Goal: Task Accomplishment & Management: Complete application form

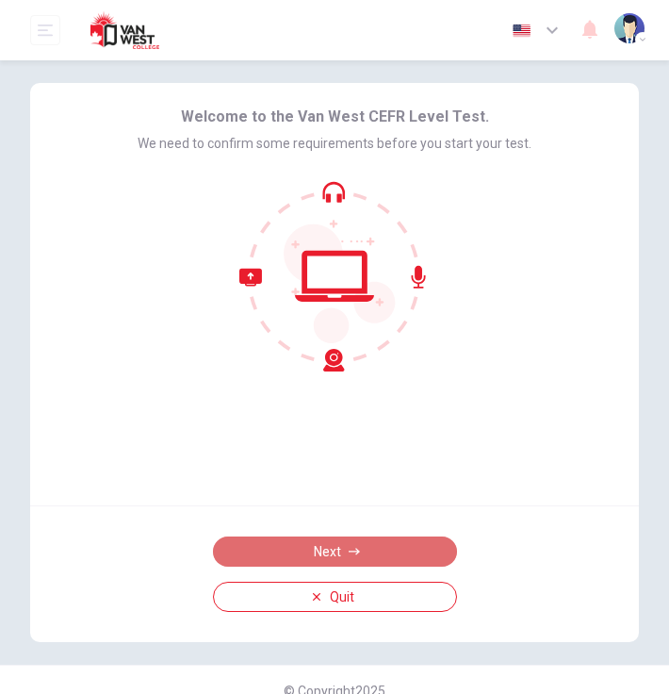
click at [395, 557] on button "Next" at bounding box center [335, 551] width 244 height 30
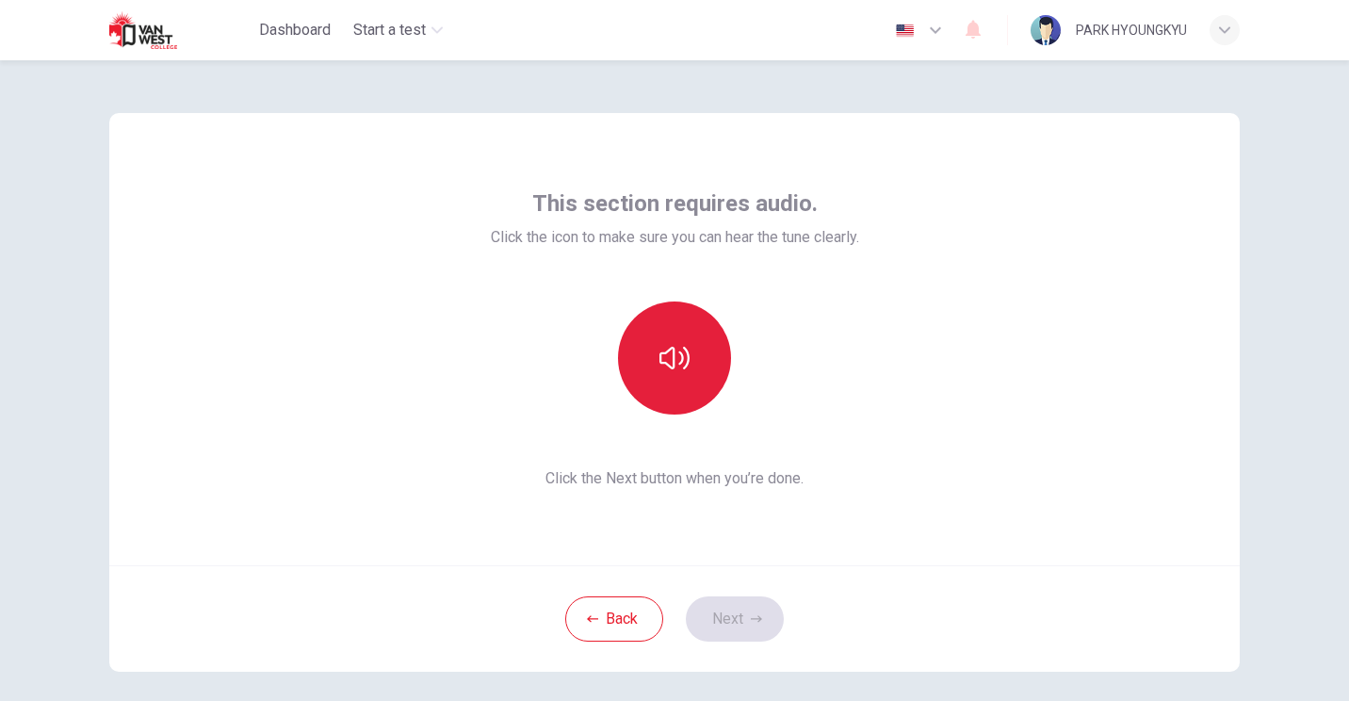
click at [659, 382] on button "button" at bounding box center [674, 358] width 113 height 113
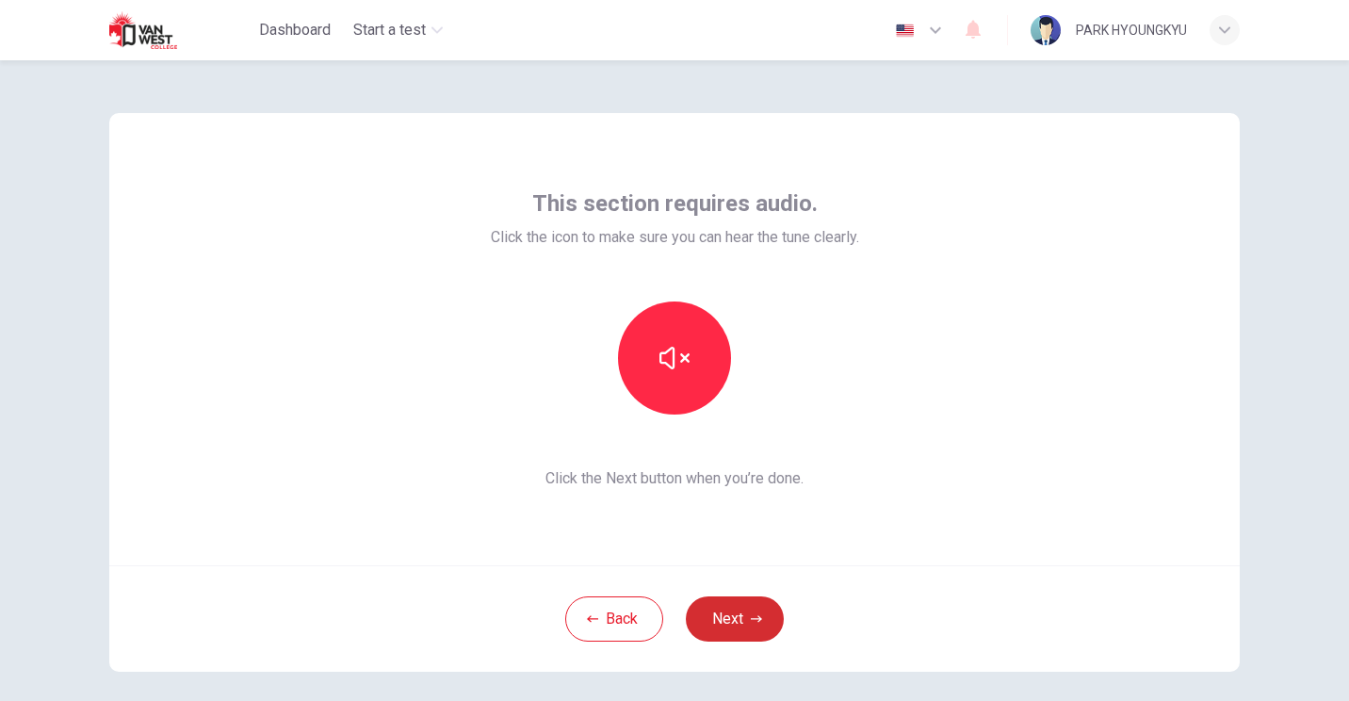
click at [668, 631] on button "Next" at bounding box center [735, 618] width 98 height 45
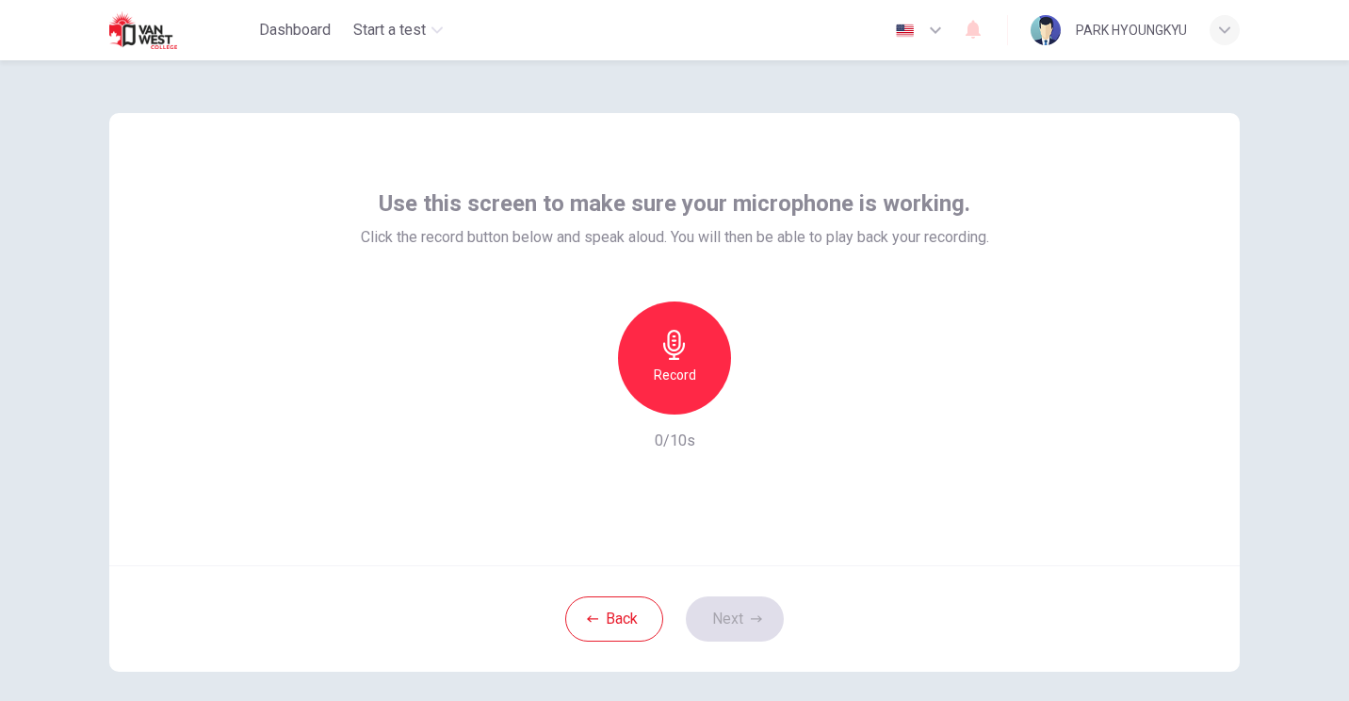
click at [668, 366] on div "Record" at bounding box center [674, 358] width 113 height 113
click at [668, 618] on icon "button" at bounding box center [756, 618] width 11 height 7
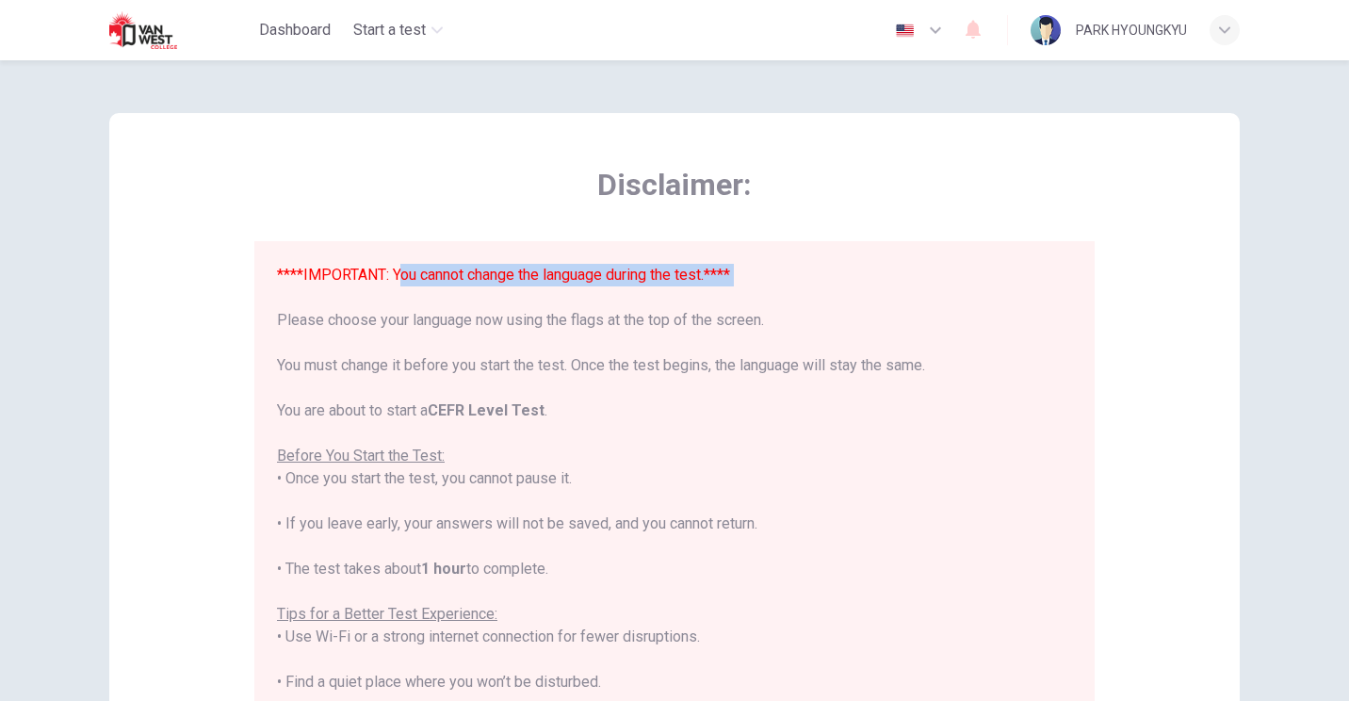
drag, startPoint x: 397, startPoint y: 279, endPoint x: 744, endPoint y: 288, distance: 347.8
click at [668, 288] on div "****IMPORTANT: You cannot change the language during the test.**** Please choos…" at bounding box center [674, 603] width 795 height 678
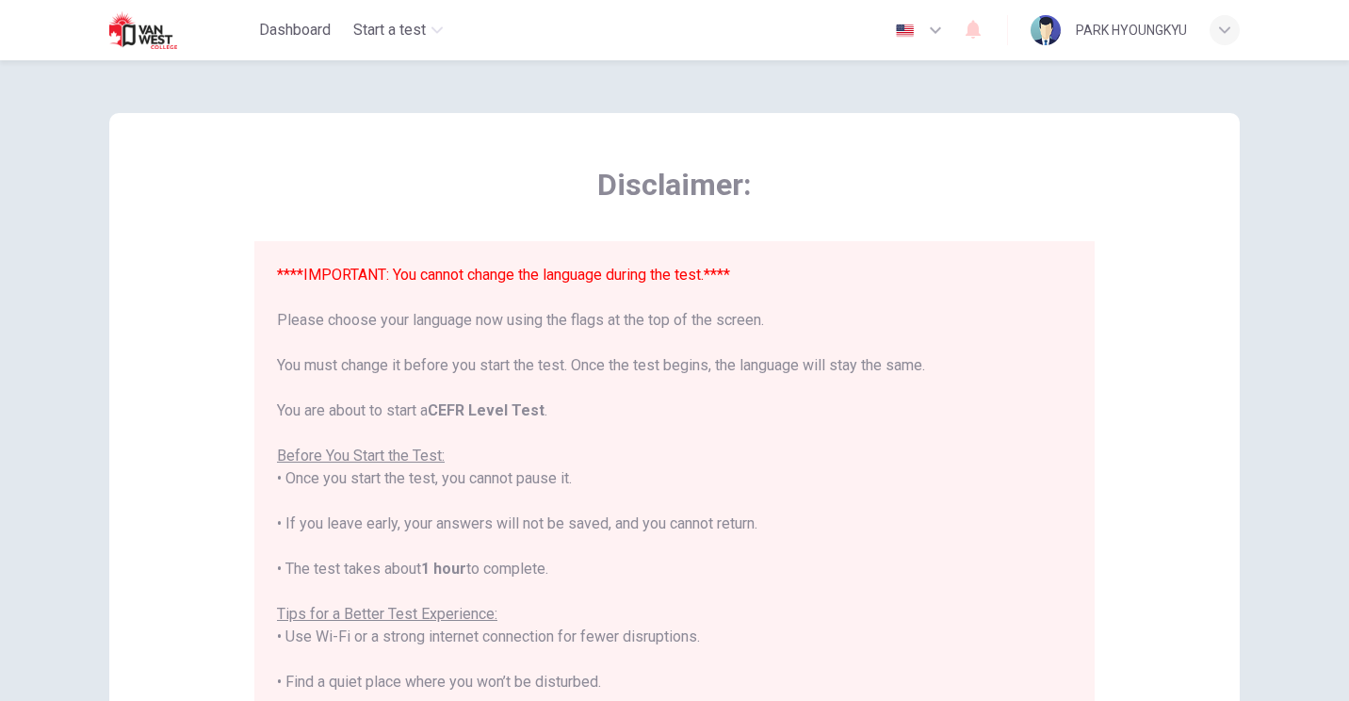
drag, startPoint x: 744, startPoint y: 288, endPoint x: 764, endPoint y: 321, distance: 38.5
click at [668, 321] on div "****IMPORTANT: You cannot change the language during the test.**** Please choos…" at bounding box center [674, 603] width 795 height 678
drag, startPoint x: 257, startPoint y: 327, endPoint x: 815, endPoint y: 335, distance: 557.9
click at [668, 335] on div "****IMPORTANT: You cannot change the language during the test.**** Please choos…" at bounding box center [674, 514] width 841 height 546
click at [668, 338] on div "****IMPORTANT: You cannot change the language during the test.**** Please choos…" at bounding box center [674, 603] width 795 height 678
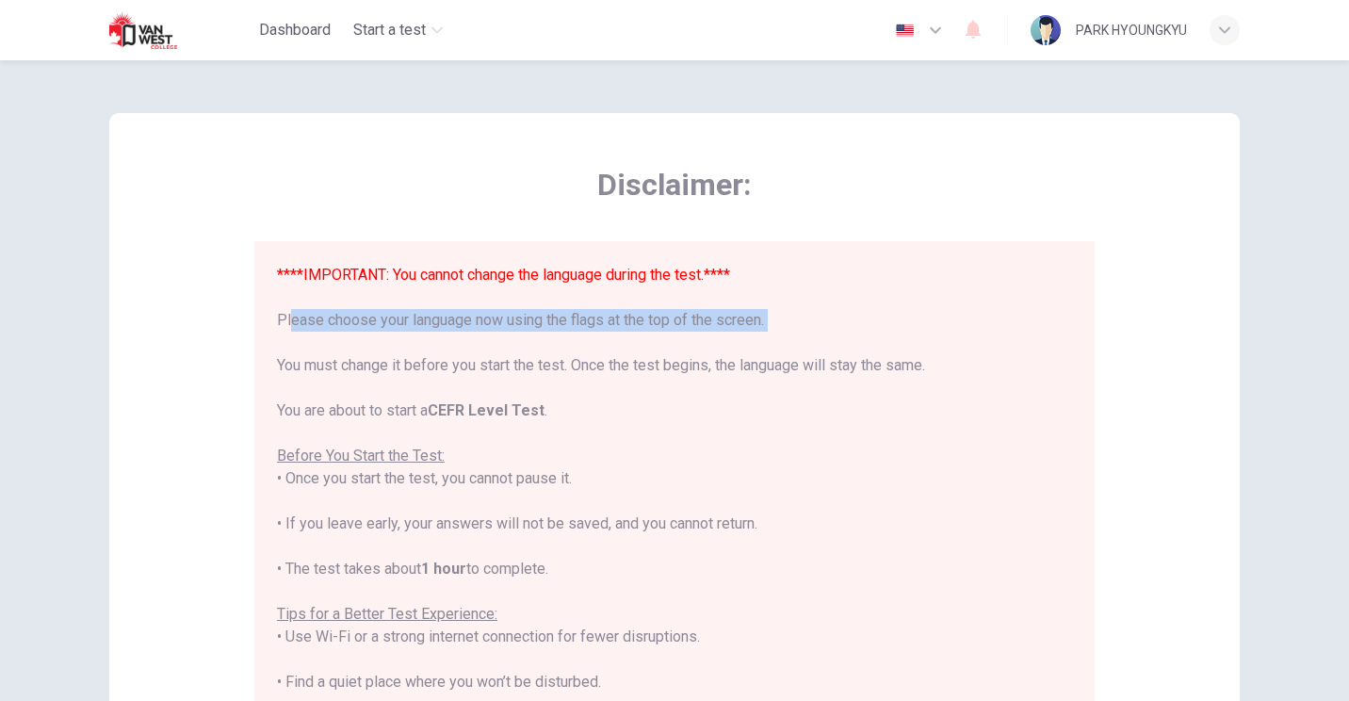
click at [668, 30] on icon "button" at bounding box center [935, 30] width 23 height 23
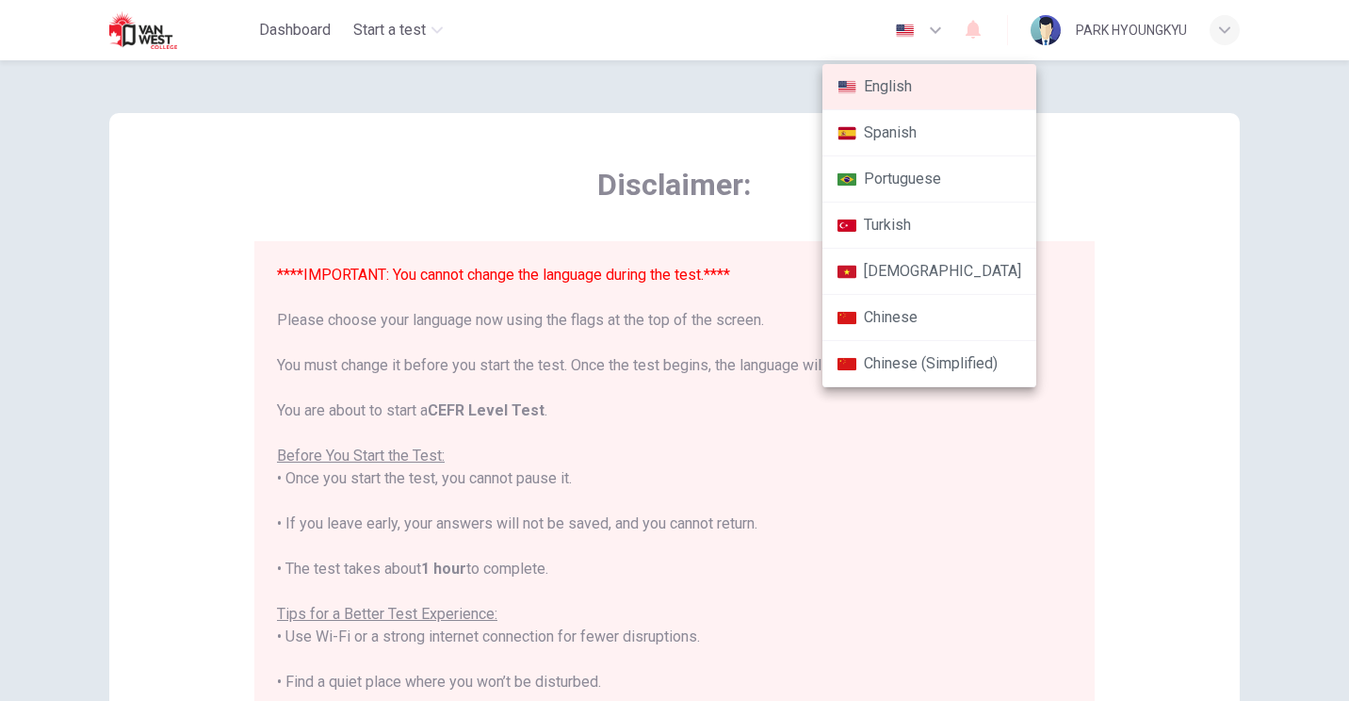
click at [668, 268] on div at bounding box center [674, 350] width 1349 height 701
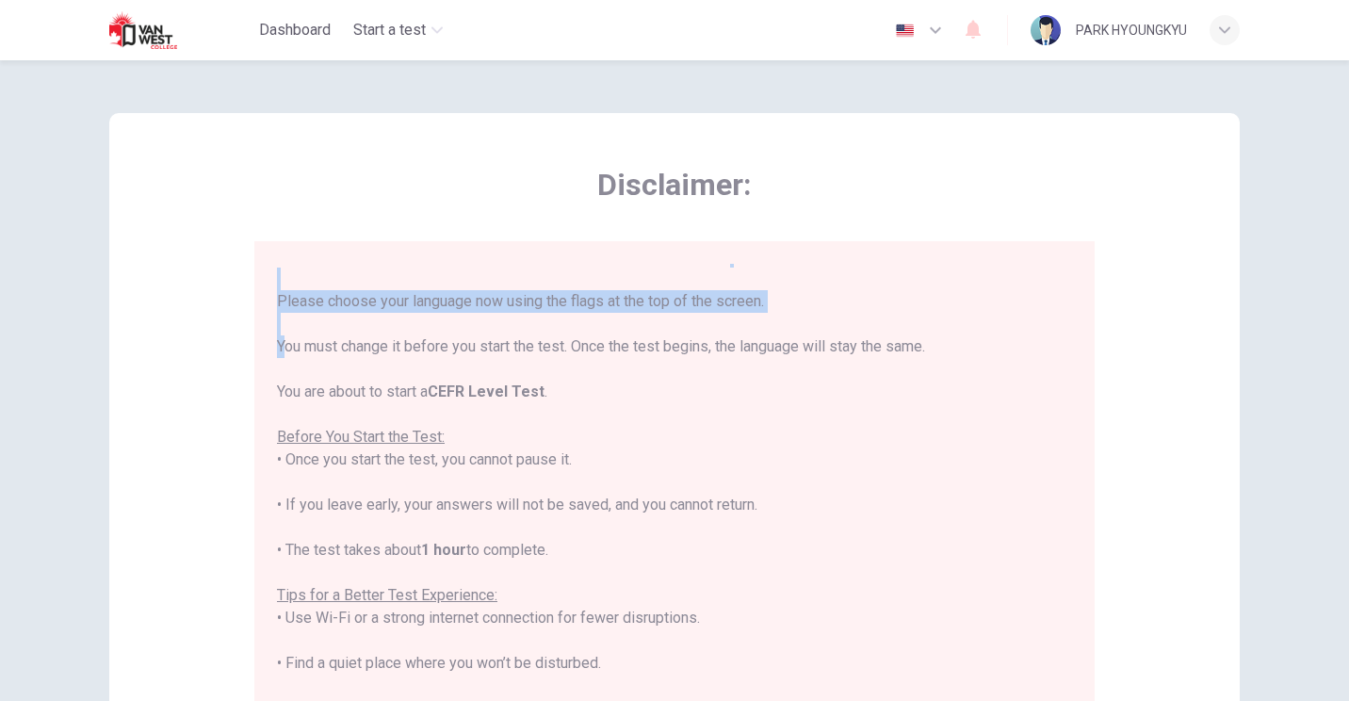
scroll to position [17, 0]
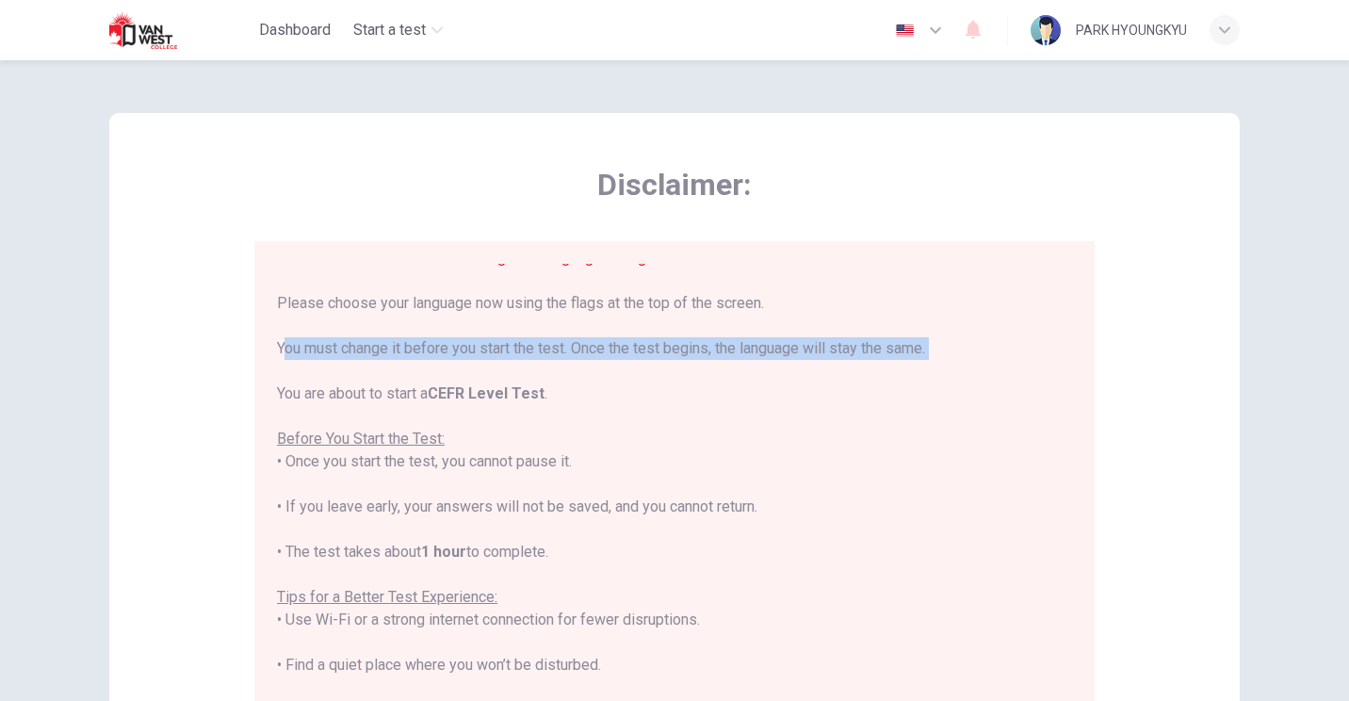
drag, startPoint x: 285, startPoint y: 272, endPoint x: 846, endPoint y: 361, distance: 568.6
click at [668, 361] on div "****IMPORTANT: You cannot change the language during the test.**** Please choos…" at bounding box center [674, 586] width 795 height 678
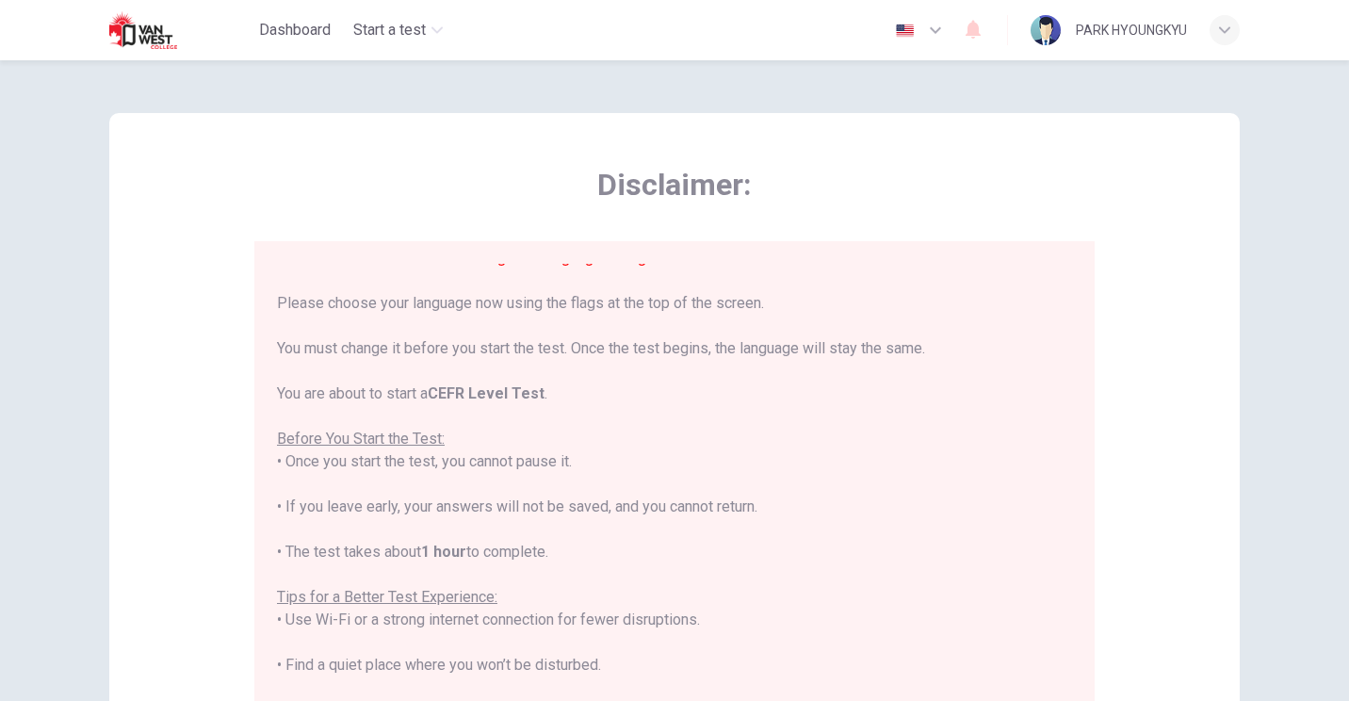
drag, startPoint x: 846, startPoint y: 361, endPoint x: 790, endPoint y: 424, distance: 84.8
click at [668, 424] on div "****IMPORTANT: You cannot change the language during the test.**** Please choos…" at bounding box center [674, 586] width 795 height 678
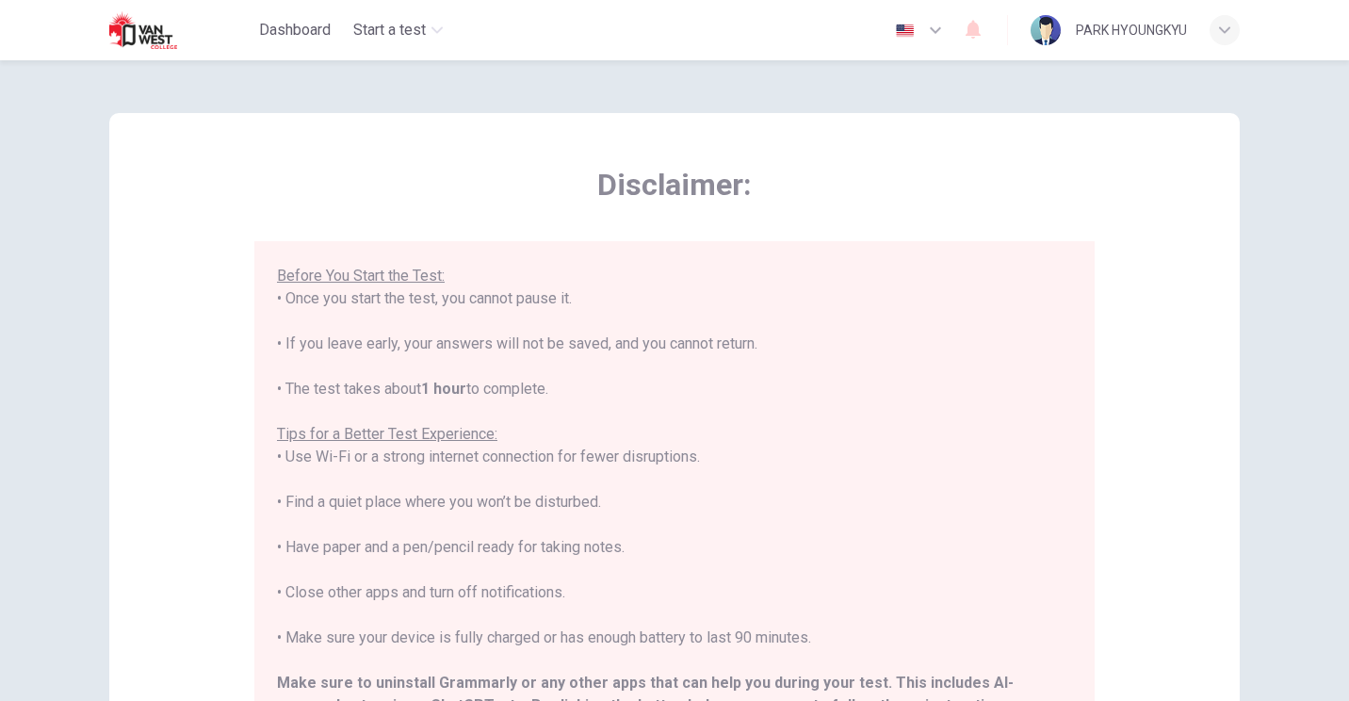
scroll to position [0, 0]
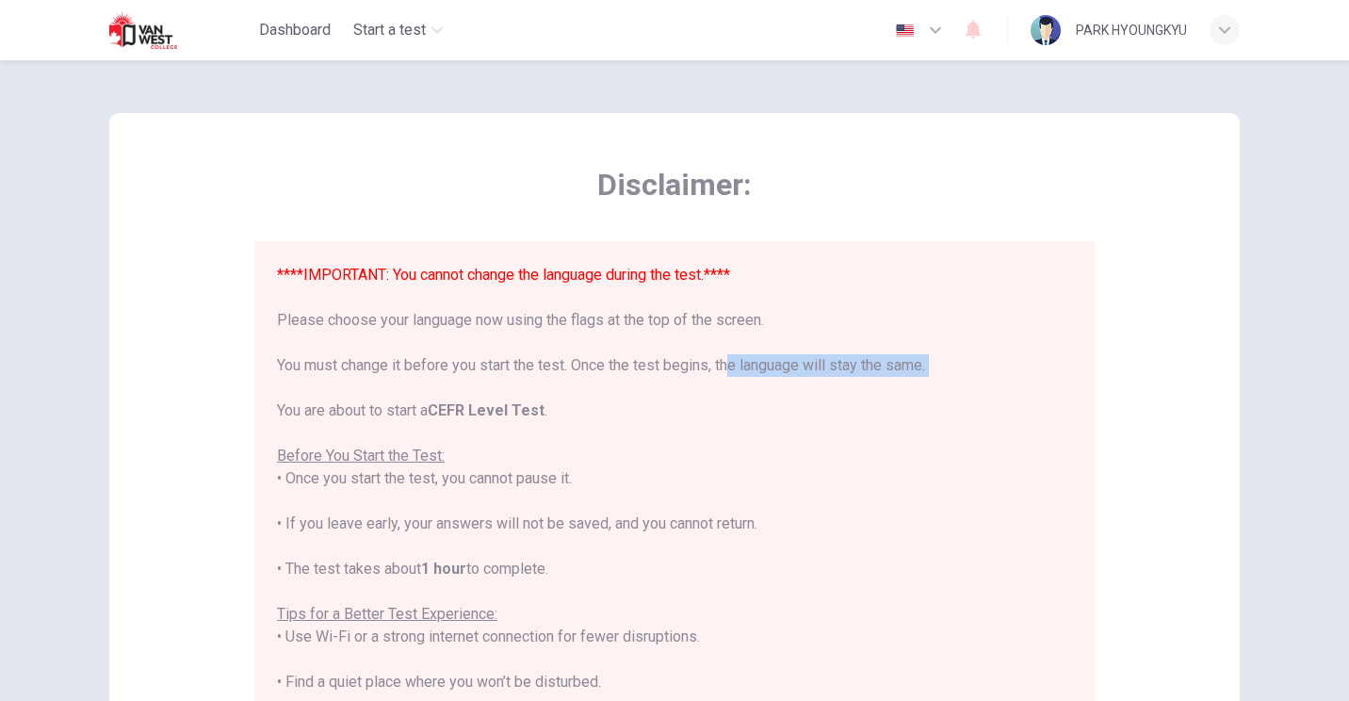
drag, startPoint x: 729, startPoint y: 370, endPoint x: 906, endPoint y: 398, distance: 178.3
click at [668, 398] on div "****IMPORTANT: You cannot change the language during the test.**** Please choos…" at bounding box center [674, 603] width 795 height 678
drag, startPoint x: 906, startPoint y: 398, endPoint x: 808, endPoint y: 425, distance: 101.7
click at [668, 427] on div "****IMPORTANT: You cannot change the language during the test.**** Please choos…" at bounding box center [674, 603] width 795 height 678
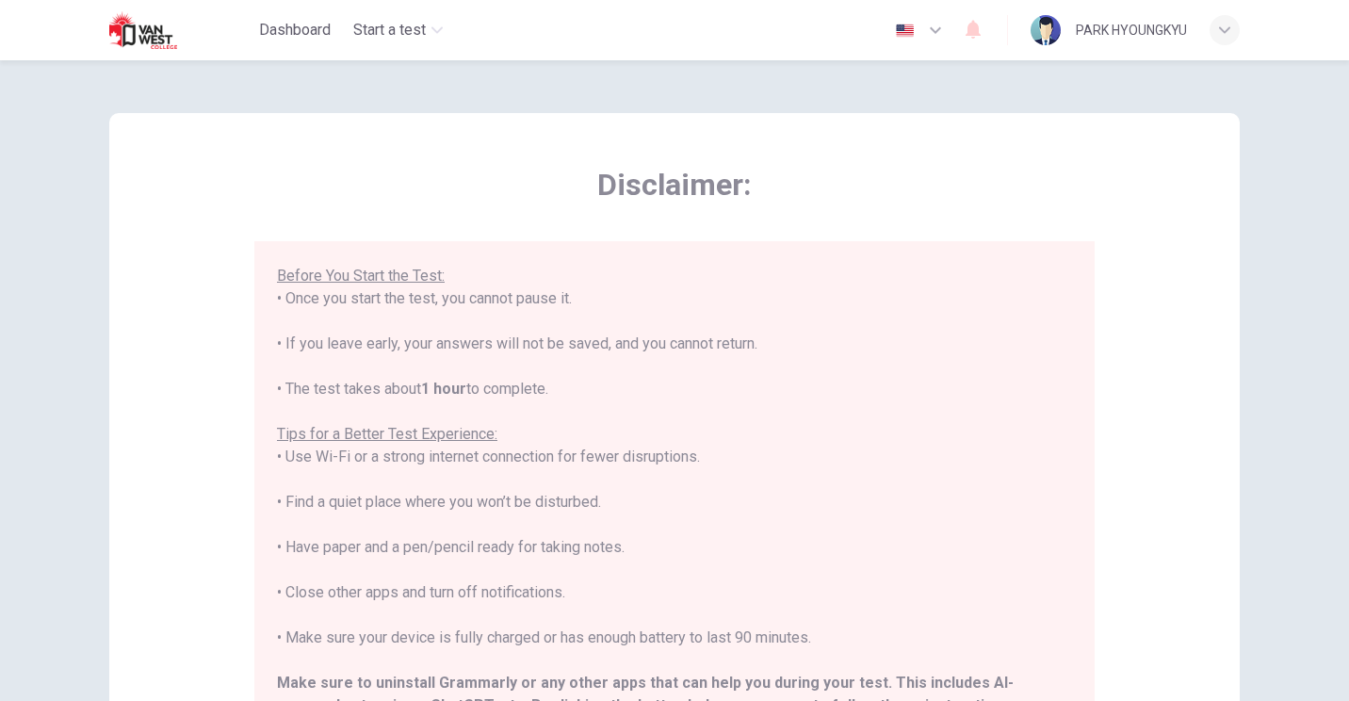
scroll to position [86, 0]
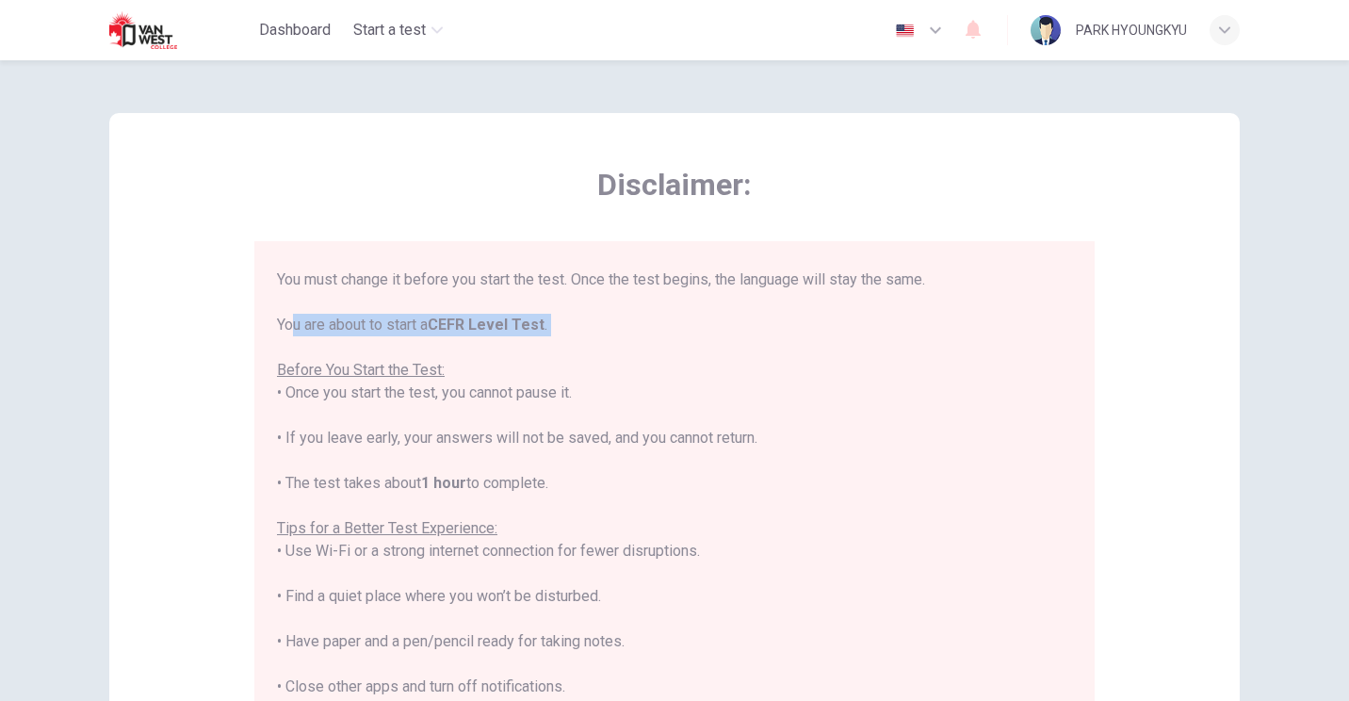
drag, startPoint x: 274, startPoint y: 327, endPoint x: 514, endPoint y: 348, distance: 240.2
click at [514, 348] on div "****IMPORTANT: You cannot change the language during the test.**** Please choos…" at bounding box center [674, 517] width 795 height 678
drag, startPoint x: 514, startPoint y: 348, endPoint x: 468, endPoint y: 364, distance: 48.0
click at [468, 364] on div "****IMPORTANT: You cannot change the language during the test.**** Please choos…" at bounding box center [674, 517] width 795 height 678
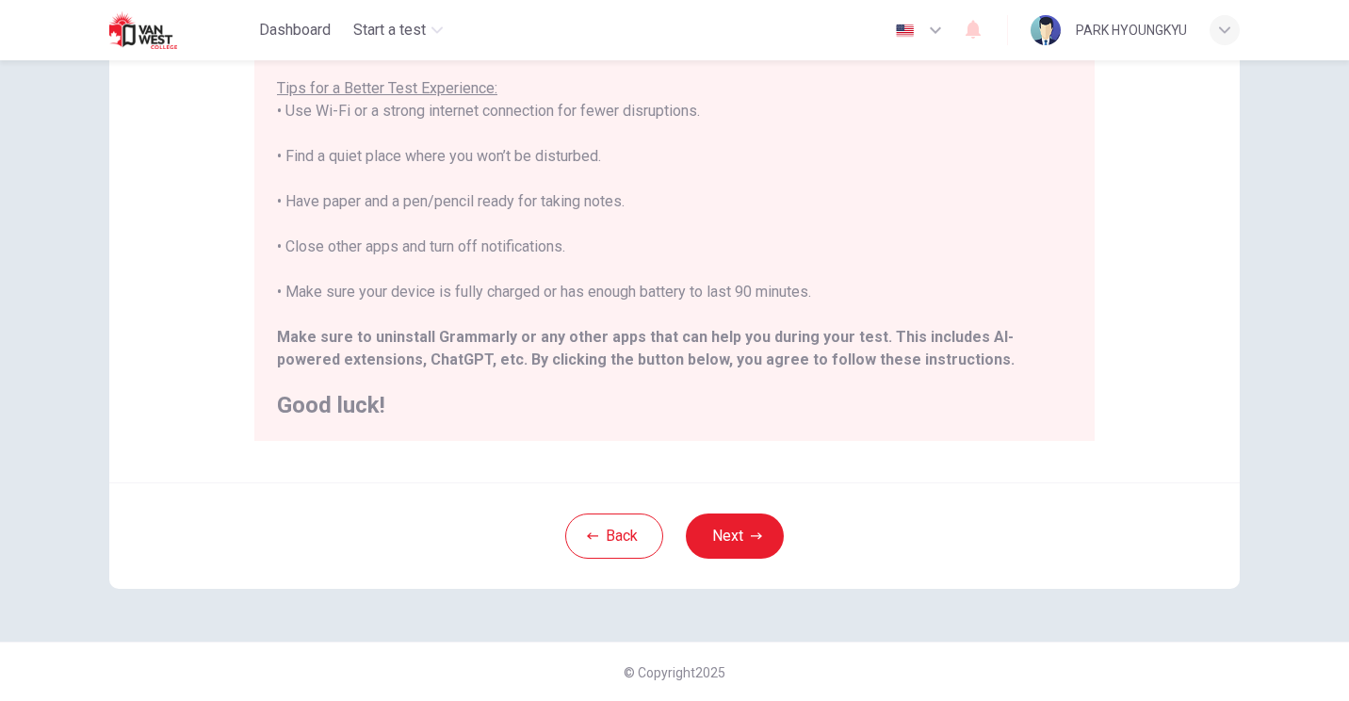
scroll to position [347, 0]
click at [668, 539] on button "Next" at bounding box center [735, 535] width 98 height 45
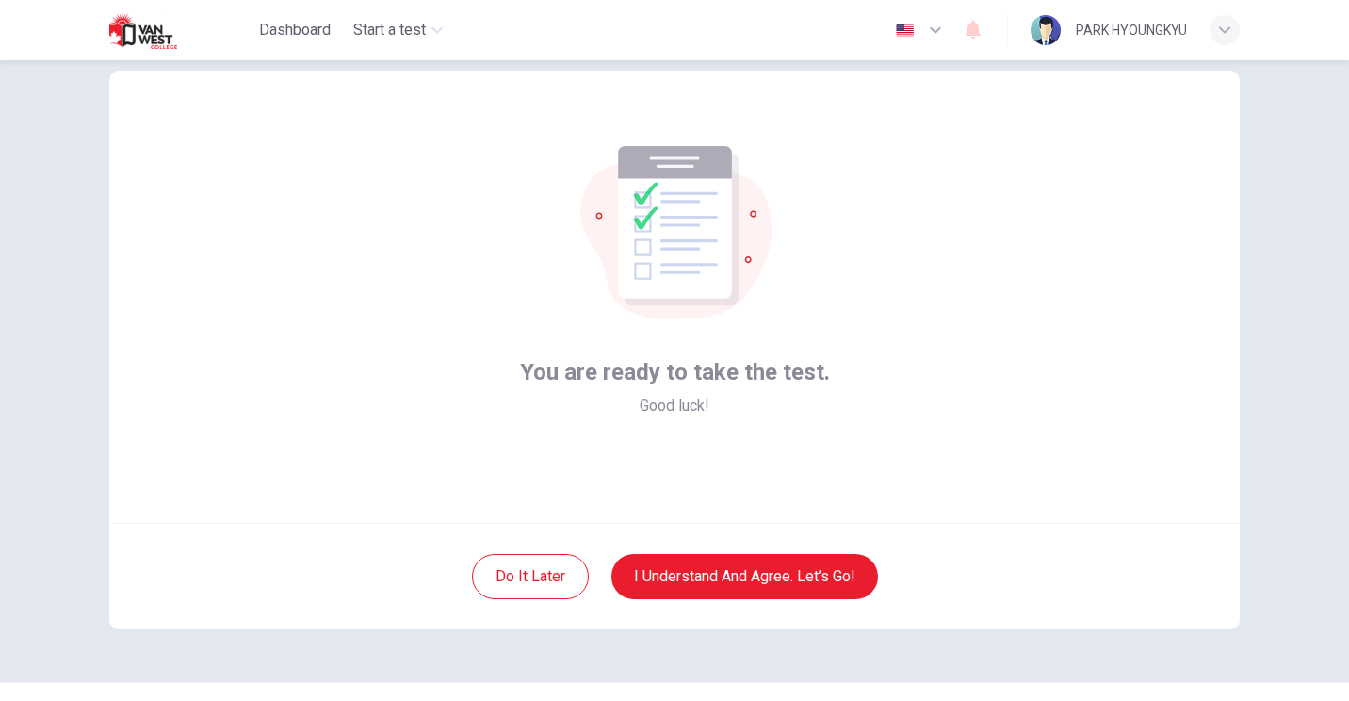
scroll to position [84, 0]
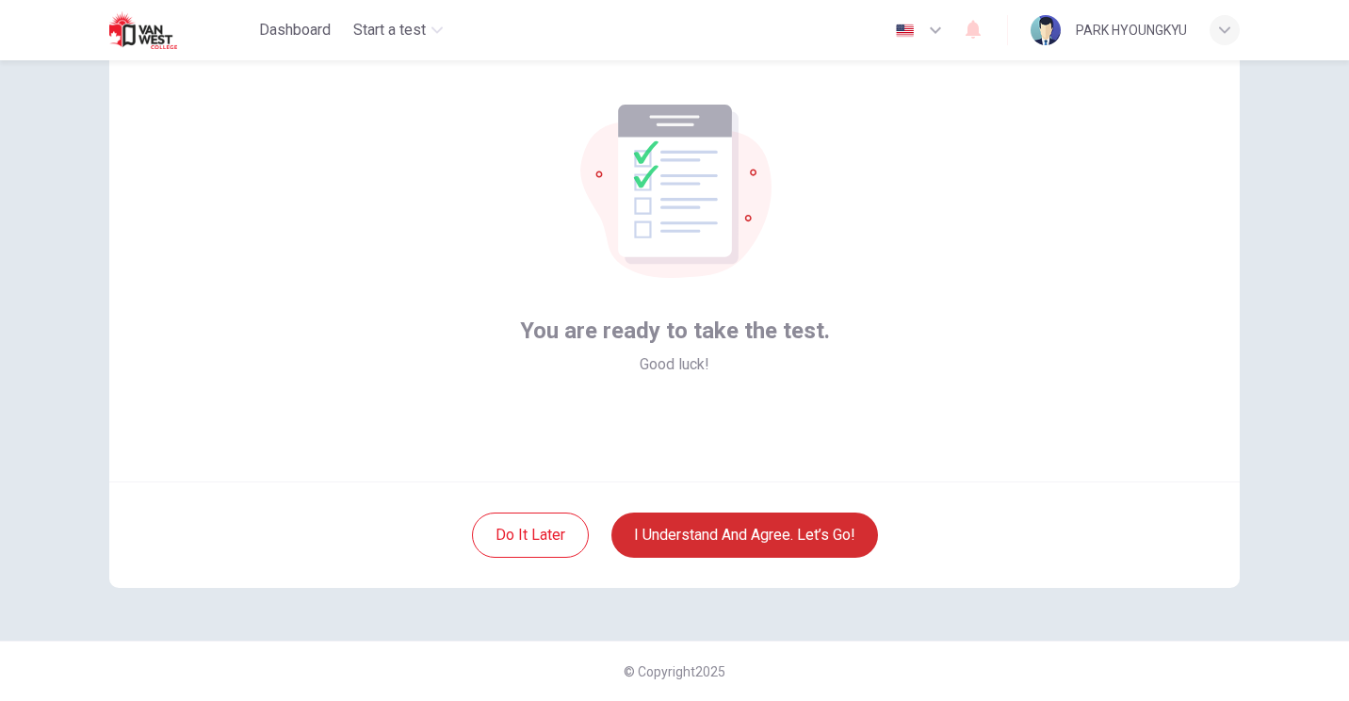
click at [668, 541] on button "I understand and agree. Let’s go!" at bounding box center [745, 535] width 267 height 45
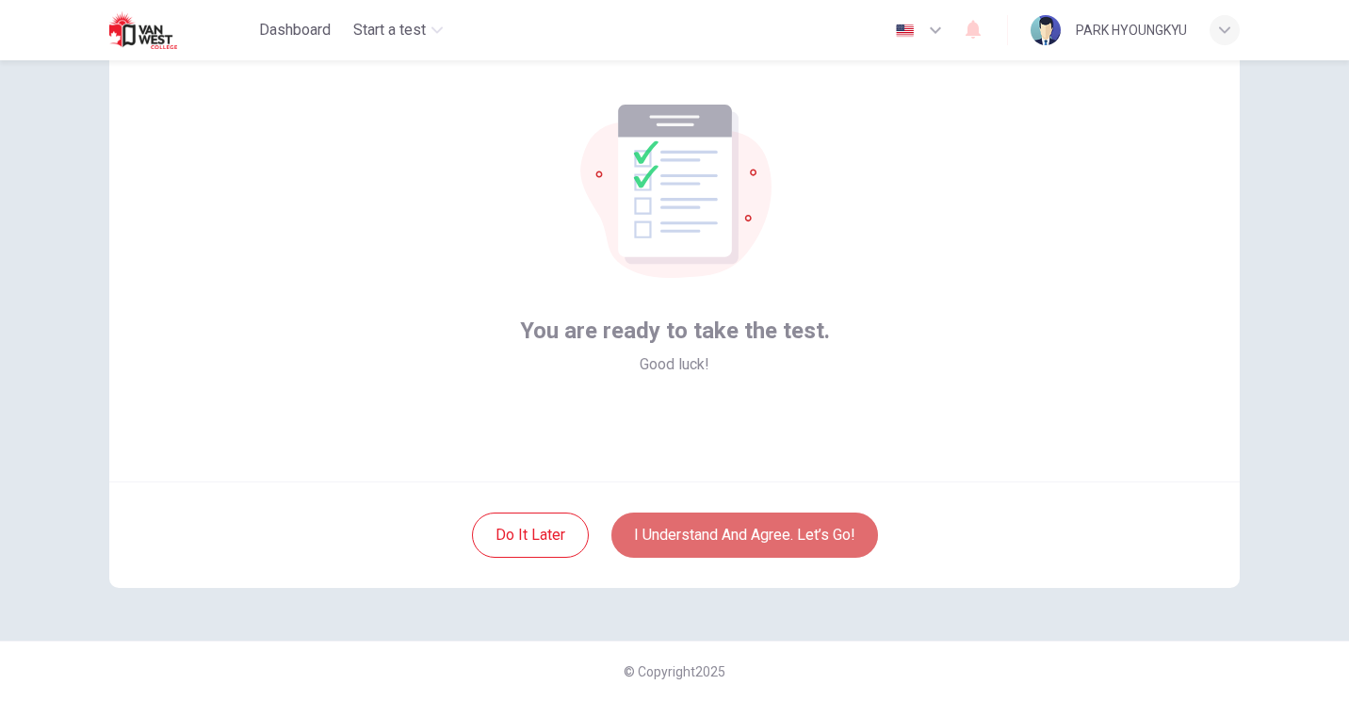
click at [668, 534] on button "I understand and agree. Let’s go!" at bounding box center [745, 535] width 267 height 45
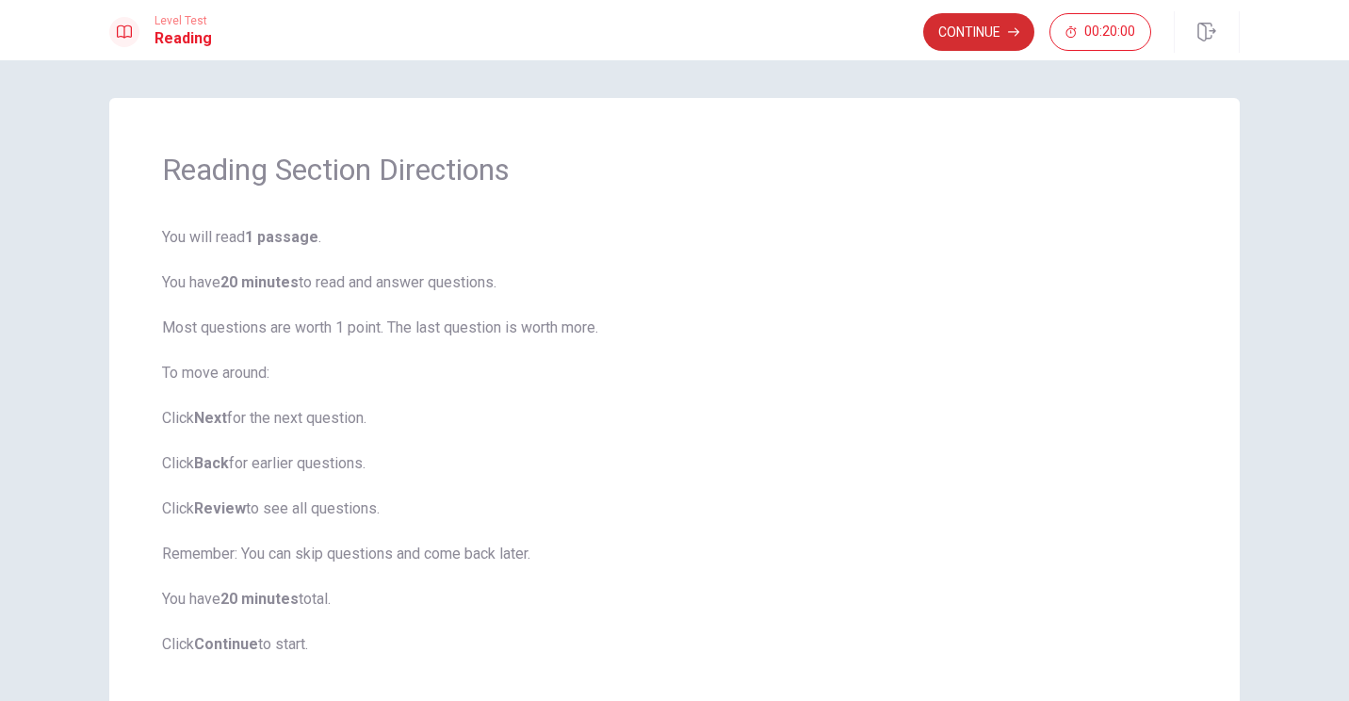
click at [668, 38] on button "Continue" at bounding box center [978, 32] width 111 height 38
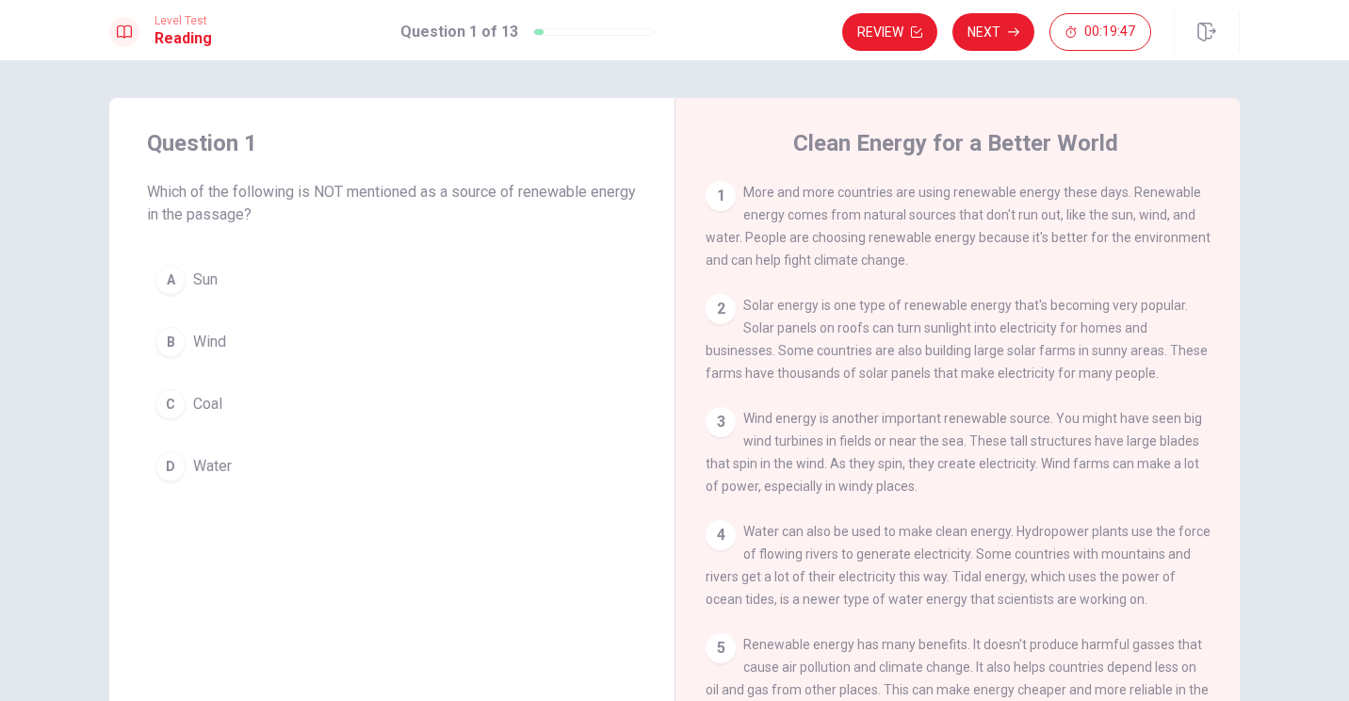
drag, startPoint x: 738, startPoint y: 194, endPoint x: 907, endPoint y: 200, distance: 169.7
click at [668, 200] on div "1 More and more countries are using renewable energy these days. Renewable ener…" at bounding box center [958, 226] width 505 height 90
click at [668, 200] on span "More and more countries are using renewable energy these days. Renewable energy…" at bounding box center [958, 226] width 505 height 83
click at [171, 410] on div "C" at bounding box center [170, 404] width 30 height 30
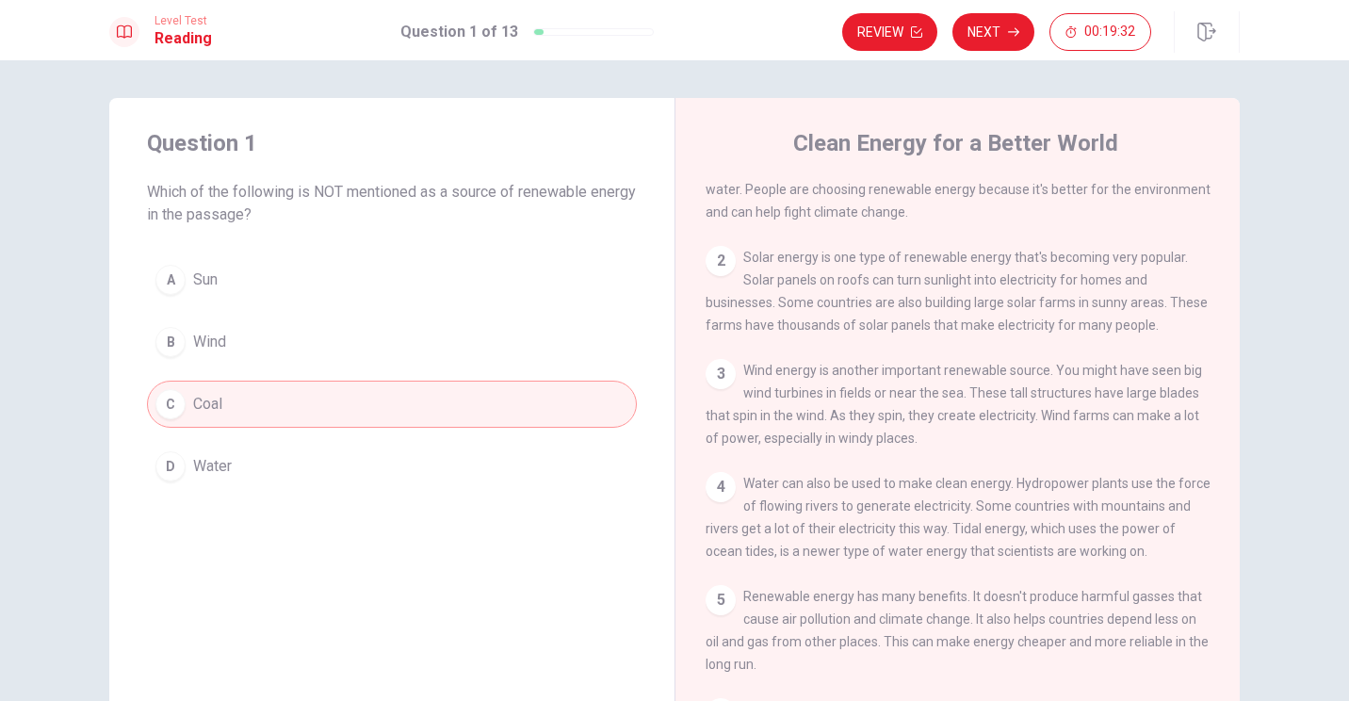
scroll to position [94, 0]
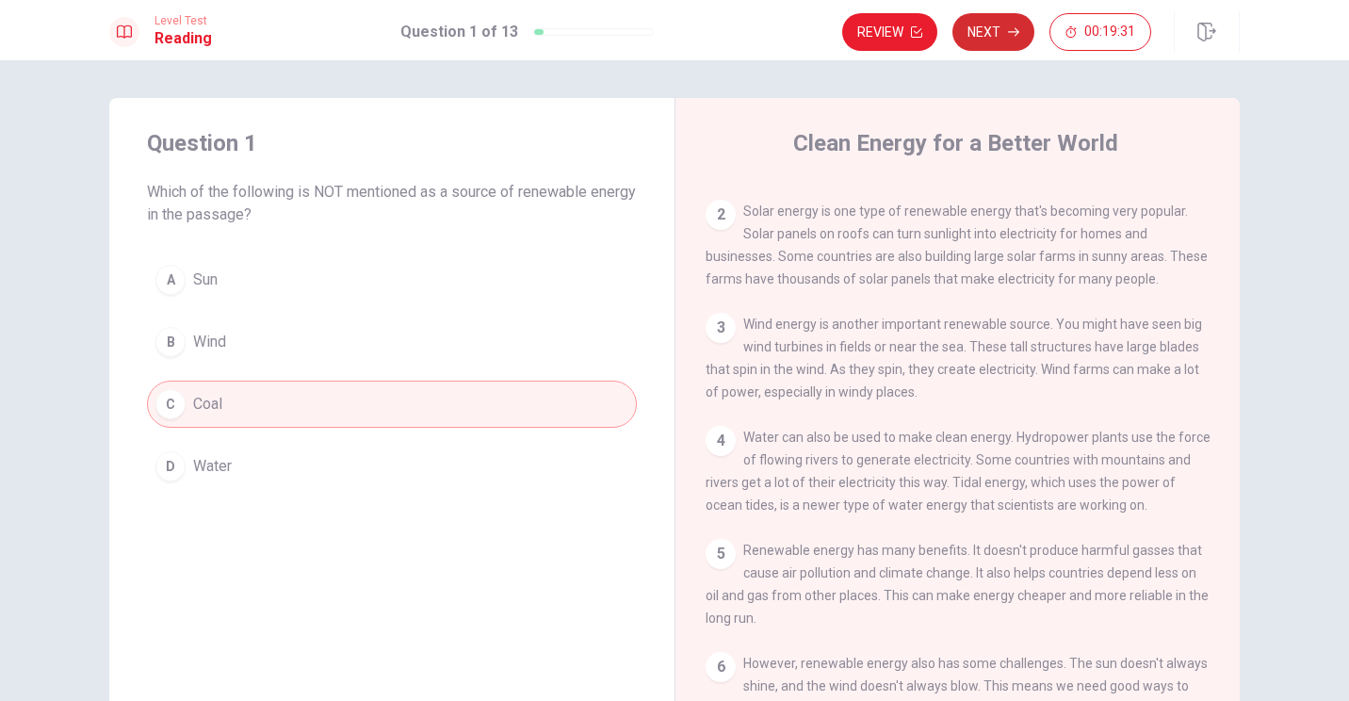
click at [668, 25] on button "Next" at bounding box center [994, 32] width 82 height 38
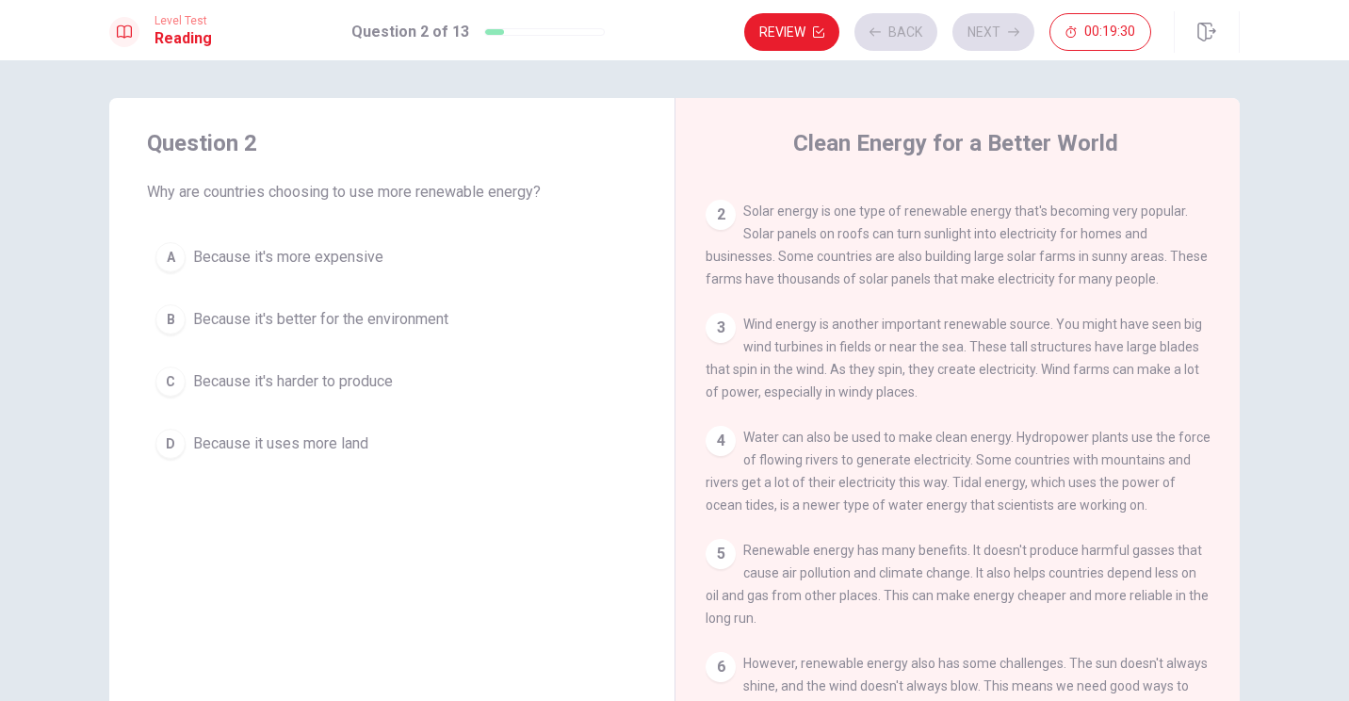
scroll to position [0, 0]
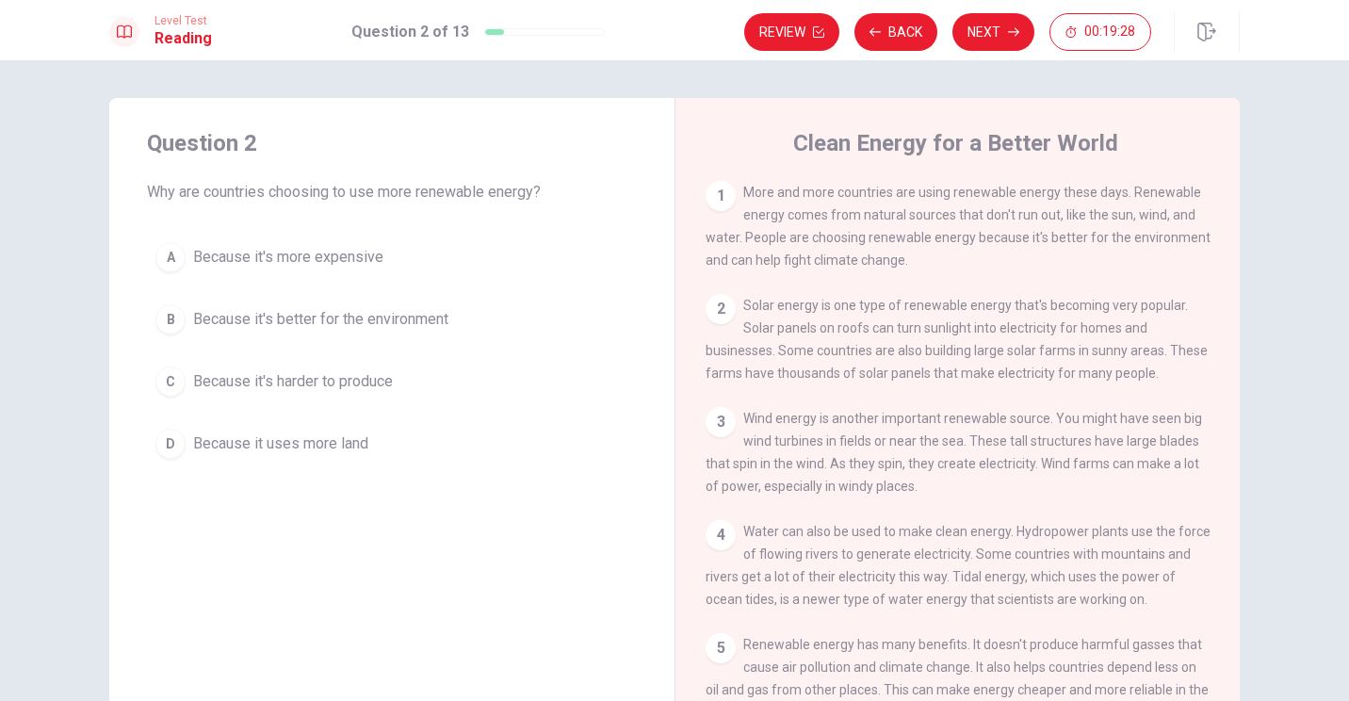
drag, startPoint x: 169, startPoint y: 193, endPoint x: 307, endPoint y: 201, distance: 138.7
click at [307, 201] on div "Question 2 Why are countries choosing to use more renewable energy? A Because i…" at bounding box center [391, 298] width 565 height 400
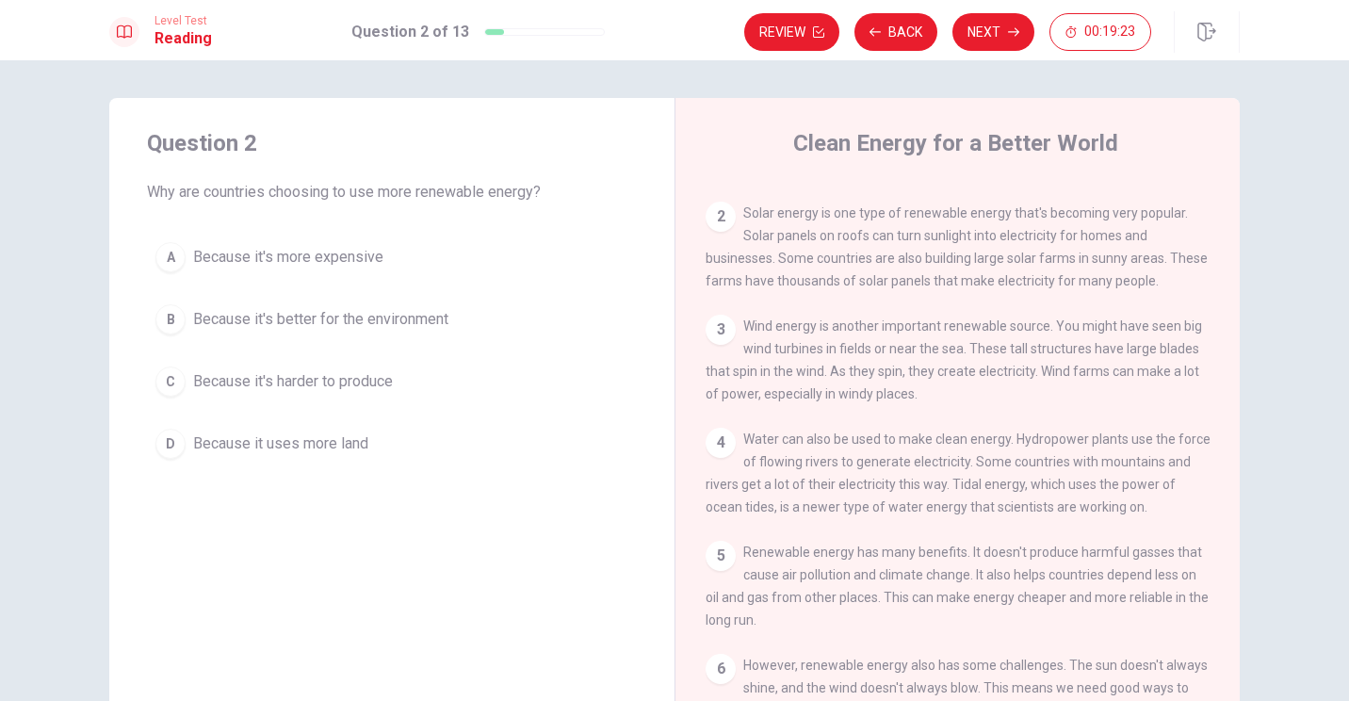
scroll to position [94, 0]
drag, startPoint x: 743, startPoint y: 214, endPoint x: 863, endPoint y: 221, distance: 120.9
click at [668, 221] on div "2 Solar energy is one type of renewable energy that's becoming very popular. So…" at bounding box center [958, 245] width 505 height 90
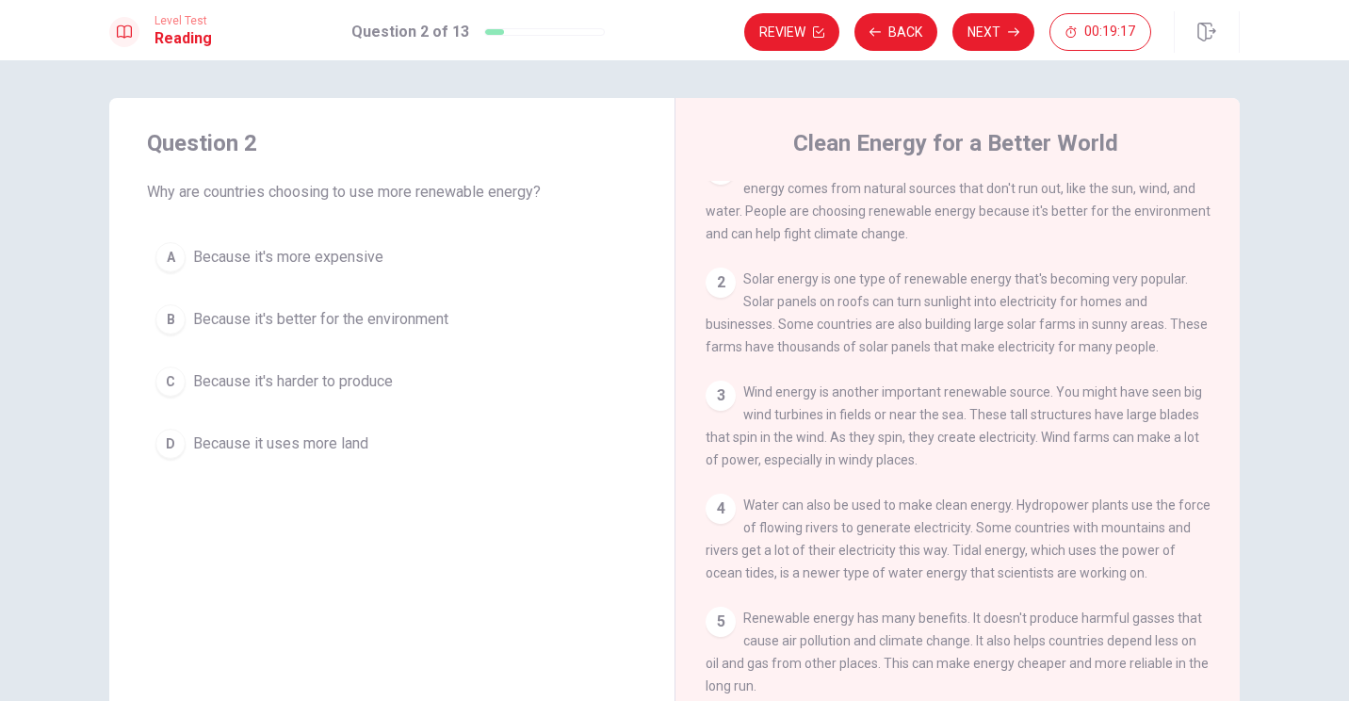
scroll to position [0, 0]
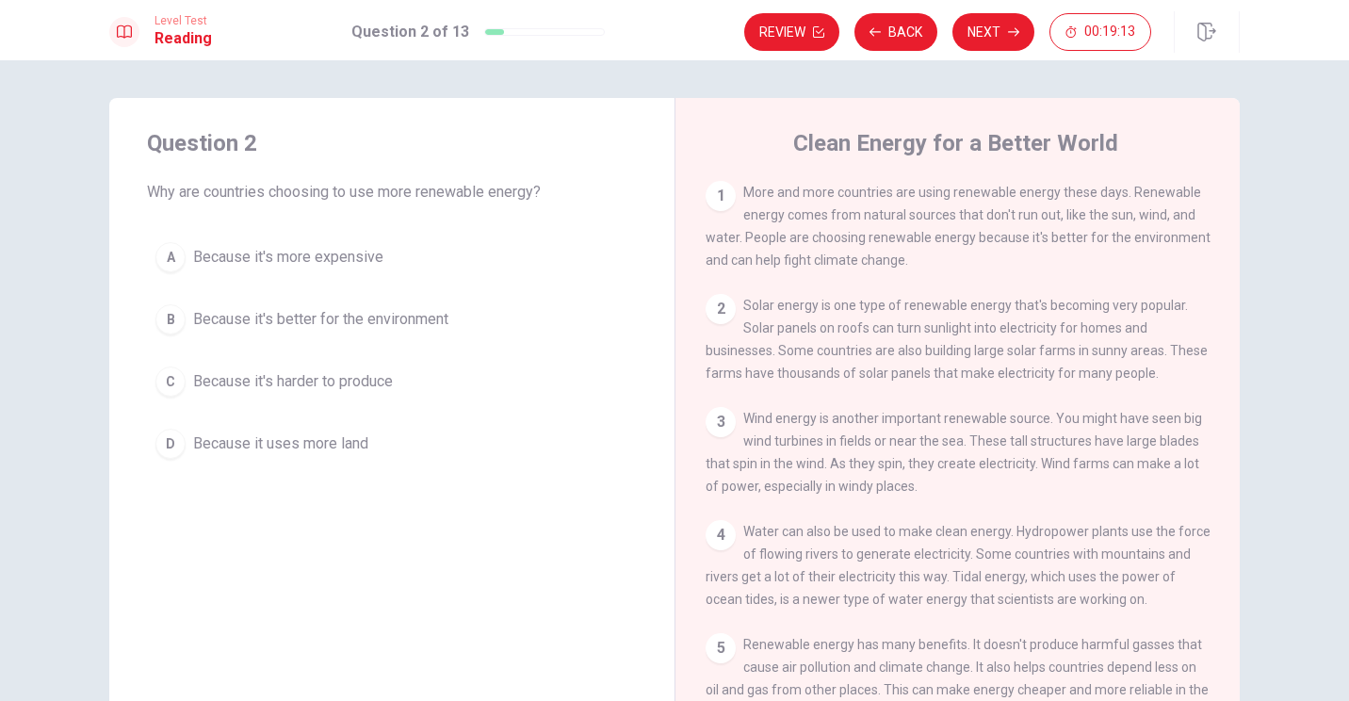
drag, startPoint x: 978, startPoint y: 242, endPoint x: 1163, endPoint y: 248, distance: 184.8
click at [668, 248] on div "1 More and more countries are using renewable energy these days. Renewable ener…" at bounding box center [958, 226] width 505 height 90
click at [223, 315] on span "Because it's better for the environment" at bounding box center [320, 319] width 255 height 23
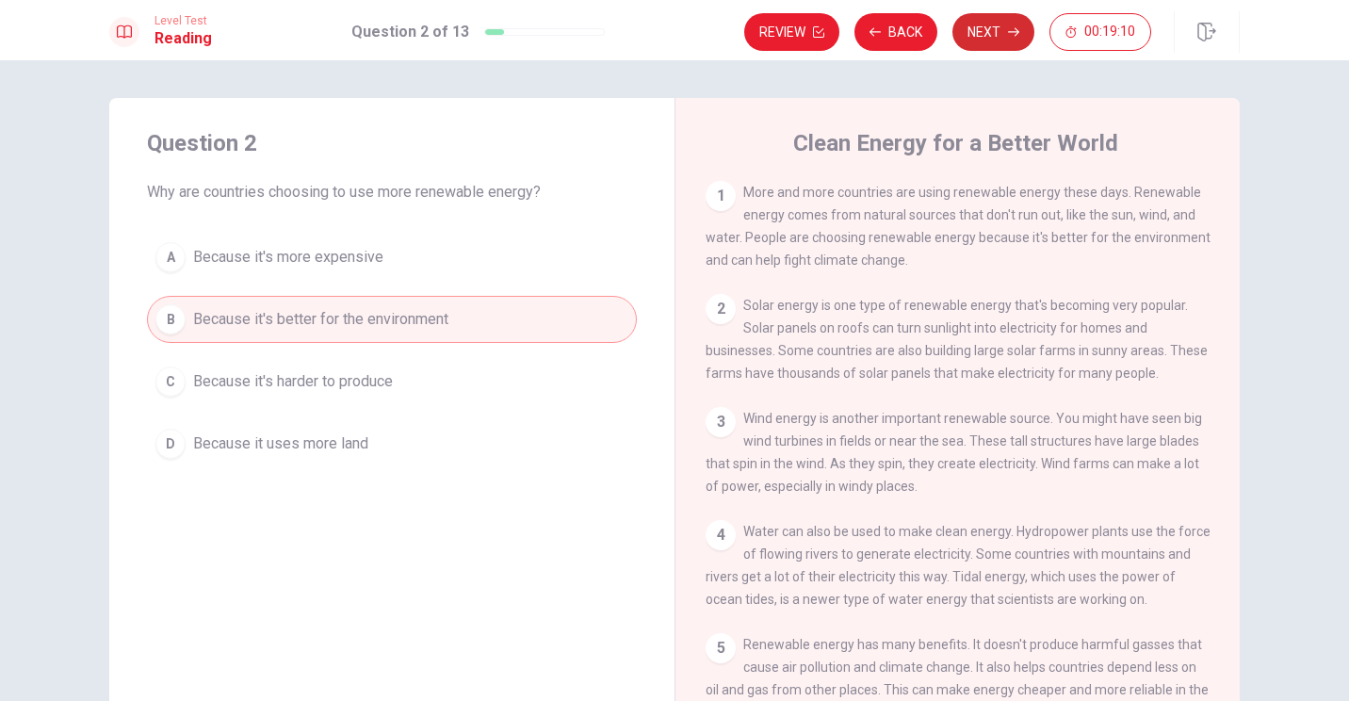
click at [668, 37] on button "Next" at bounding box center [994, 32] width 82 height 38
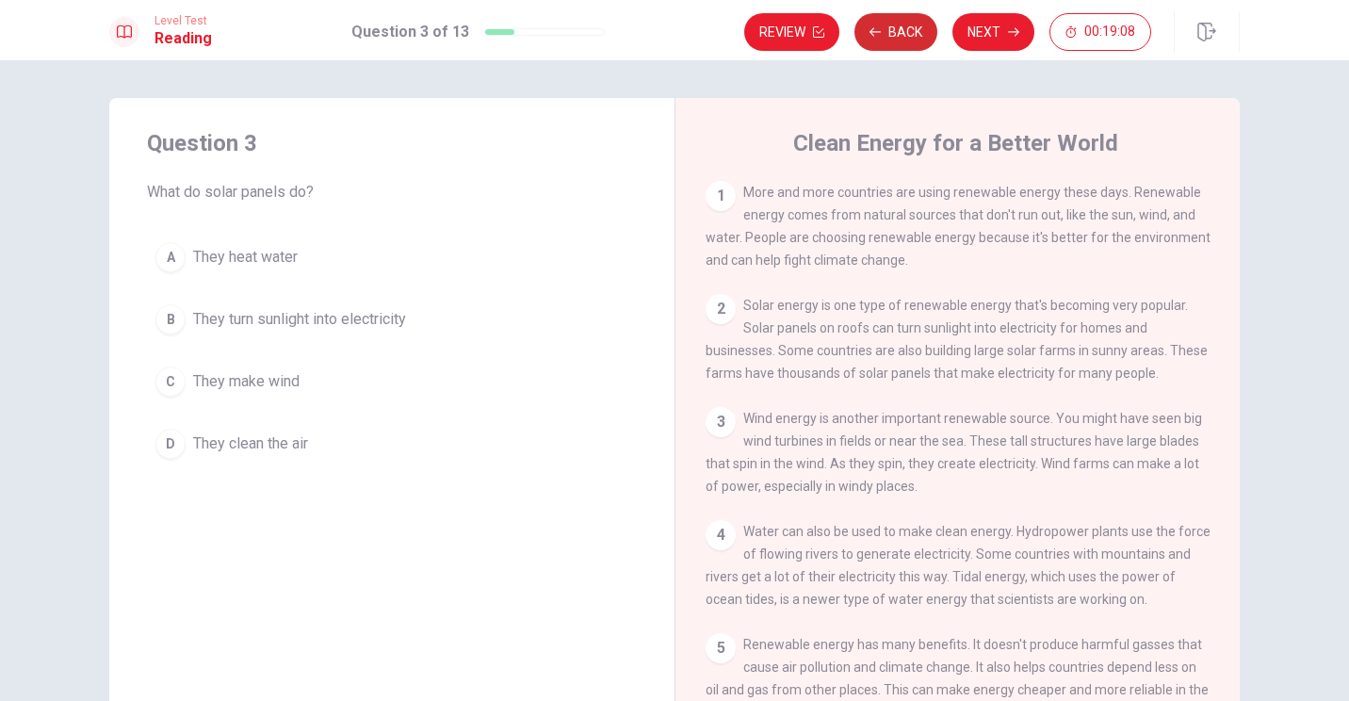
click at [668, 34] on button "Back" at bounding box center [896, 32] width 83 height 38
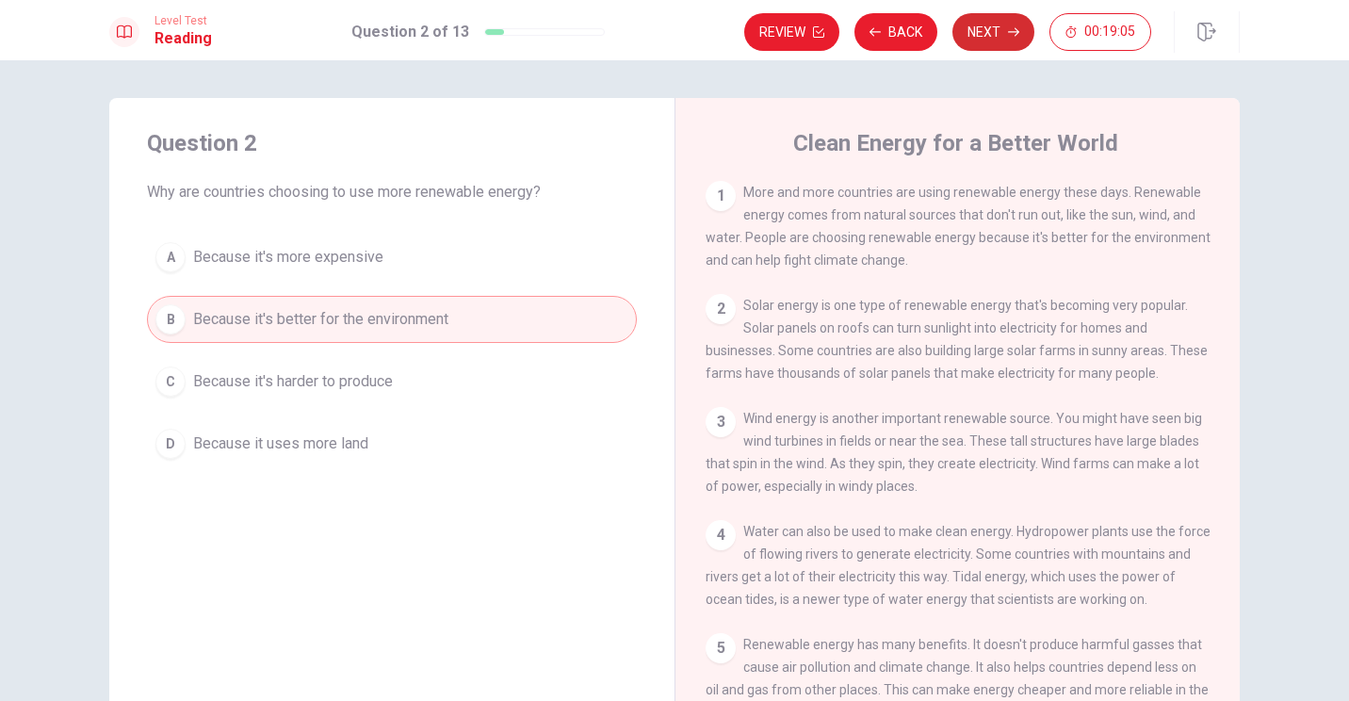
click at [668, 27] on icon "button" at bounding box center [1013, 31] width 11 height 11
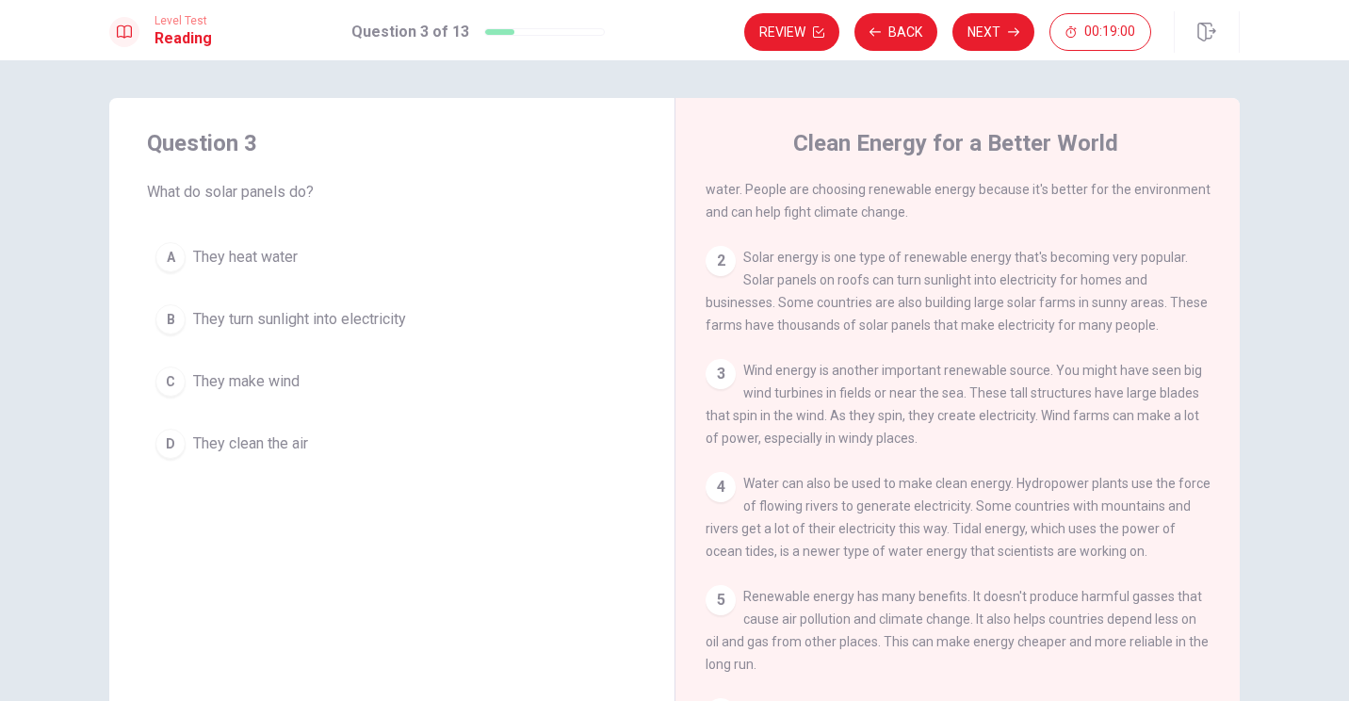
scroll to position [94, 0]
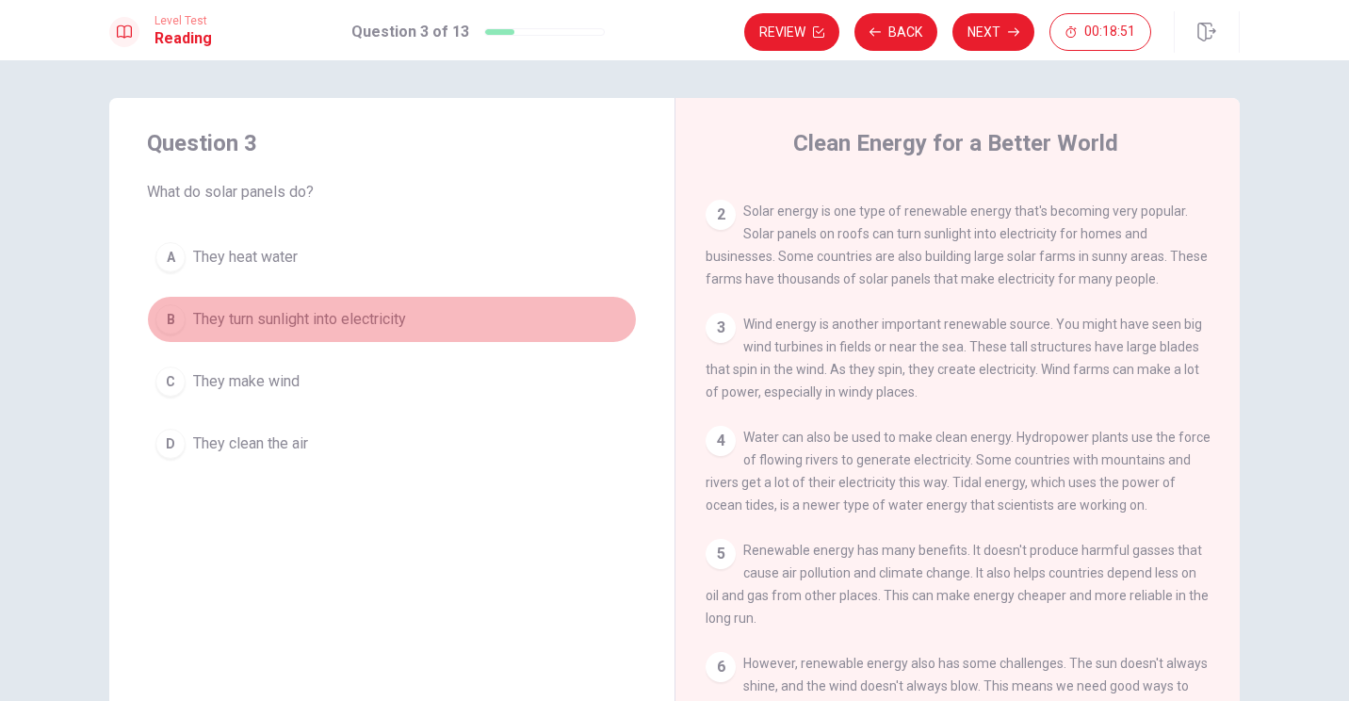
click at [399, 326] on span "They turn sunlight into electricity" at bounding box center [299, 319] width 213 height 23
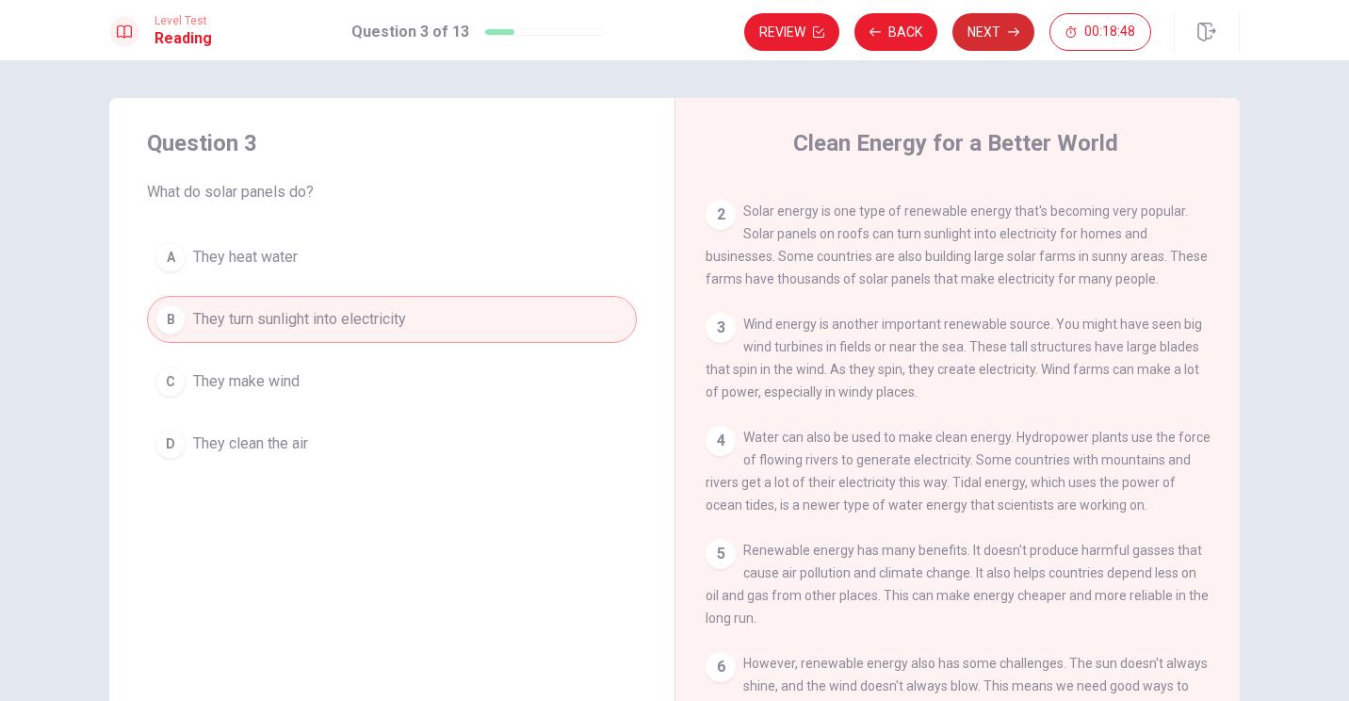
click at [668, 37] on icon "button" at bounding box center [1013, 31] width 11 height 11
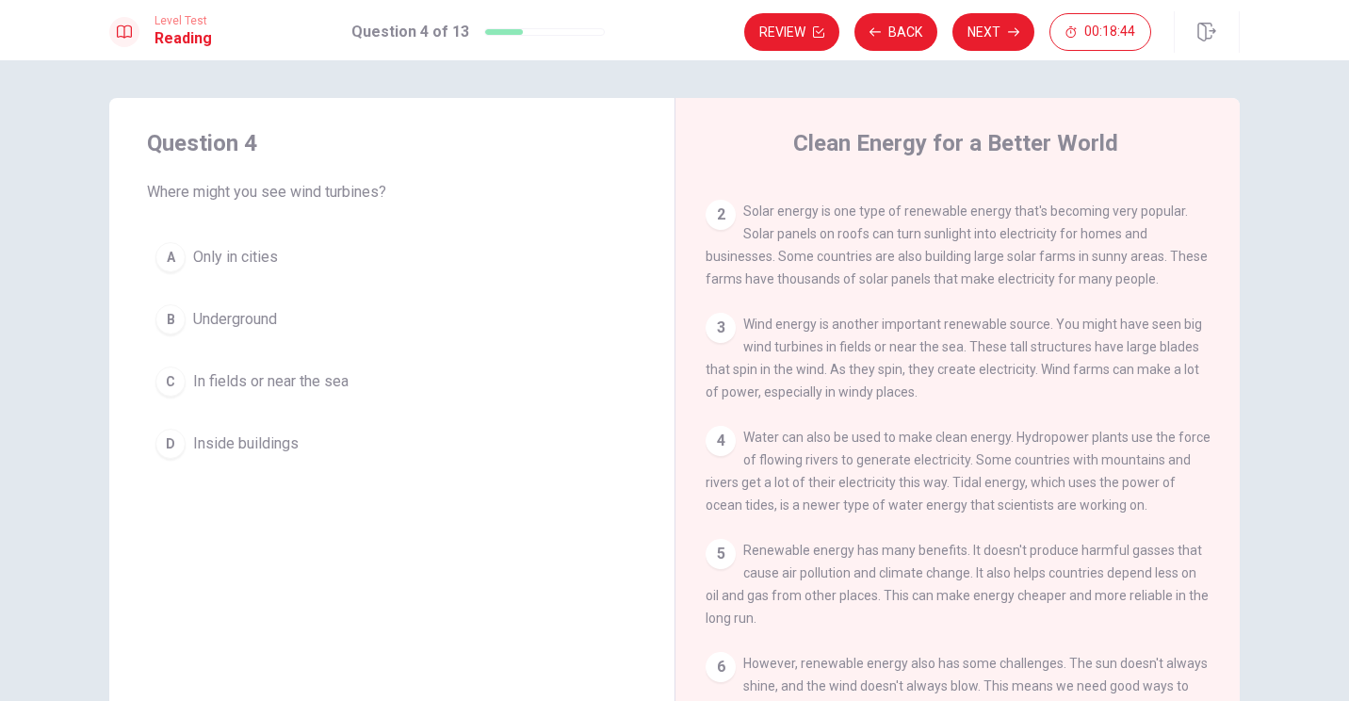
scroll to position [188, 0]
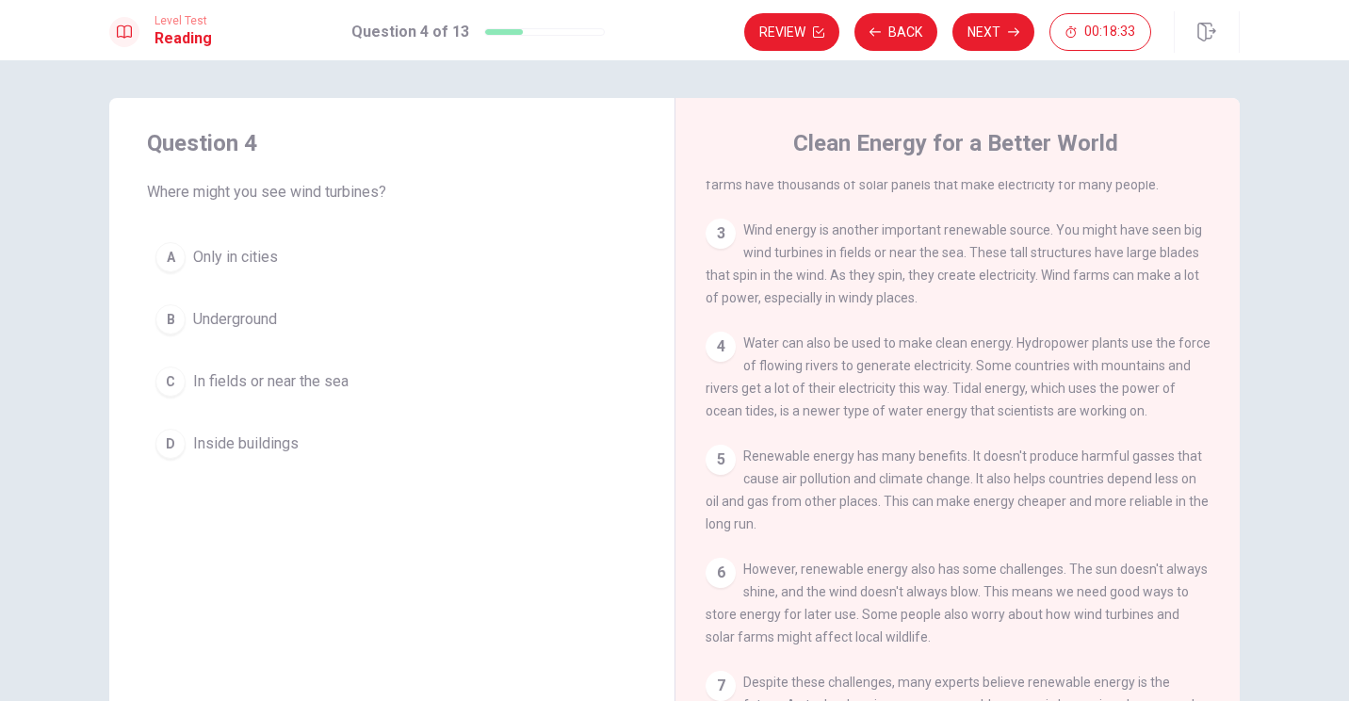
click at [292, 379] on span "In fields or near the sea" at bounding box center [270, 381] width 155 height 23
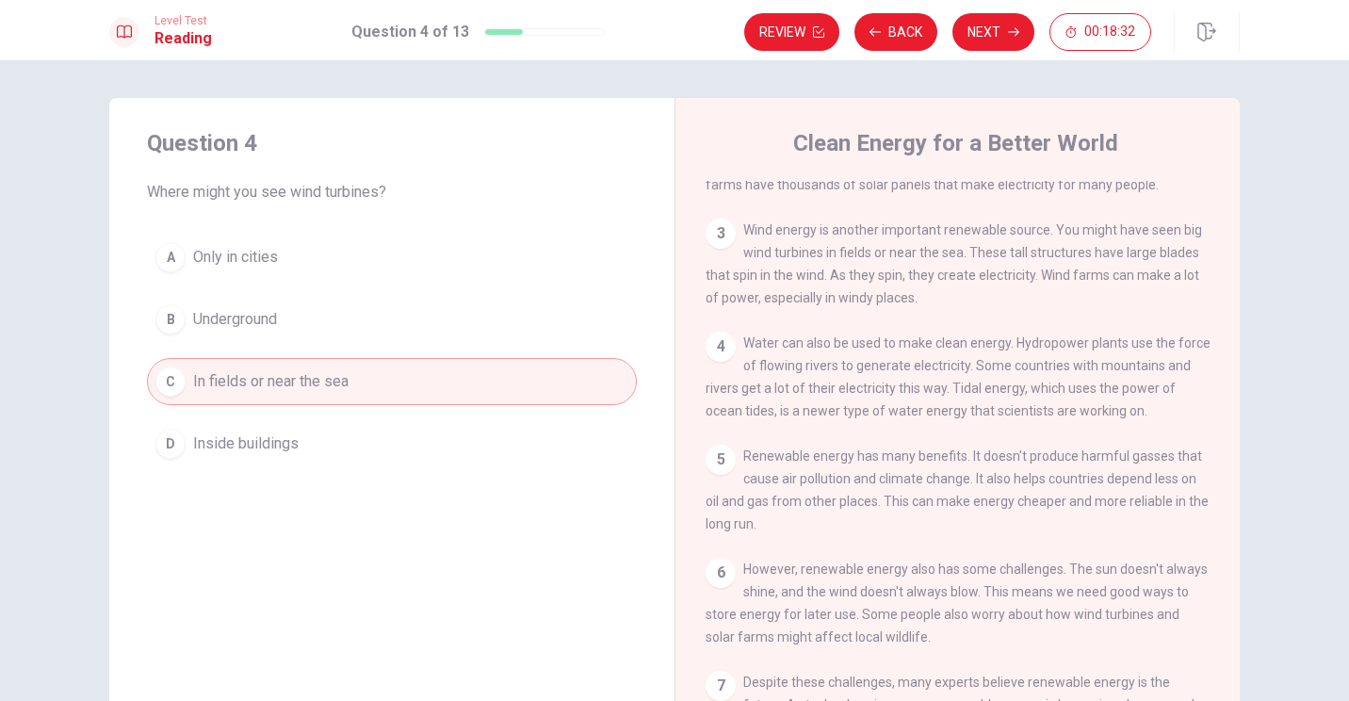
click at [668, 37] on button "Next" at bounding box center [994, 32] width 82 height 38
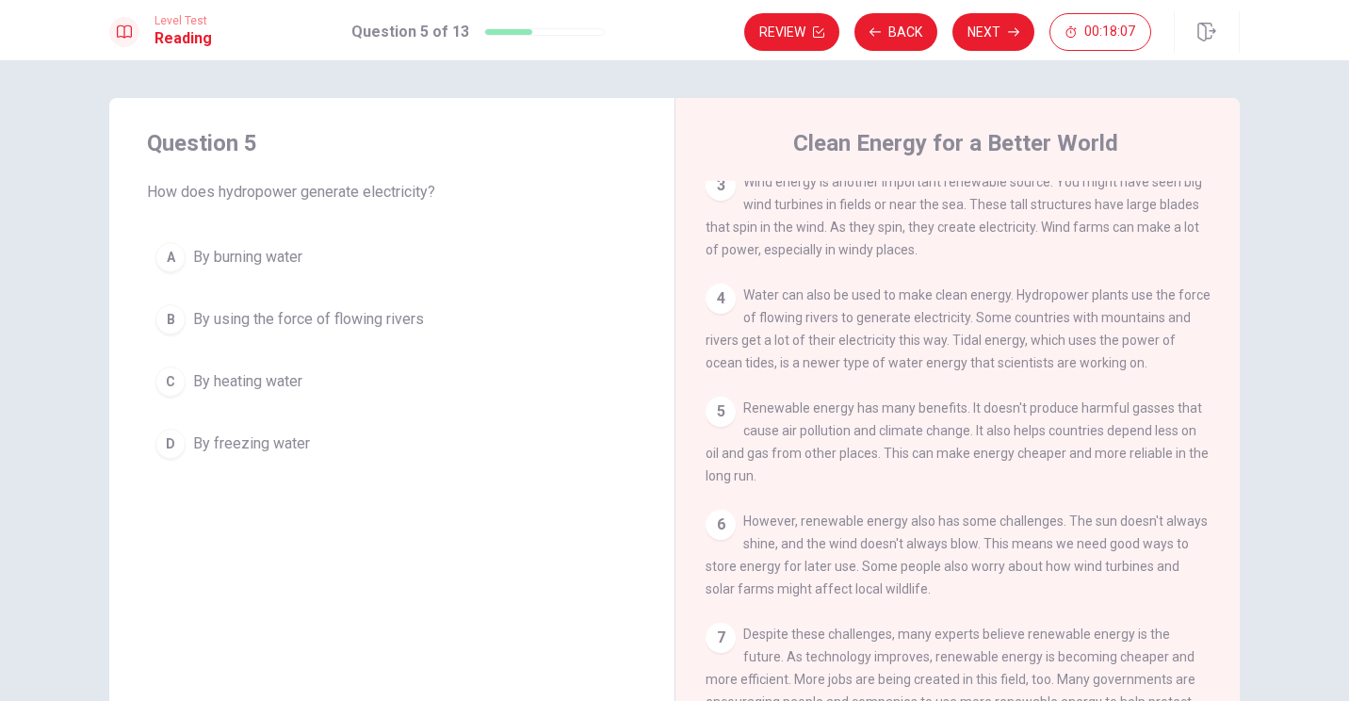
scroll to position [286, 0]
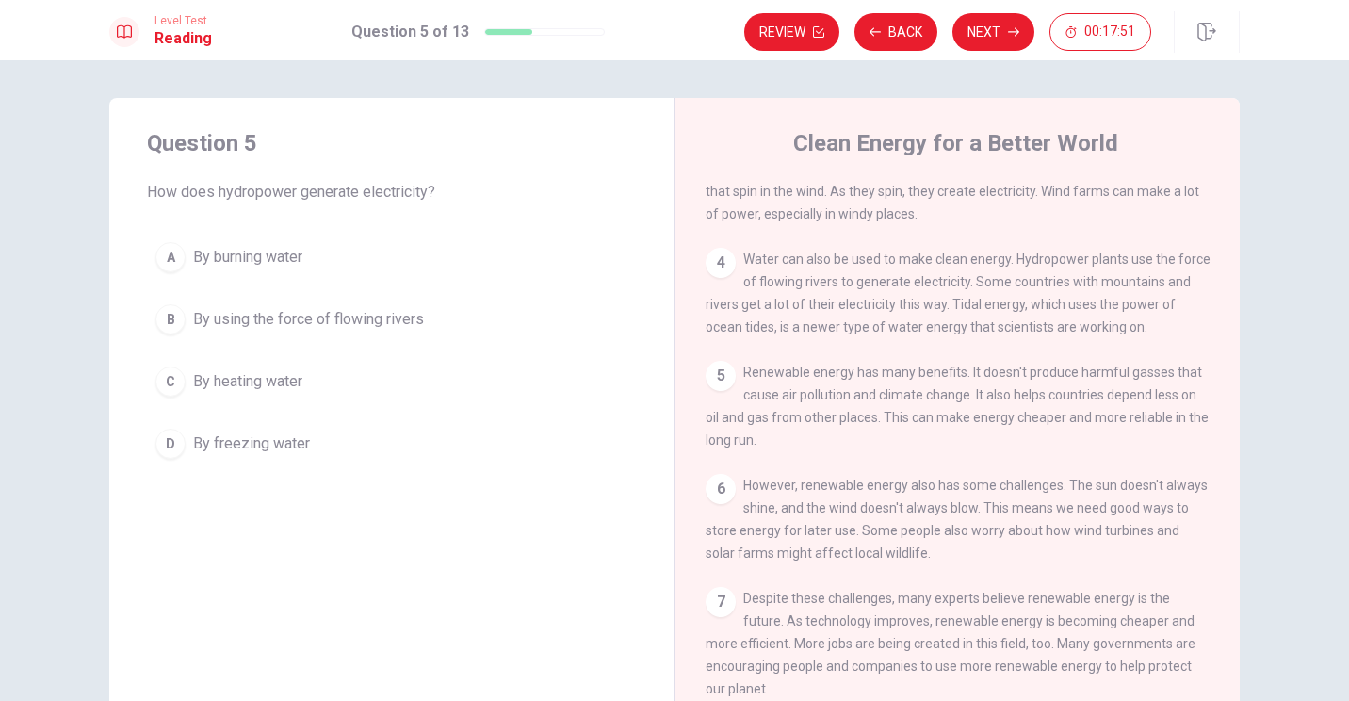
click at [370, 325] on span "By using the force of flowing rivers" at bounding box center [308, 319] width 231 height 23
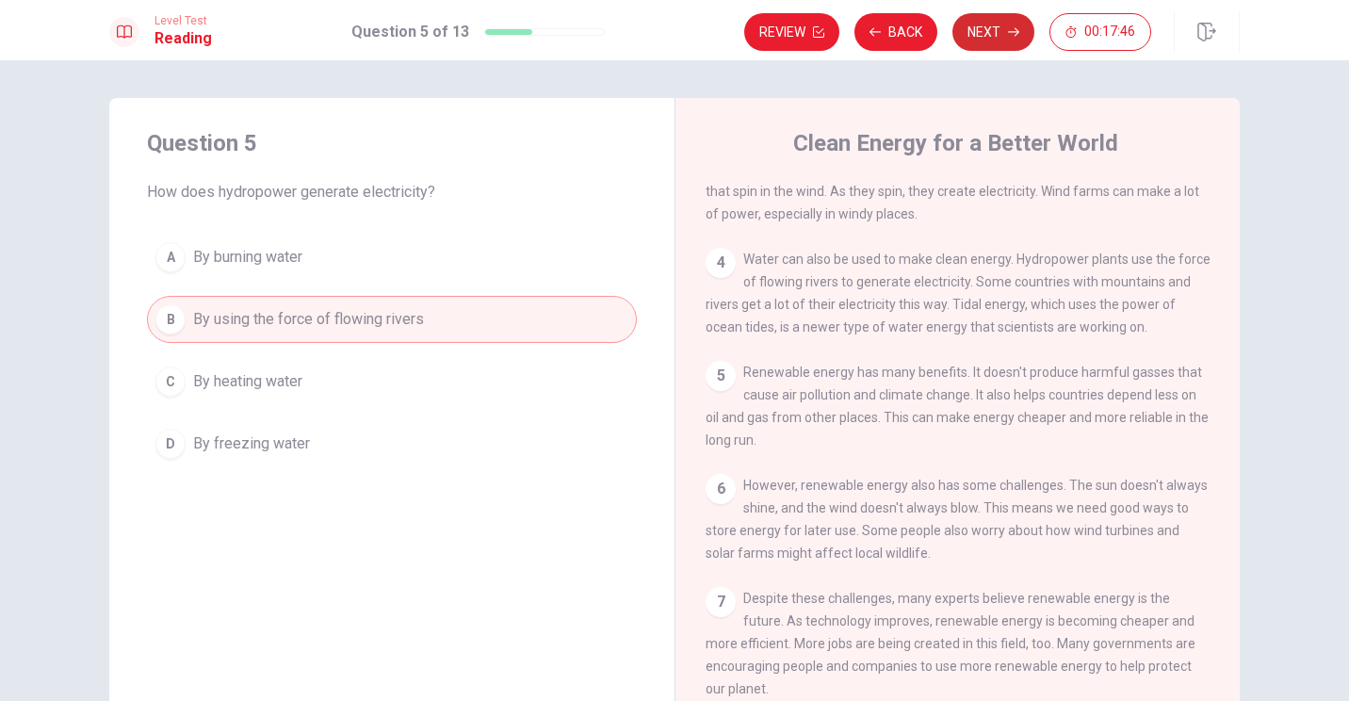
click at [668, 32] on button "Next" at bounding box center [994, 32] width 82 height 38
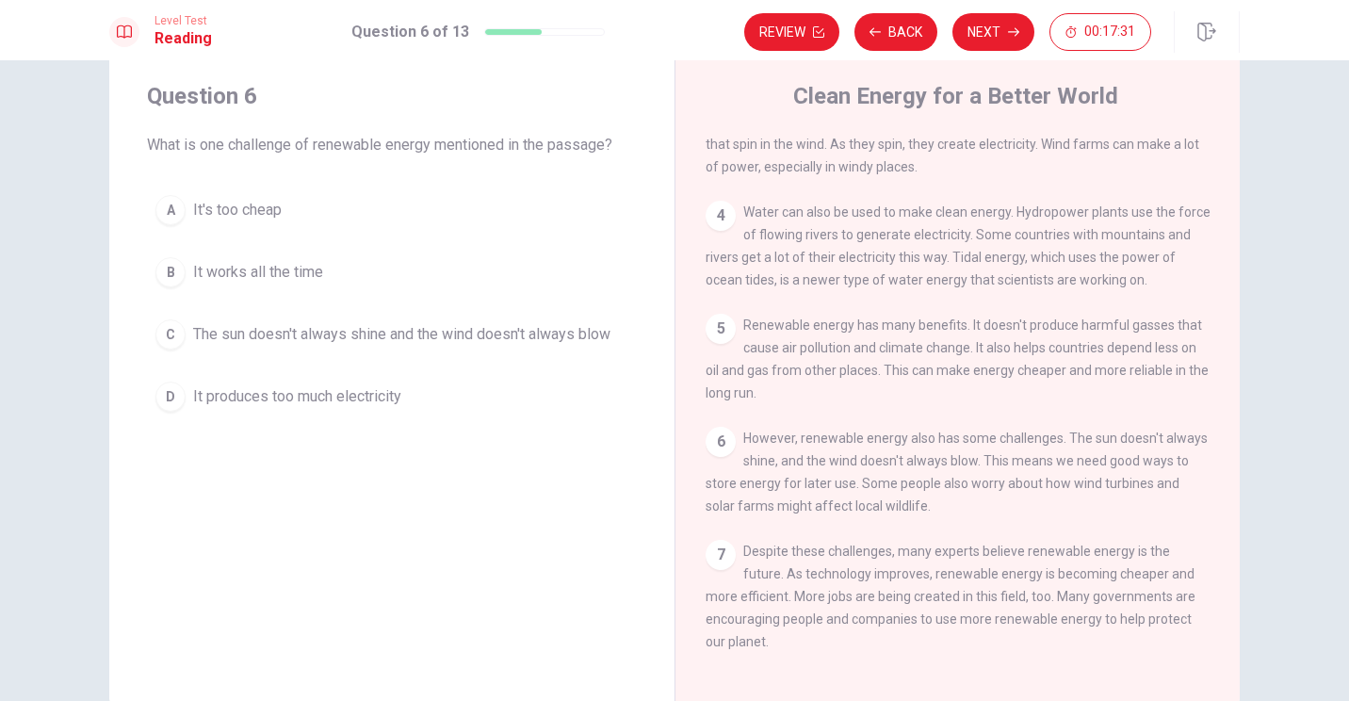
scroll to position [94, 0]
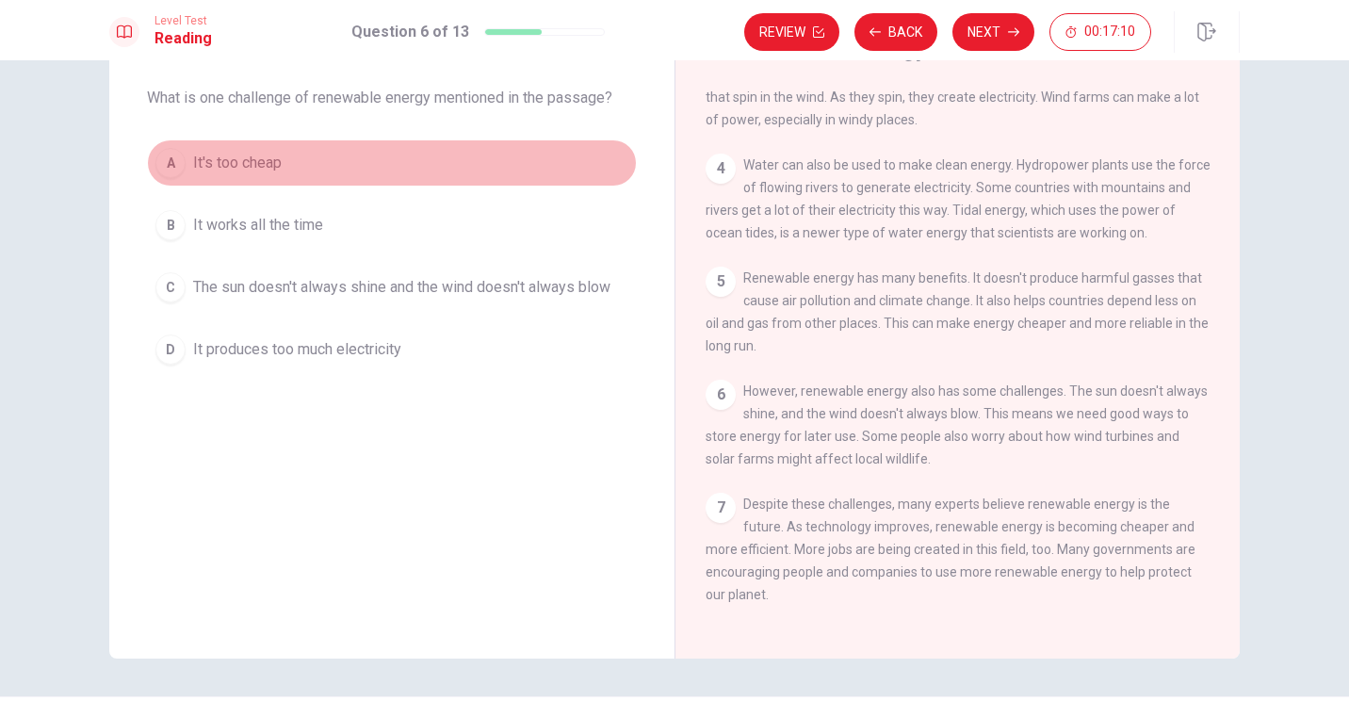
click at [258, 168] on span "It's too cheap" at bounding box center [237, 163] width 89 height 23
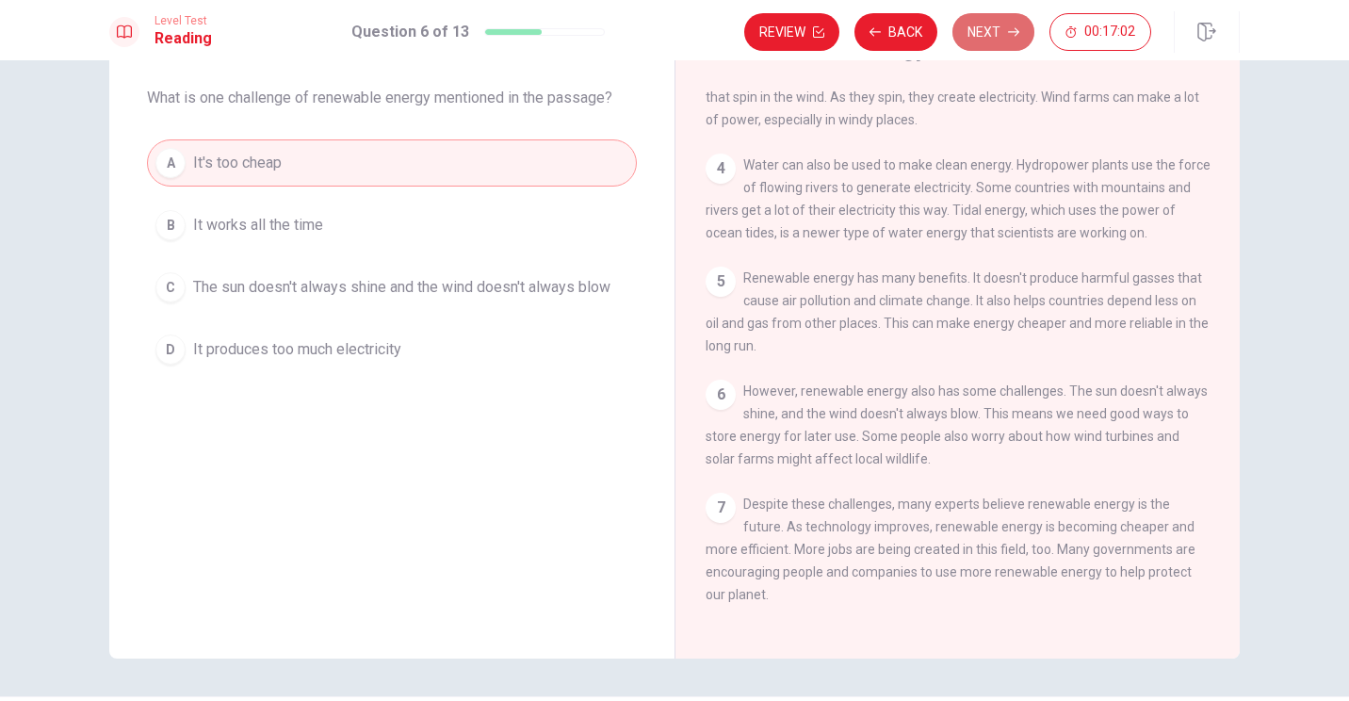
click at [668, 42] on button "Next" at bounding box center [994, 32] width 82 height 38
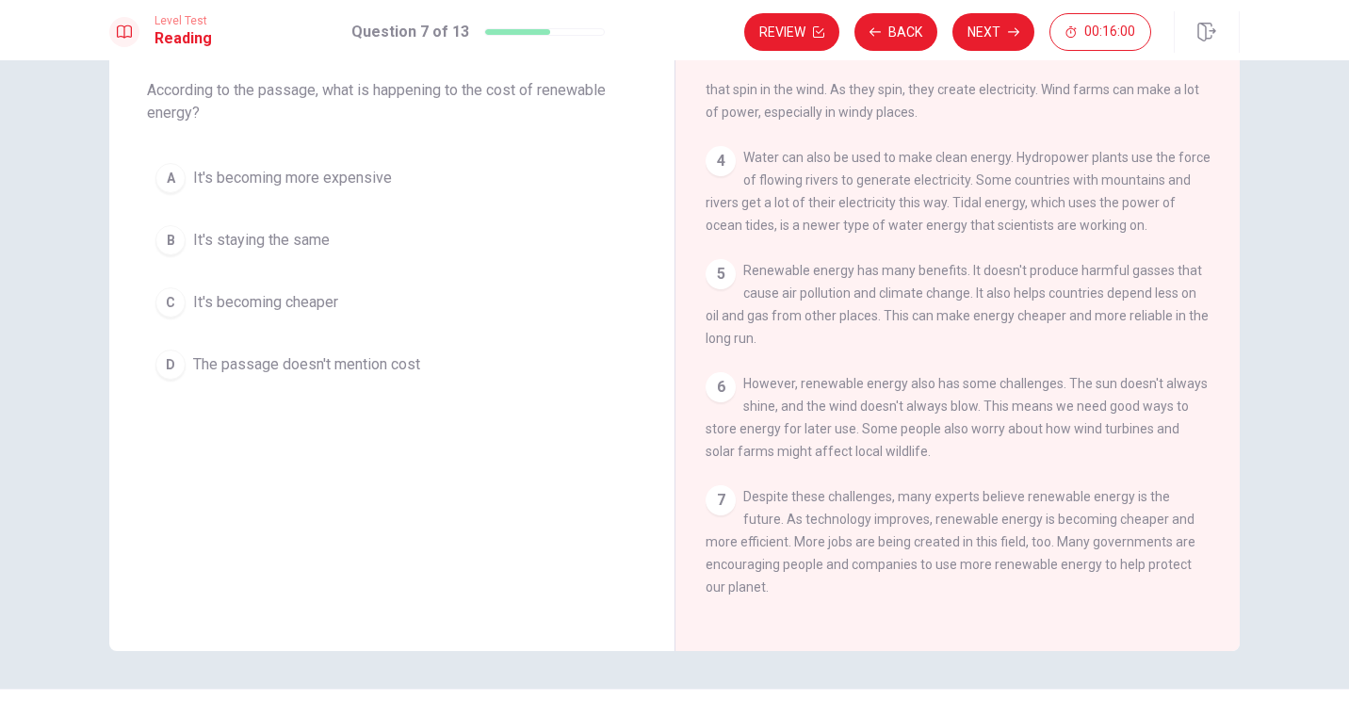
scroll to position [56, 0]
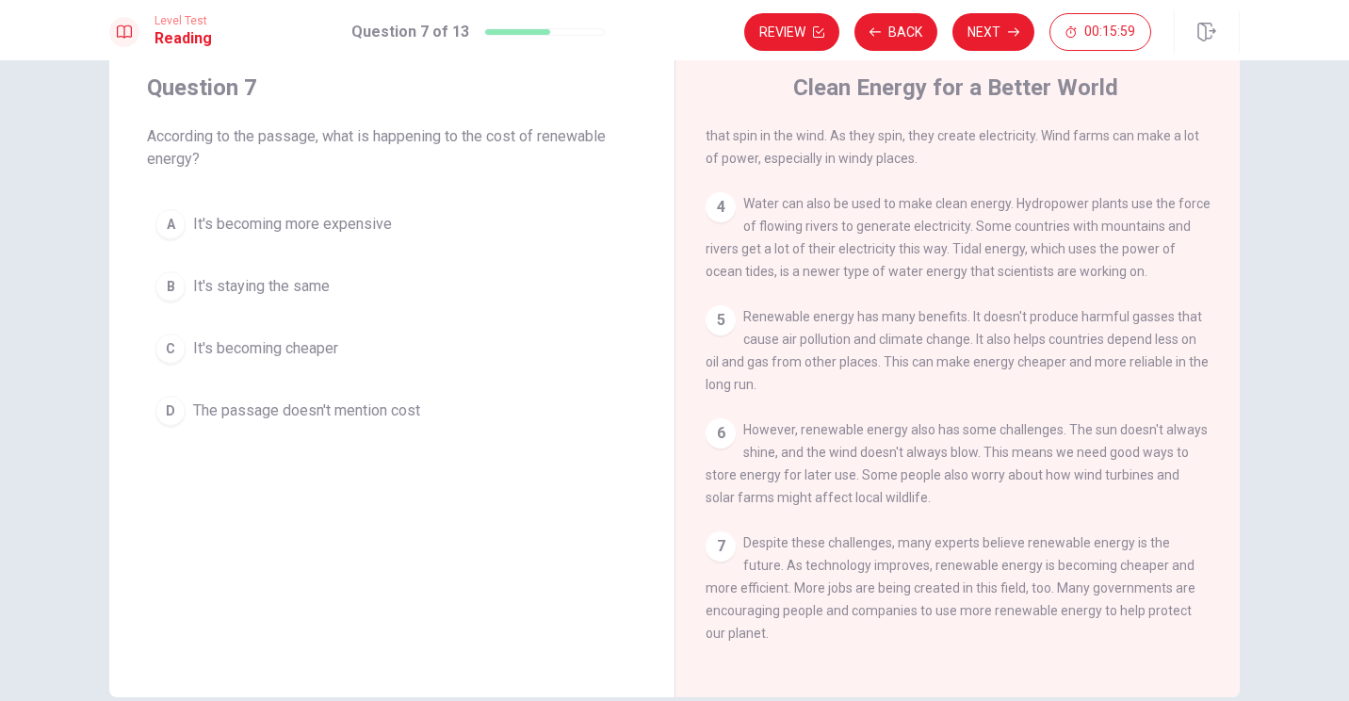
click at [314, 354] on span "It's becoming cheaper" at bounding box center [265, 348] width 145 height 23
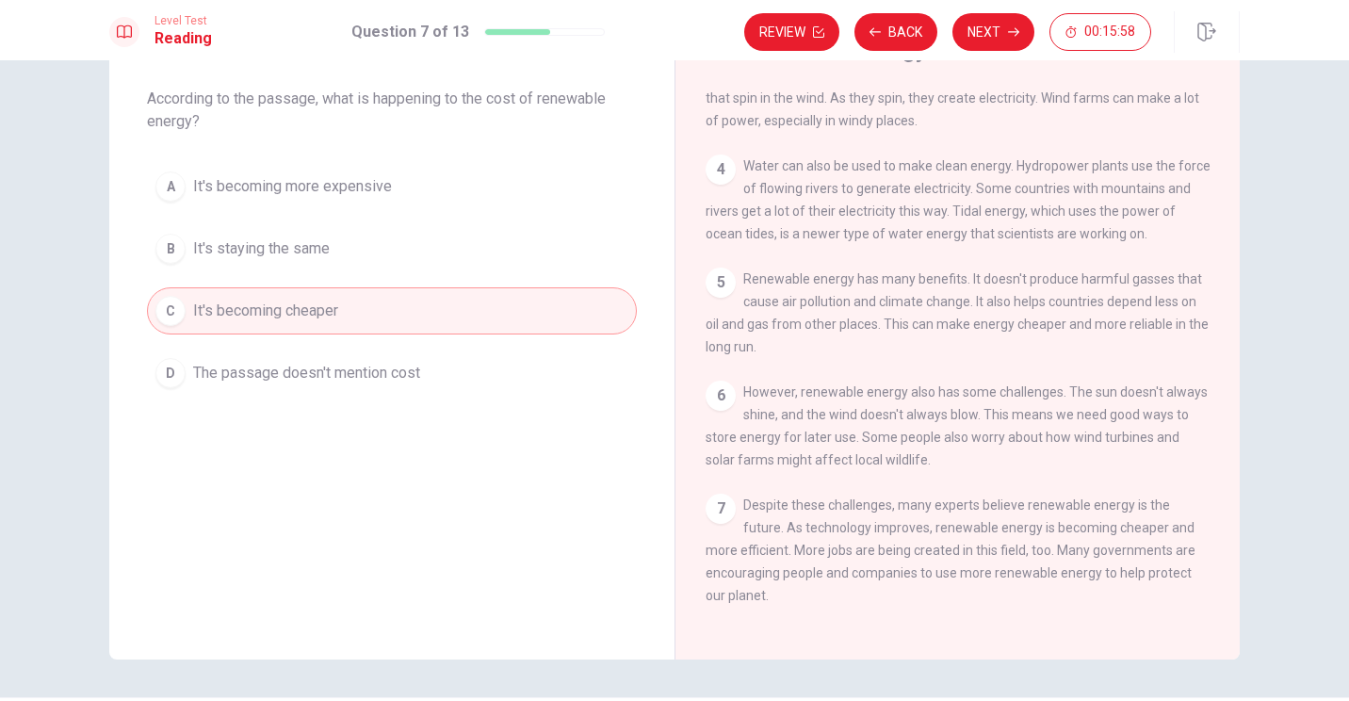
scroll to position [150, 0]
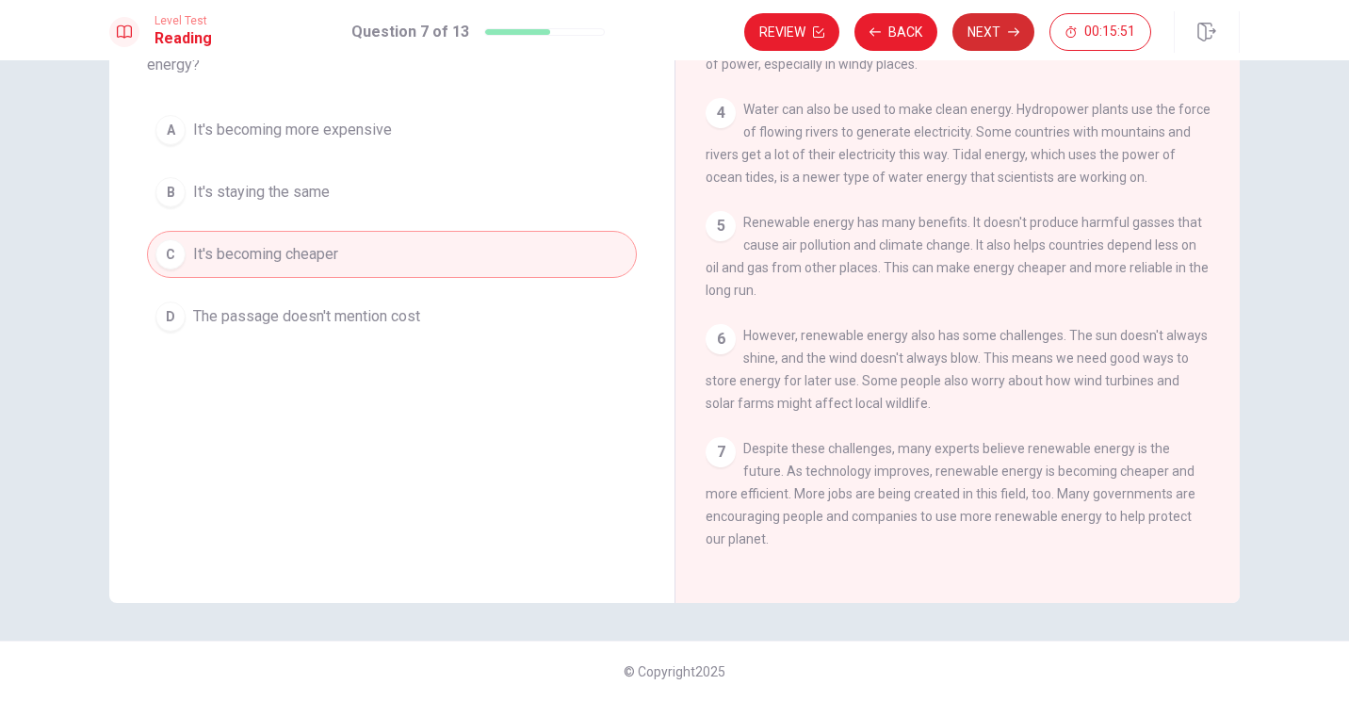
click at [668, 33] on icon "button" at bounding box center [1013, 31] width 11 height 11
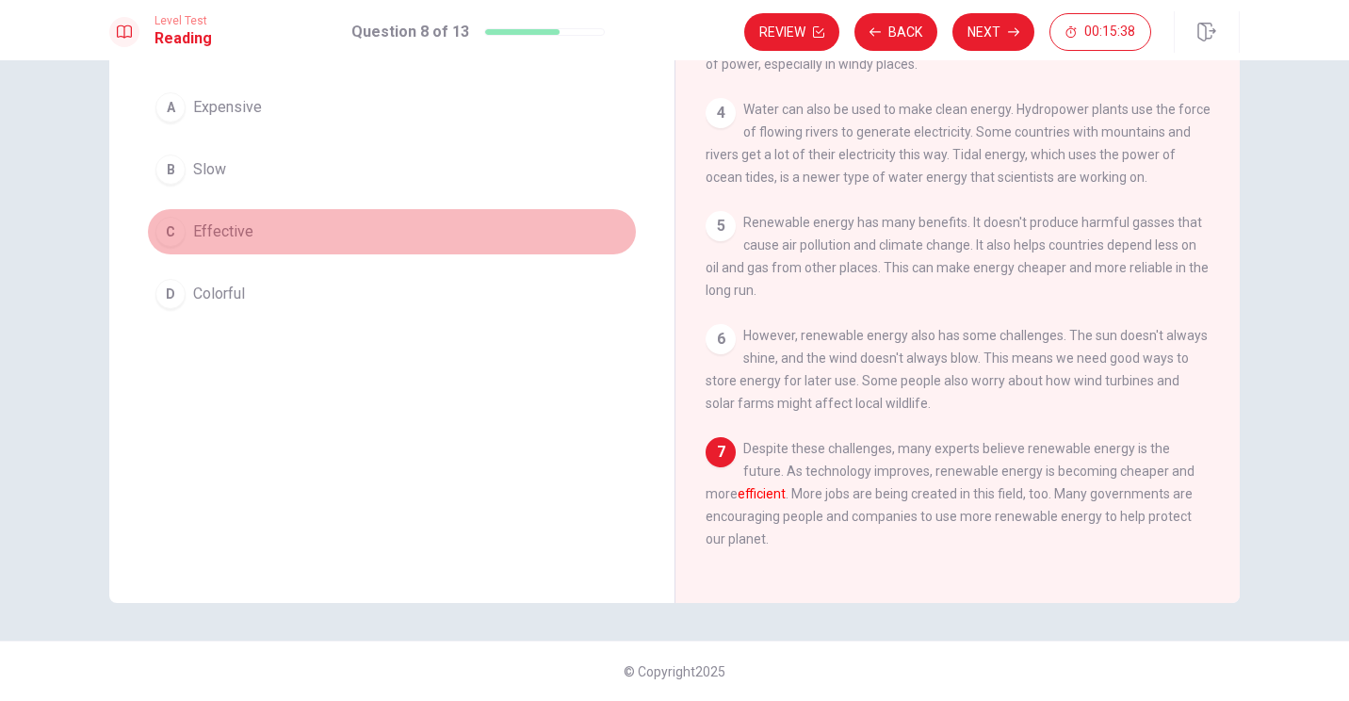
drag, startPoint x: 226, startPoint y: 229, endPoint x: 236, endPoint y: 233, distance: 10.1
click at [227, 229] on span "Effective" at bounding box center [223, 232] width 60 height 23
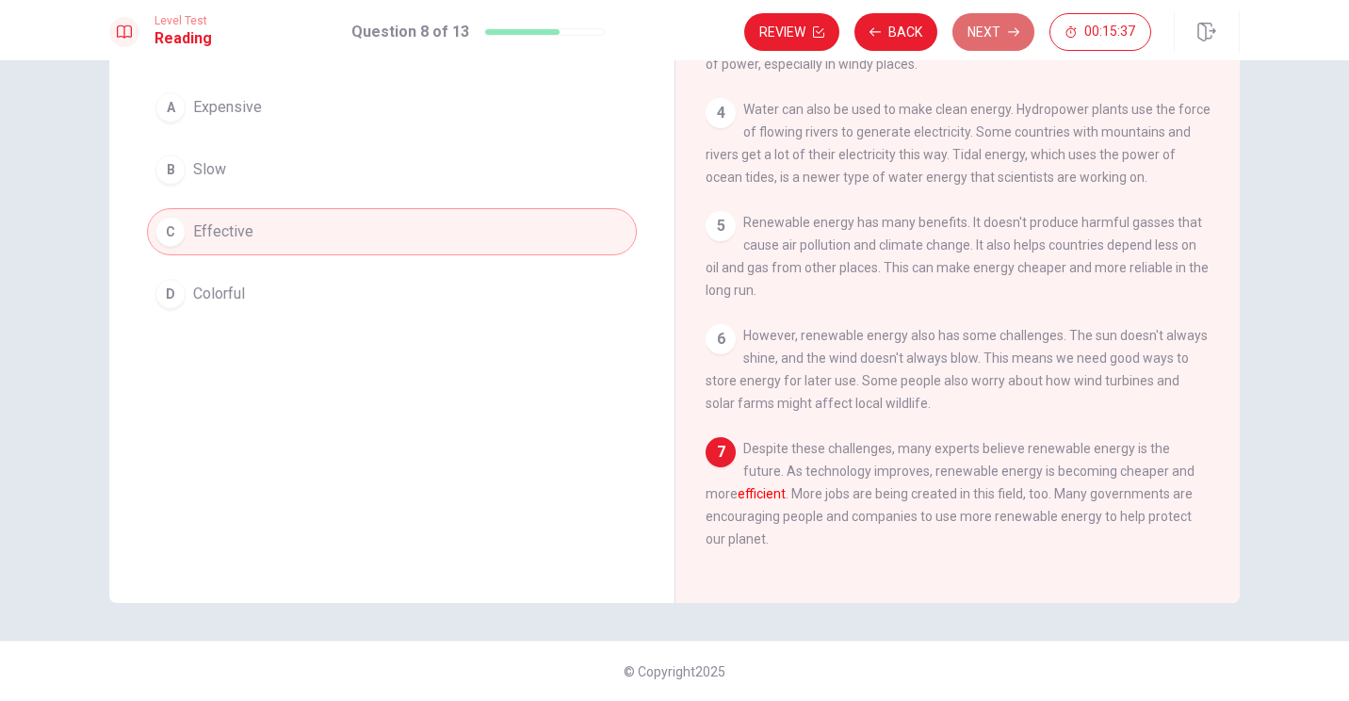
click at [668, 37] on icon "button" at bounding box center [1013, 31] width 11 height 11
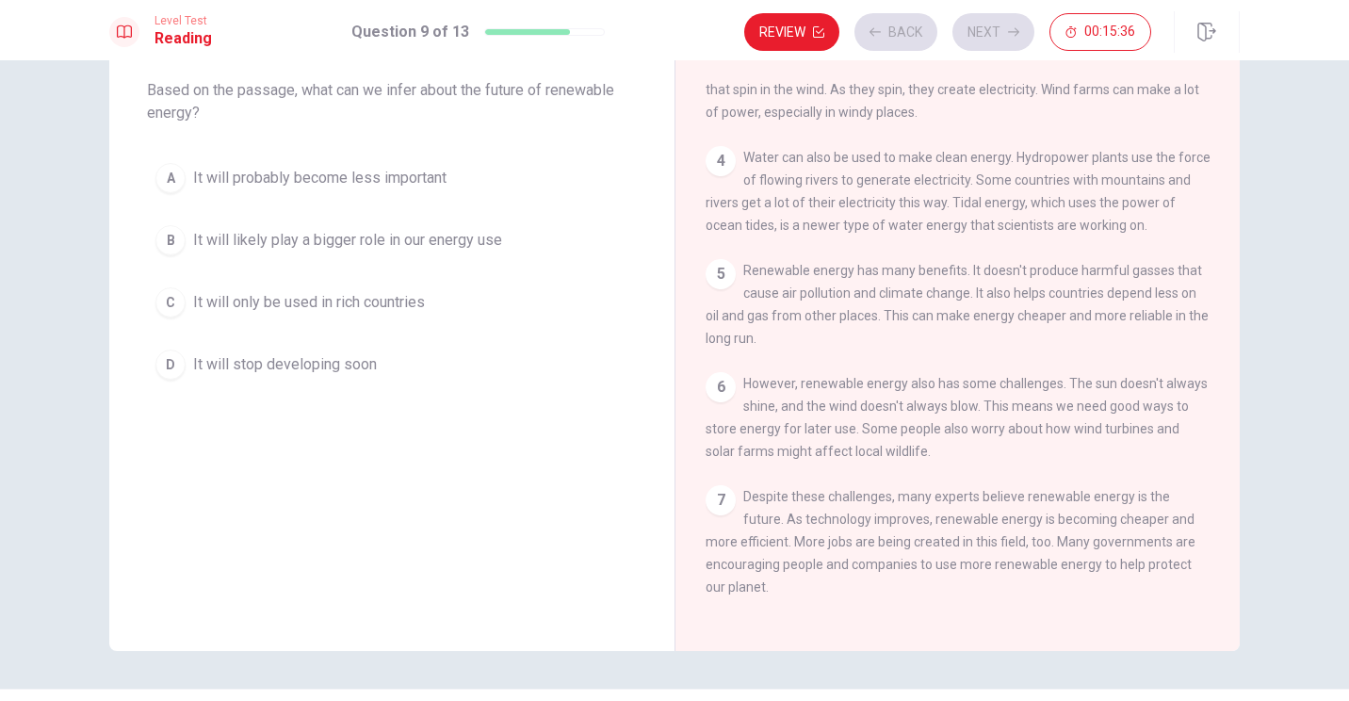
scroll to position [56, 0]
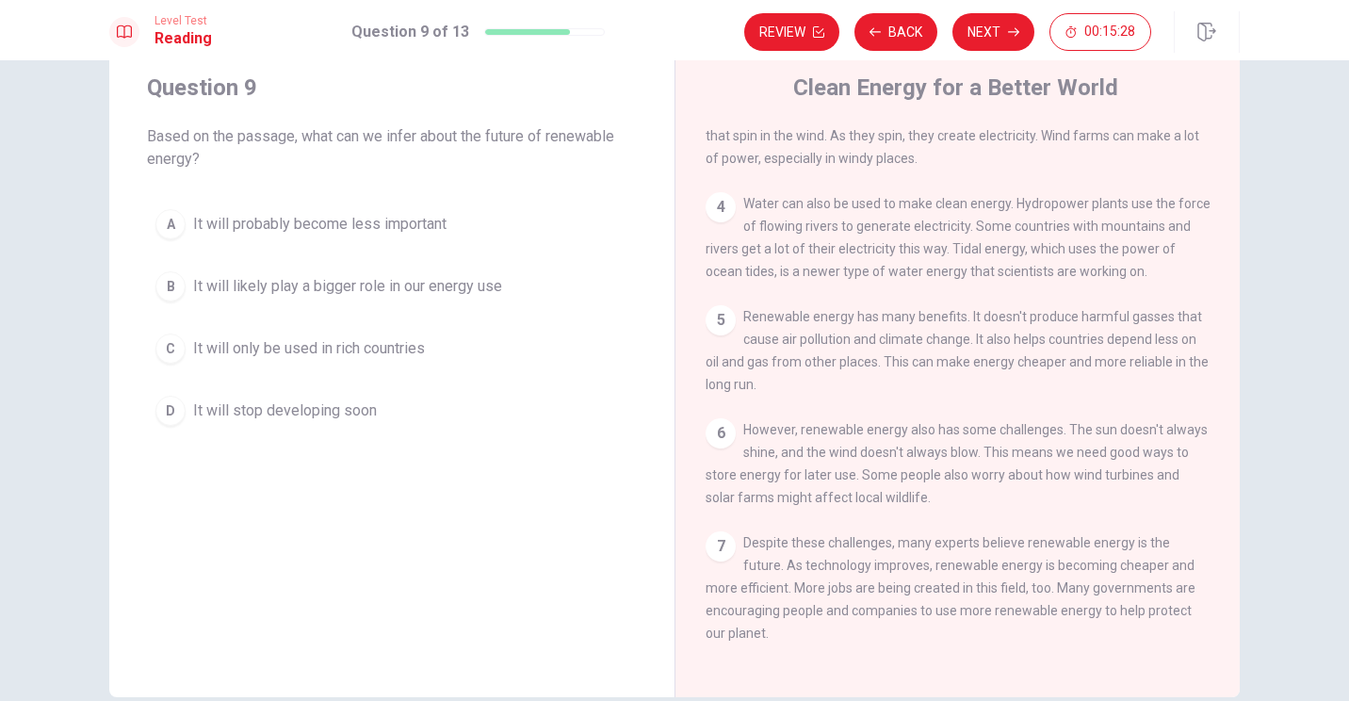
click at [400, 144] on span "Based on the passage, what can we infer about the future of renewable energy?" at bounding box center [392, 147] width 490 height 45
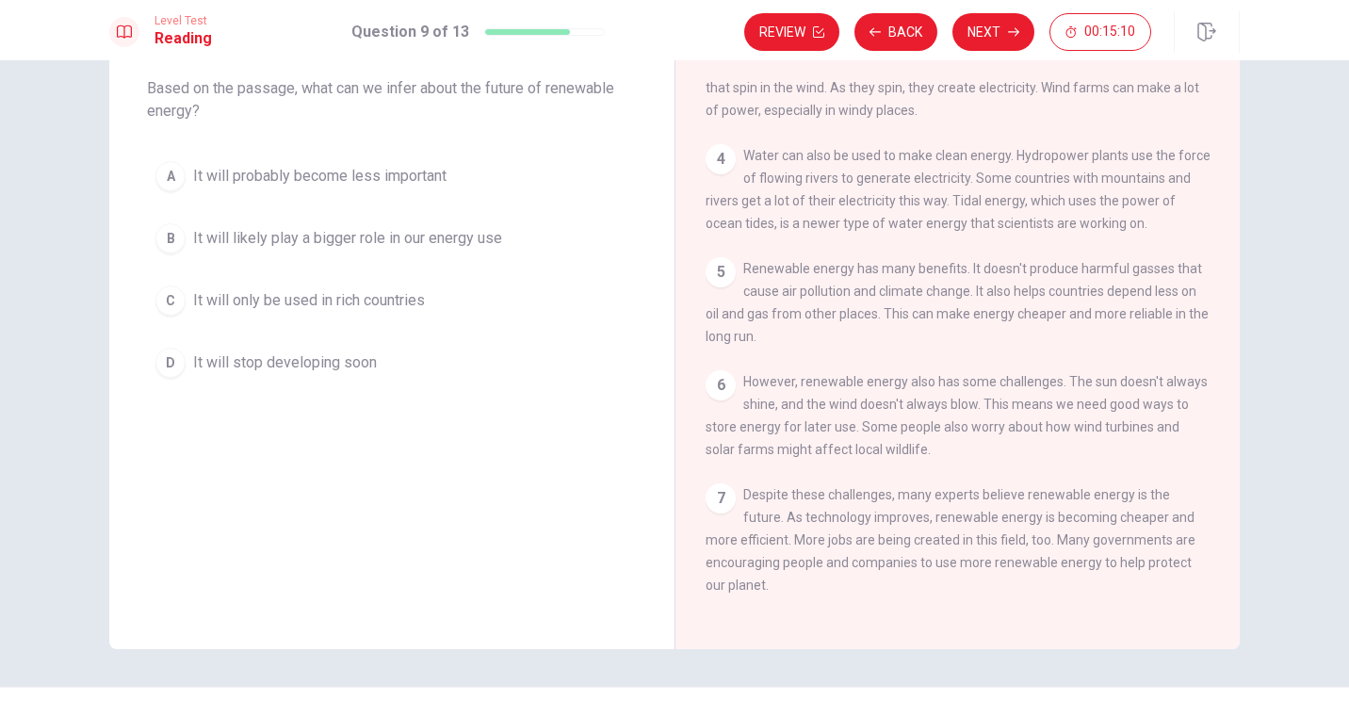
scroll to position [150, 0]
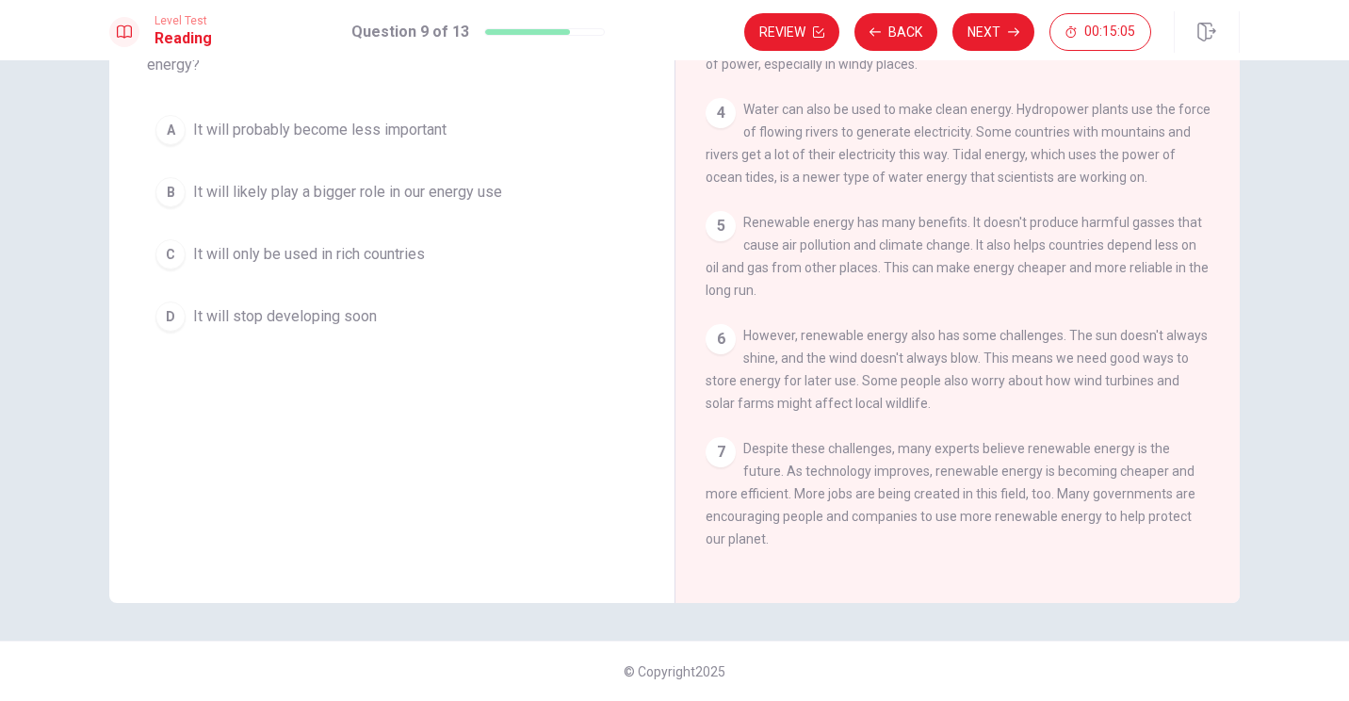
click at [296, 193] on span "It will likely play a bigger role in our energy use" at bounding box center [347, 192] width 309 height 23
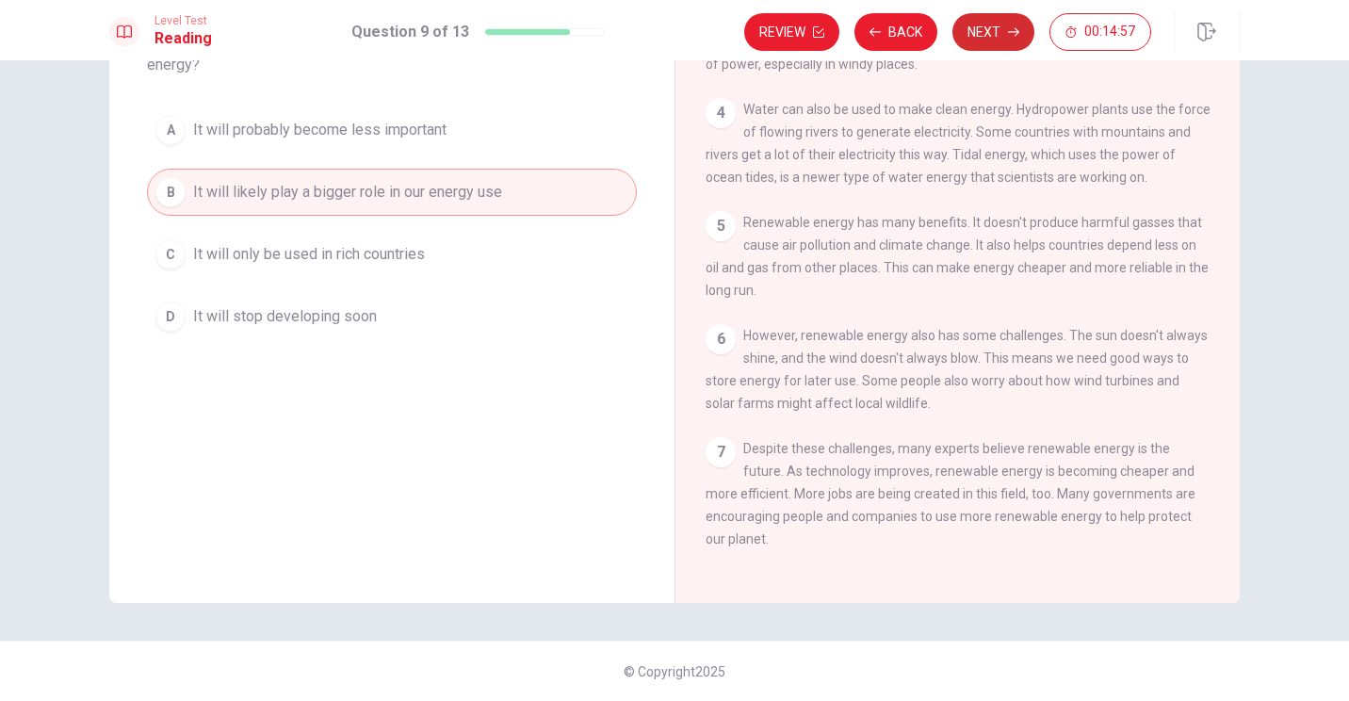
click at [668, 39] on button "Next" at bounding box center [994, 32] width 82 height 38
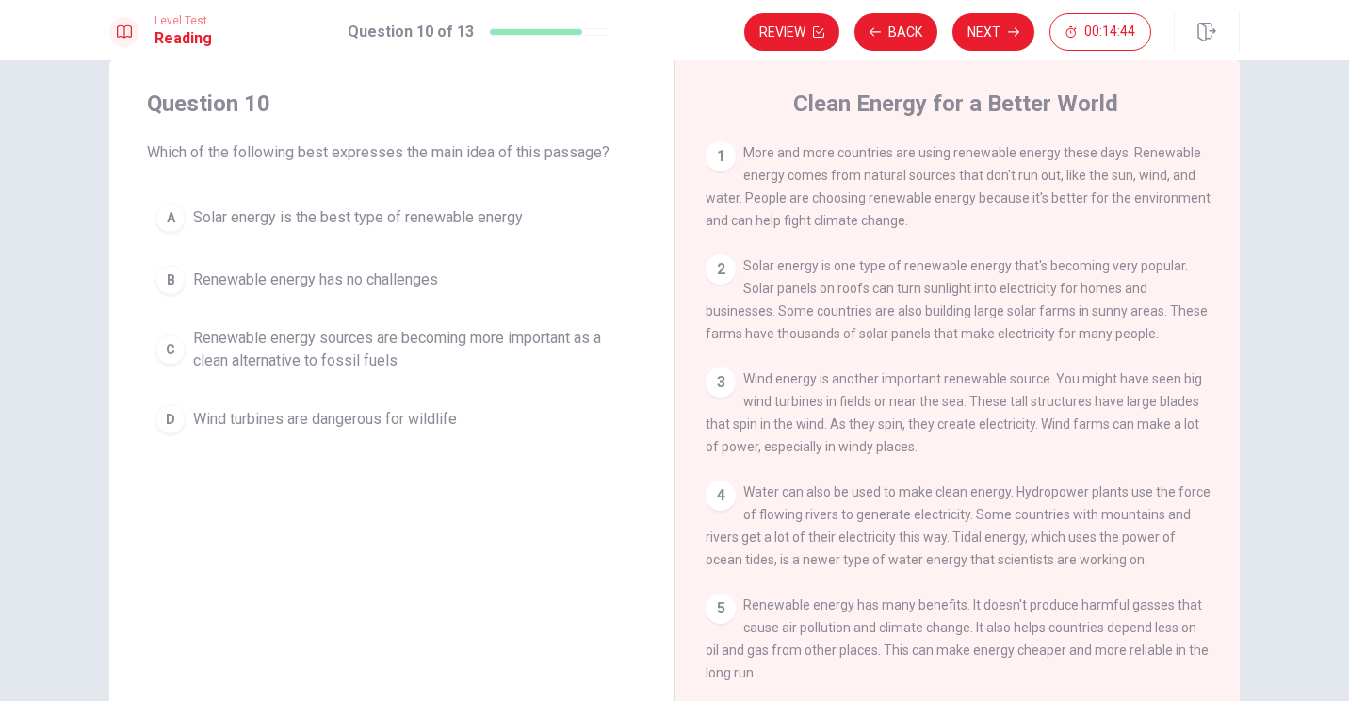
scroll to position [94, 0]
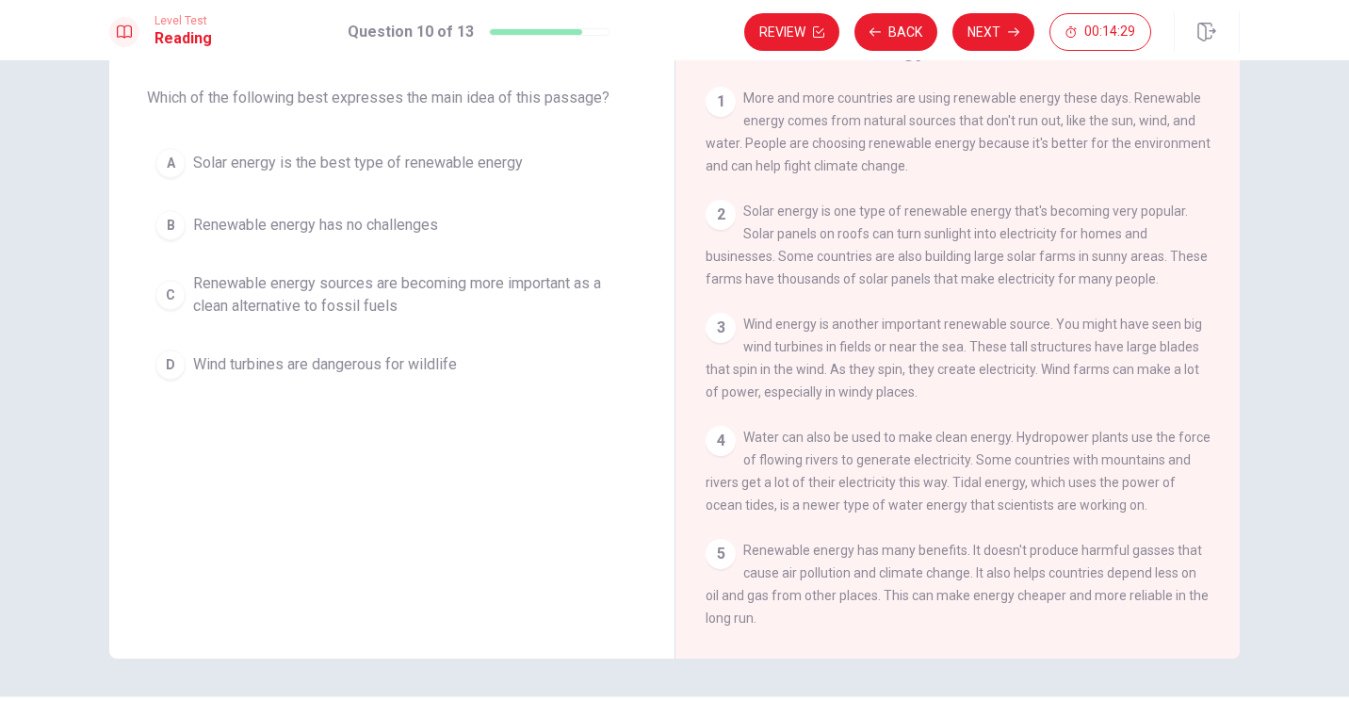
click at [231, 297] on span "Renewable energy sources are becoming more important as a clean alternative to …" at bounding box center [410, 294] width 435 height 45
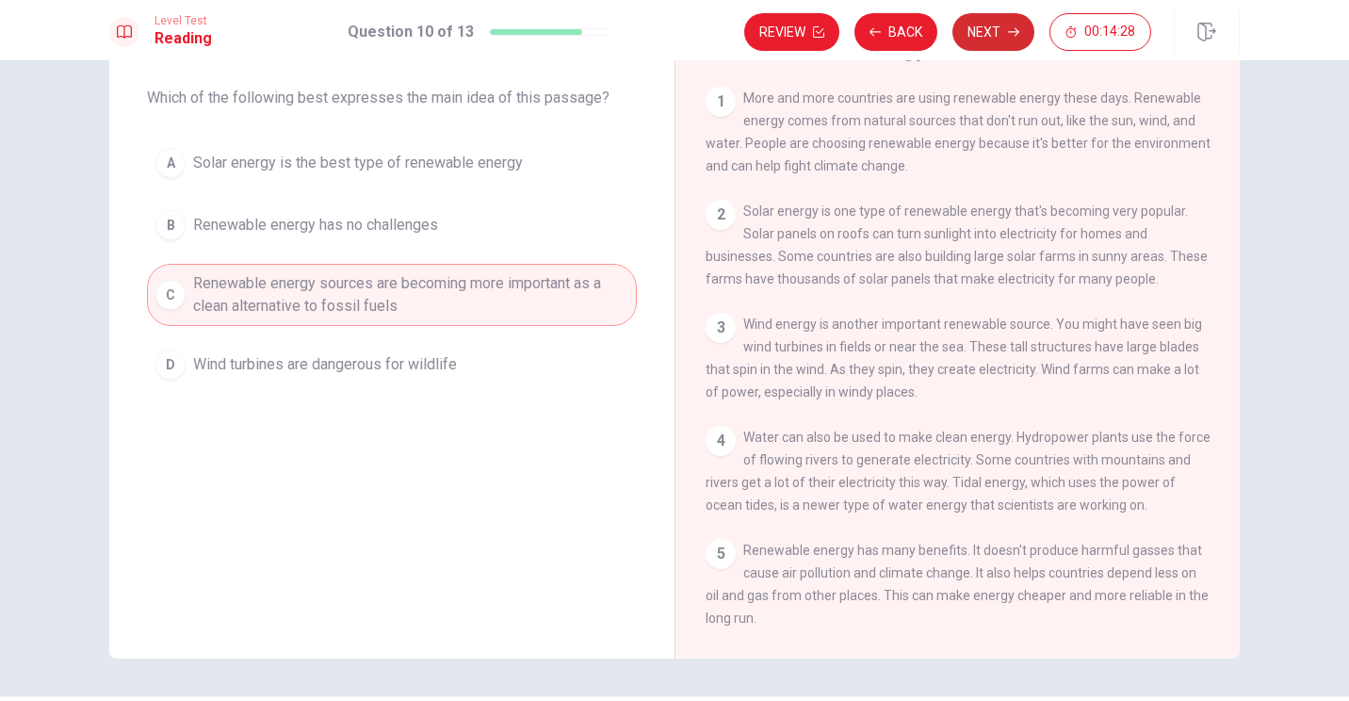
click at [668, 32] on icon "button" at bounding box center [1013, 32] width 11 height 8
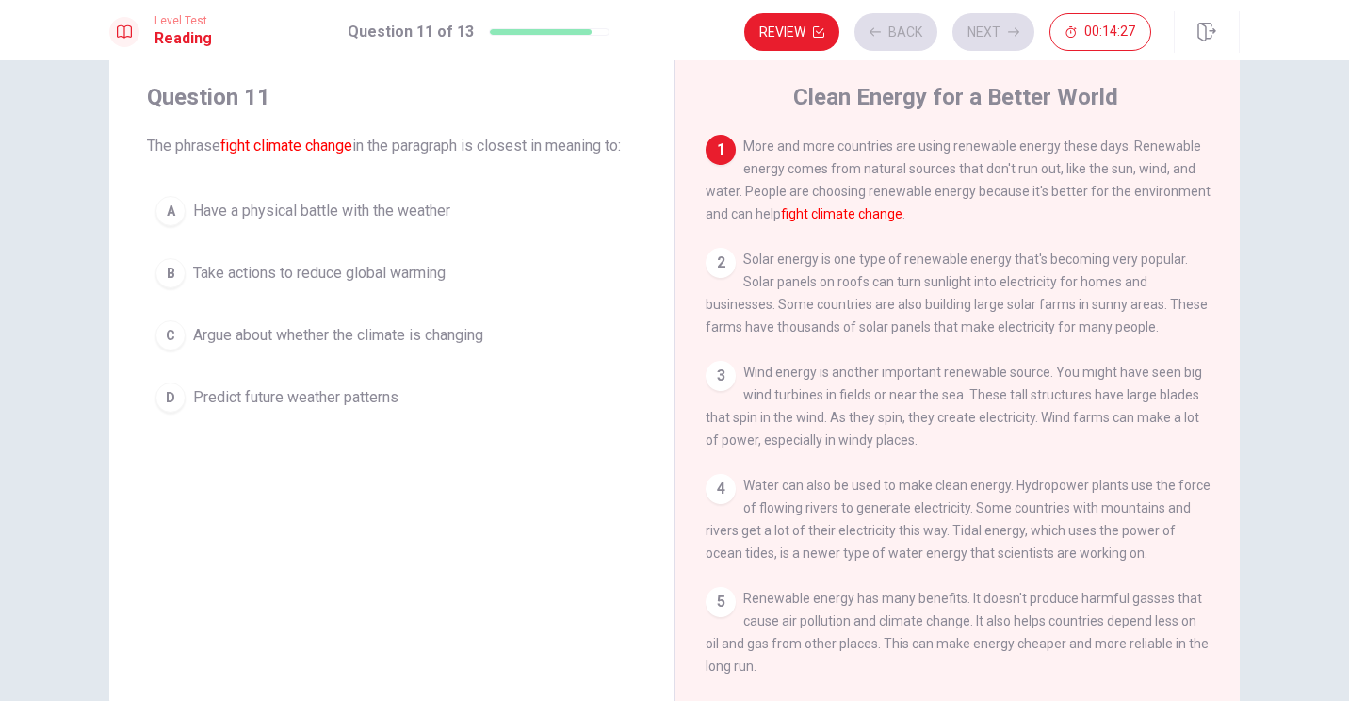
scroll to position [0, 0]
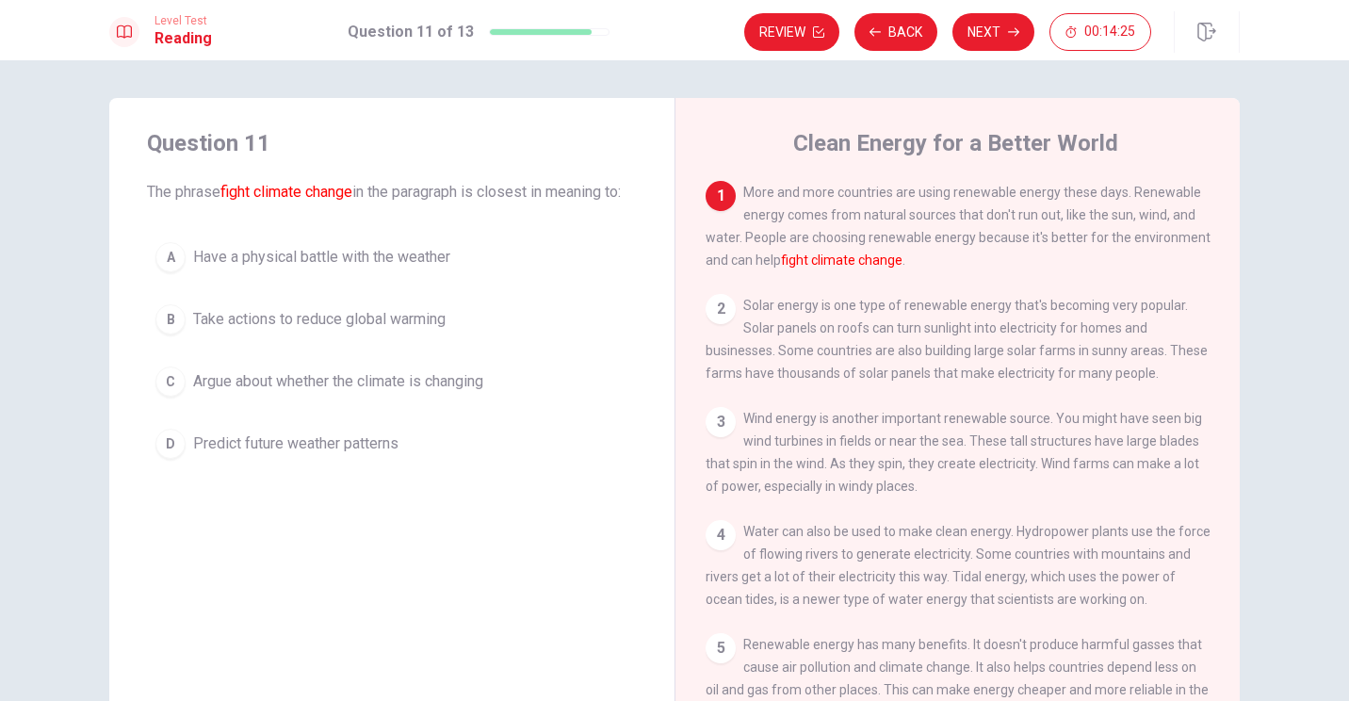
drag, startPoint x: 221, startPoint y: 196, endPoint x: 301, endPoint y: 198, distance: 79.2
click at [301, 198] on font "fight climate change" at bounding box center [287, 192] width 132 height 18
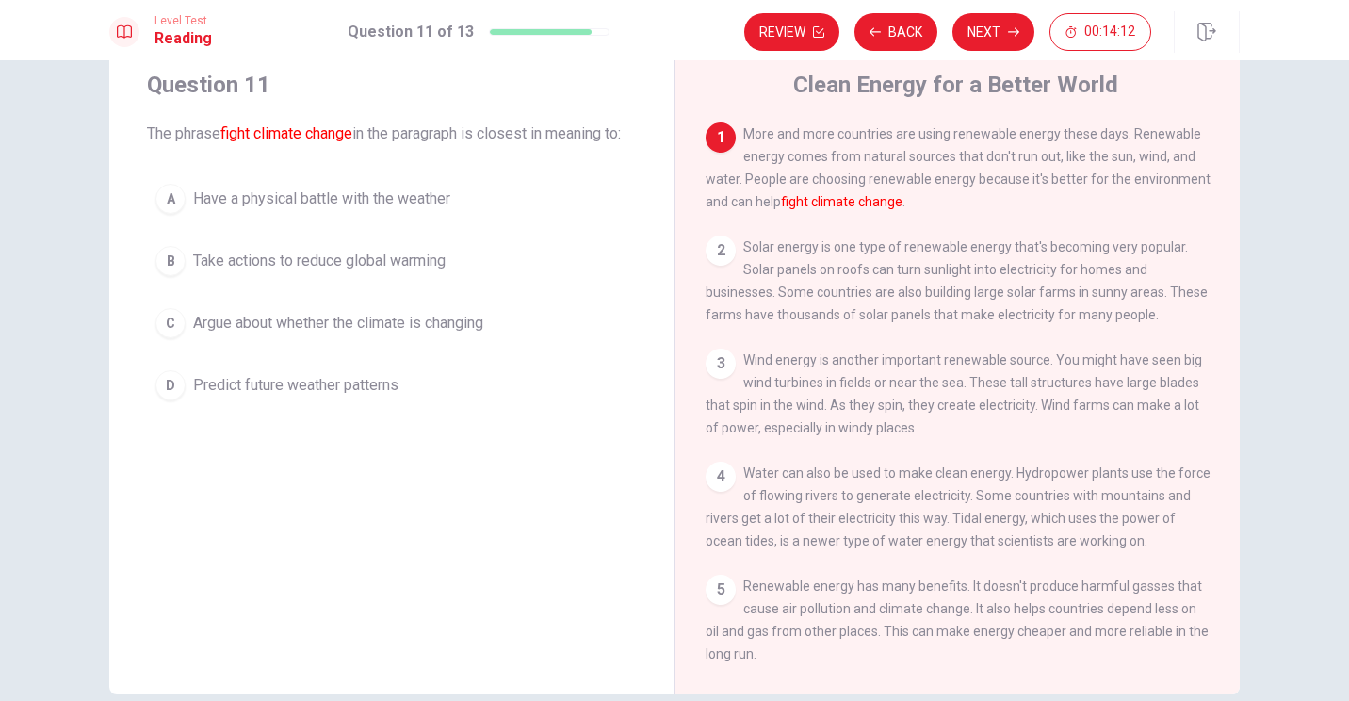
scroll to position [94, 0]
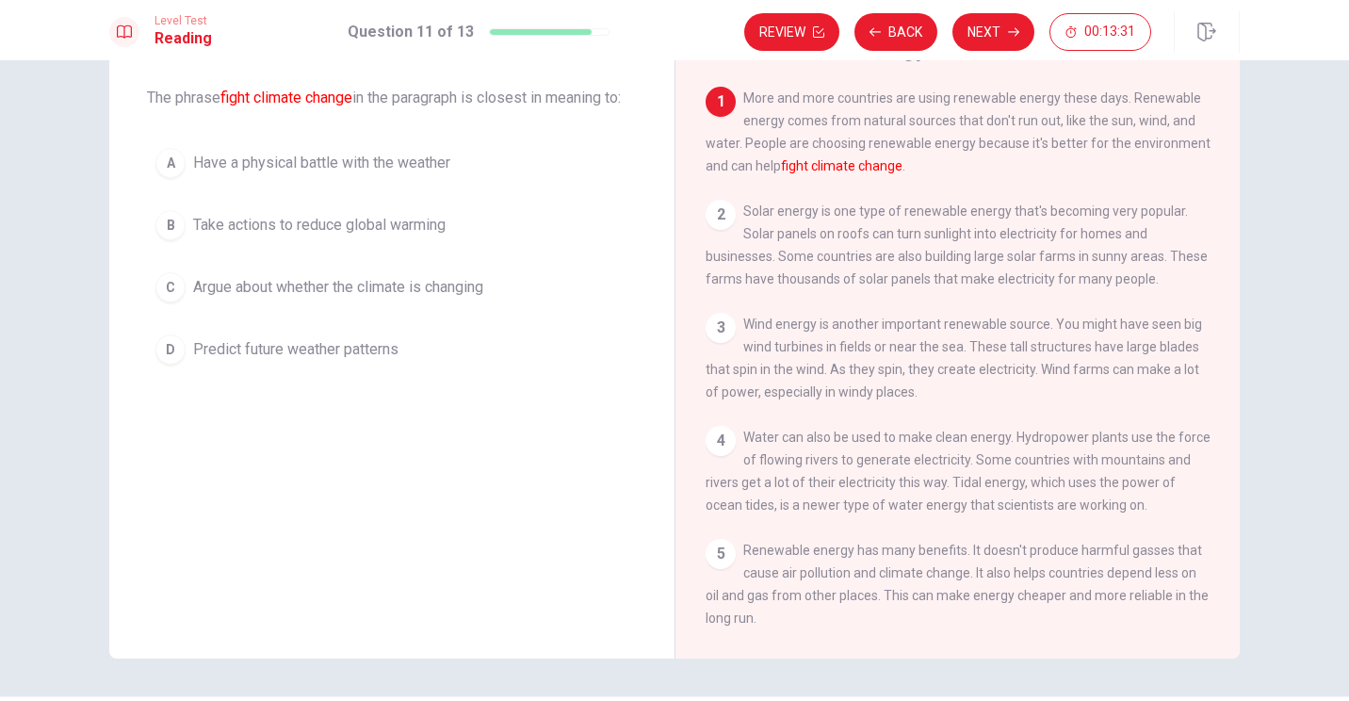
click at [294, 299] on span "Argue about whether the climate is changing" at bounding box center [338, 287] width 290 height 23
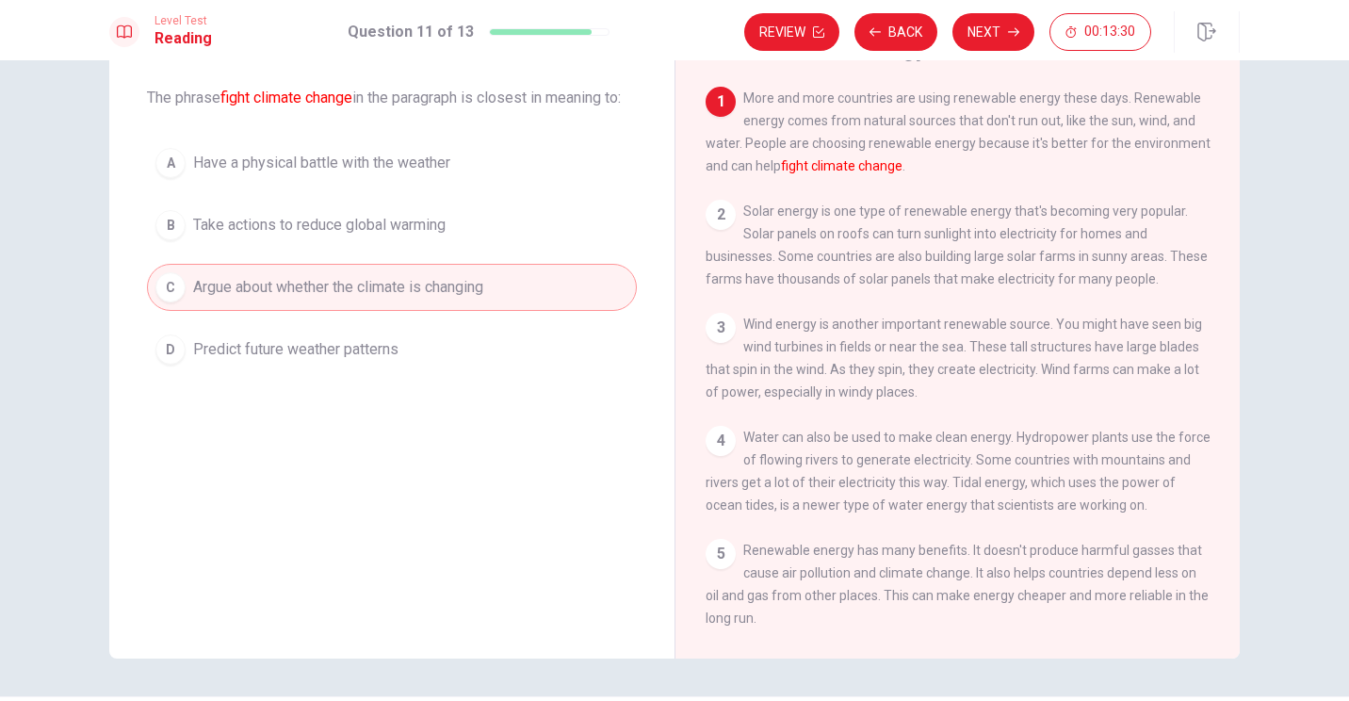
click at [668, 34] on icon "button" at bounding box center [1013, 31] width 11 height 11
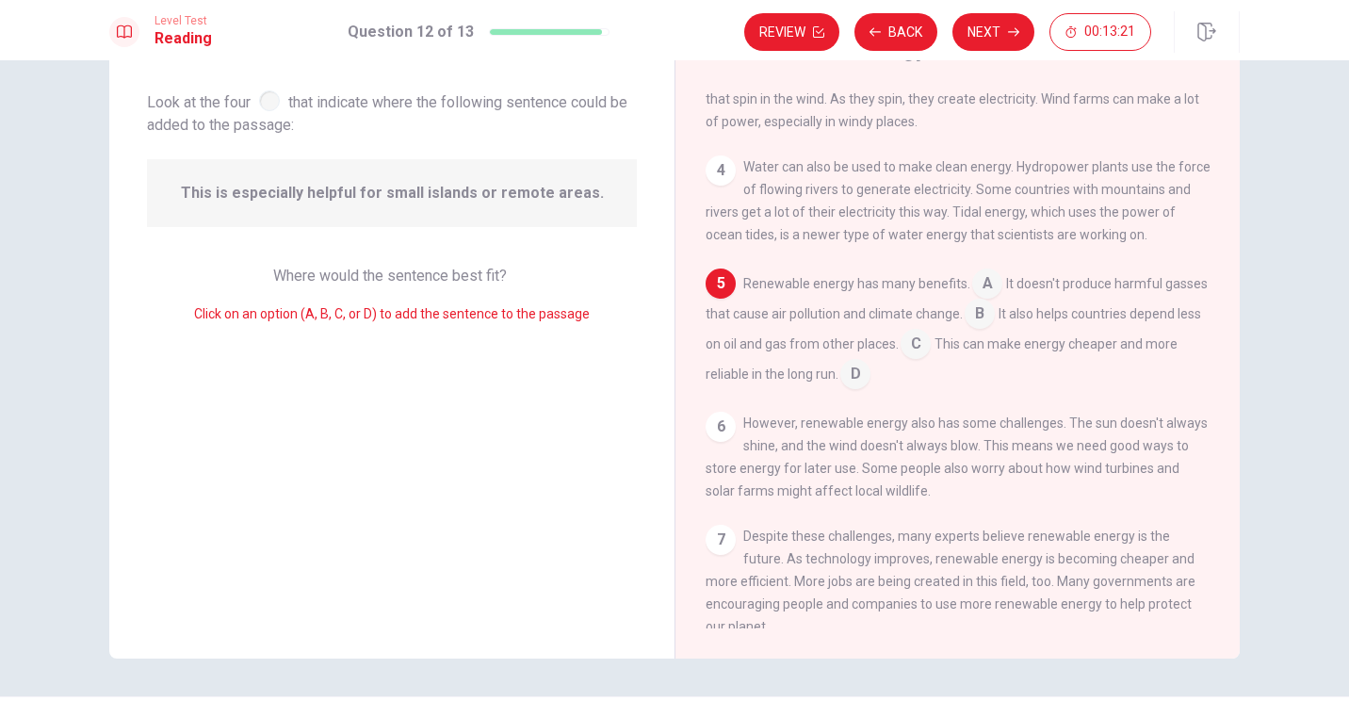
scroll to position [314, 0]
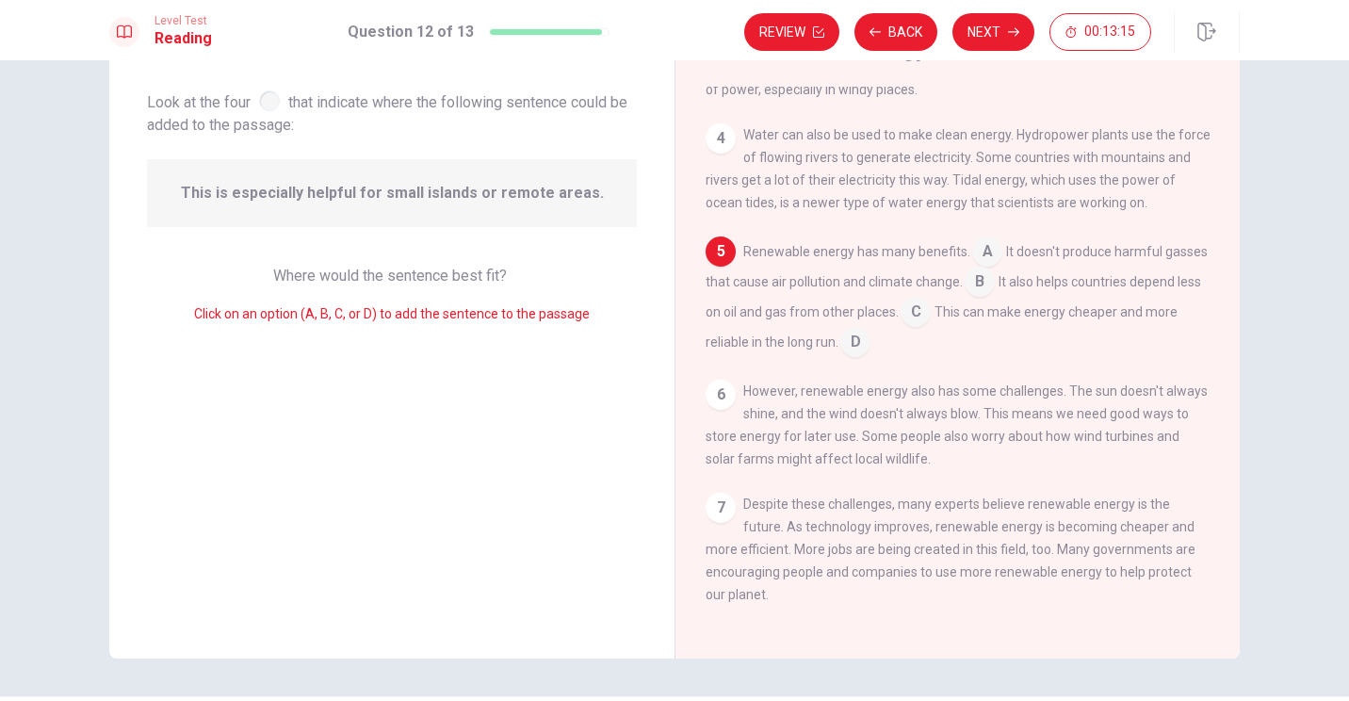
drag, startPoint x: 205, startPoint y: 203, endPoint x: 458, endPoint y: 199, distance: 252.6
click at [458, 199] on span "This is especially helpful for small islands or remote areas." at bounding box center [392, 193] width 423 height 23
click at [668, 278] on input at bounding box center [980, 284] width 30 height 30
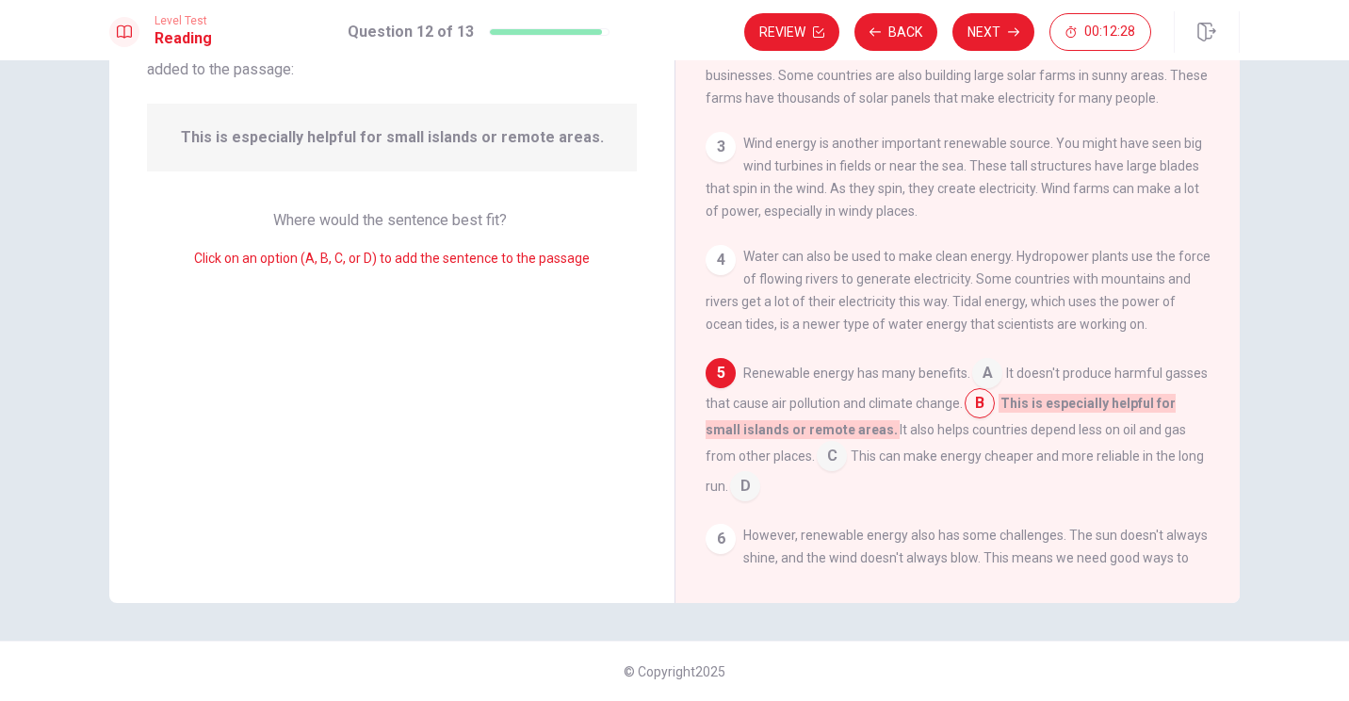
scroll to position [220, 0]
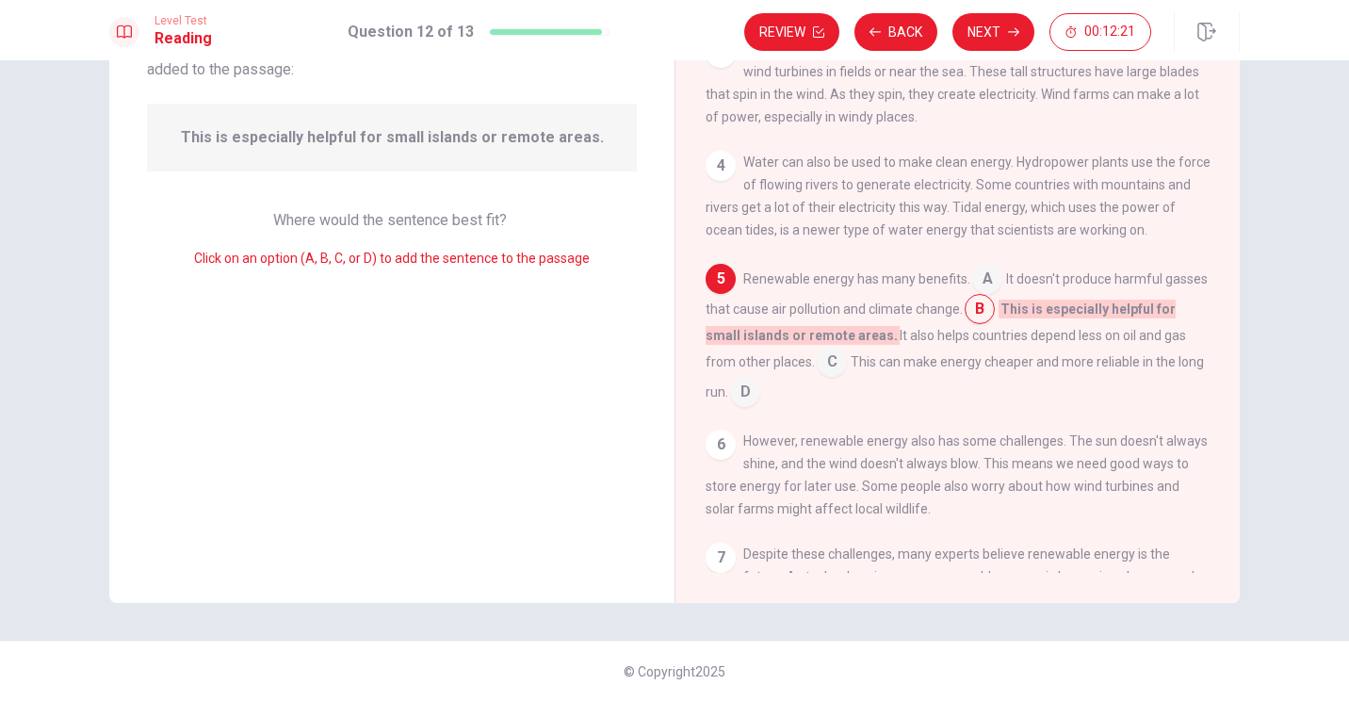
drag, startPoint x: 898, startPoint y: 345, endPoint x: 1100, endPoint y: 352, distance: 201.8
click at [668, 352] on div "Renewable energy has many benefits. A It doesn't produce harmful gasses that ca…" at bounding box center [958, 335] width 505 height 143
click at [668, 369] on input at bounding box center [832, 364] width 30 height 30
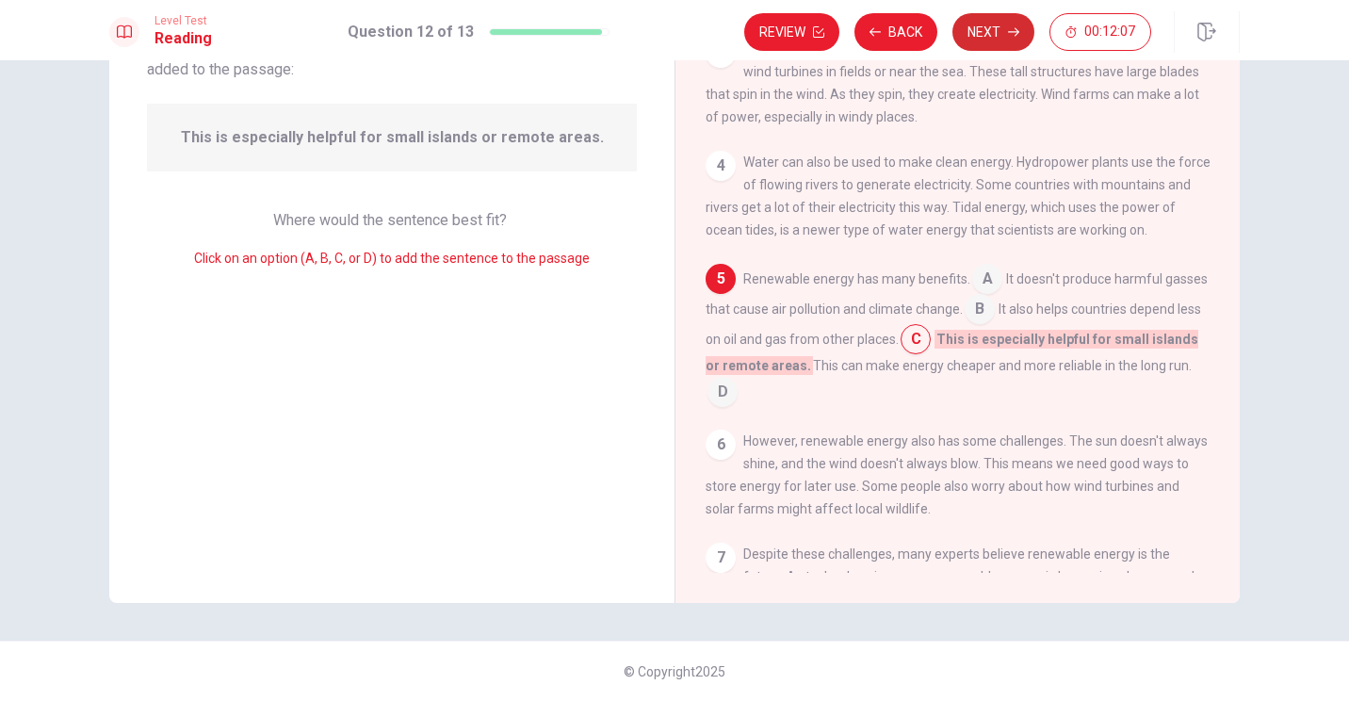
click at [668, 32] on button "Next" at bounding box center [994, 32] width 82 height 38
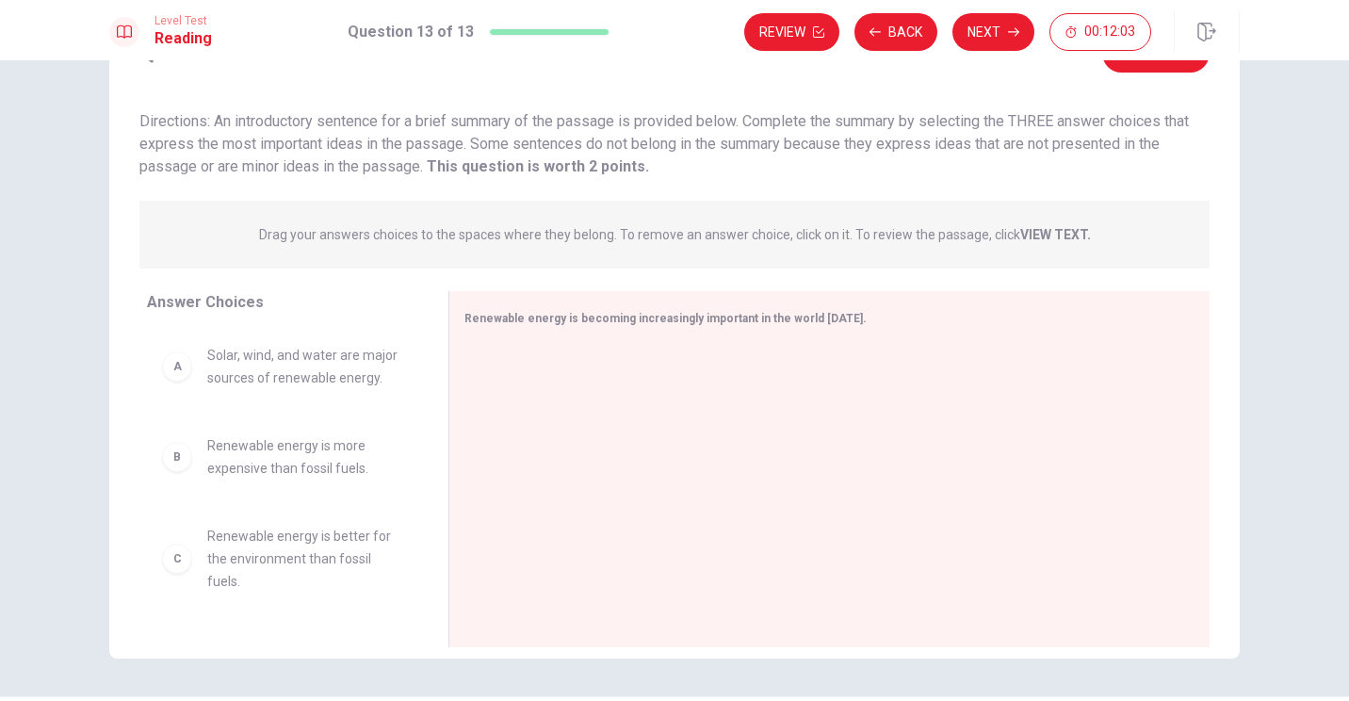
scroll to position [0, 0]
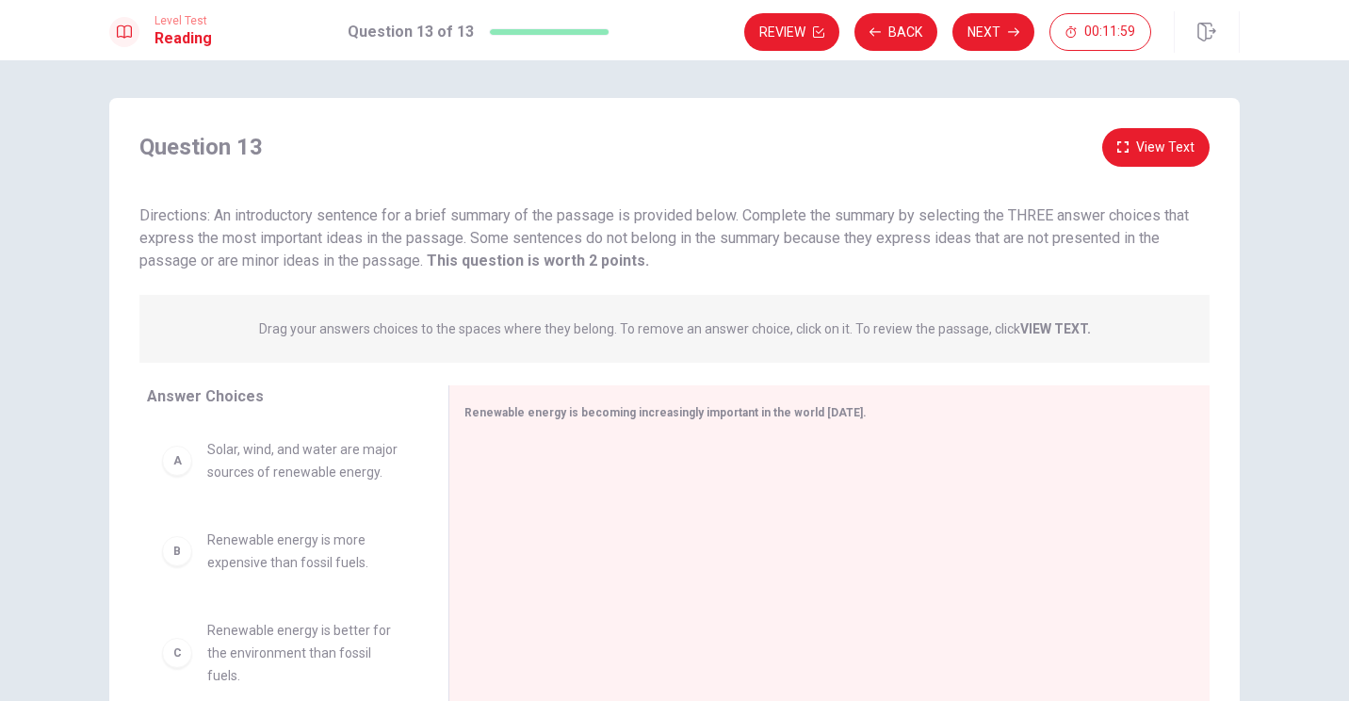
drag, startPoint x: 264, startPoint y: 326, endPoint x: 368, endPoint y: 332, distance: 103.8
click at [367, 332] on p "Drag your answers choices to the spaces where they belong. To remove an answer …" at bounding box center [675, 328] width 832 height 15
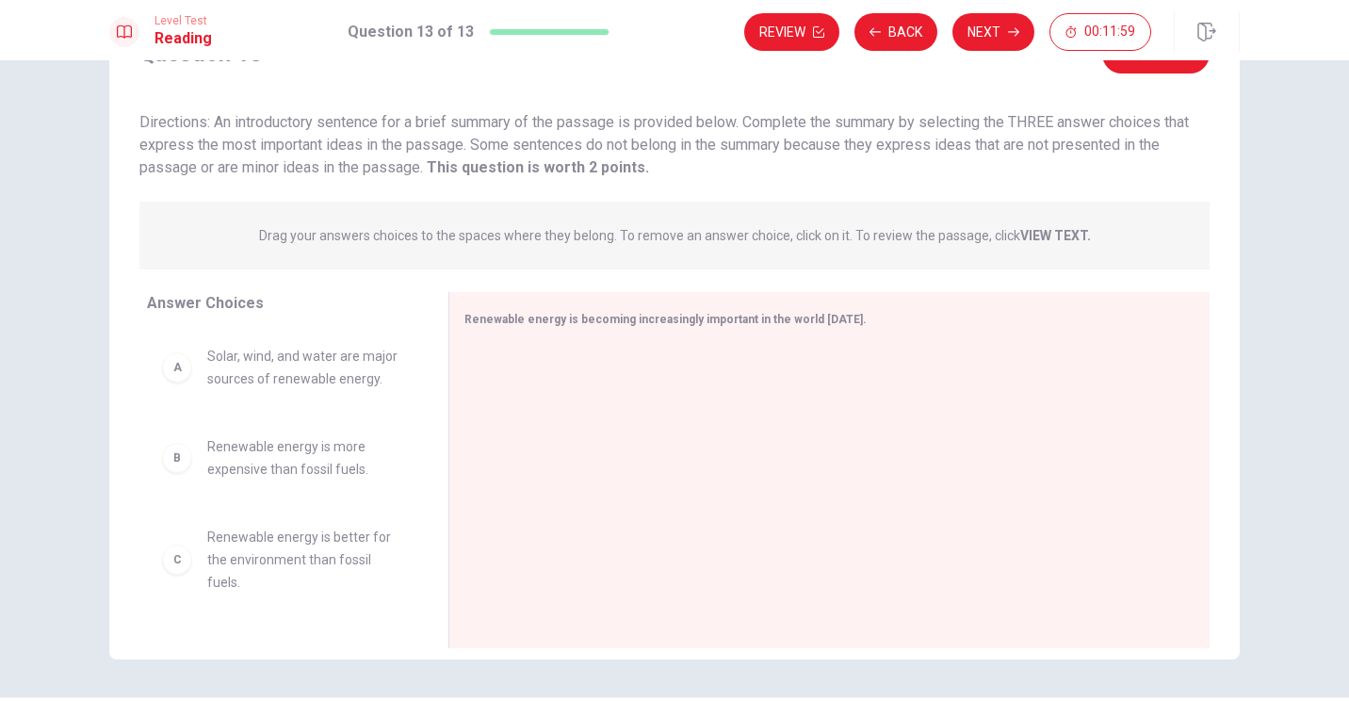
scroll to position [94, 0]
drag, startPoint x: 218, startPoint y: 123, endPoint x: 348, endPoint y: 130, distance: 130.2
click at [348, 130] on div "Directions: An introductory sentence for a brief summary of the passage is prov…" at bounding box center [674, 144] width 1070 height 68
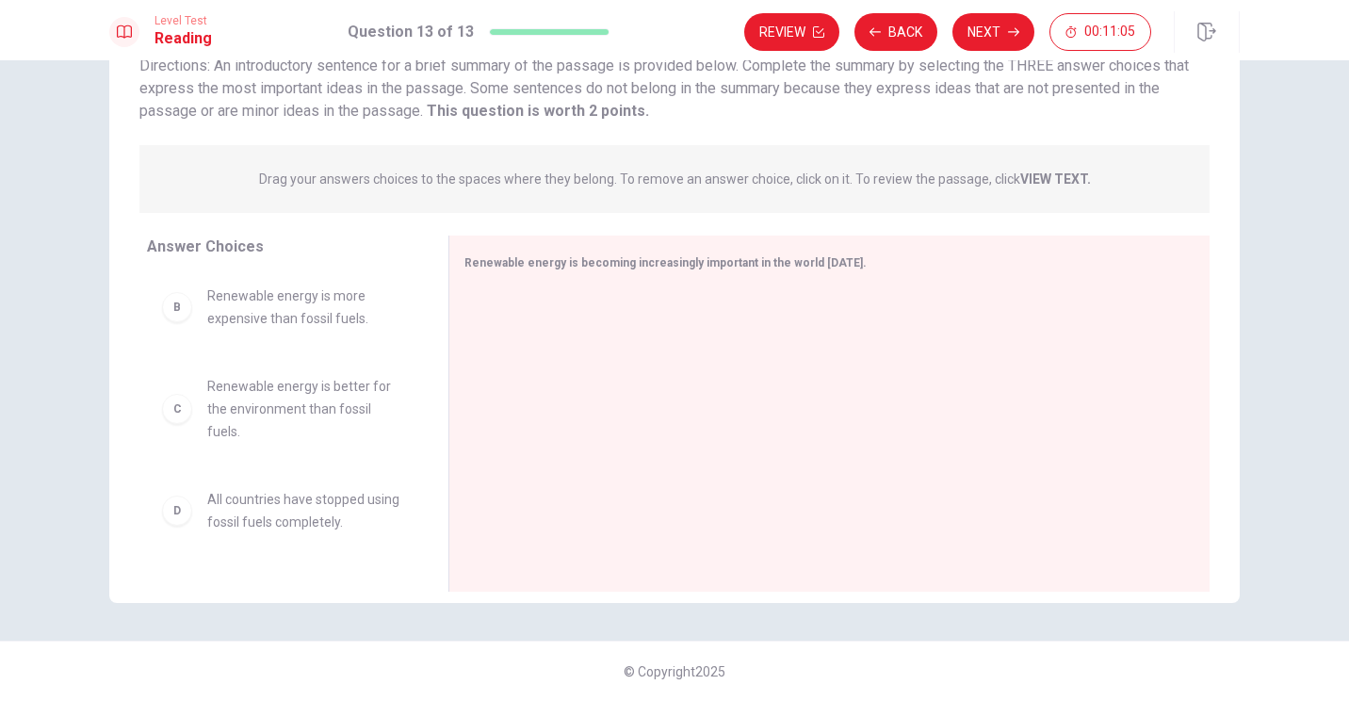
scroll to position [0, 0]
click at [162, 318] on div "A" at bounding box center [177, 311] width 30 height 30
click at [177, 324] on div "A Solar, wind, and water are major sources of renewable energy." at bounding box center [282, 310] width 241 height 45
drag, startPoint x: 174, startPoint y: 318, endPoint x: 482, endPoint y: 308, distance: 307.3
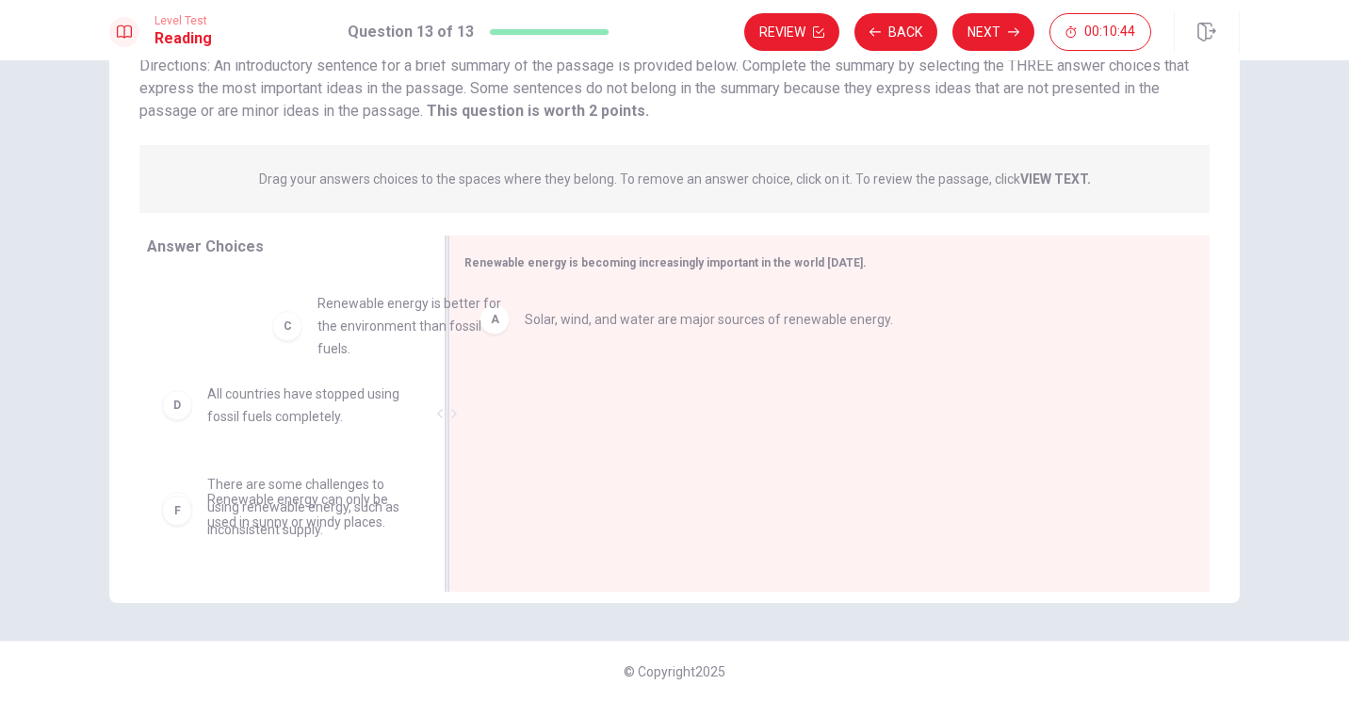
scroll to position [87, 0]
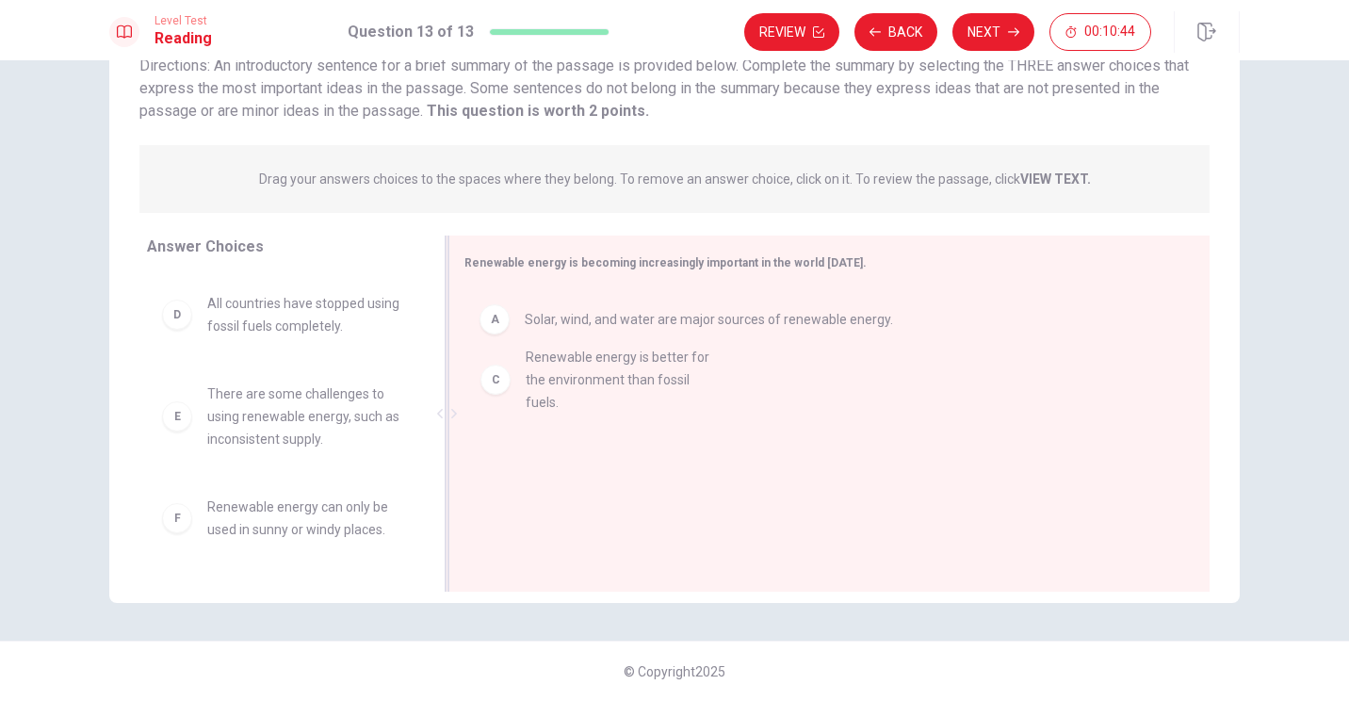
drag, startPoint x: 183, startPoint y: 327, endPoint x: 519, endPoint y: 388, distance: 341.9
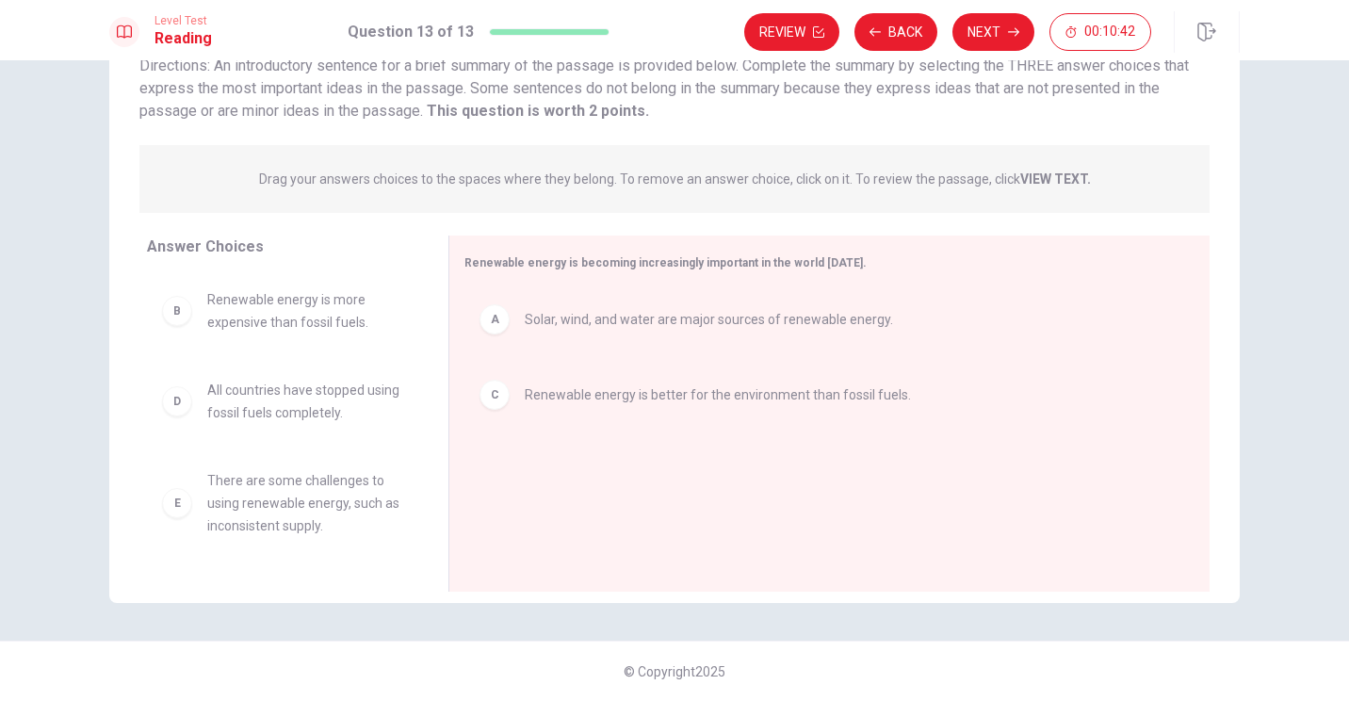
scroll to position [79, 0]
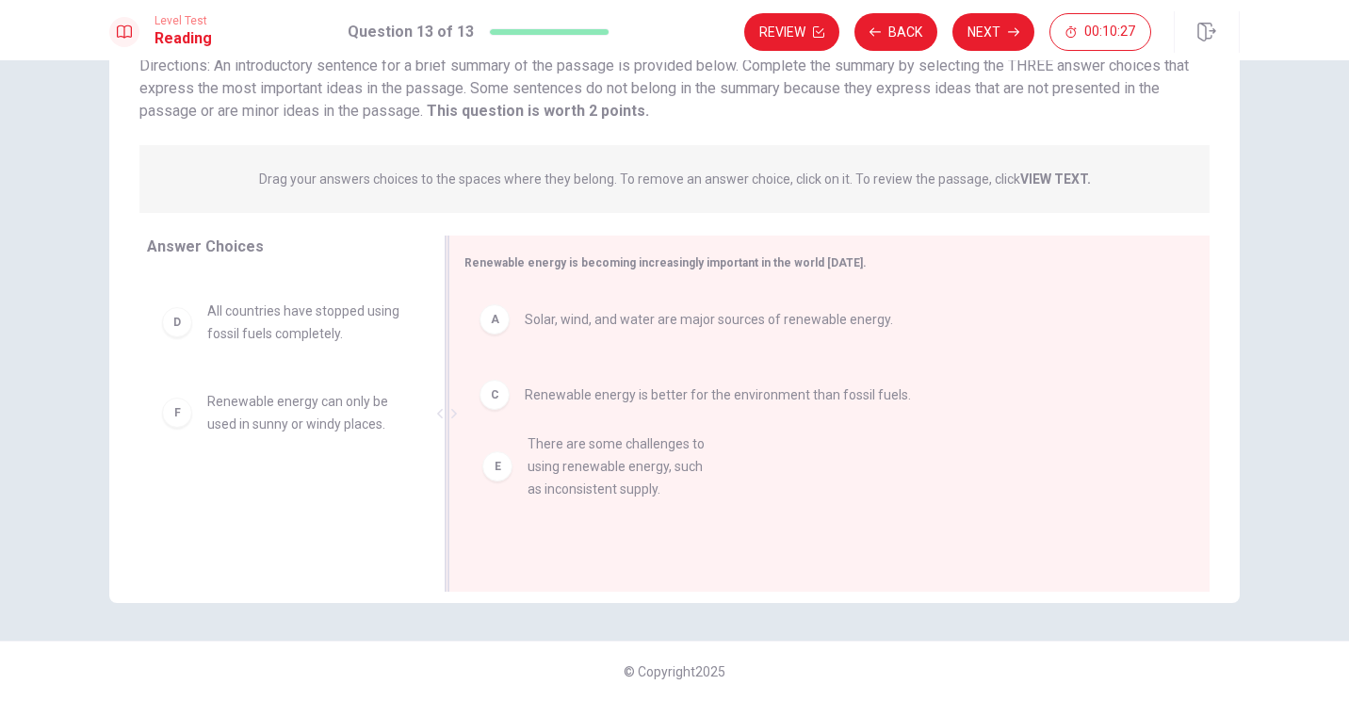
drag, startPoint x: 173, startPoint y: 435, endPoint x: 504, endPoint y: 478, distance: 333.5
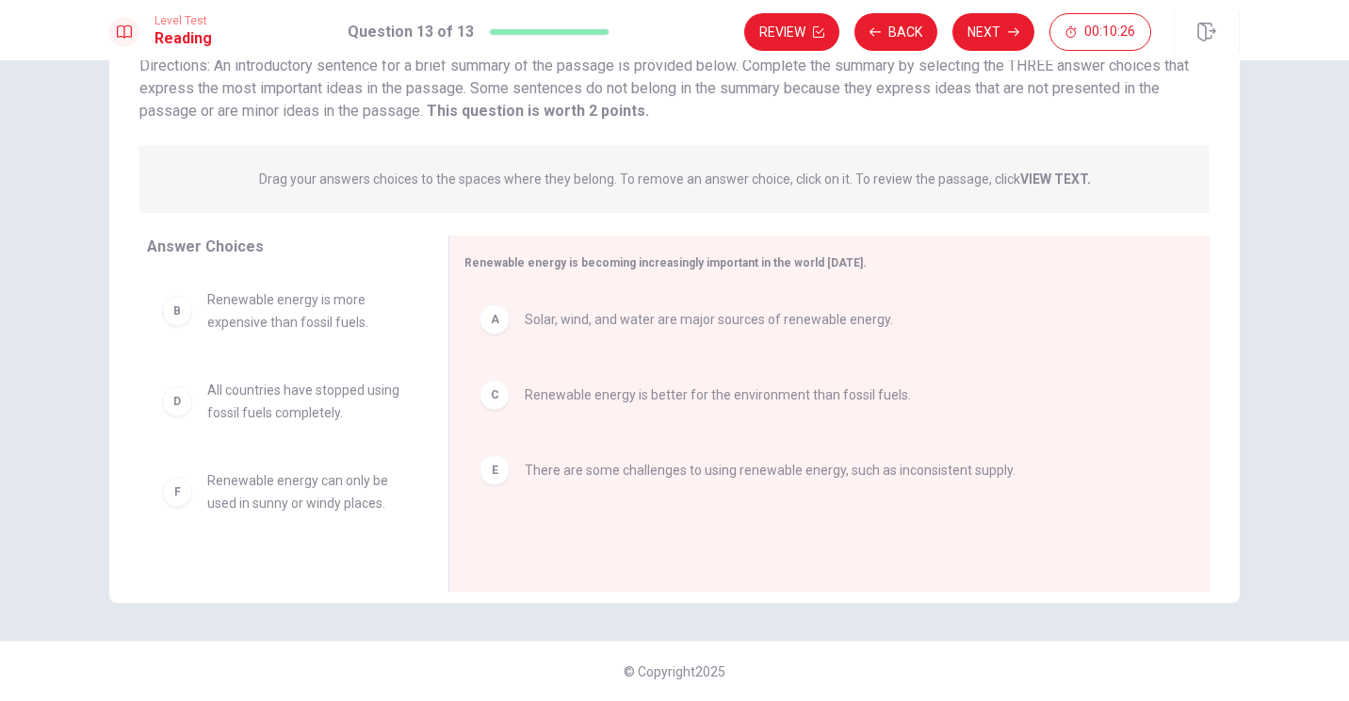
scroll to position [0, 0]
drag, startPoint x: 159, startPoint y: 502, endPoint x: 183, endPoint y: 486, distance: 28.5
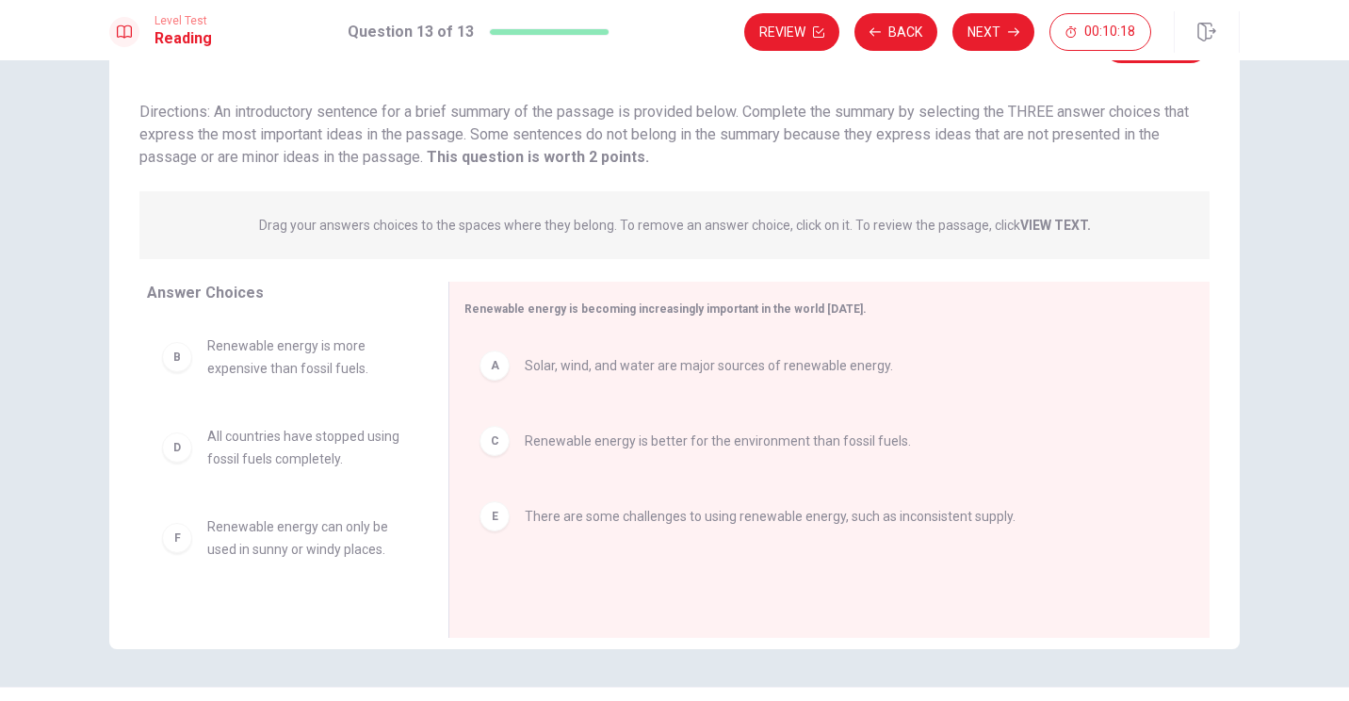
scroll to position [150, 0]
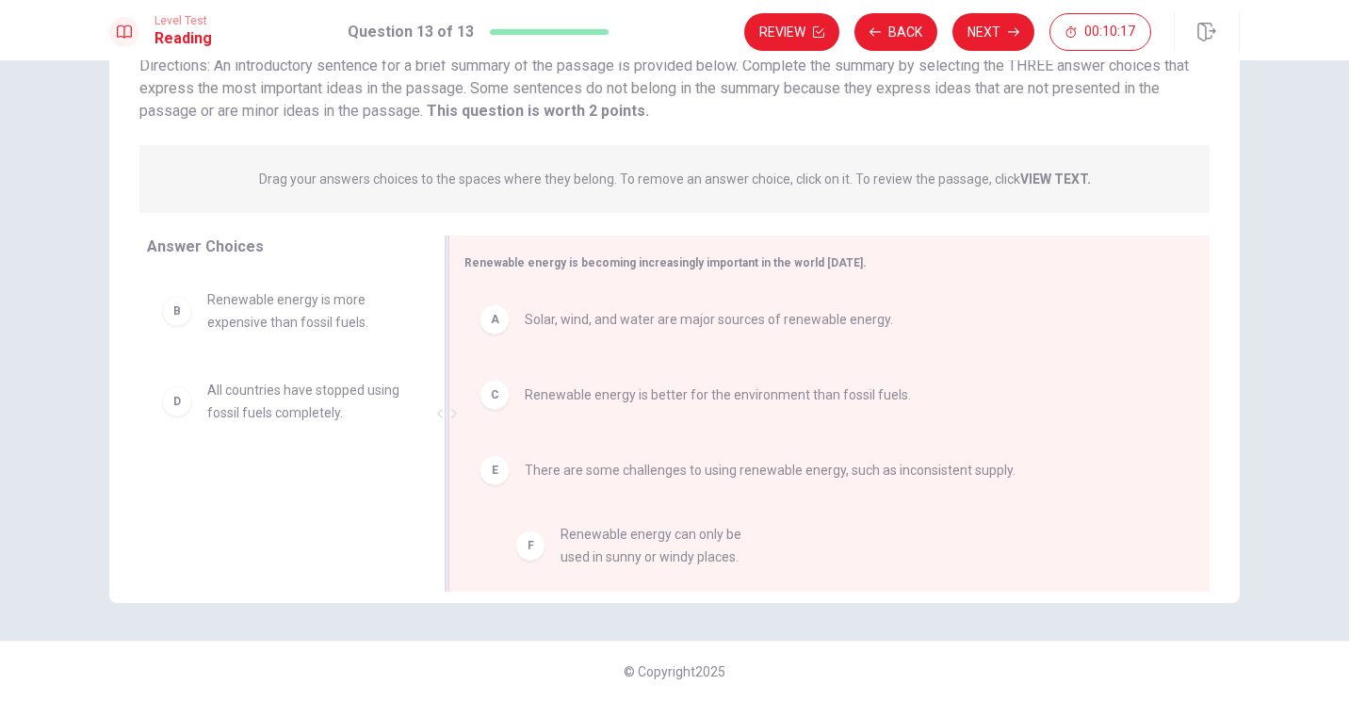
drag, startPoint x: 165, startPoint y: 496, endPoint x: 530, endPoint y: 549, distance: 368.6
click at [583, 267] on span "Renewable energy is becoming increasingly important in the world [DATE]." at bounding box center [666, 262] width 402 height 13
drag, startPoint x: 596, startPoint y: 270, endPoint x: 667, endPoint y: 270, distance: 71.6
click at [667, 270] on div "Renewable energy is becoming increasingly important in the world [DATE]." at bounding box center [819, 263] width 708 height 24
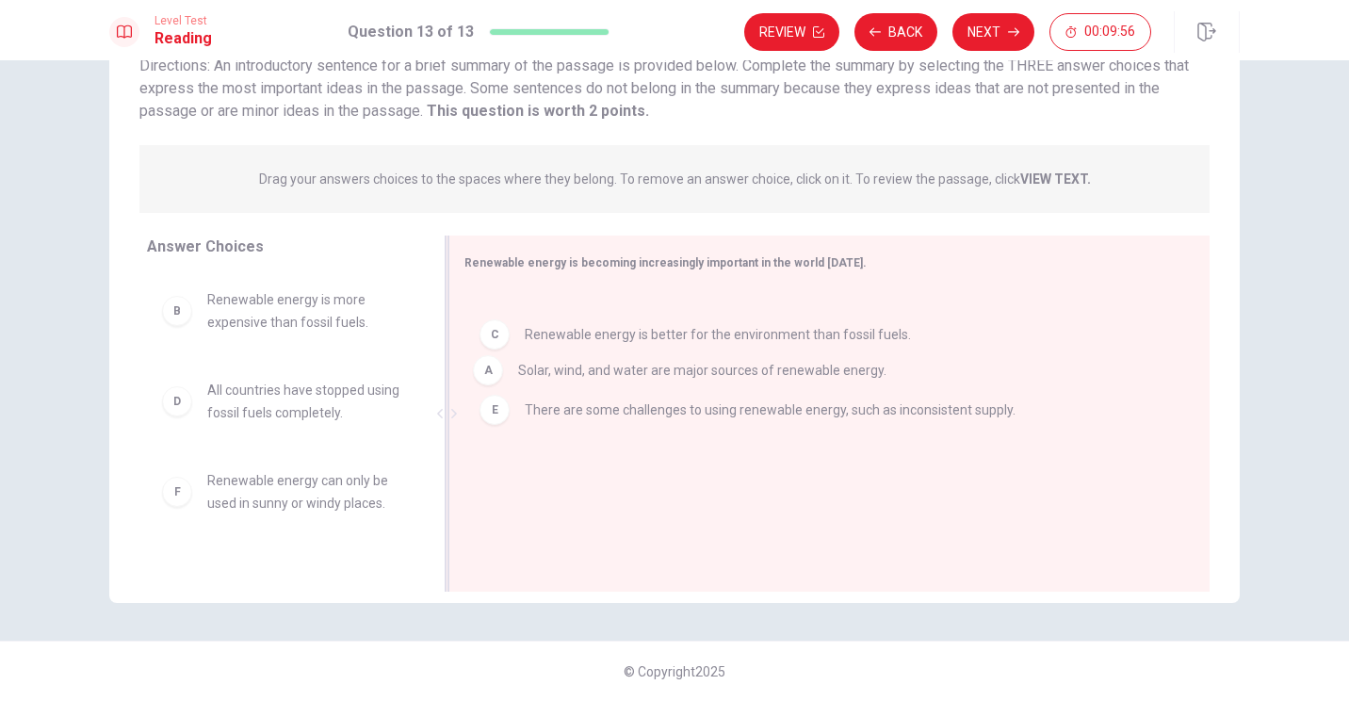
drag, startPoint x: 508, startPoint y: 326, endPoint x: 505, endPoint y: 383, distance: 56.6
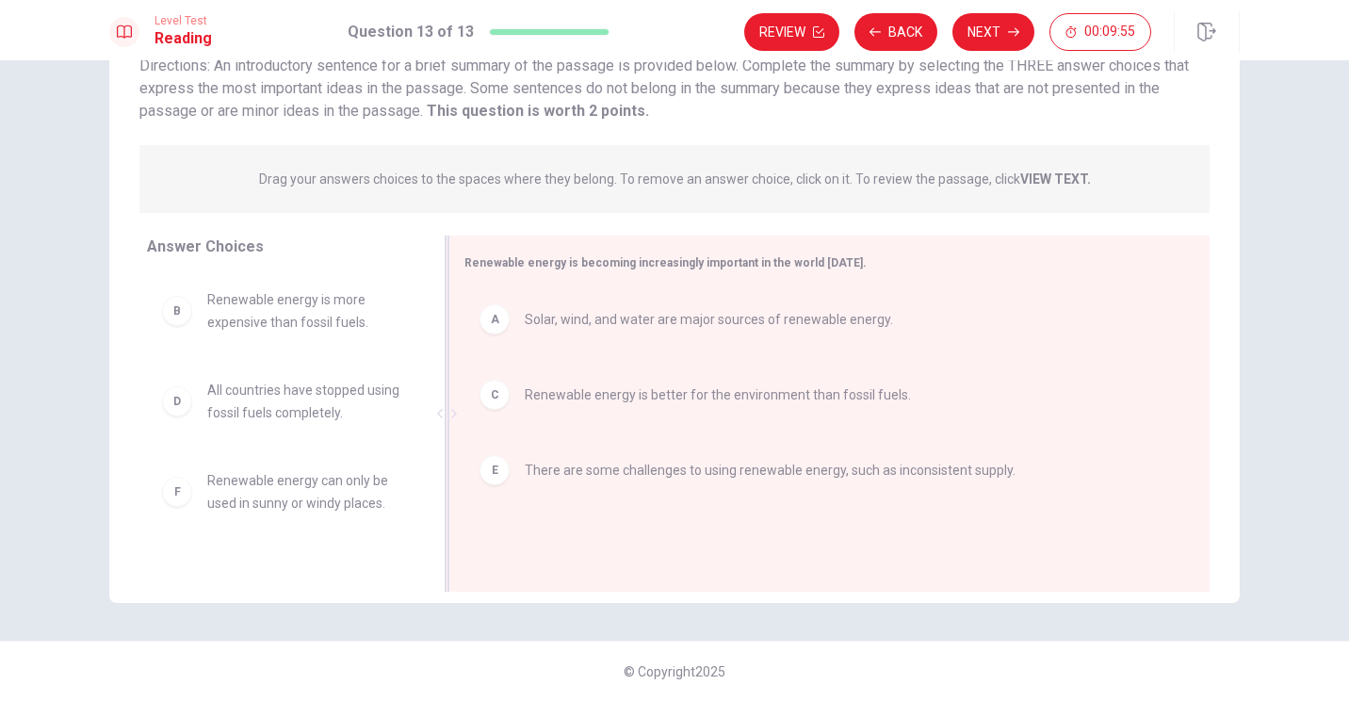
click at [488, 418] on div "C Renewable energy is better for the environment than fossil fuels." at bounding box center [822, 395] width 715 height 60
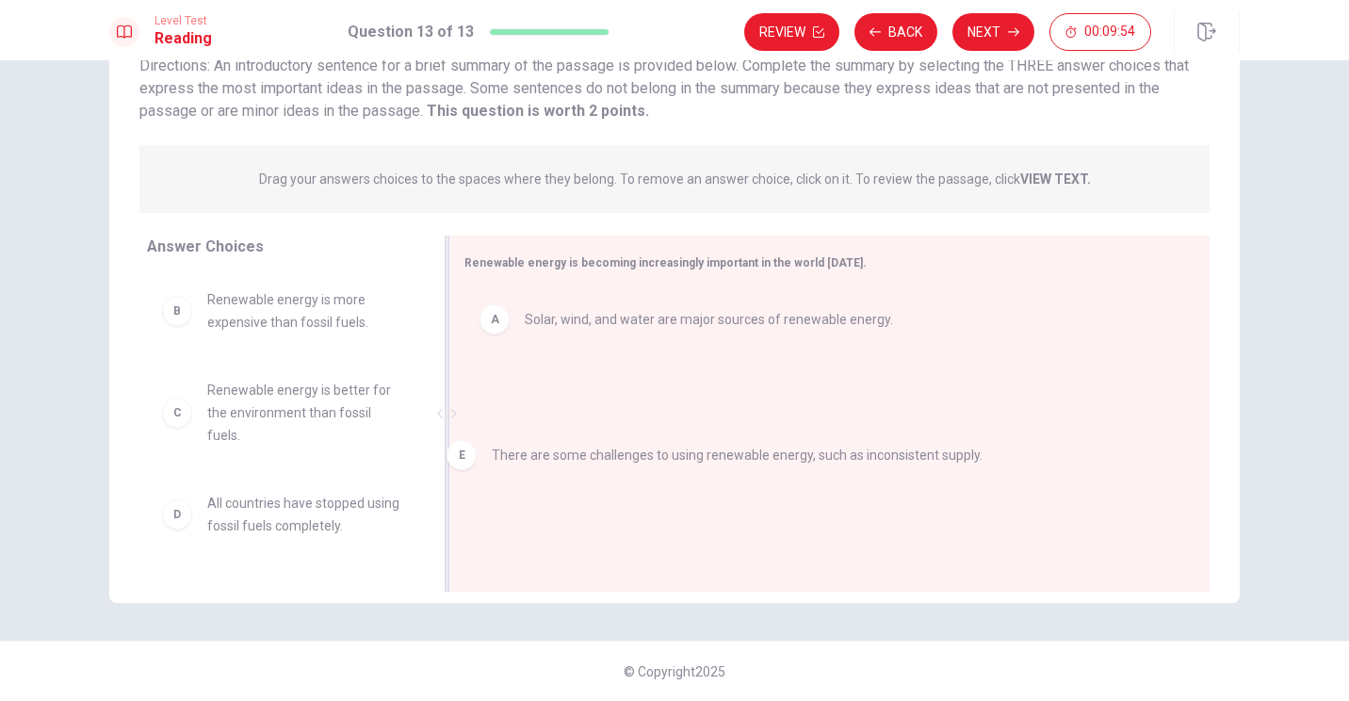
drag, startPoint x: 489, startPoint y: 410, endPoint x: 472, endPoint y: 474, distance: 66.3
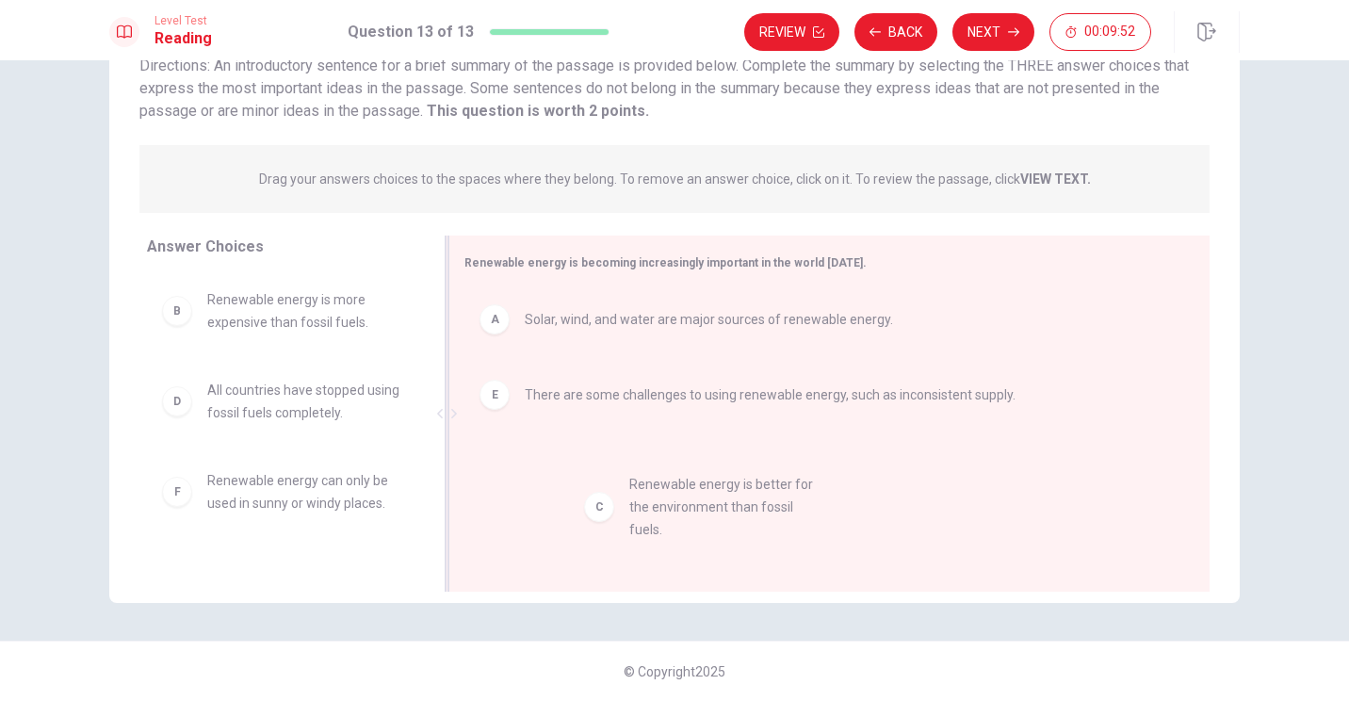
drag, startPoint x: 174, startPoint y: 416, endPoint x: 627, endPoint y: 511, distance: 462.2
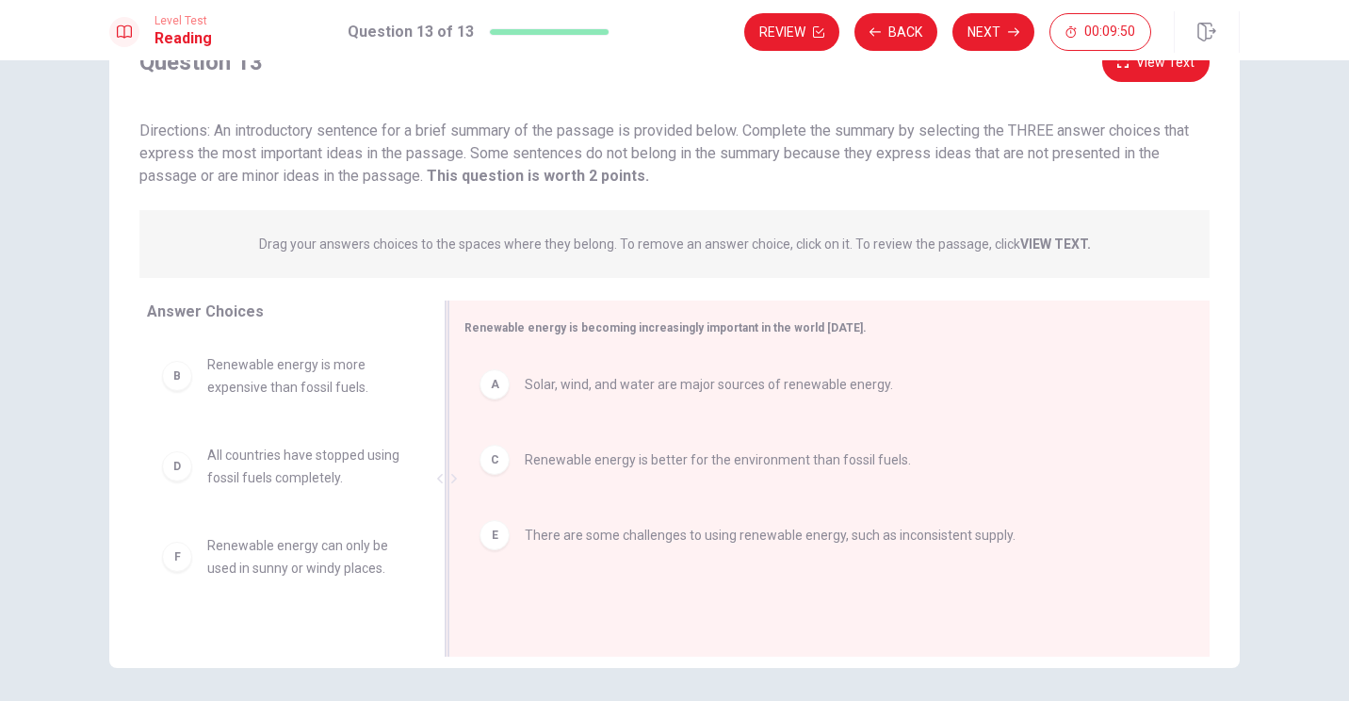
scroll to position [0, 0]
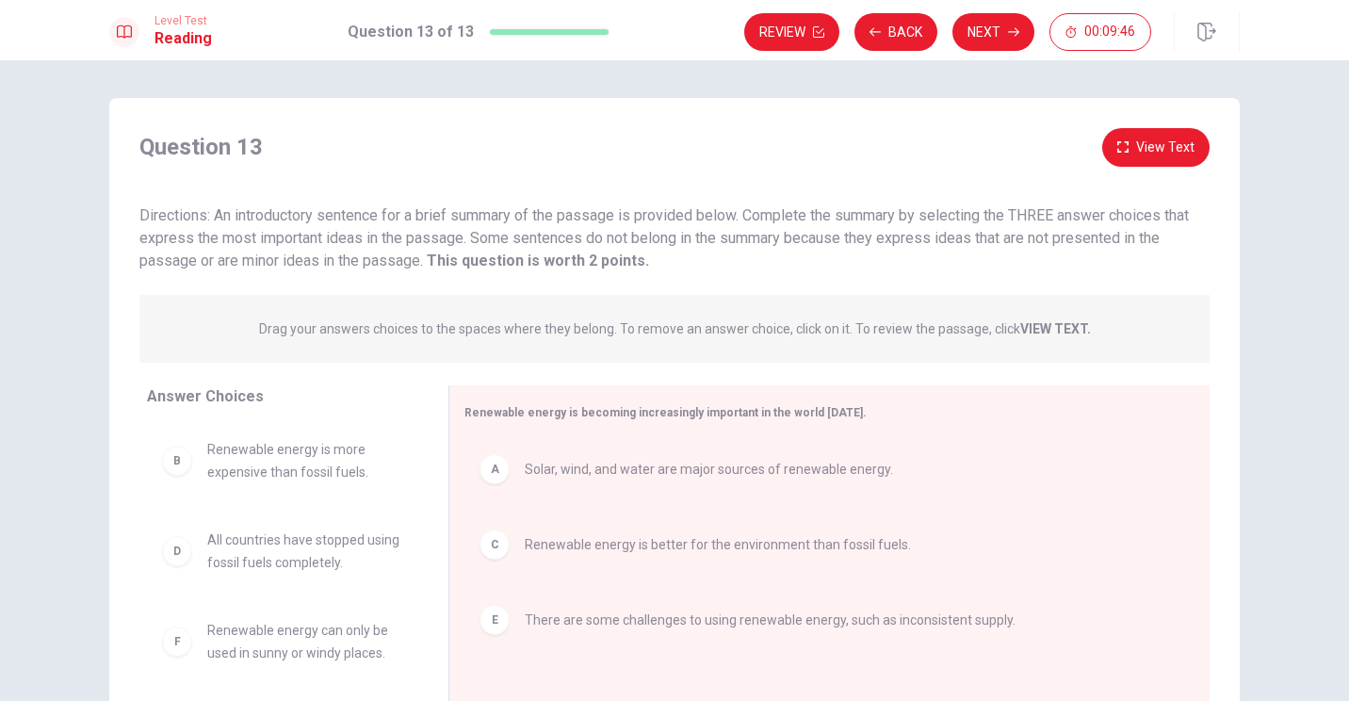
click at [668, 146] on icon "button" at bounding box center [1123, 146] width 11 height 11
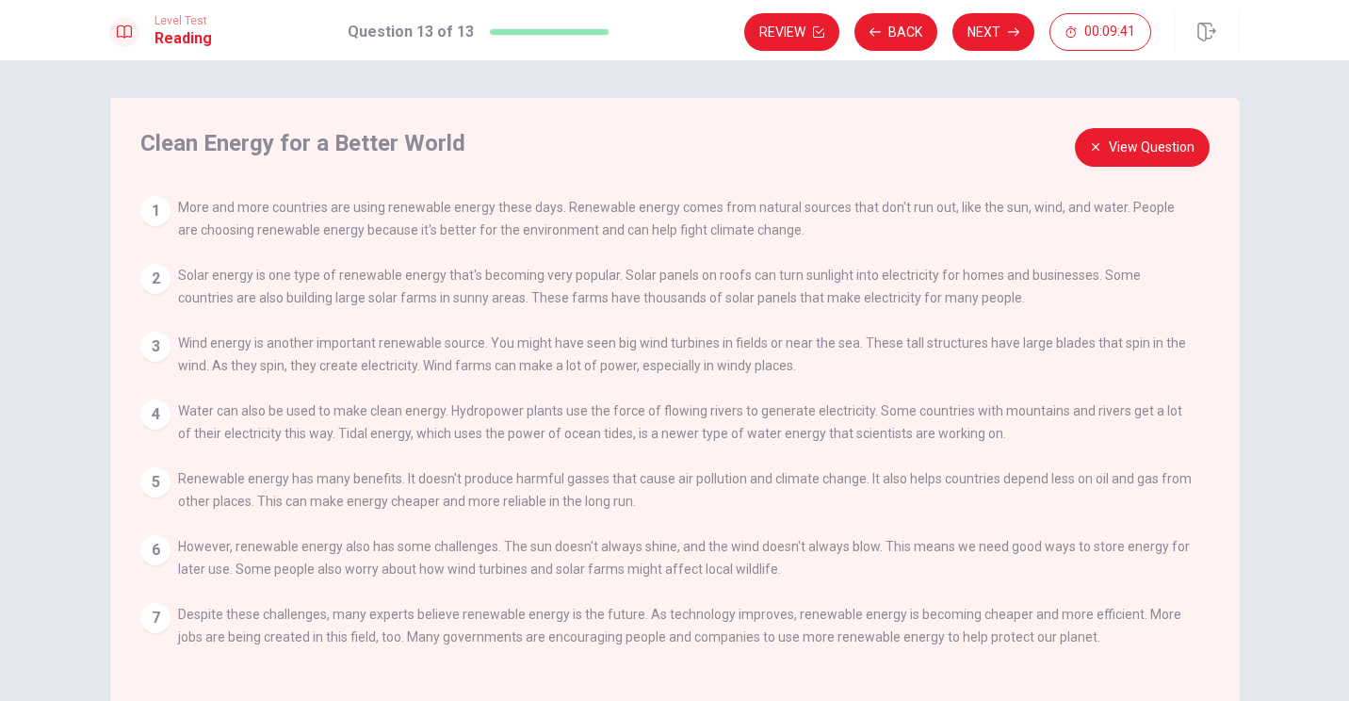
click at [668, 150] on button "View Question" at bounding box center [1142, 147] width 135 height 39
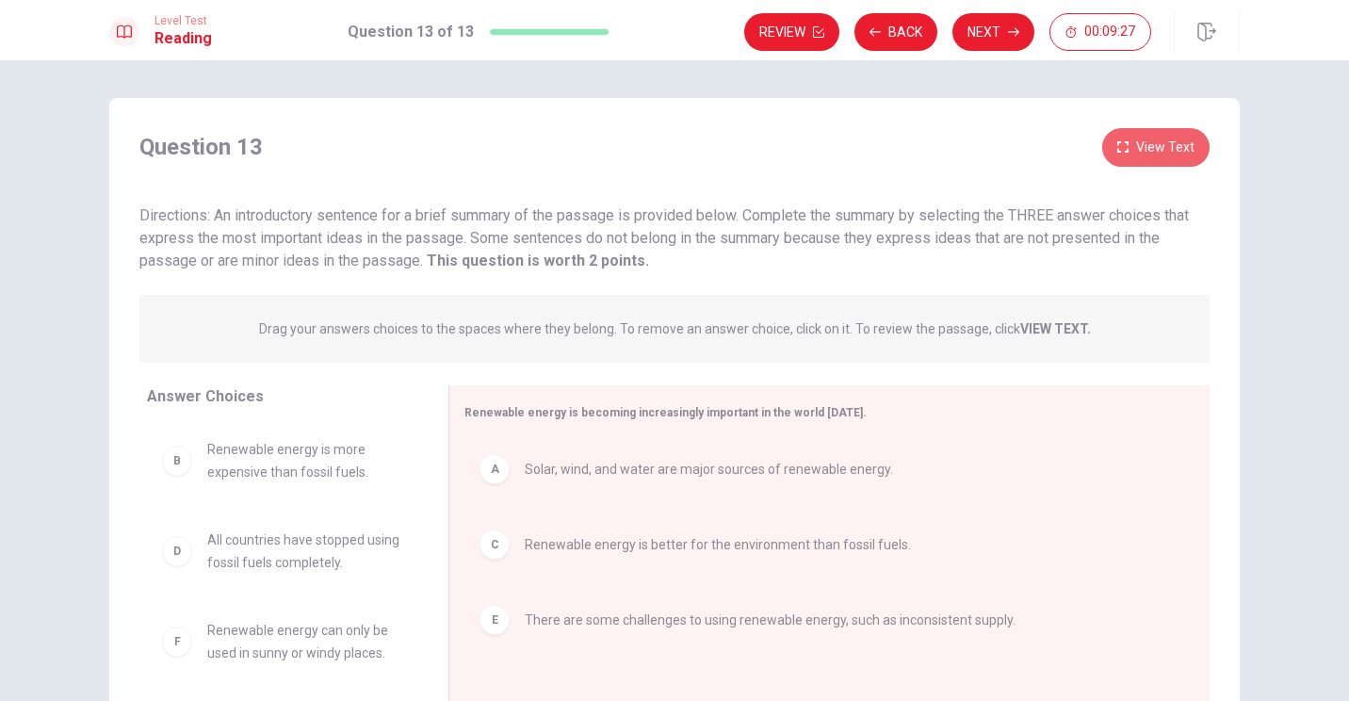
click at [668, 134] on button "View Text" at bounding box center [1156, 147] width 107 height 39
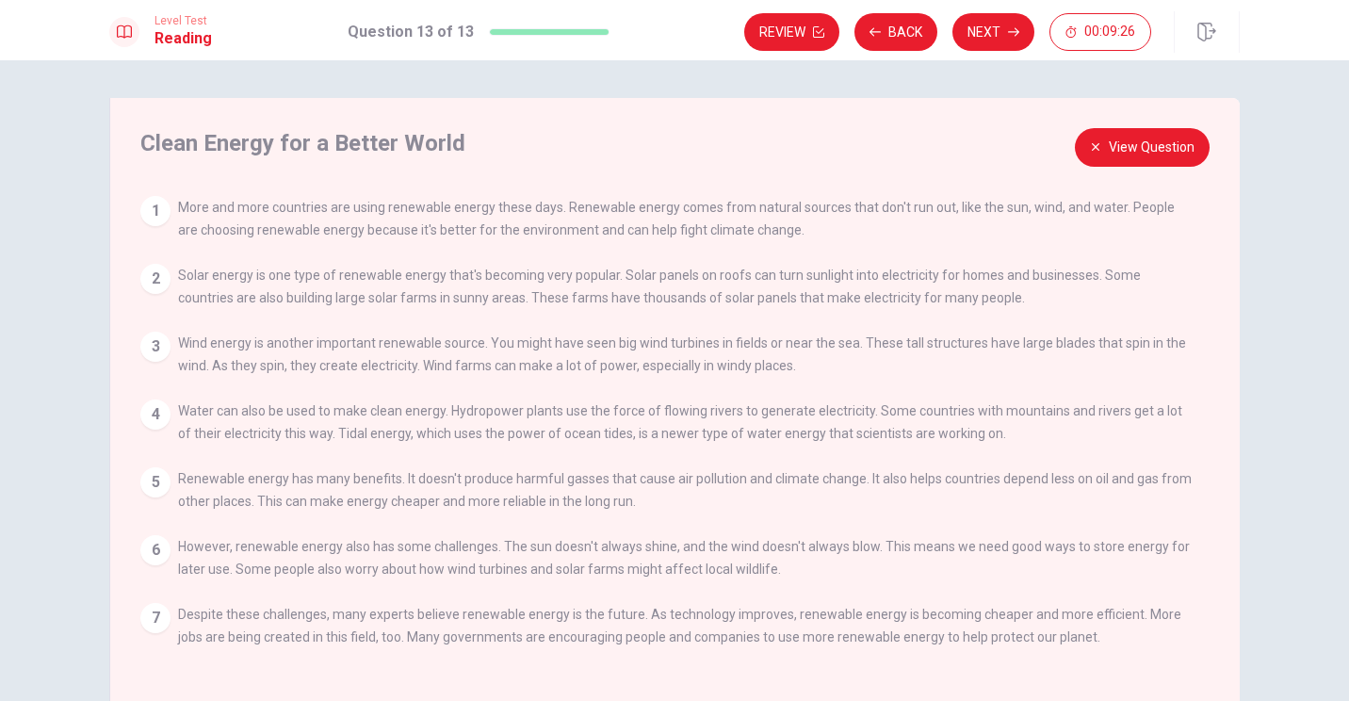
click at [668, 146] on button "View Question" at bounding box center [1142, 147] width 135 height 39
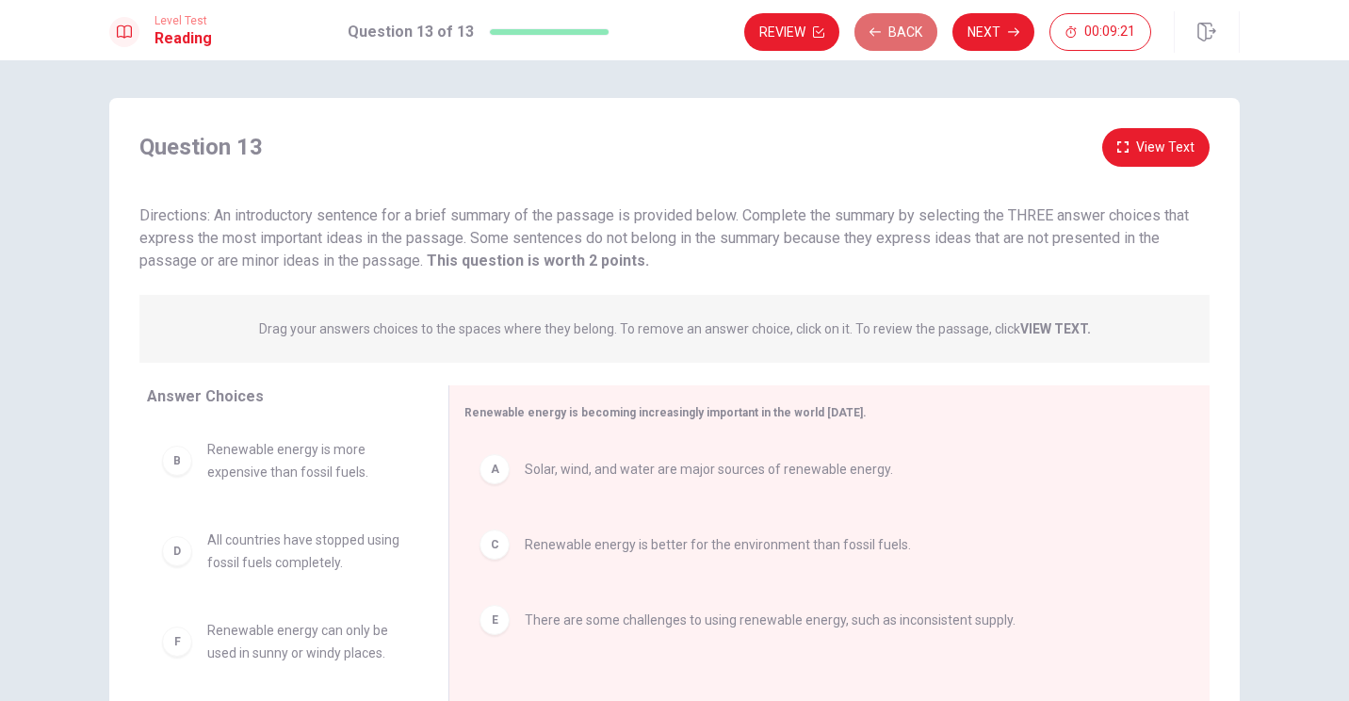
click at [668, 37] on button "Back" at bounding box center [896, 32] width 83 height 38
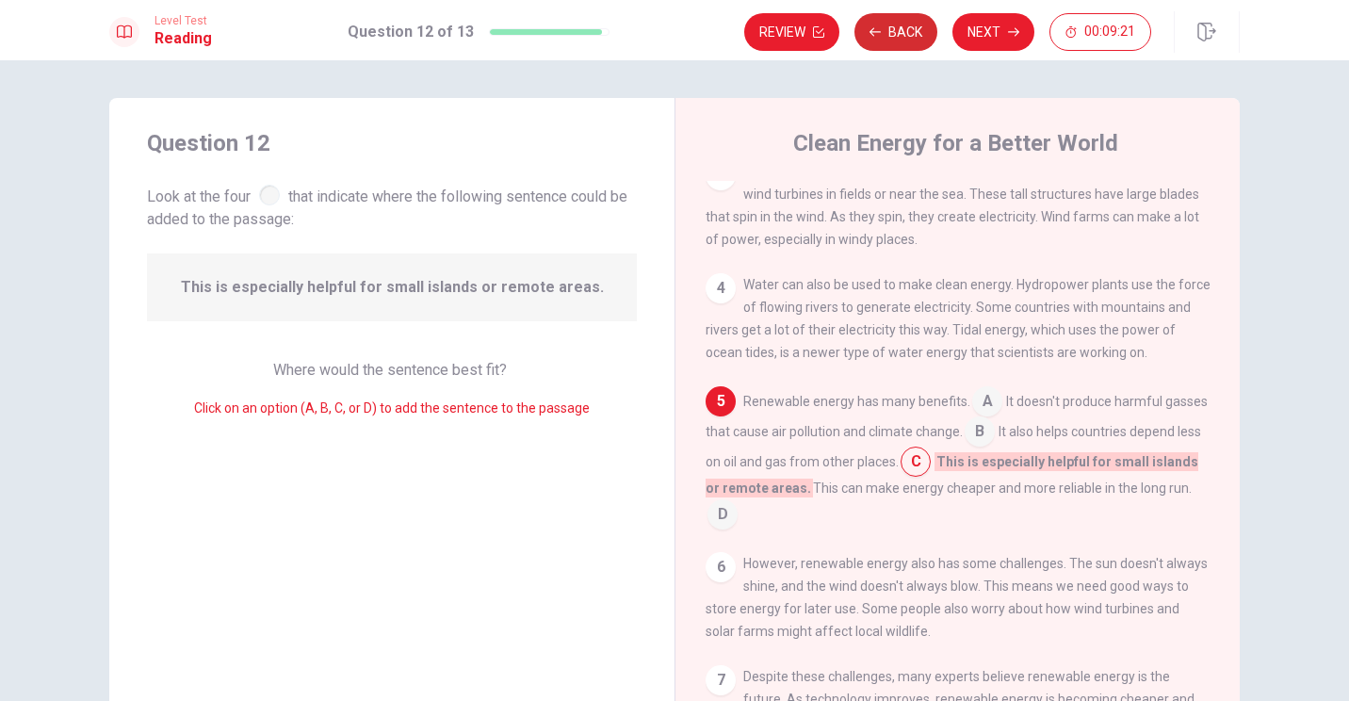
scroll to position [250, 0]
click at [668, 35] on button "Back" at bounding box center [896, 32] width 83 height 38
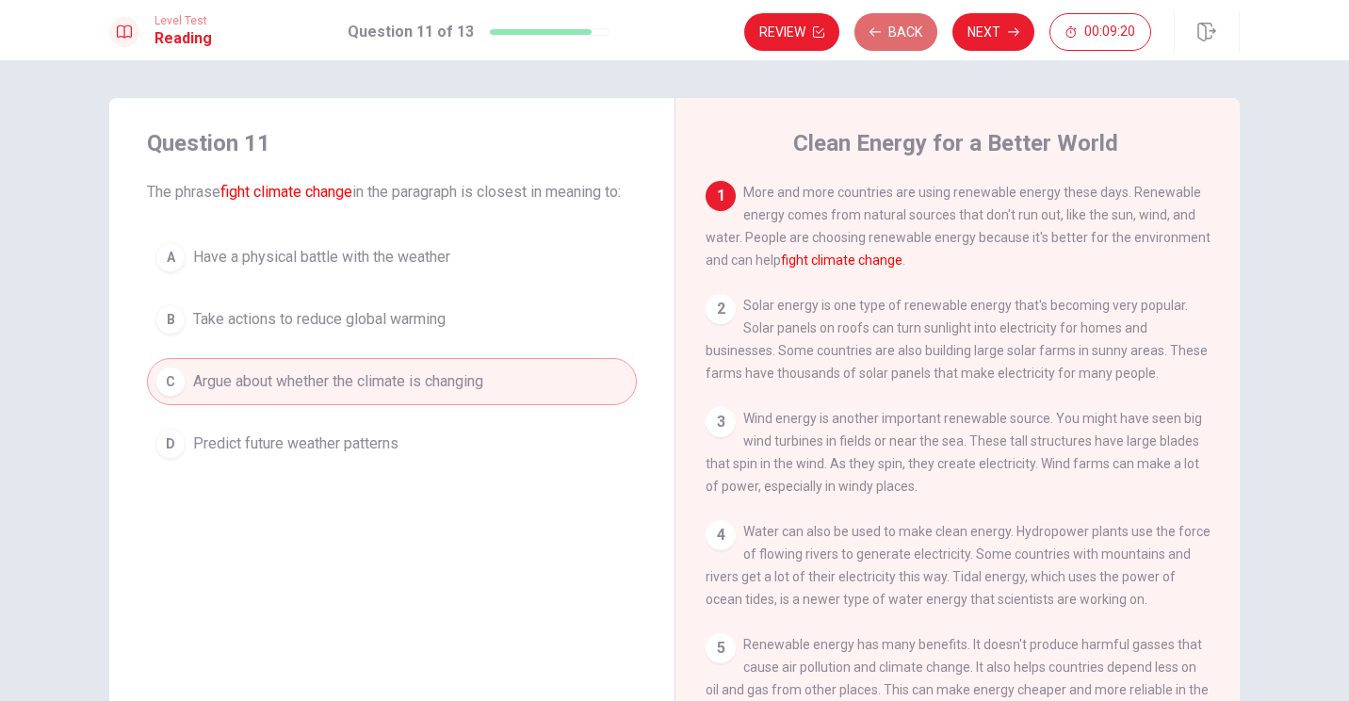
click at [668, 35] on button "Back" at bounding box center [896, 32] width 83 height 38
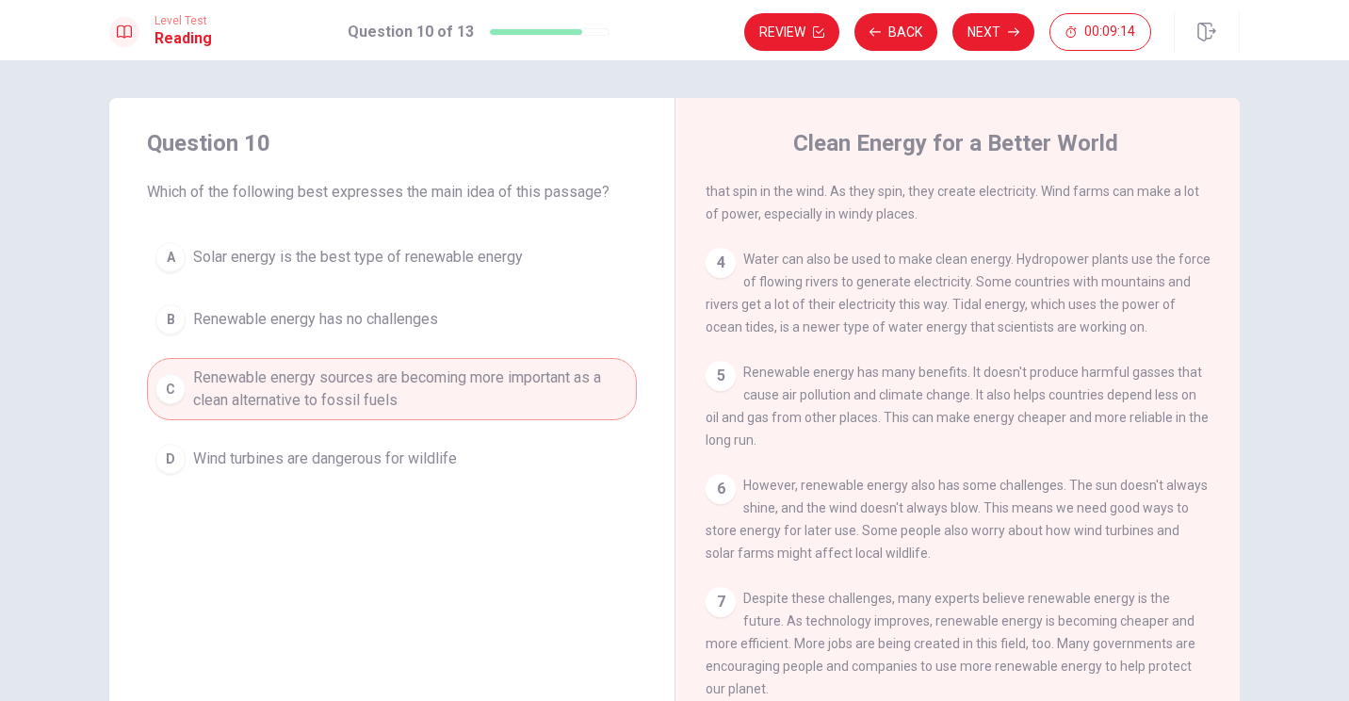
scroll to position [0, 0]
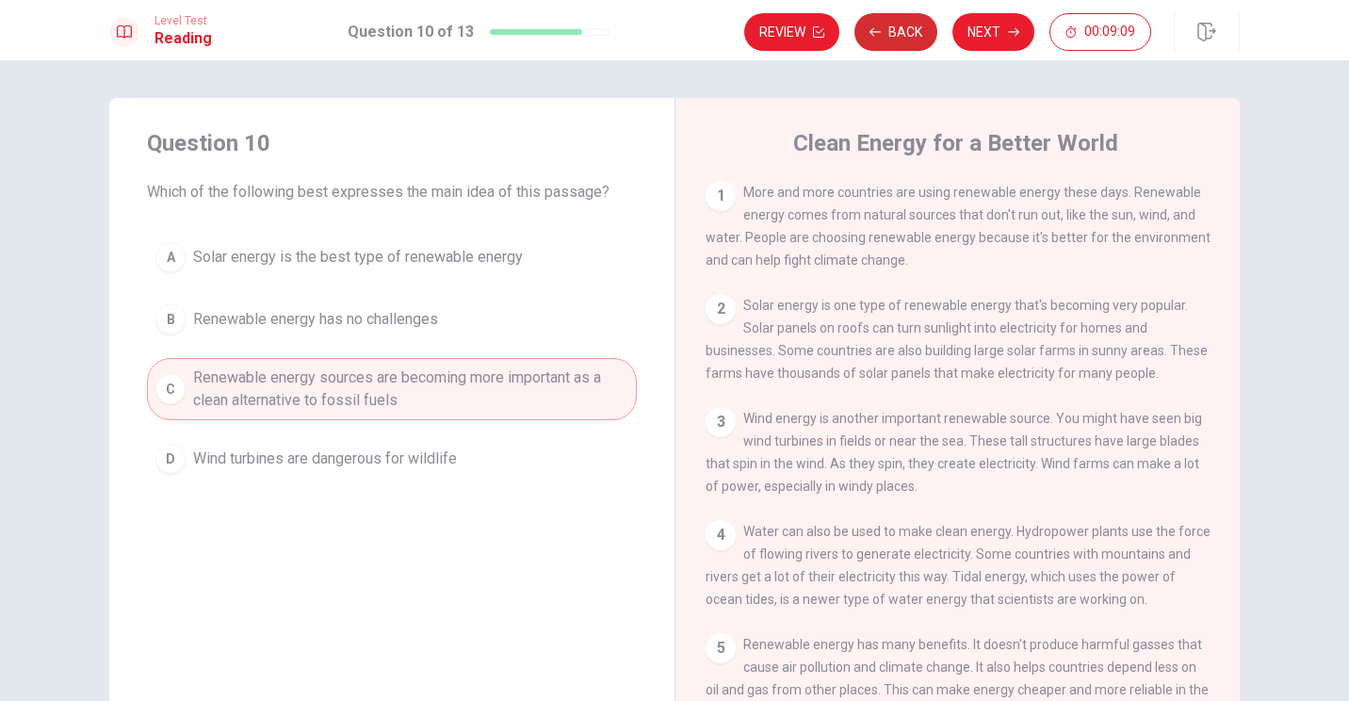
click at [668, 39] on button "Back" at bounding box center [896, 32] width 83 height 38
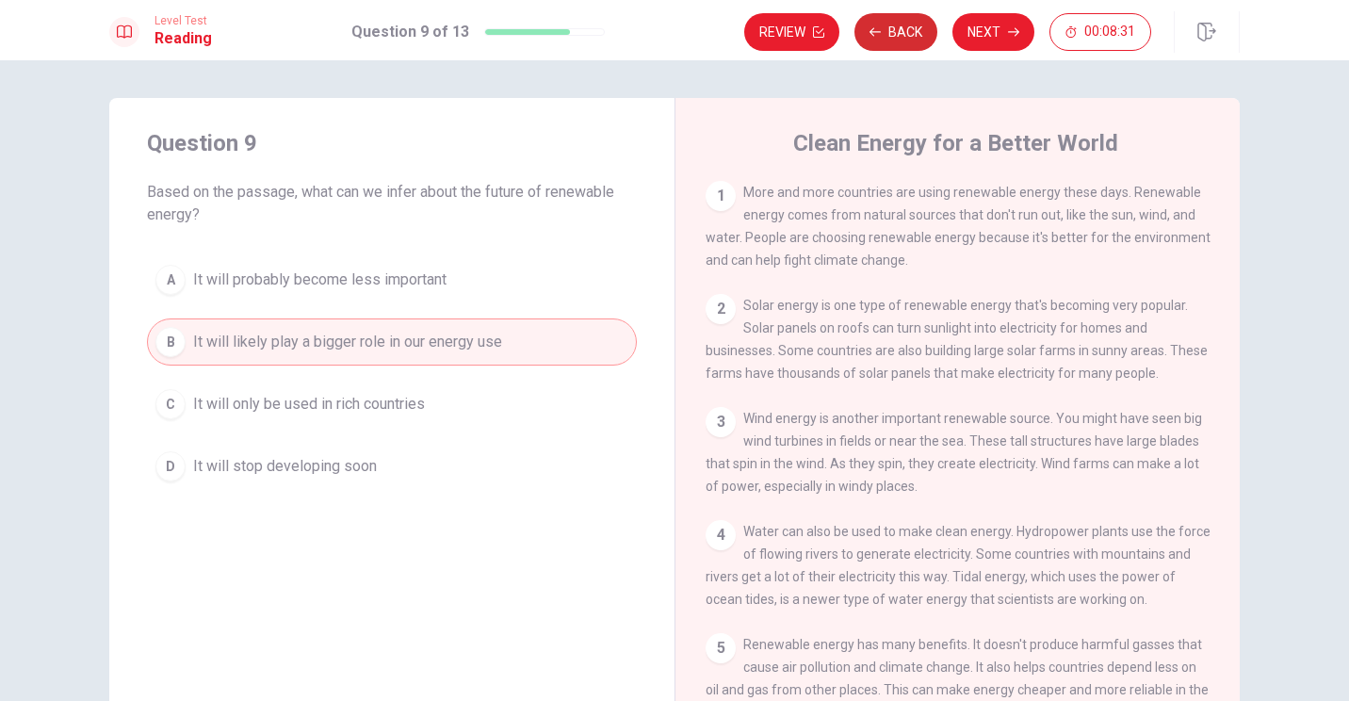
click at [668, 37] on button "Back" at bounding box center [896, 32] width 83 height 38
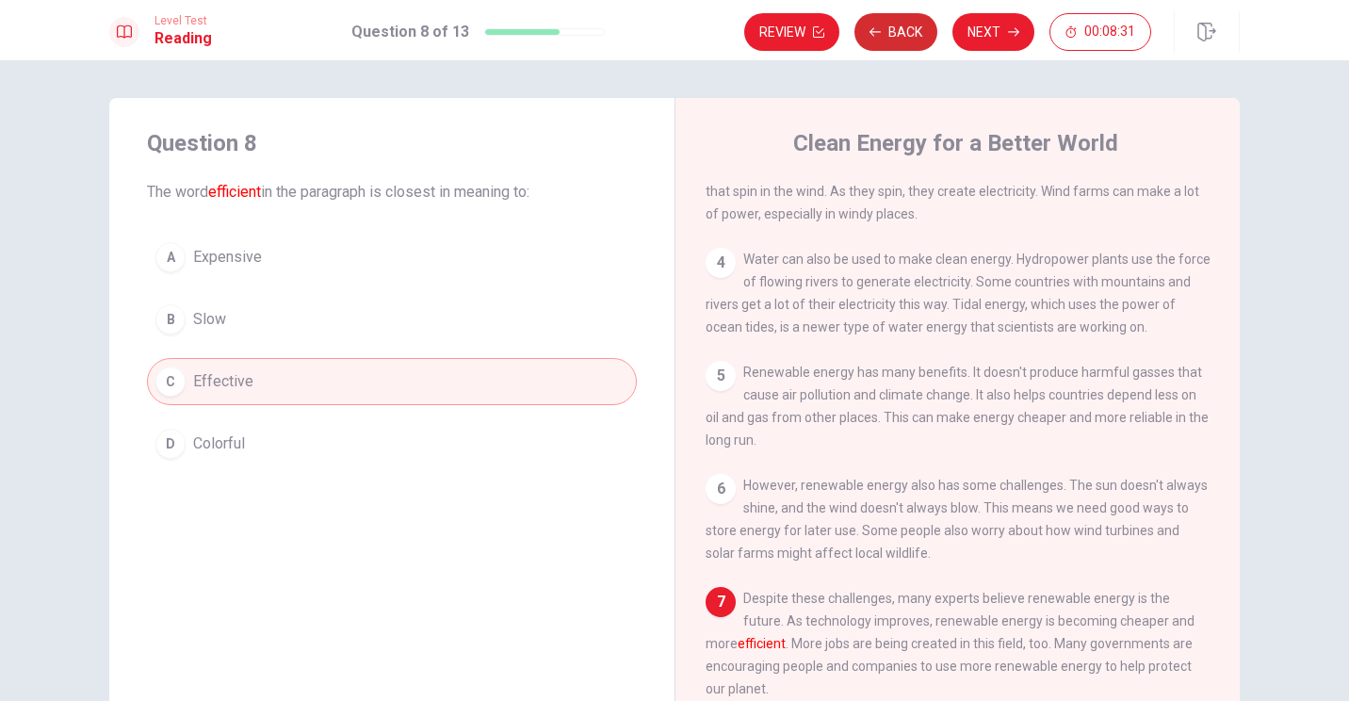
scroll to position [286, 0]
click at [668, 37] on button "Back" at bounding box center [896, 32] width 83 height 38
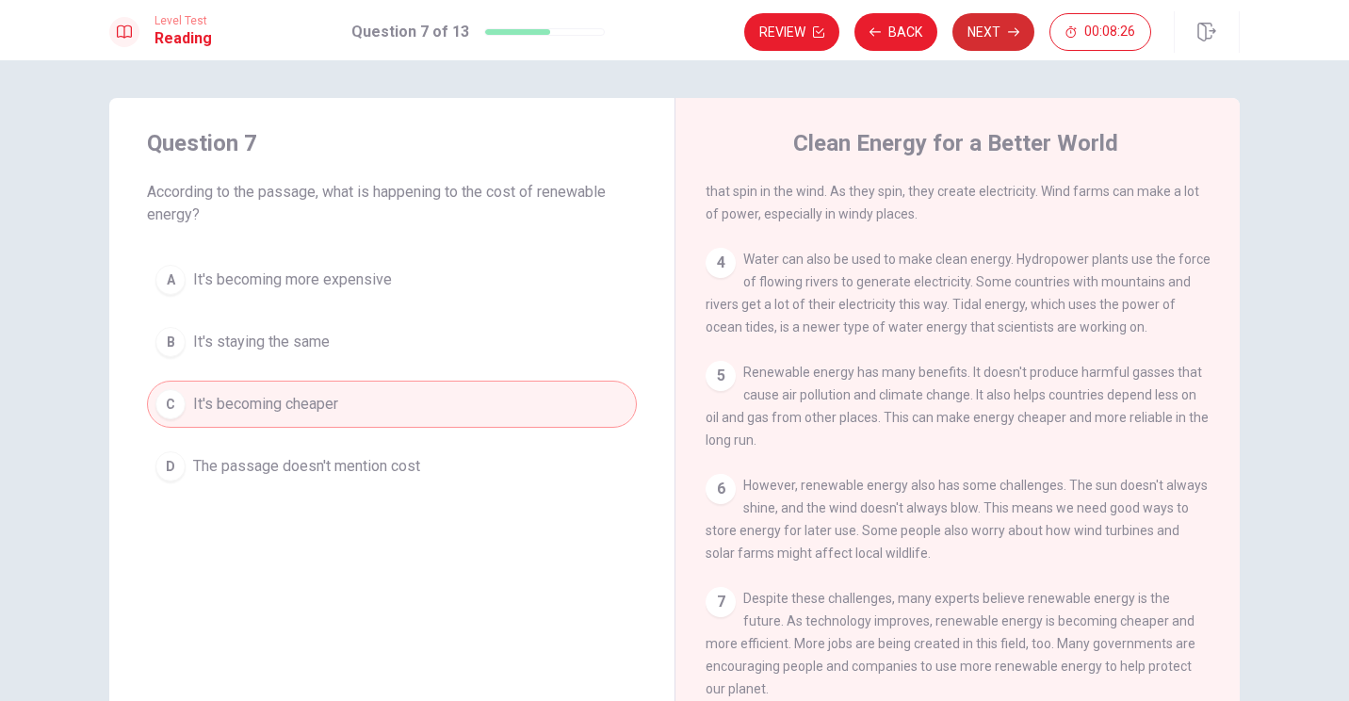
click at [668, 32] on button "Next" at bounding box center [994, 32] width 82 height 38
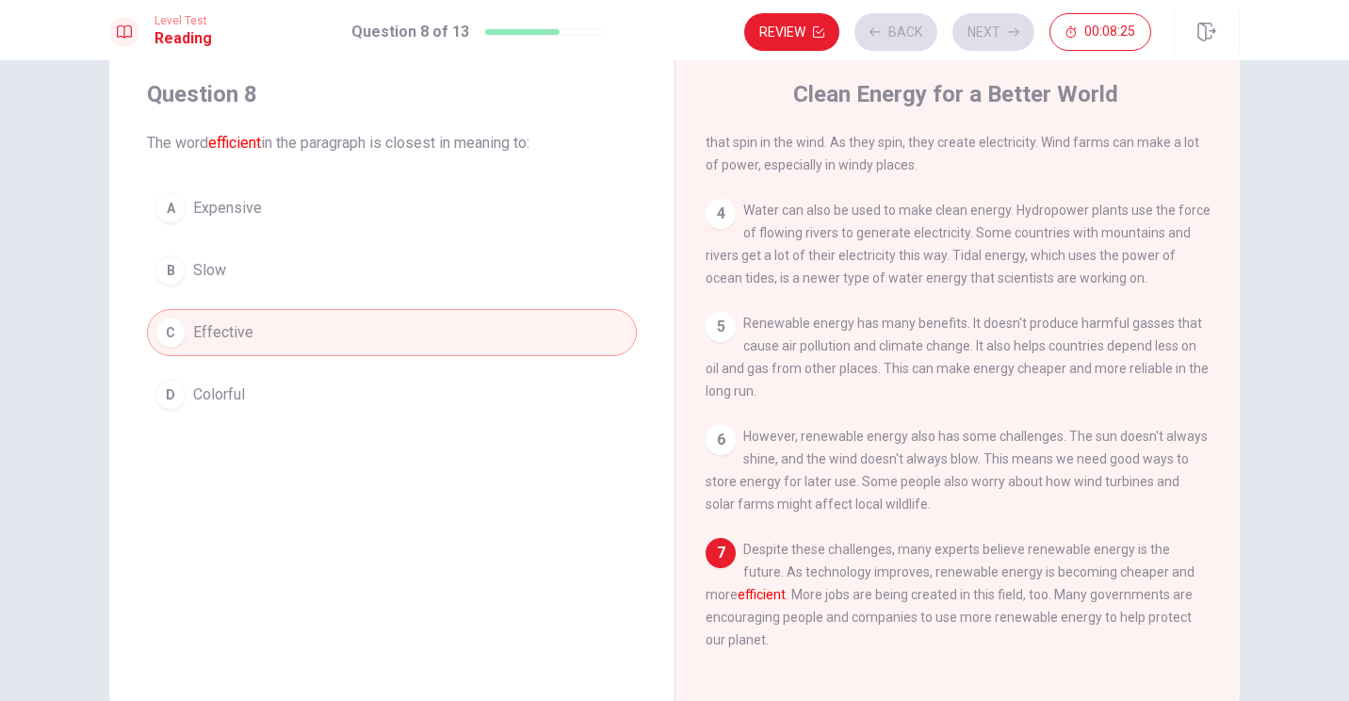
scroll to position [94, 0]
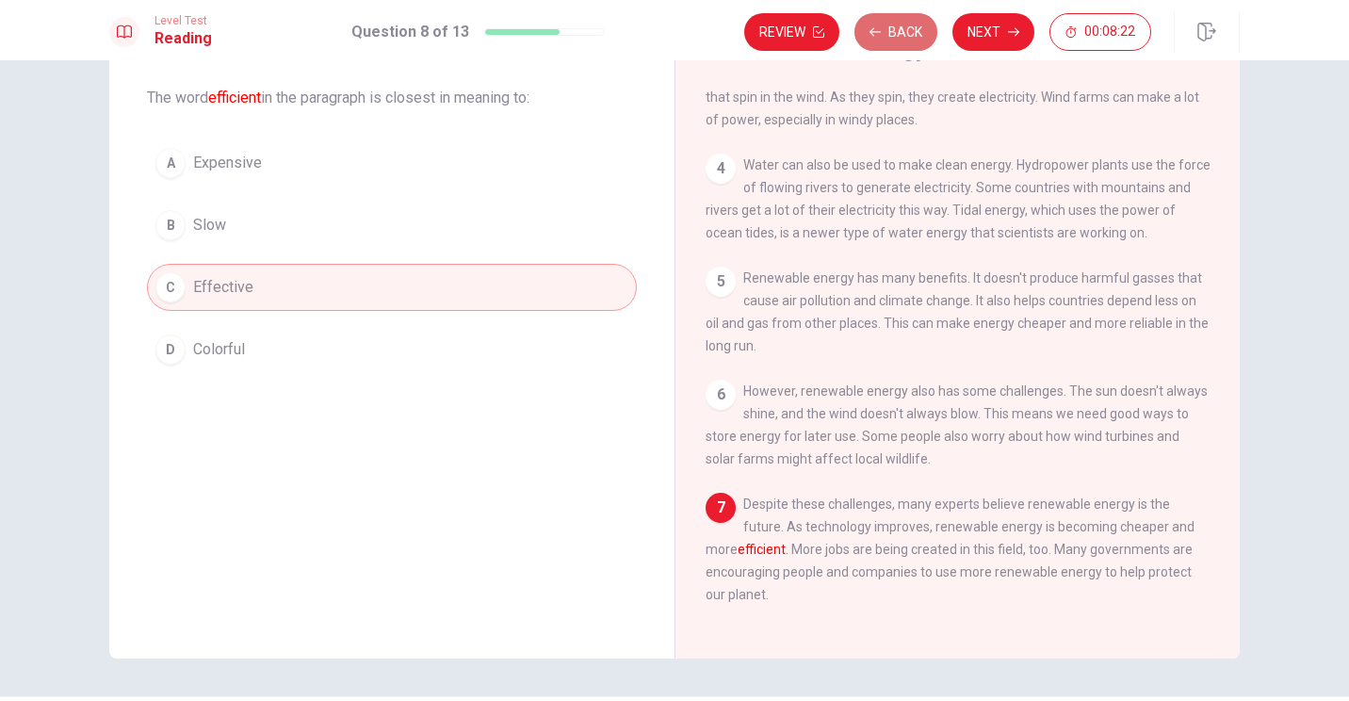
click at [668, 36] on button "Back" at bounding box center [896, 32] width 83 height 38
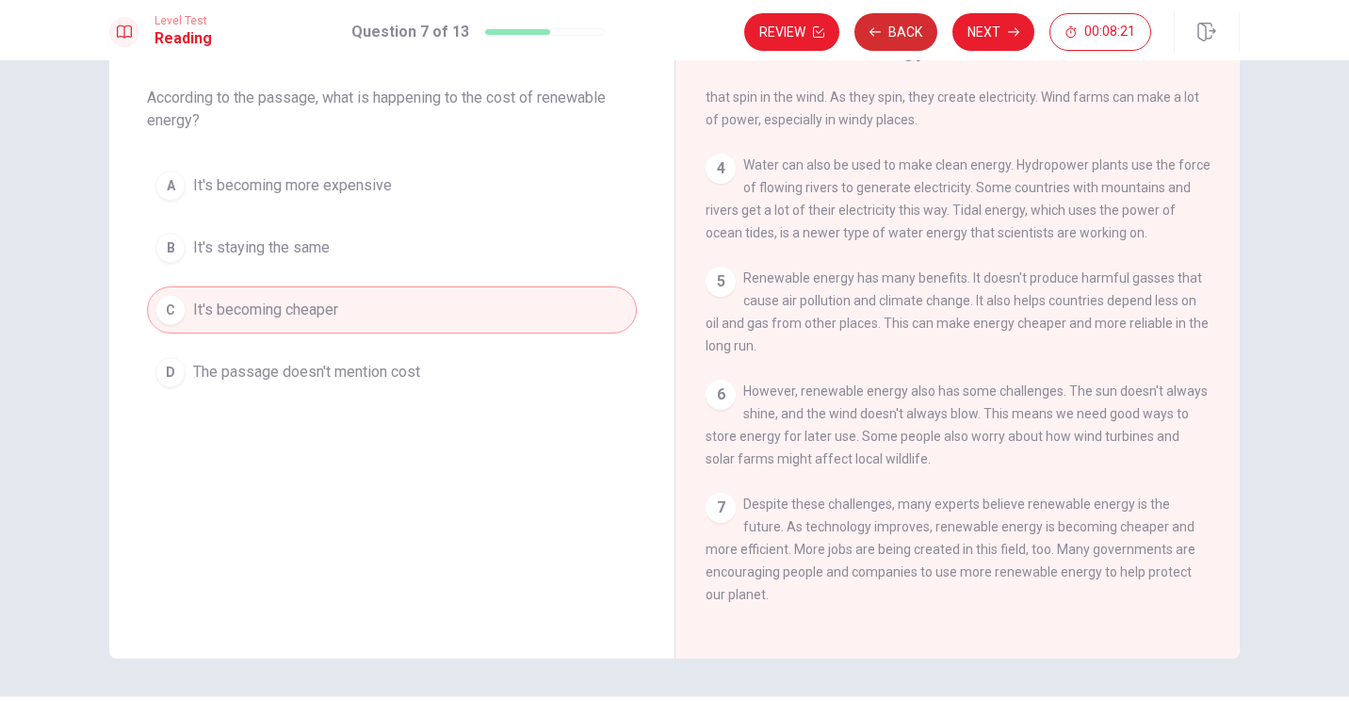
click at [668, 36] on button "Back" at bounding box center [896, 32] width 83 height 38
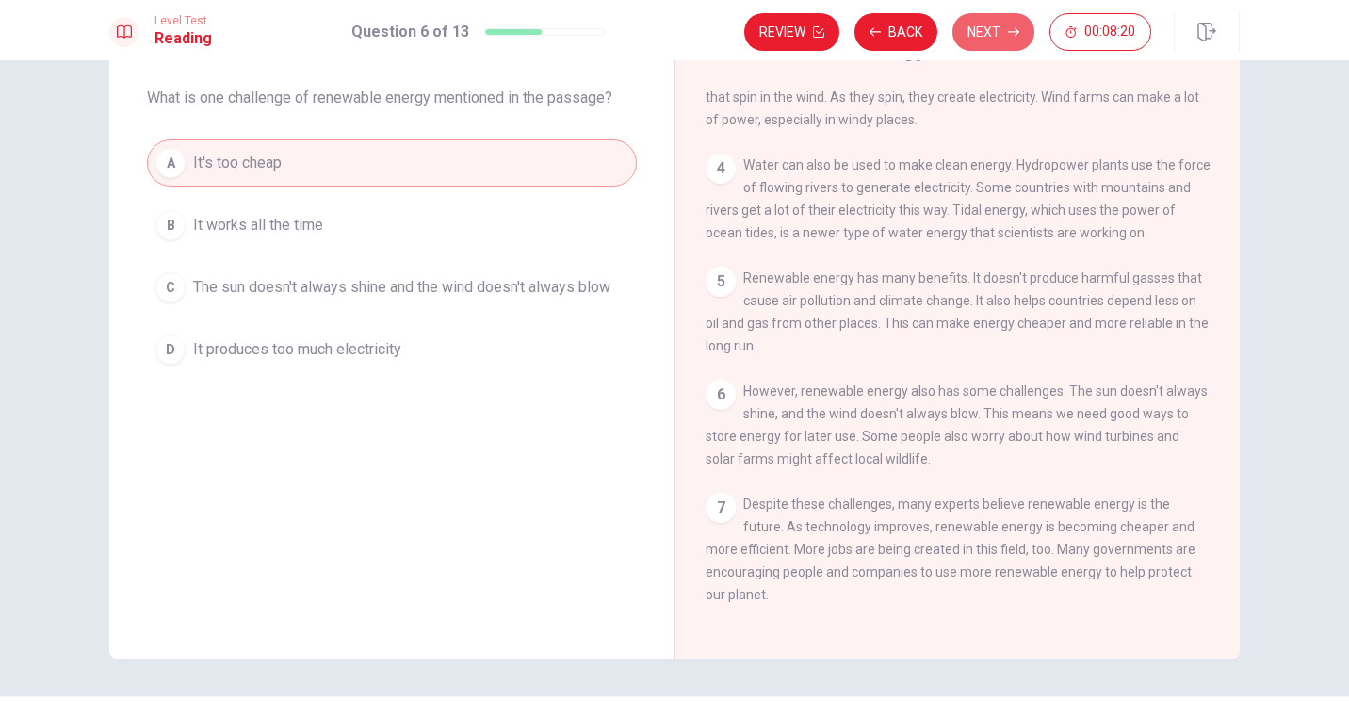
click at [668, 28] on button "Next" at bounding box center [994, 32] width 82 height 38
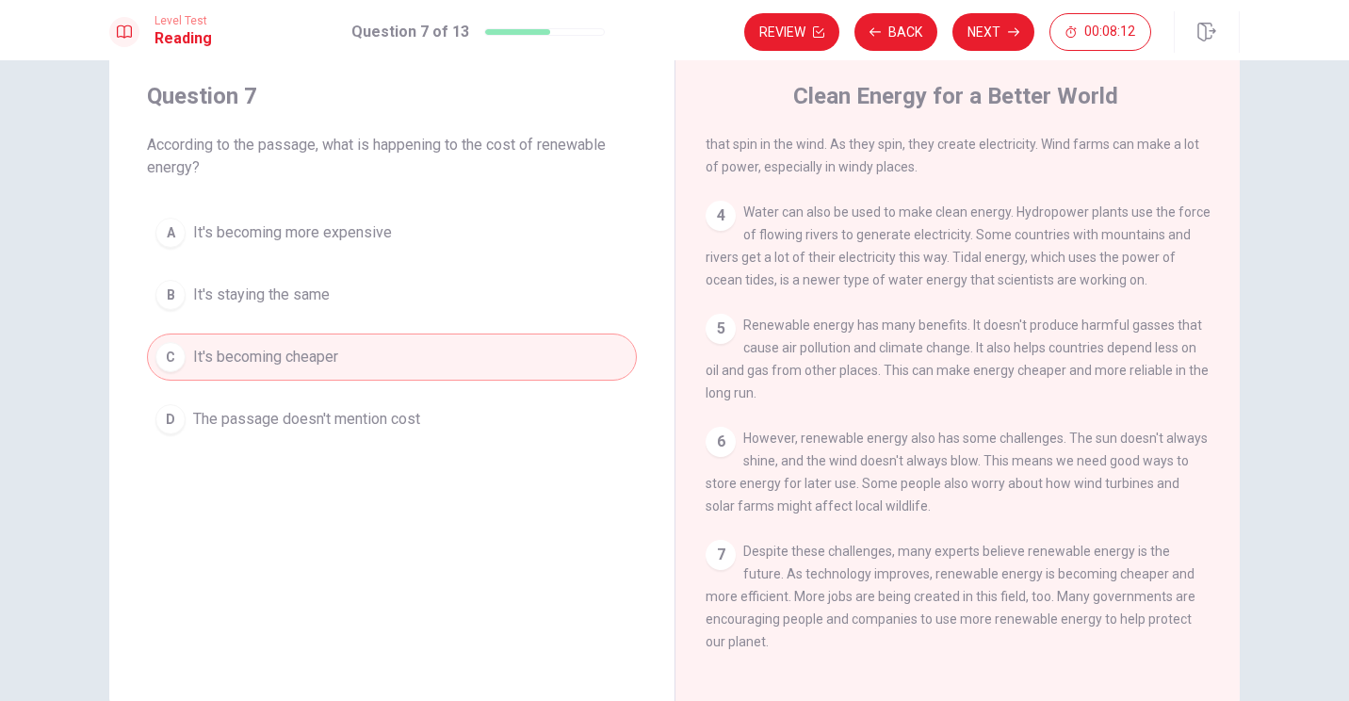
scroll to position [150, 0]
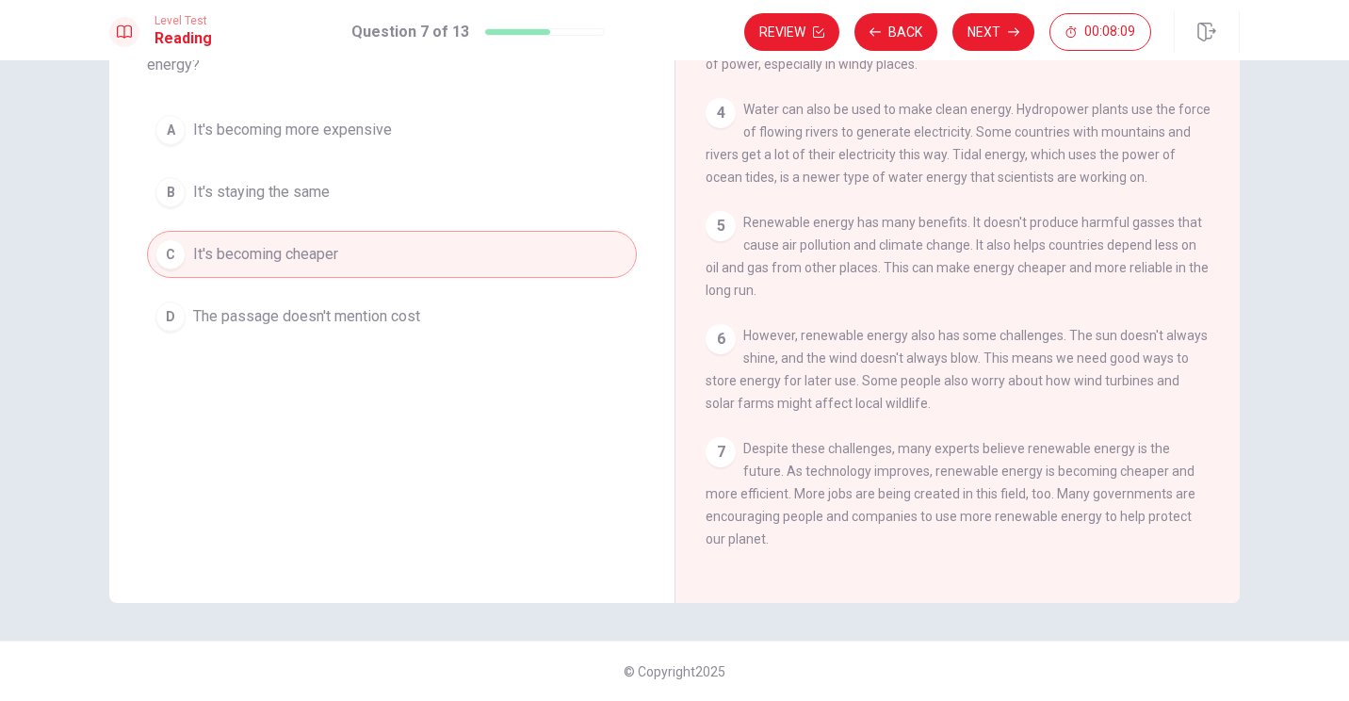
drag, startPoint x: 849, startPoint y: 334, endPoint x: 1065, endPoint y: 386, distance: 222.2
click at [668, 386] on div "6 However, renewable energy also has some challenges. The sun doesn't always sh…" at bounding box center [958, 369] width 505 height 90
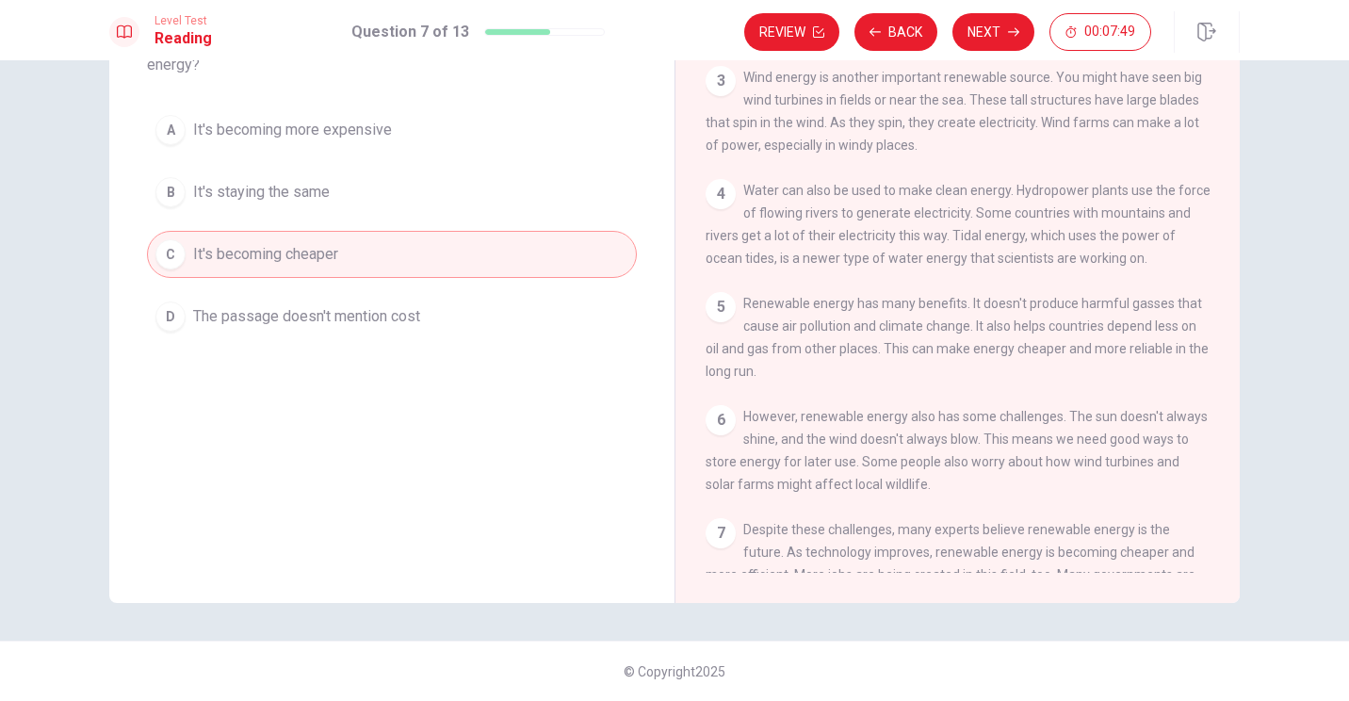
scroll to position [56, 0]
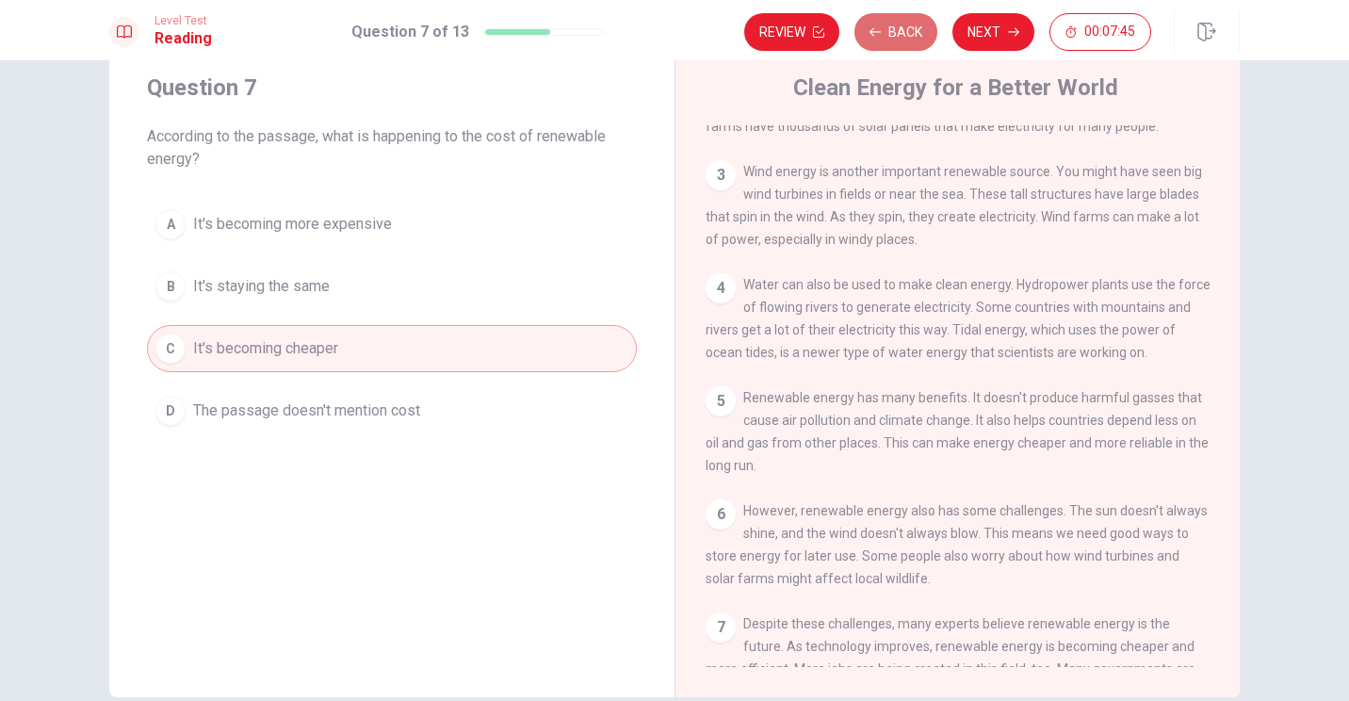
click at [668, 31] on button "Back" at bounding box center [896, 32] width 83 height 38
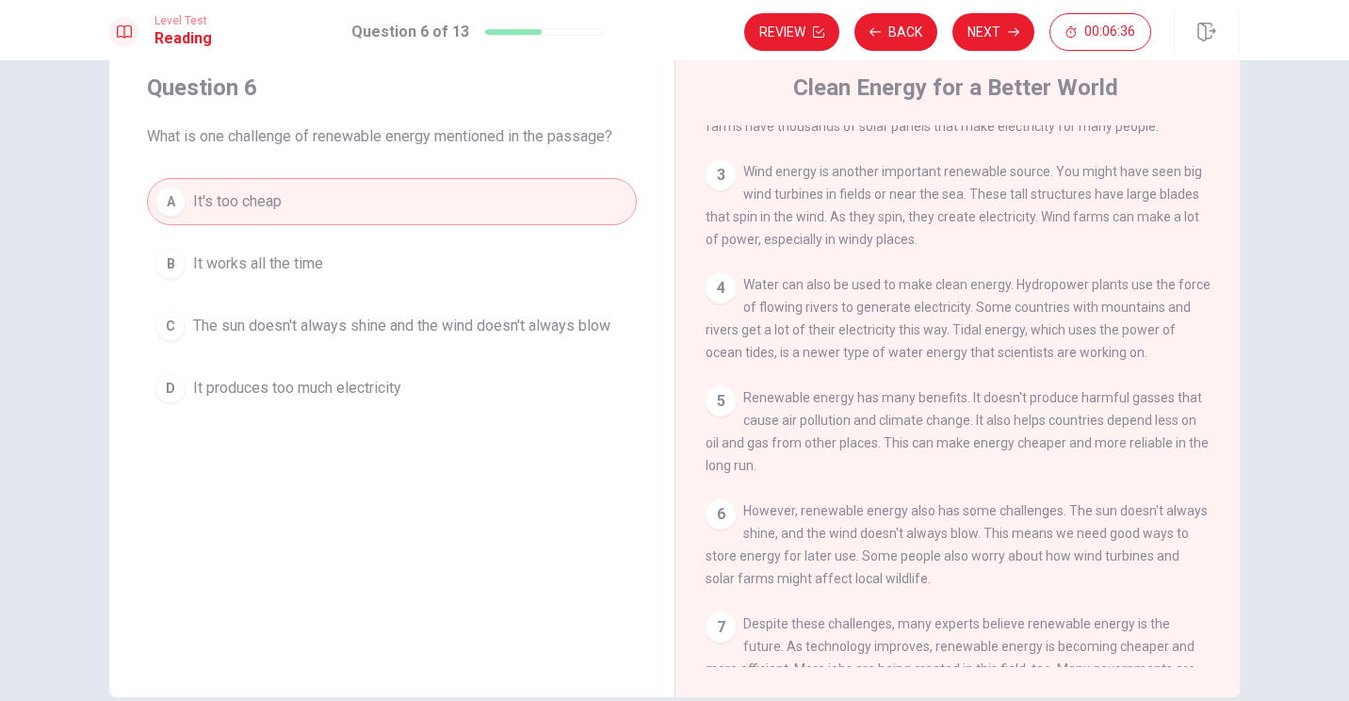
click at [417, 340] on button "C The sun doesn't always shine and the wind doesn't always blow" at bounding box center [392, 325] width 490 height 47
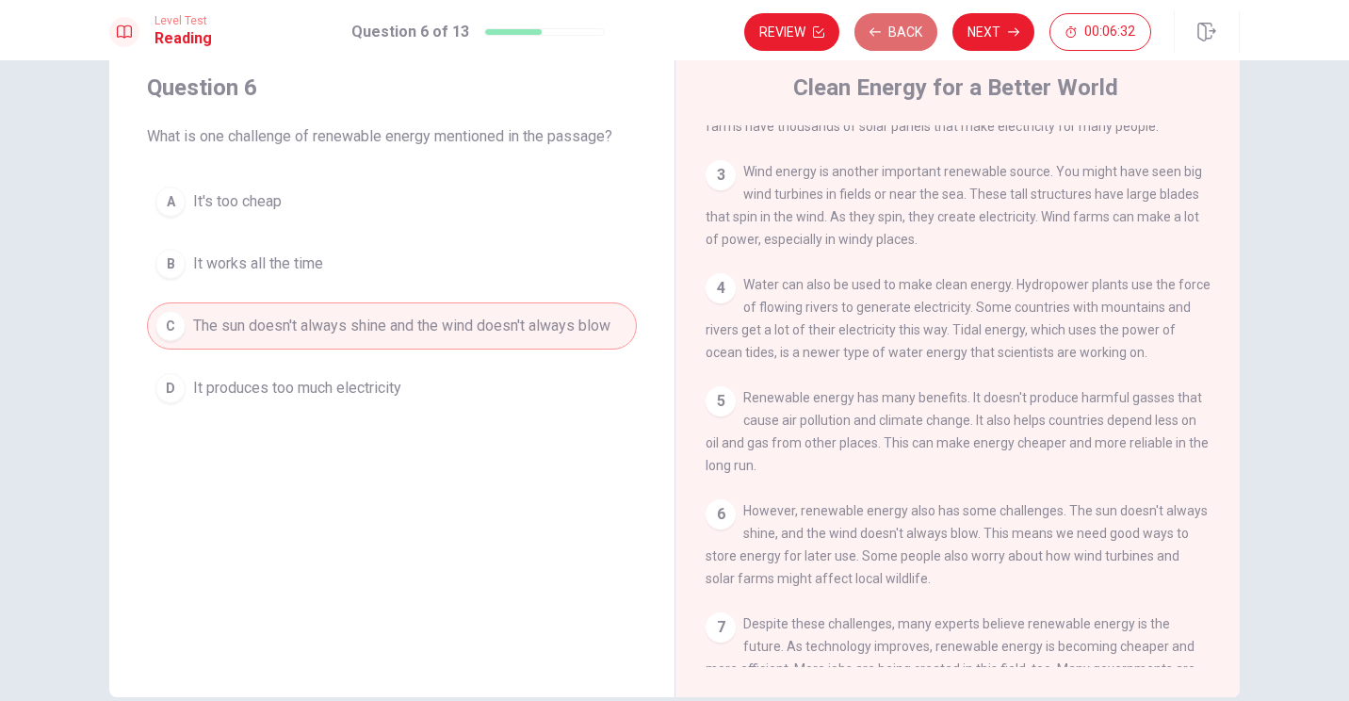
click at [668, 33] on button "Back" at bounding box center [896, 32] width 83 height 38
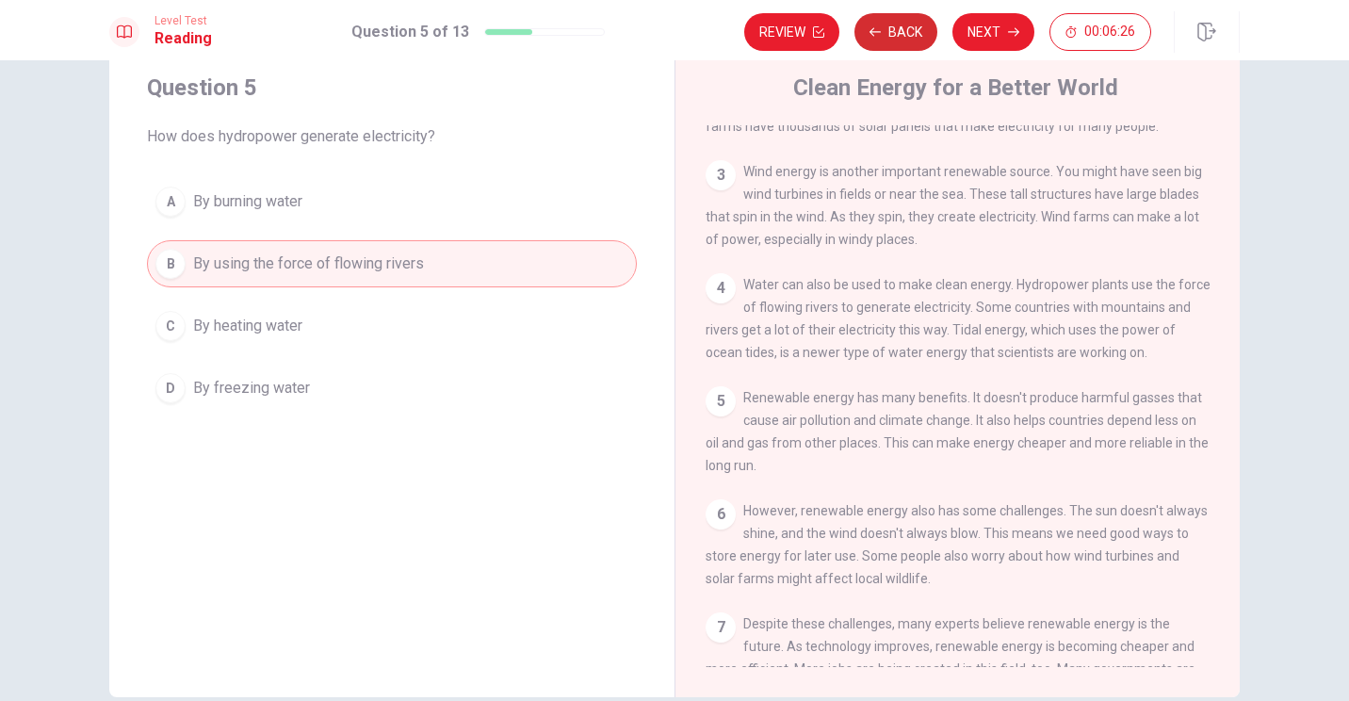
click at [668, 40] on button "Back" at bounding box center [896, 32] width 83 height 38
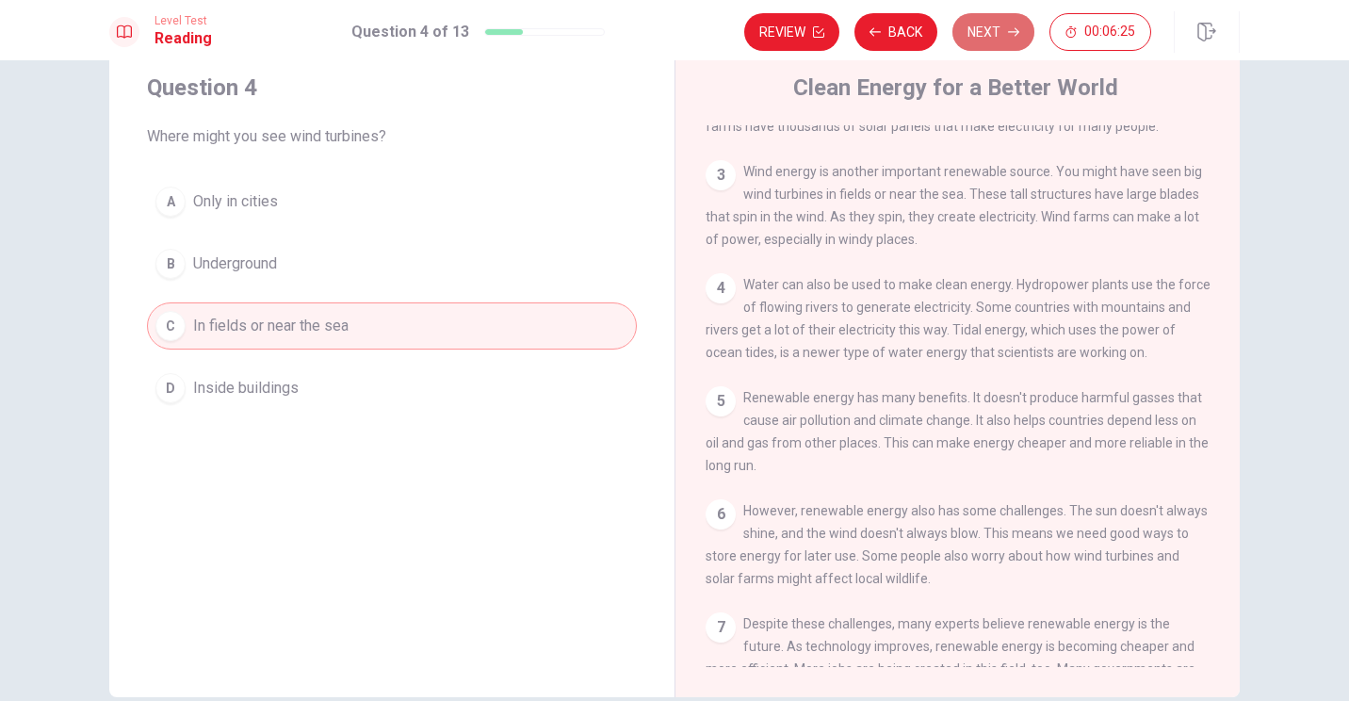
click at [668, 36] on button "Next" at bounding box center [994, 32] width 82 height 38
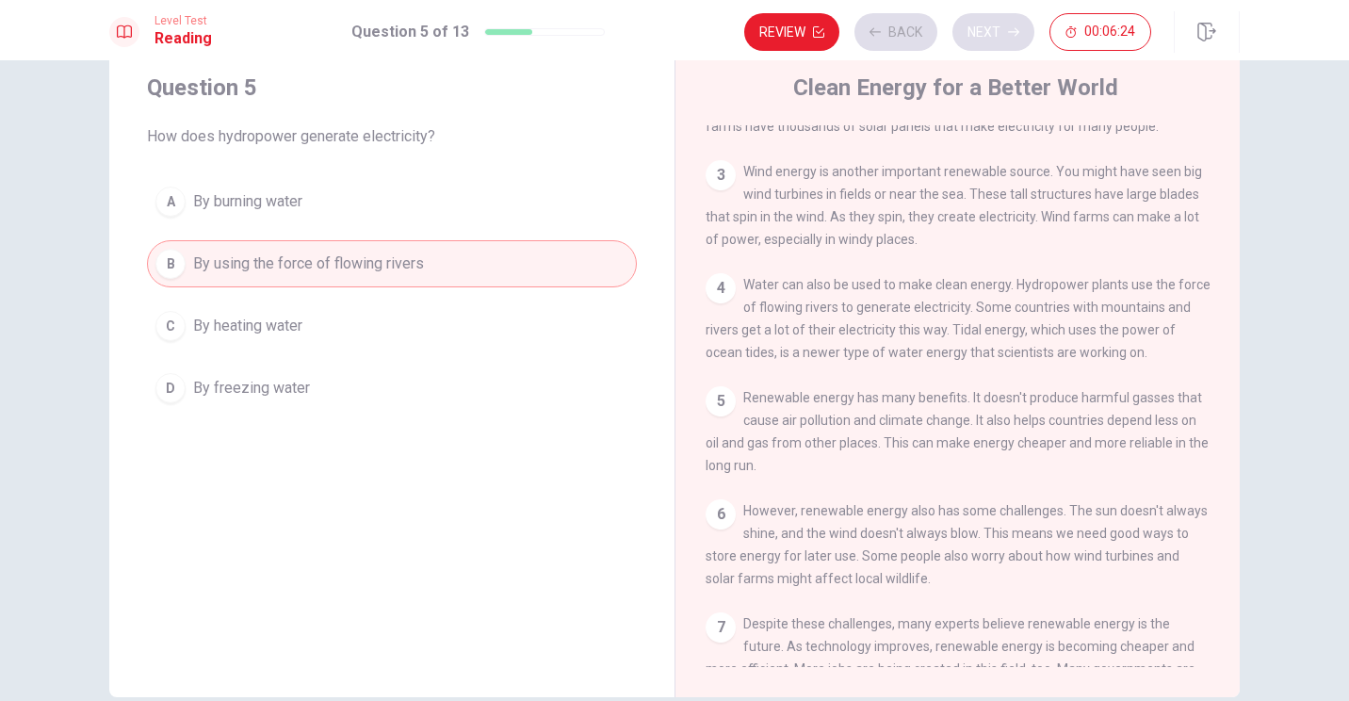
click at [668, 36] on div "Review Back Next 00:06:24" at bounding box center [947, 32] width 407 height 38
click at [668, 36] on button "Next" at bounding box center [994, 32] width 82 height 38
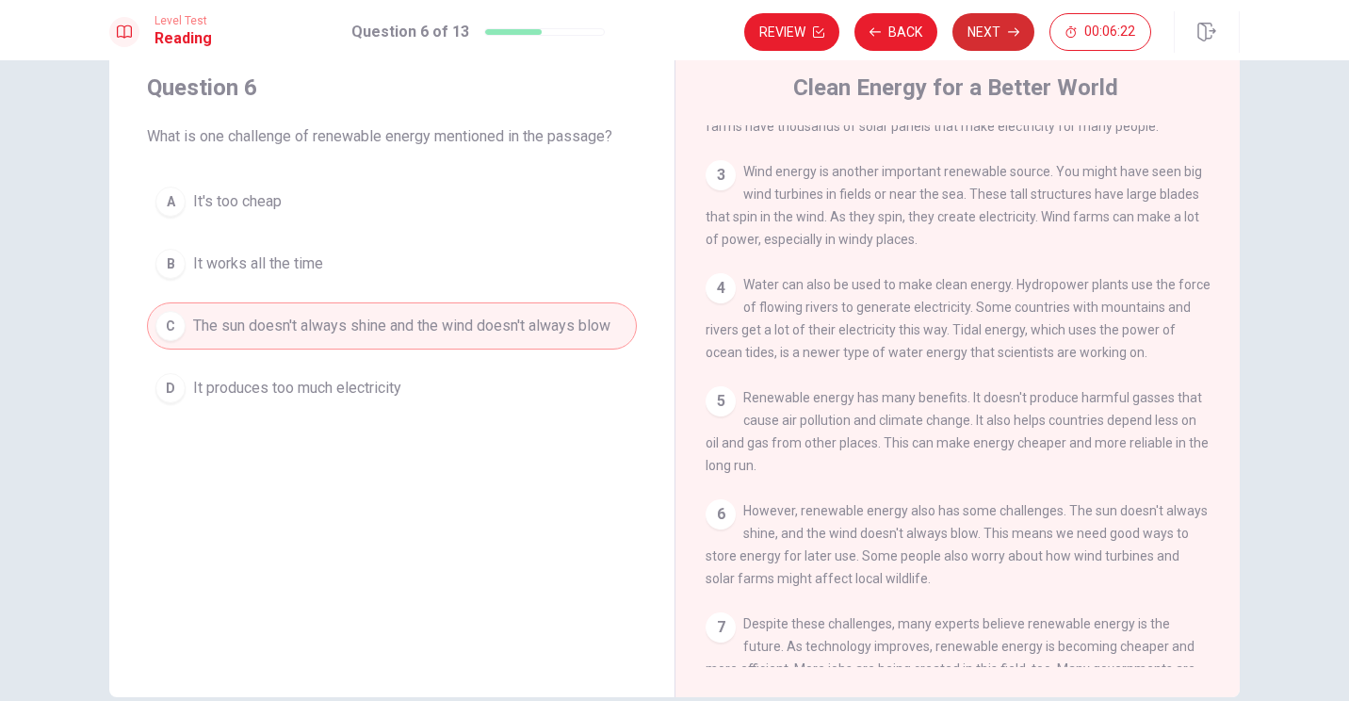
click at [668, 36] on button "Next" at bounding box center [994, 32] width 82 height 38
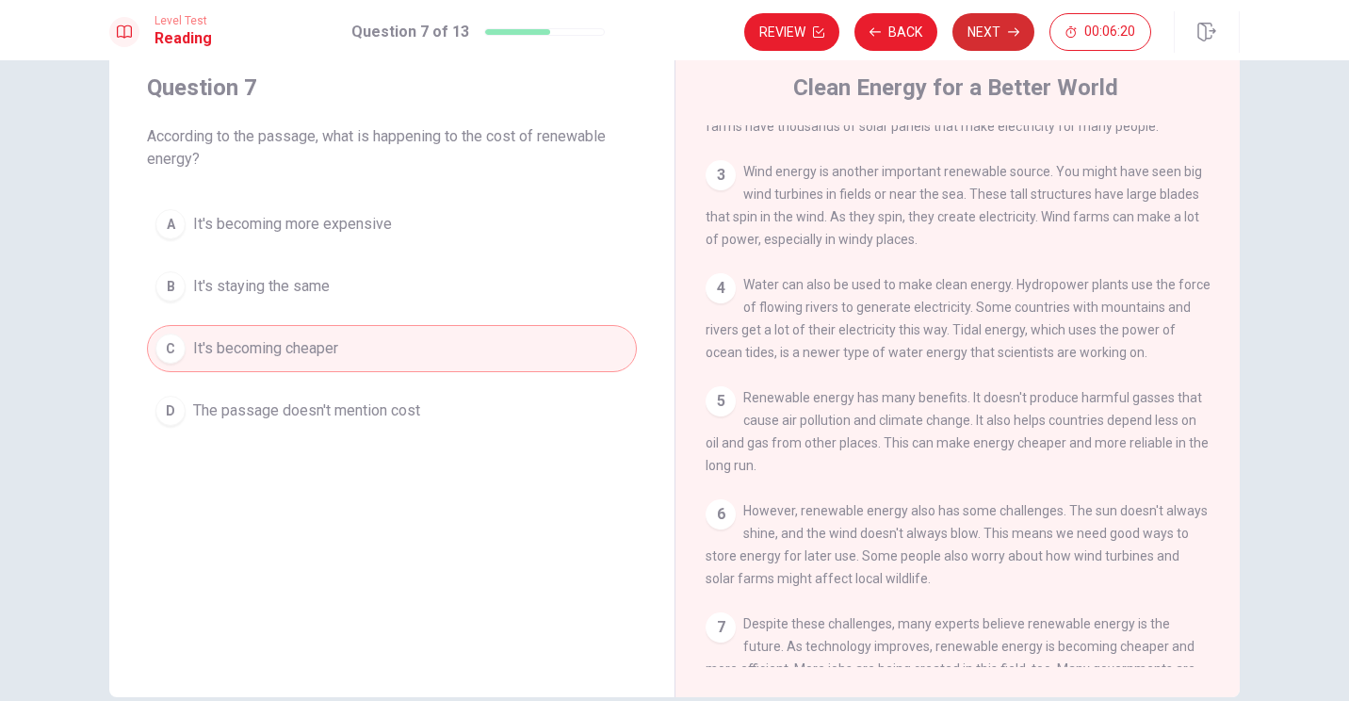
click at [668, 36] on button "Next" at bounding box center [994, 32] width 82 height 38
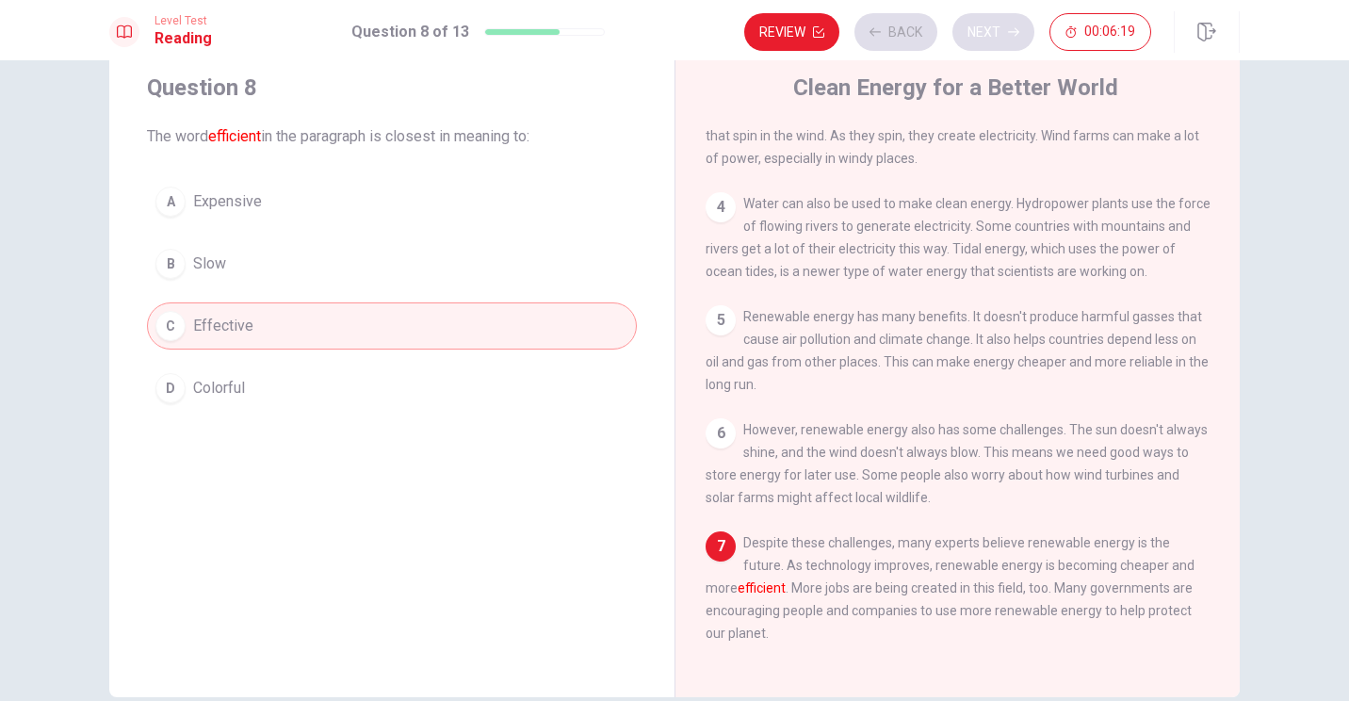
scroll to position [286, 0]
click at [668, 36] on button "Next" at bounding box center [994, 32] width 82 height 38
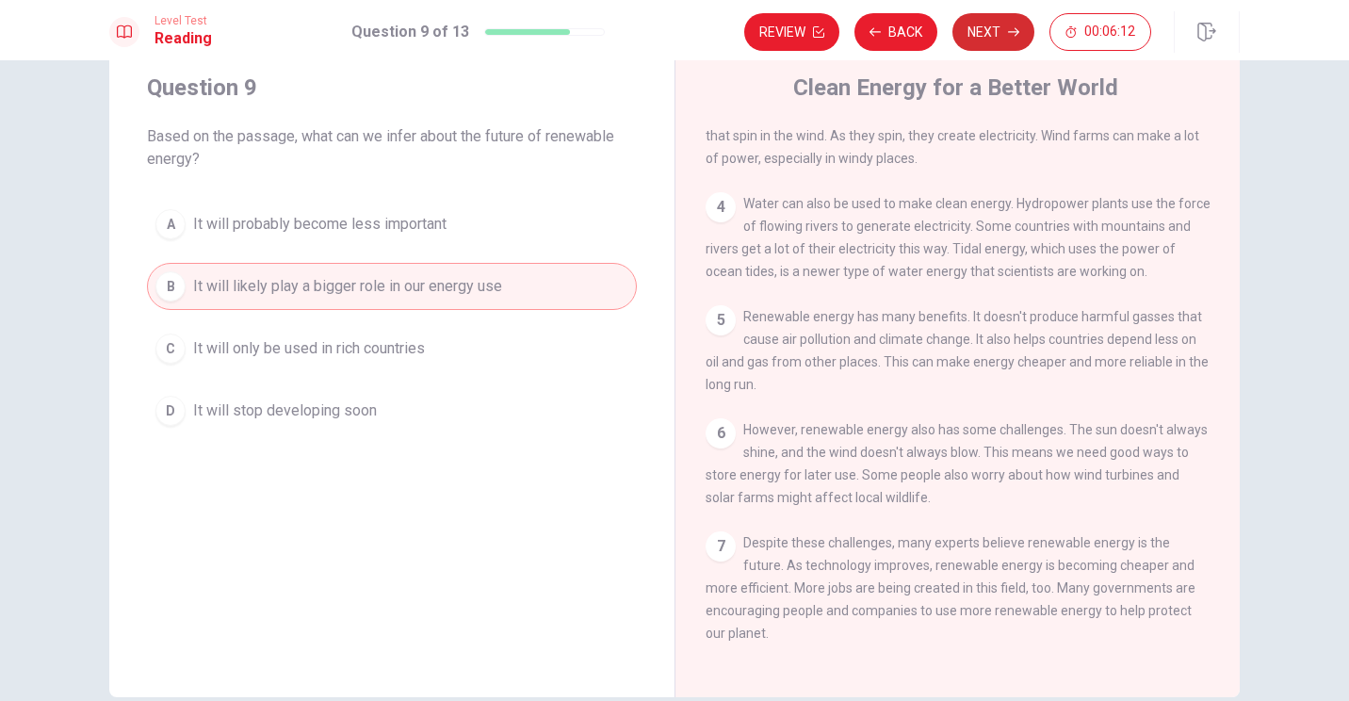
click at [668, 36] on button "Next" at bounding box center [994, 32] width 82 height 38
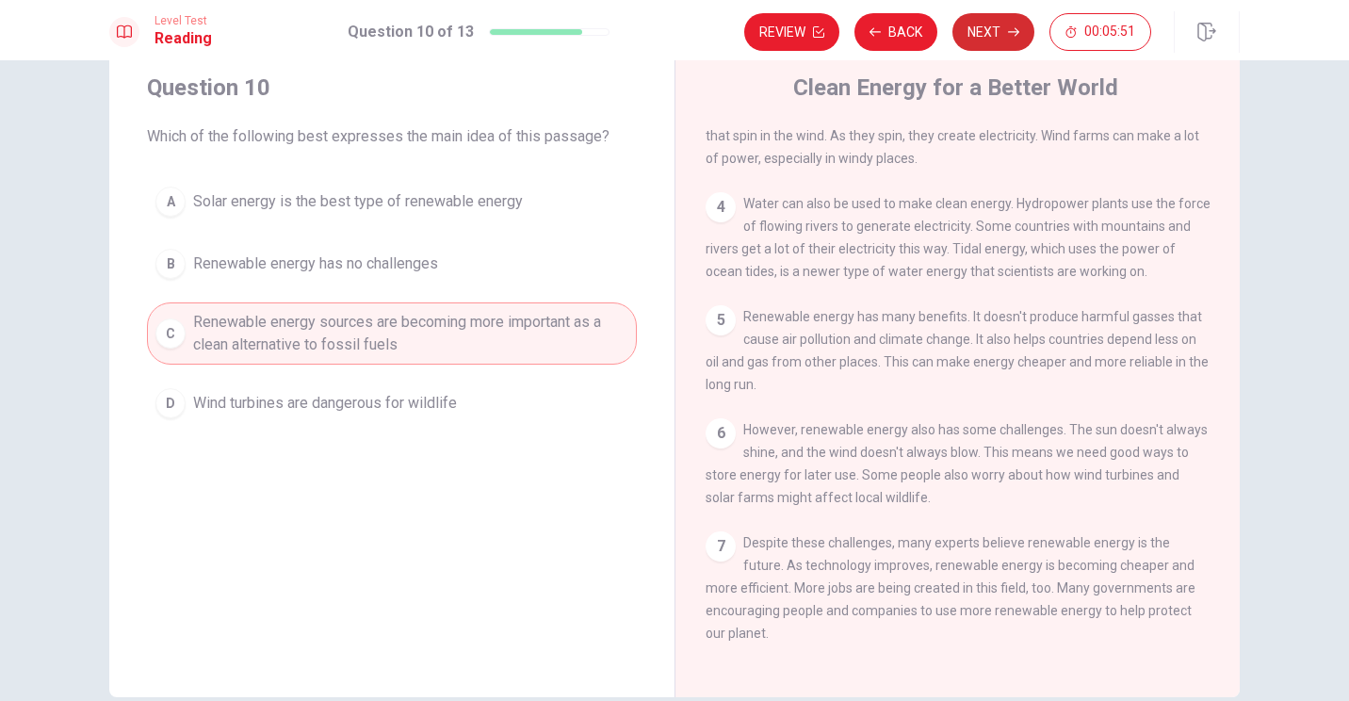
click at [668, 25] on button "Next" at bounding box center [994, 32] width 82 height 38
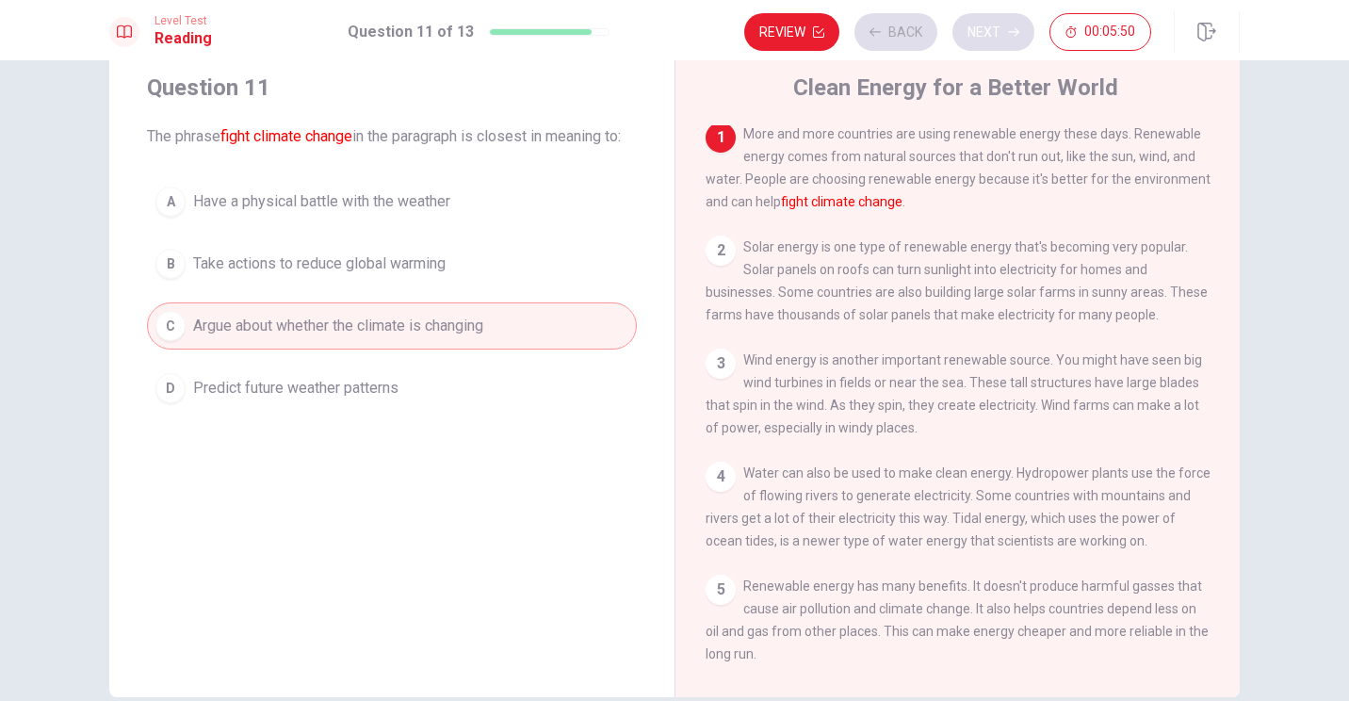
scroll to position [0, 0]
drag, startPoint x: 804, startPoint y: 211, endPoint x: 850, endPoint y: 212, distance: 46.2
click at [668, 212] on font "fight climate change" at bounding box center [842, 204] width 122 height 15
drag, startPoint x: 848, startPoint y: 212, endPoint x: 783, endPoint y: 210, distance: 65.0
click at [668, 210] on font "fight climate change" at bounding box center [842, 204] width 122 height 15
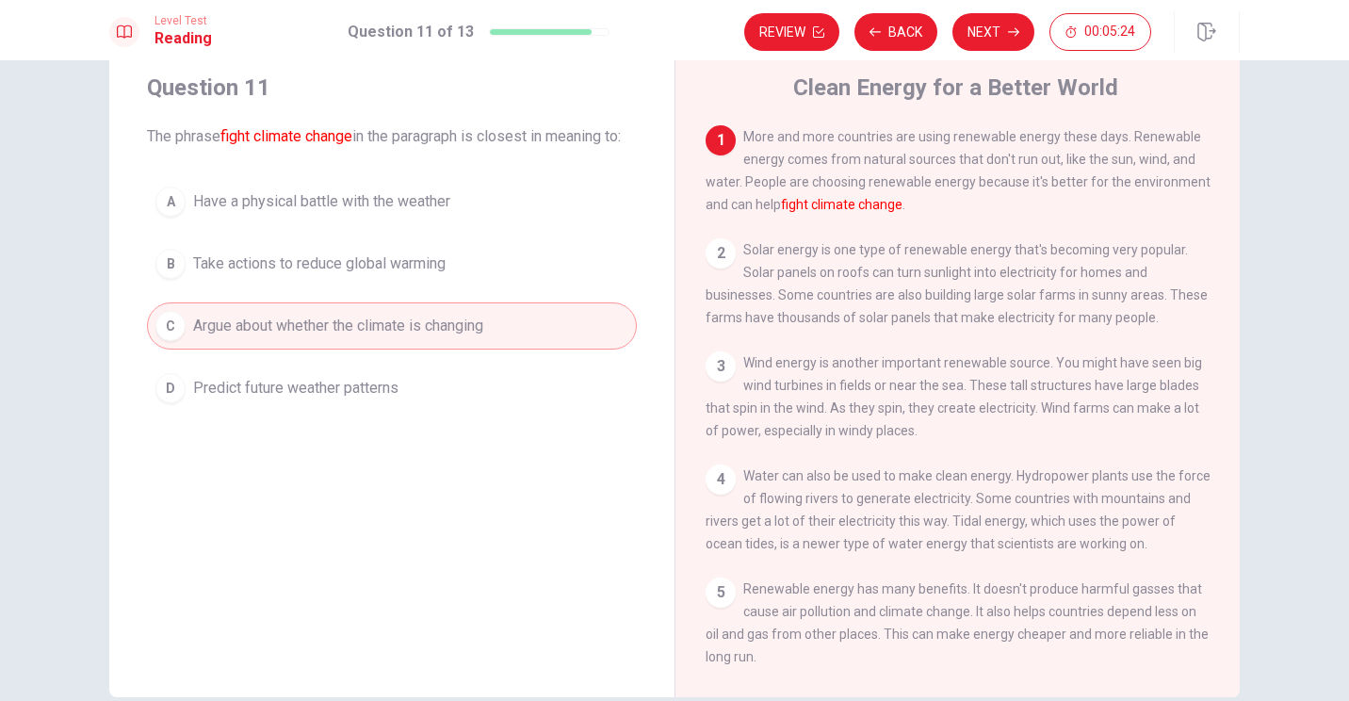
click at [433, 275] on span "Take actions to reduce global warming" at bounding box center [319, 264] width 253 height 23
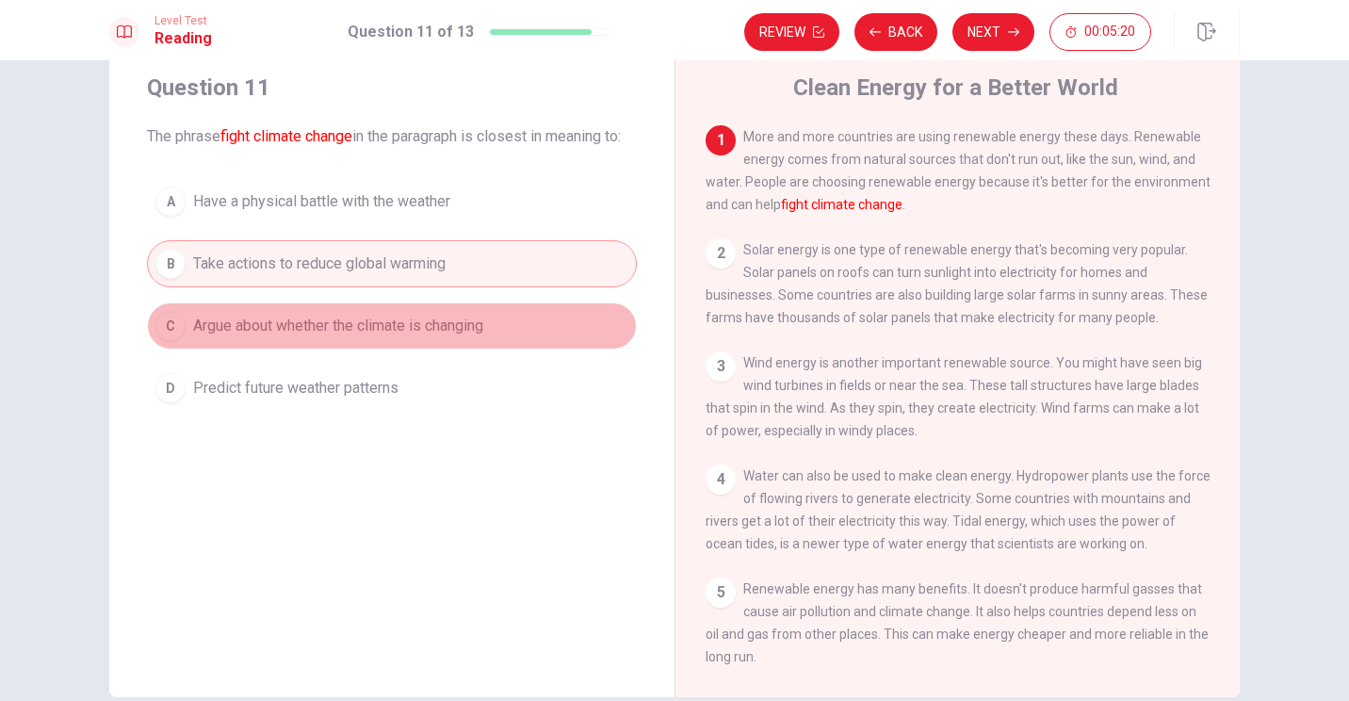
click at [453, 337] on span "Argue about whether the climate is changing" at bounding box center [338, 326] width 290 height 23
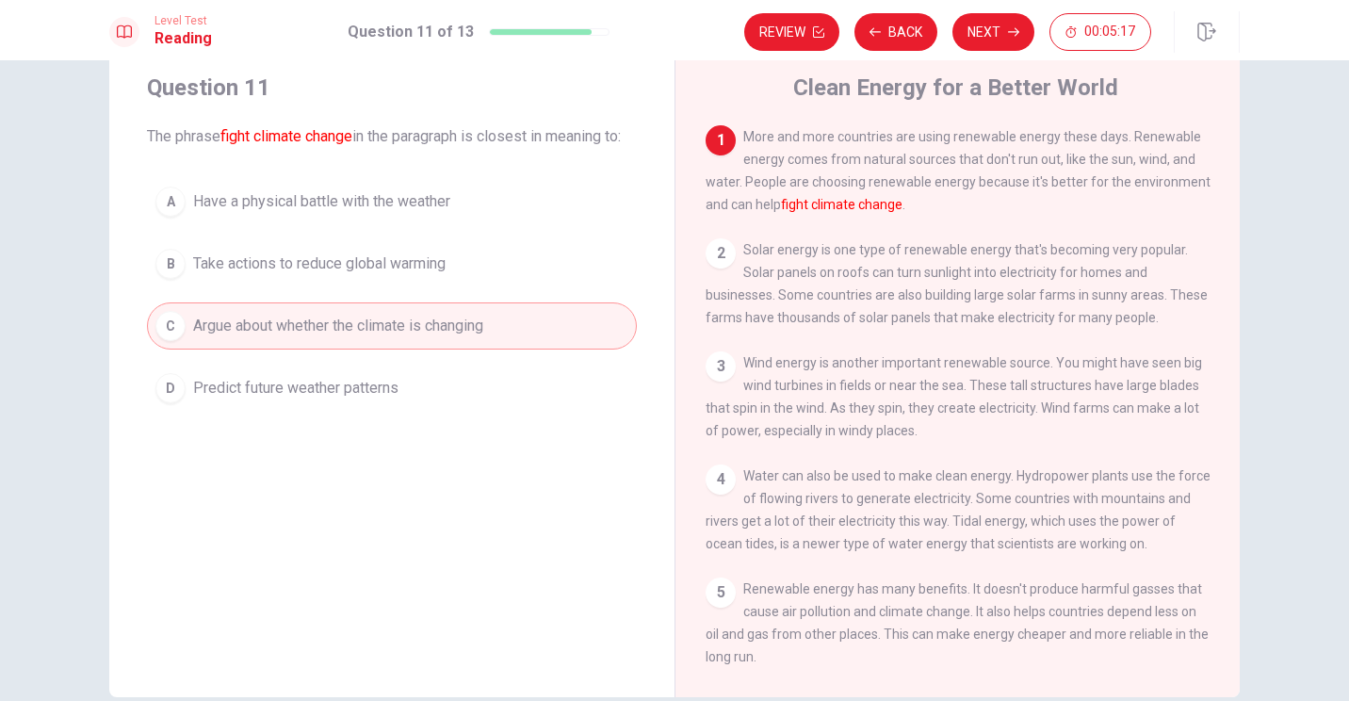
drag, startPoint x: 1010, startPoint y: 186, endPoint x: 1136, endPoint y: 184, distance: 126.3
click at [668, 182] on span "More and more countries are using renewable energy these days. Renewable energy…" at bounding box center [958, 170] width 505 height 83
click at [668, 25] on button "Next" at bounding box center [994, 32] width 82 height 38
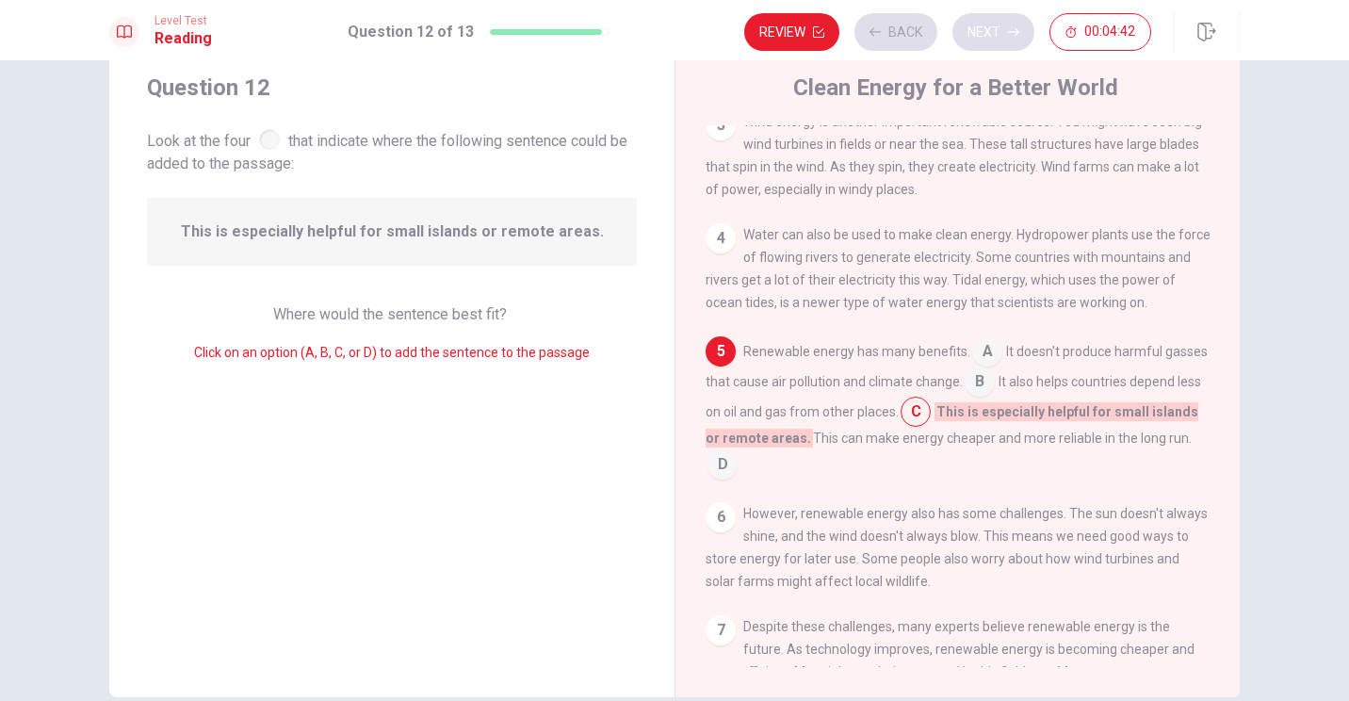
scroll to position [250, 0]
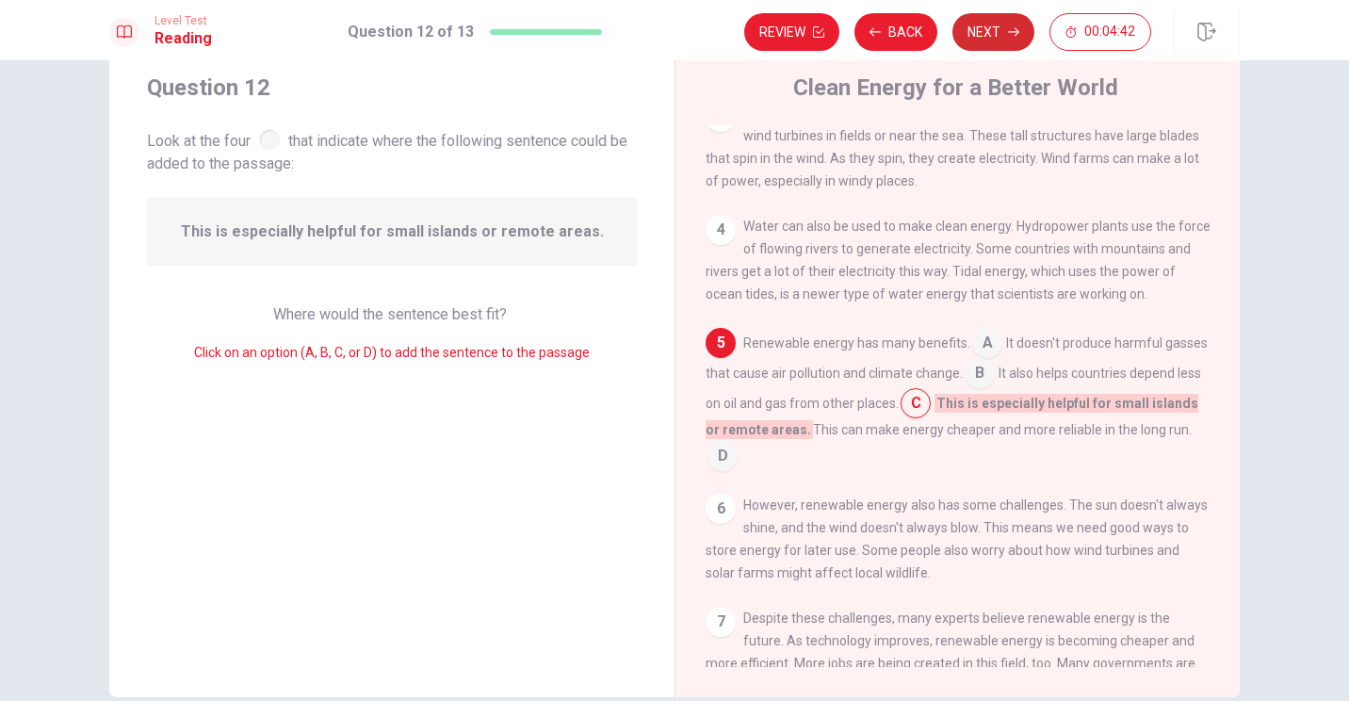
click at [668, 25] on button "Next" at bounding box center [994, 32] width 82 height 38
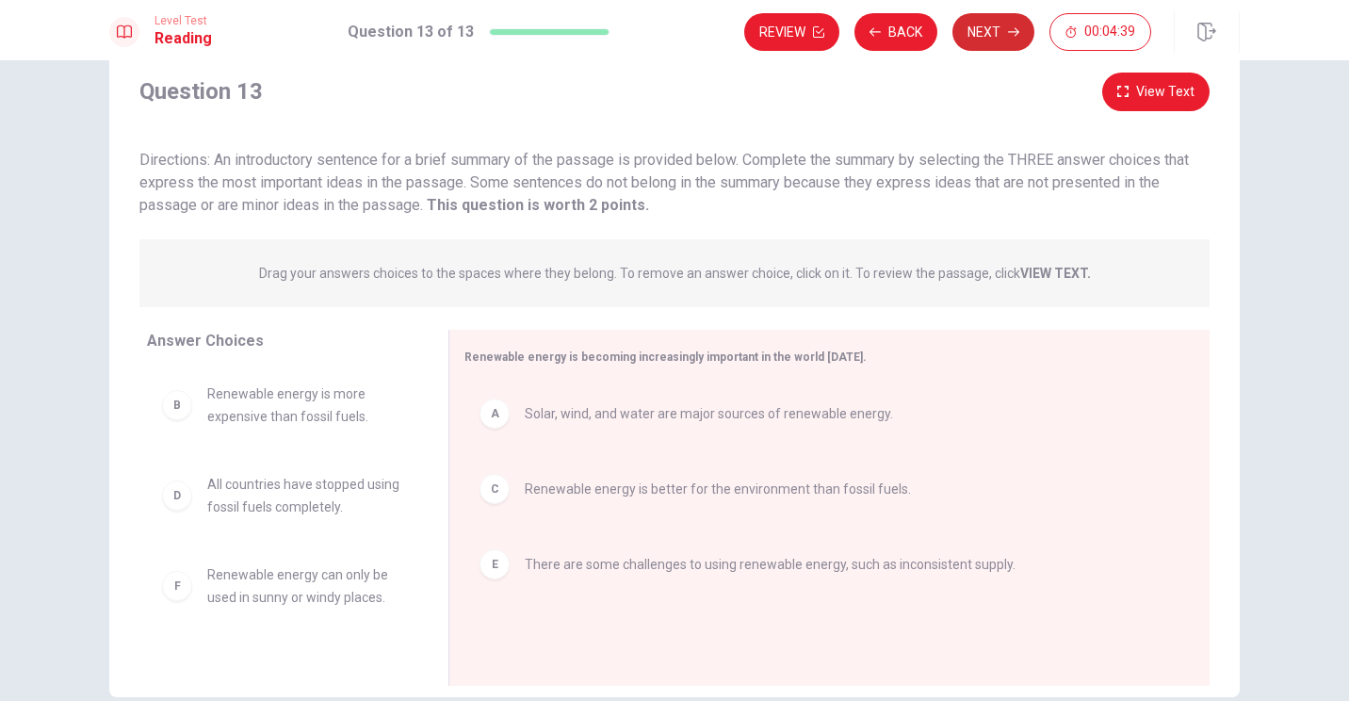
click at [668, 37] on button "Next" at bounding box center [994, 32] width 82 height 38
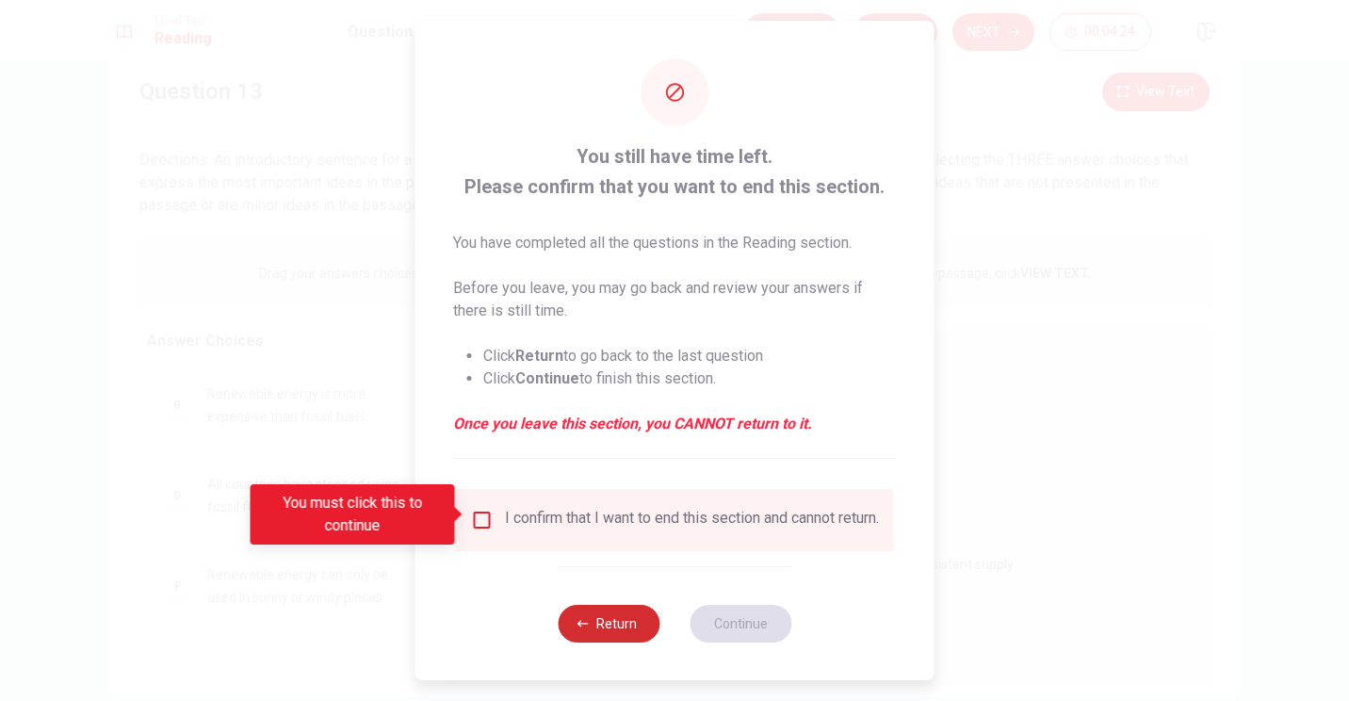
click at [565, 632] on button "Return" at bounding box center [609, 624] width 102 height 38
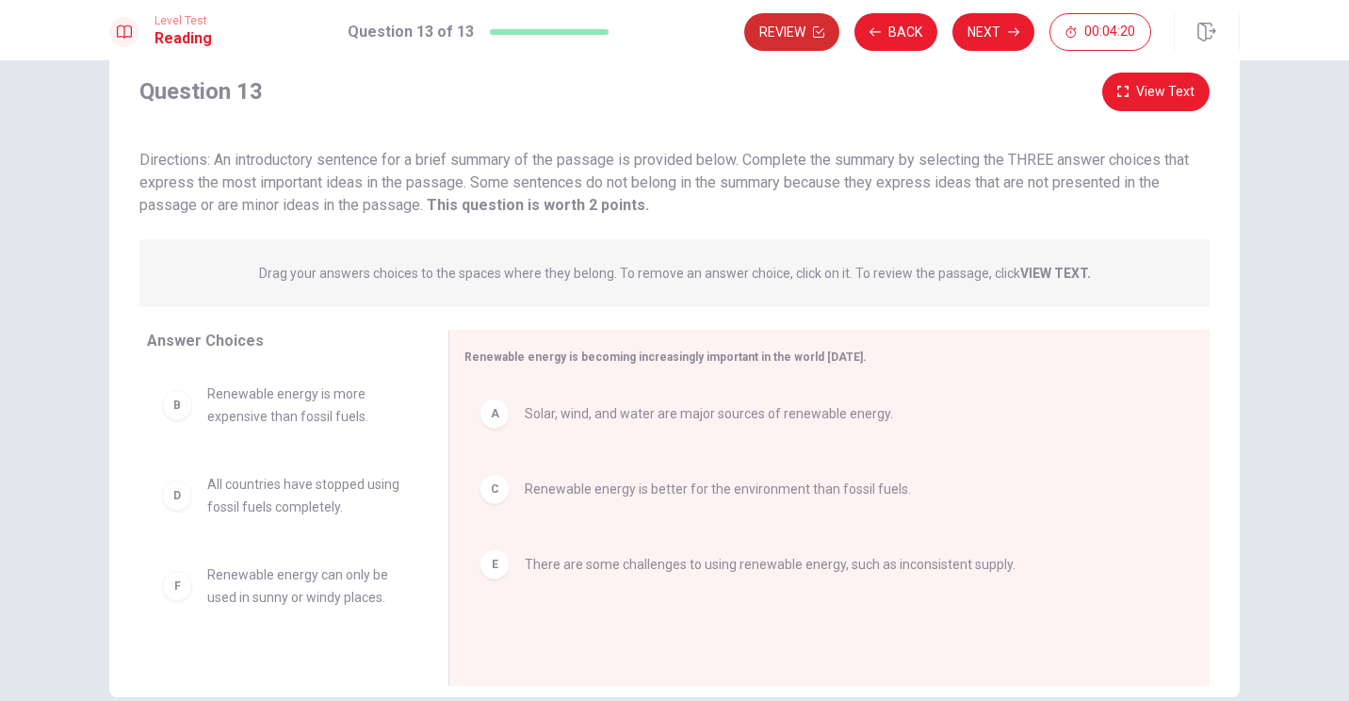
click at [668, 39] on button "Review" at bounding box center [791, 32] width 95 height 38
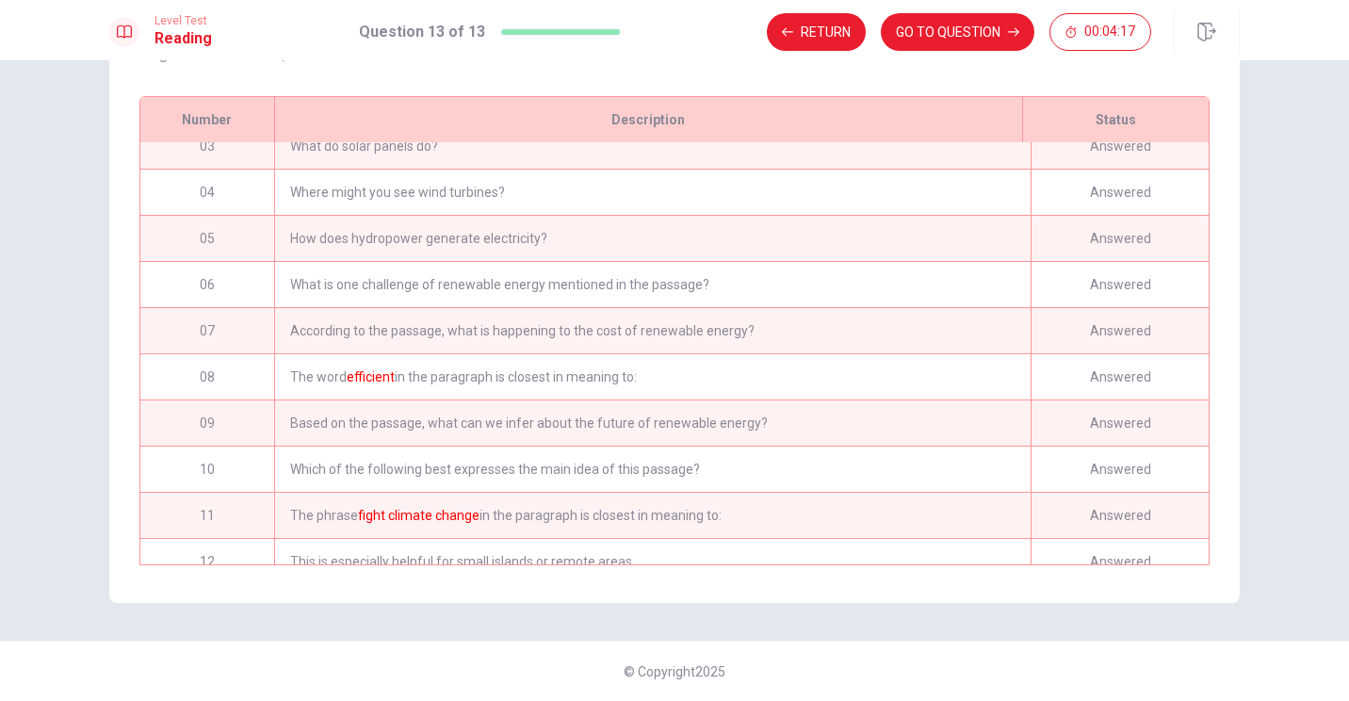
scroll to position [187, 0]
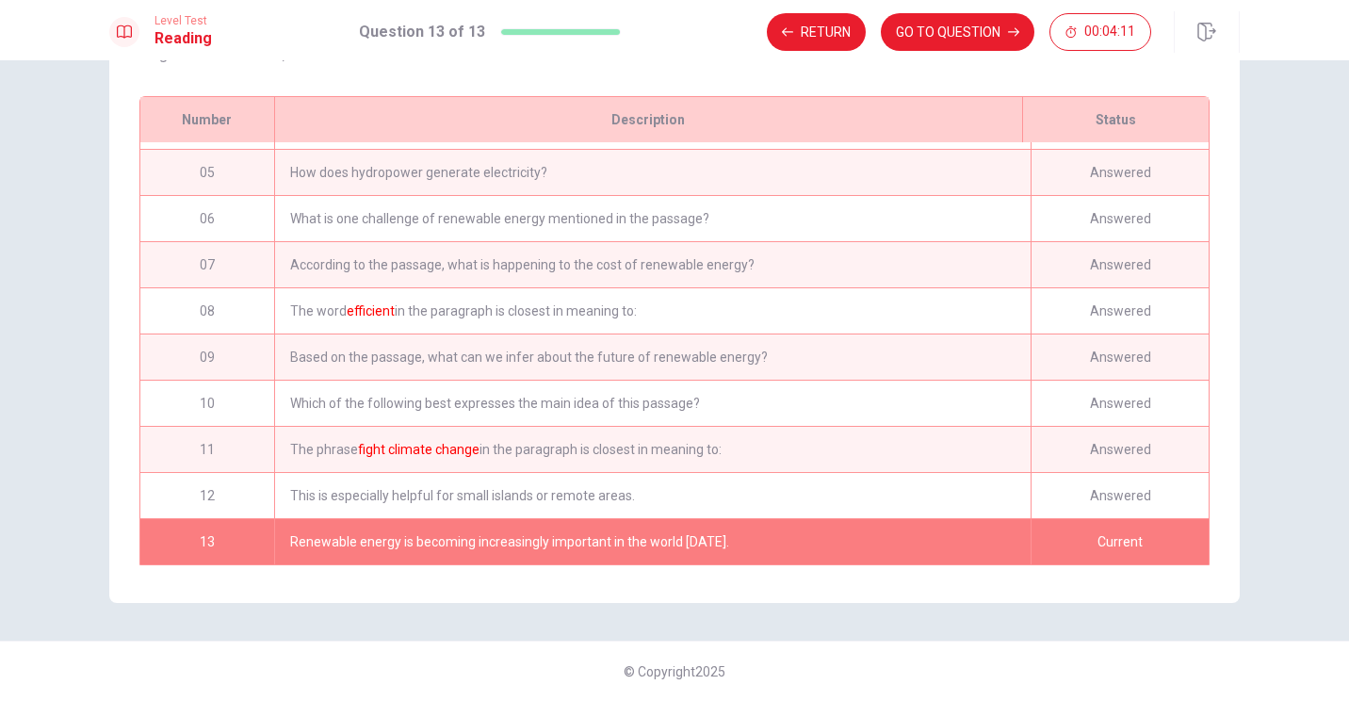
click at [668, 527] on div "Renewable energy is becoming increasingly important in the world [DATE]." at bounding box center [652, 541] width 757 height 45
click at [668, 32] on button "GO TO QUESTION" at bounding box center [958, 32] width 154 height 38
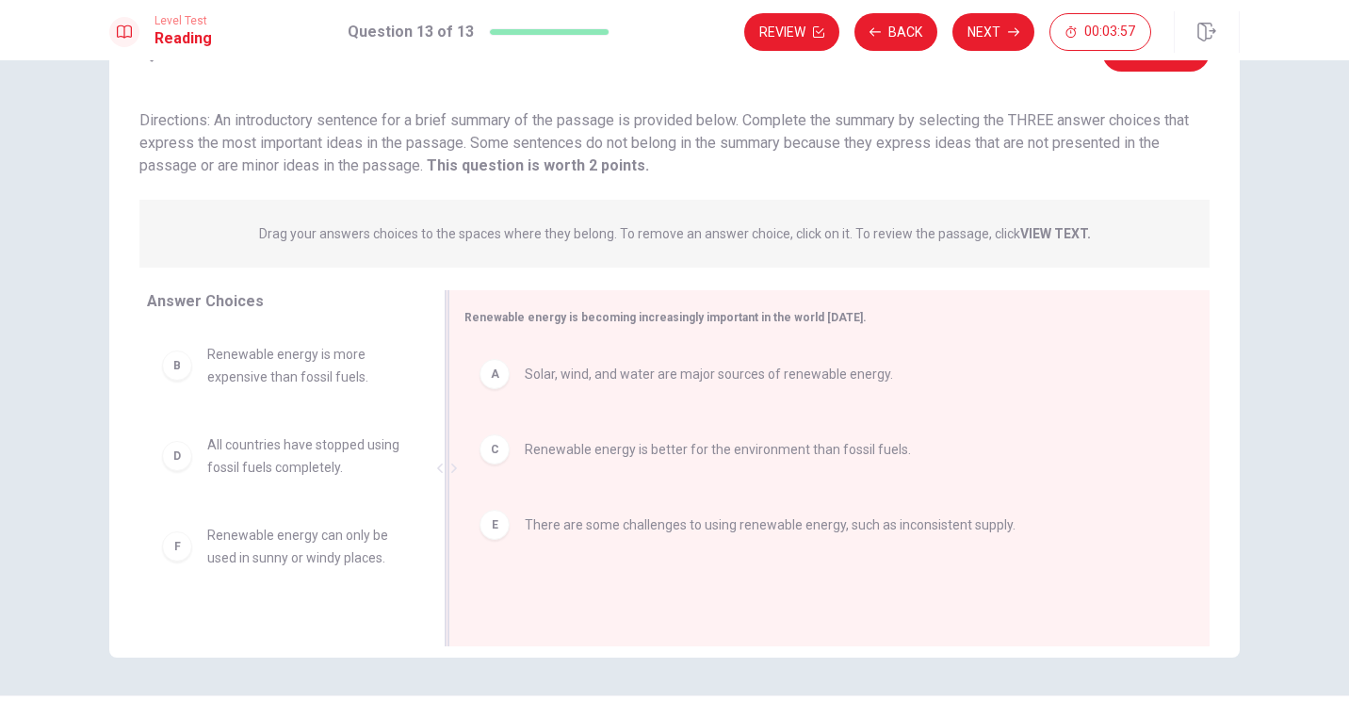
scroll to position [0, 0]
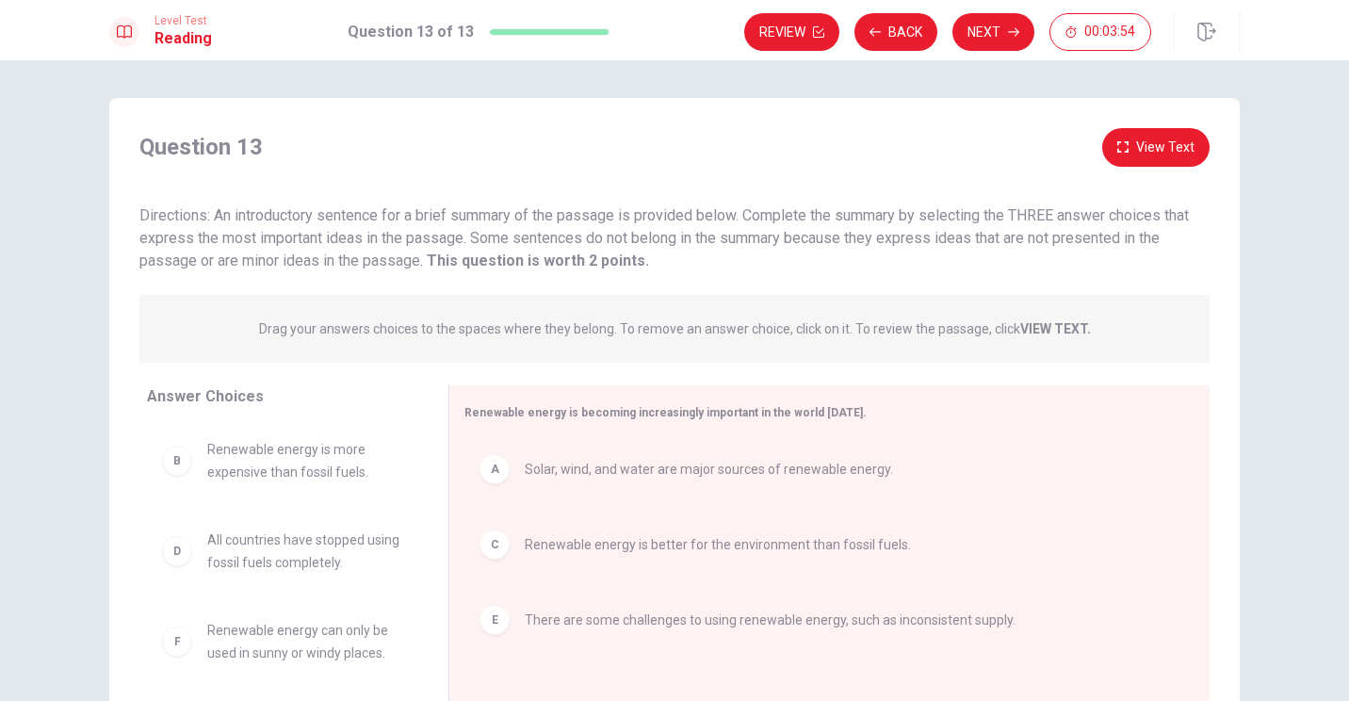
drag, startPoint x: 211, startPoint y: 217, endPoint x: 397, endPoint y: 223, distance: 185.8
click at [397, 223] on span "Directions: An introductory sentence for a brief summary of the passage is prov…" at bounding box center [664, 237] width 1050 height 63
click at [668, 145] on button "View Text" at bounding box center [1156, 147] width 107 height 39
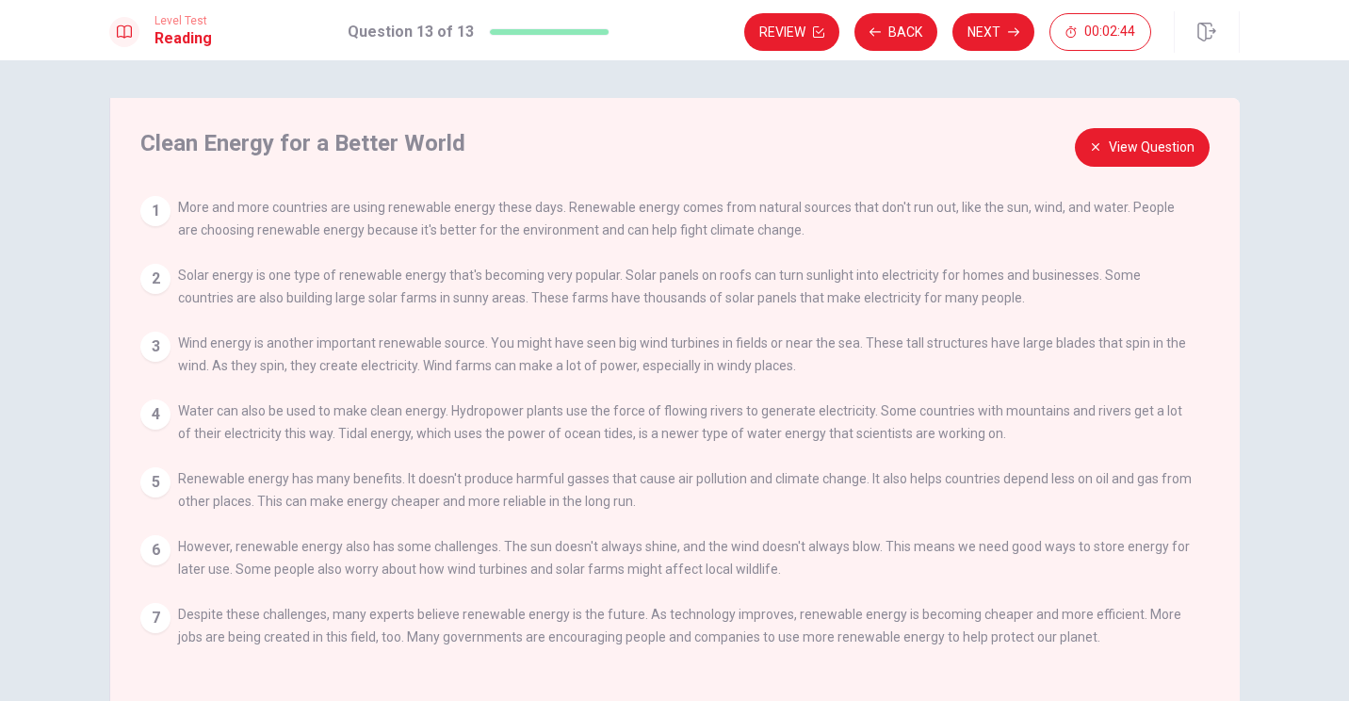
click at [668, 154] on button "View Question" at bounding box center [1142, 147] width 135 height 39
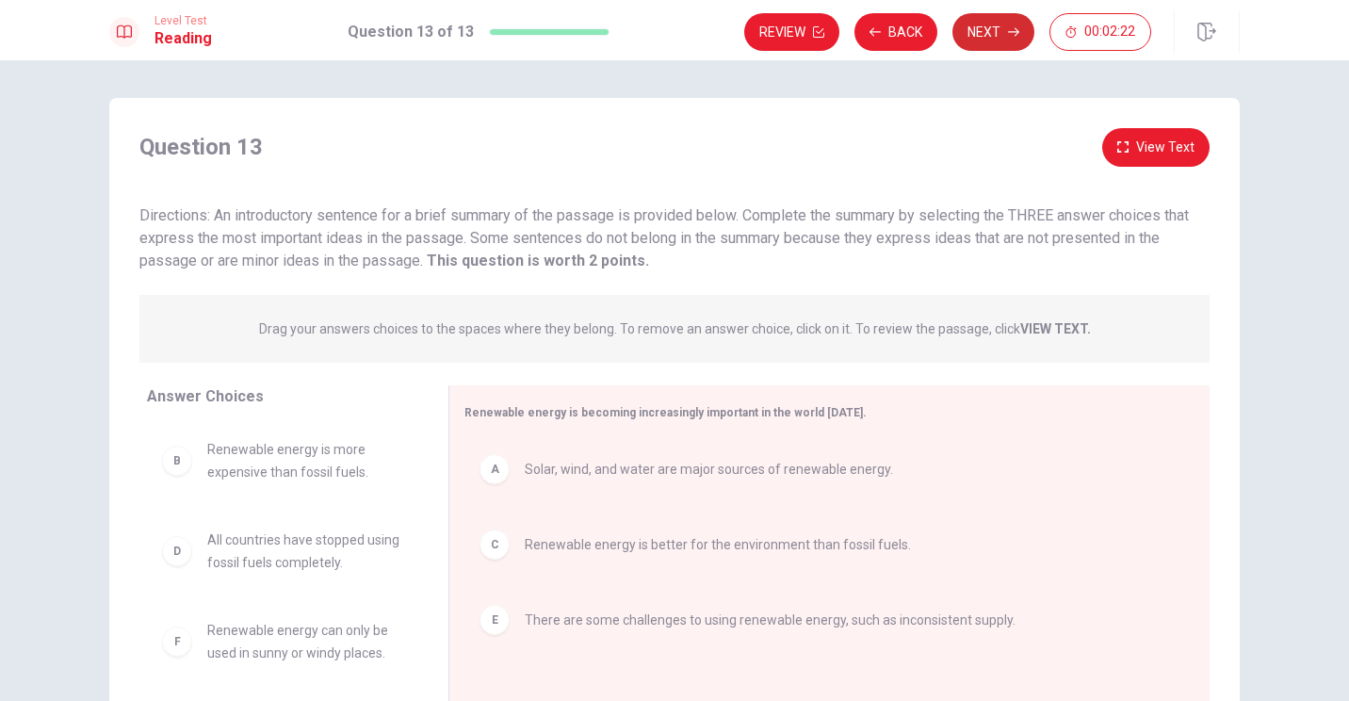
click at [668, 33] on button "Next" at bounding box center [994, 32] width 82 height 38
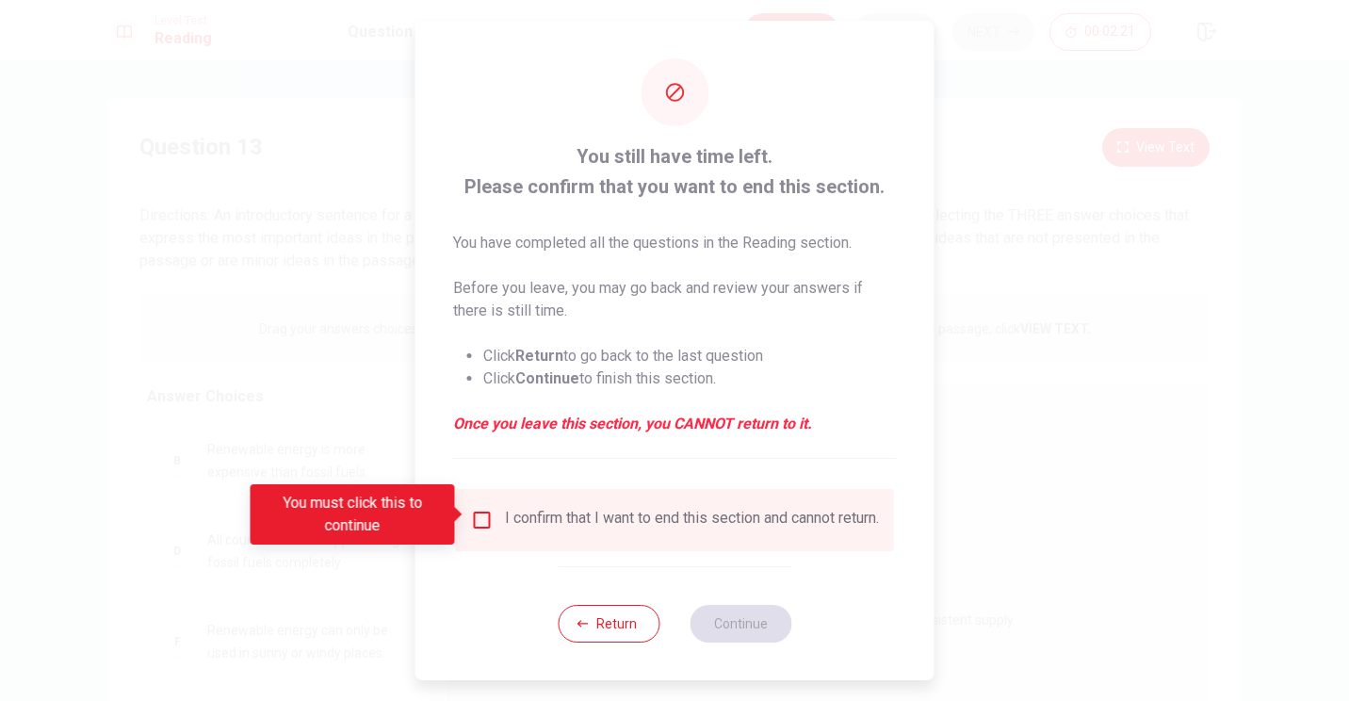
click at [487, 518] on input "You must click this to continue" at bounding box center [482, 520] width 23 height 23
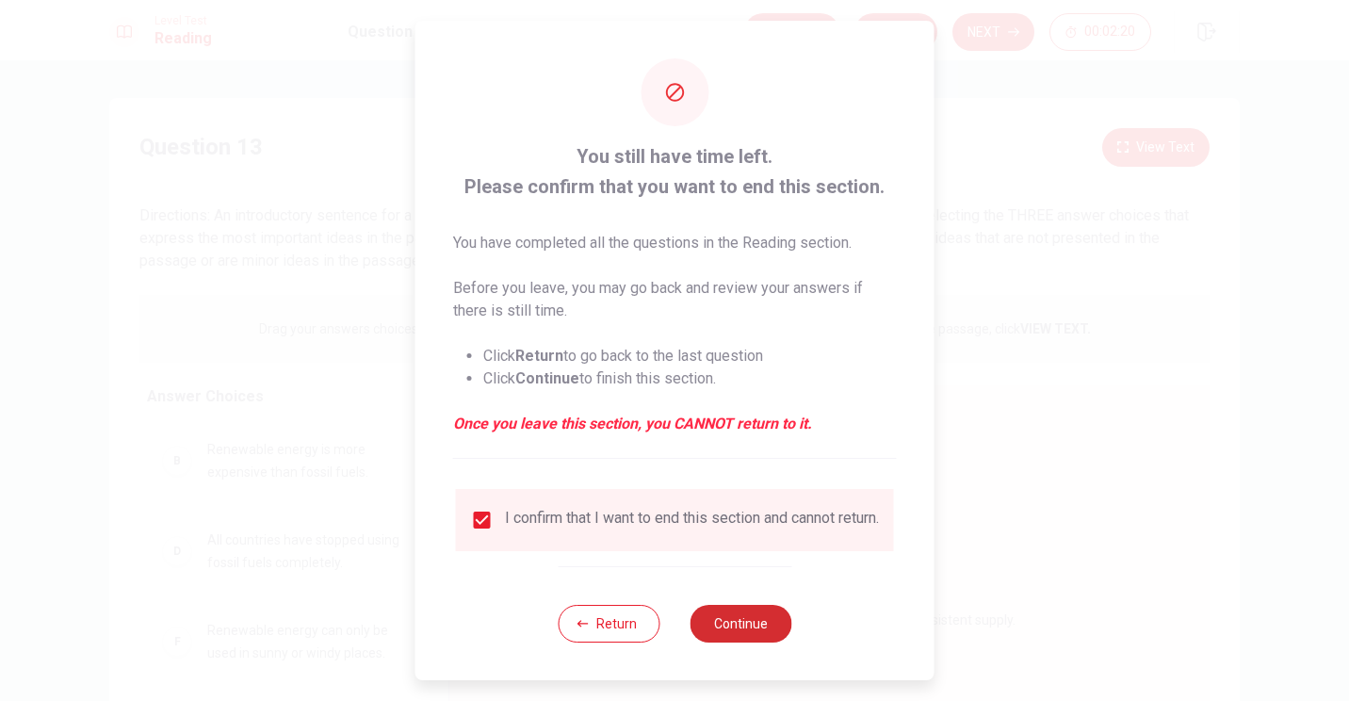
click at [668, 630] on button "Continue" at bounding box center [741, 624] width 102 height 38
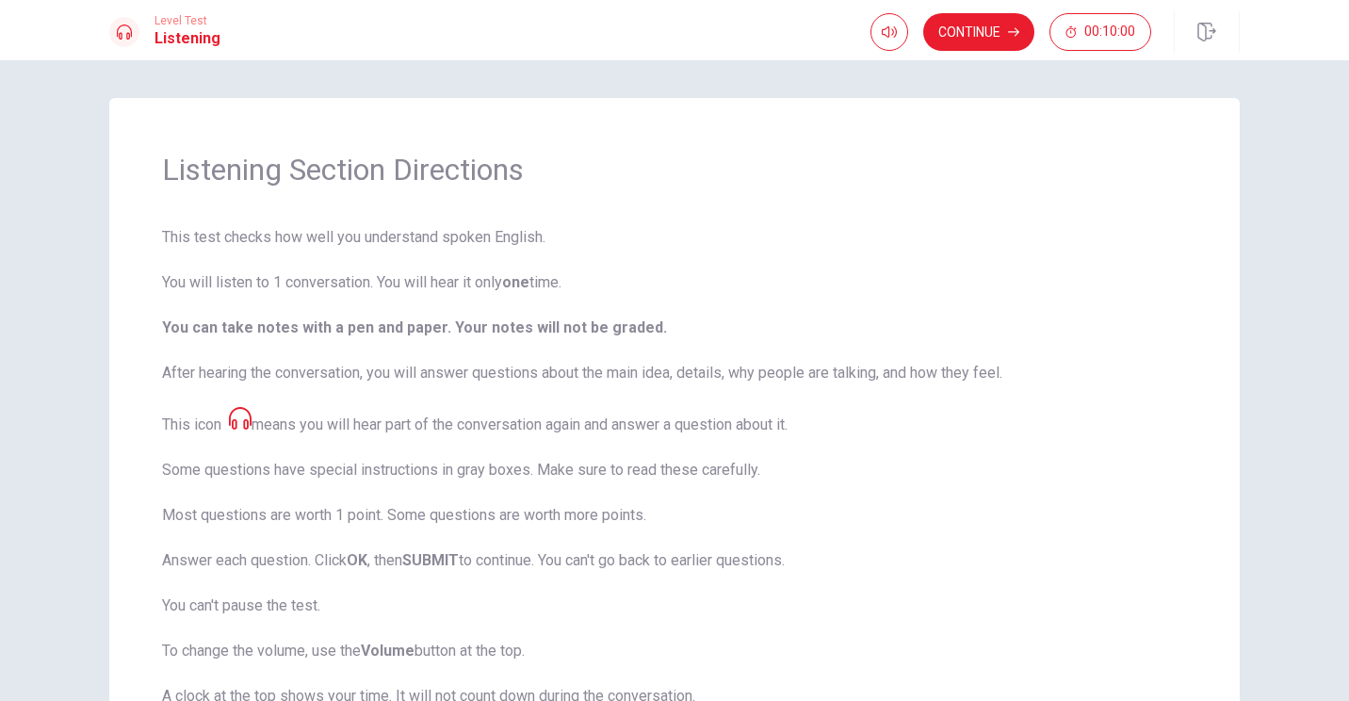
drag, startPoint x: 164, startPoint y: 240, endPoint x: 437, endPoint y: 250, distance: 273.4
click at [426, 252] on span "This test checks how well you understand spoken English. You will listen to 1 c…" at bounding box center [674, 489] width 1025 height 527
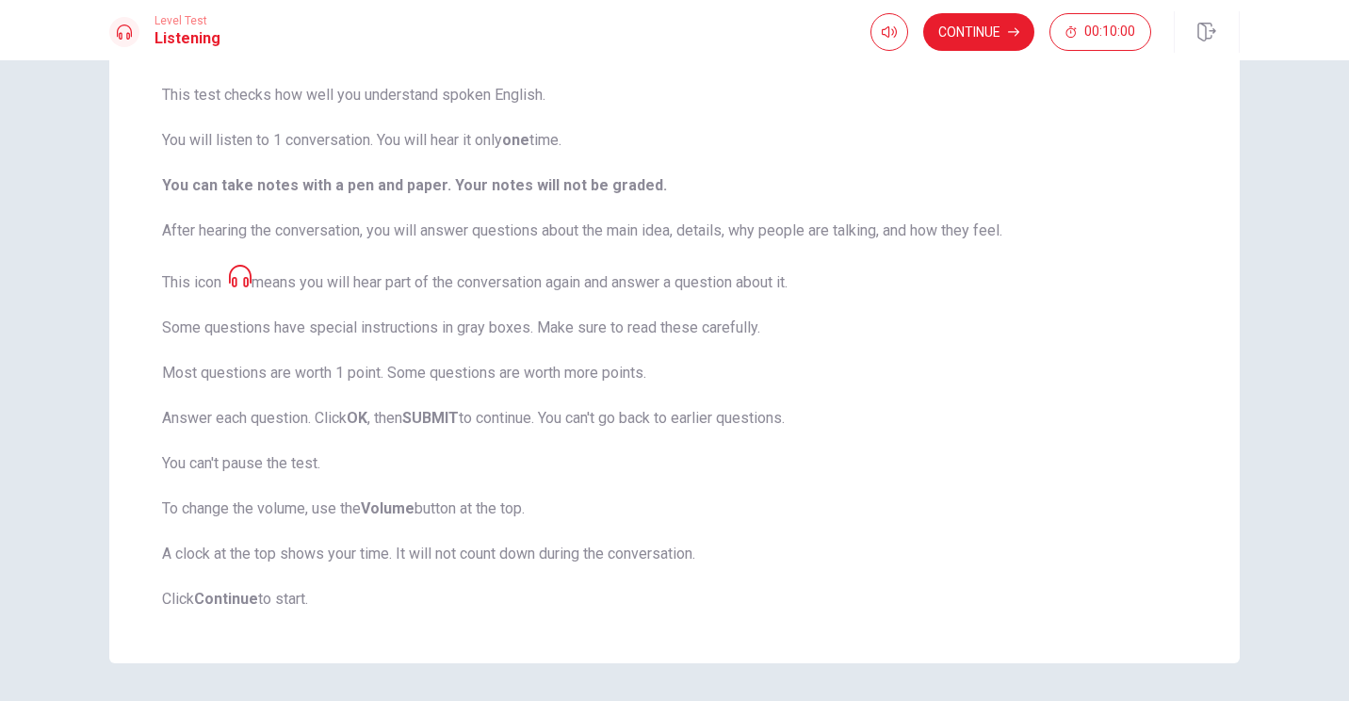
scroll to position [188, 0]
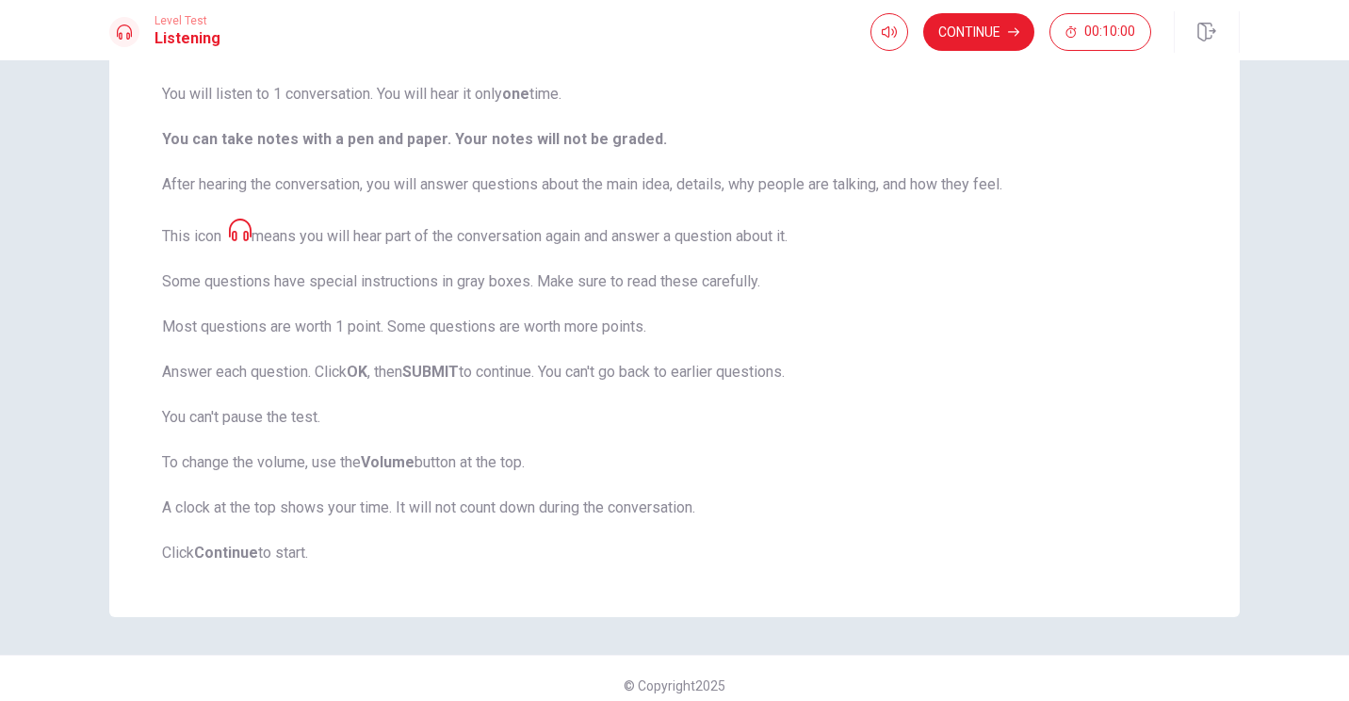
click at [536, 377] on span "This test checks how well you understand spoken English. You will listen to 1 c…" at bounding box center [674, 301] width 1025 height 527
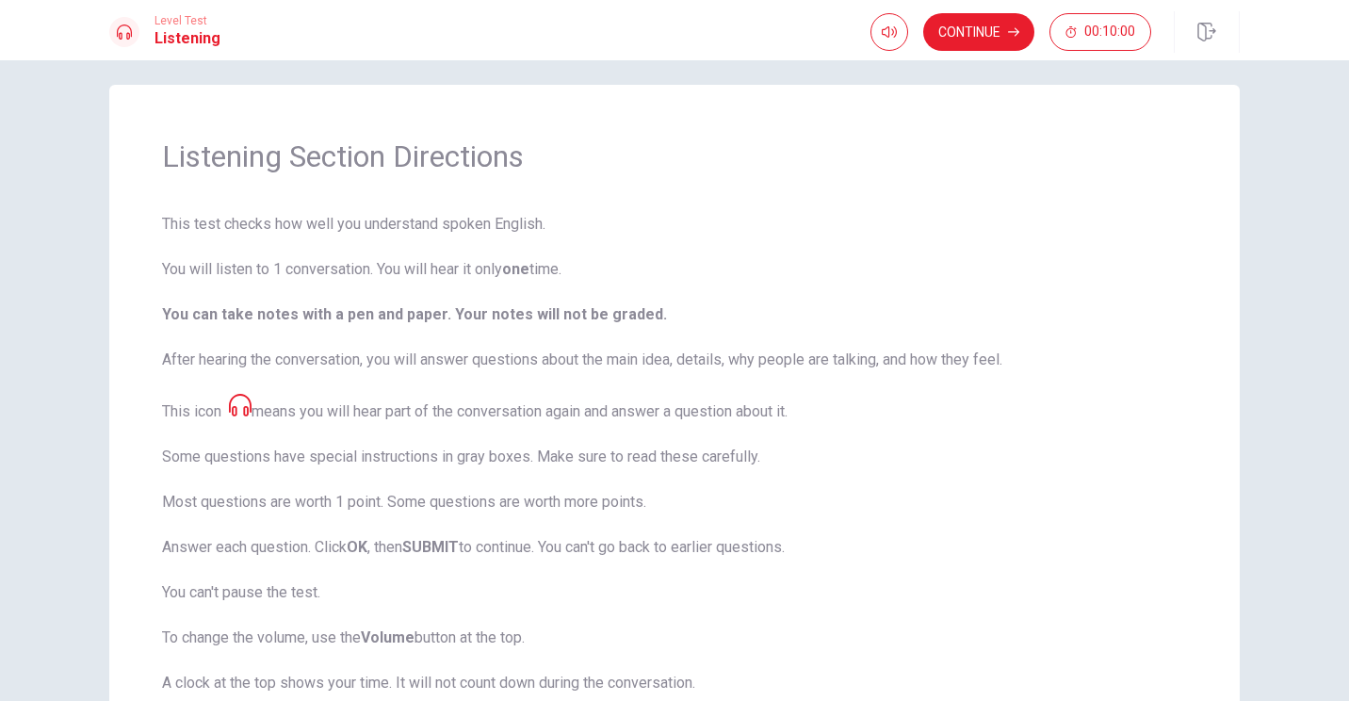
scroll to position [0, 0]
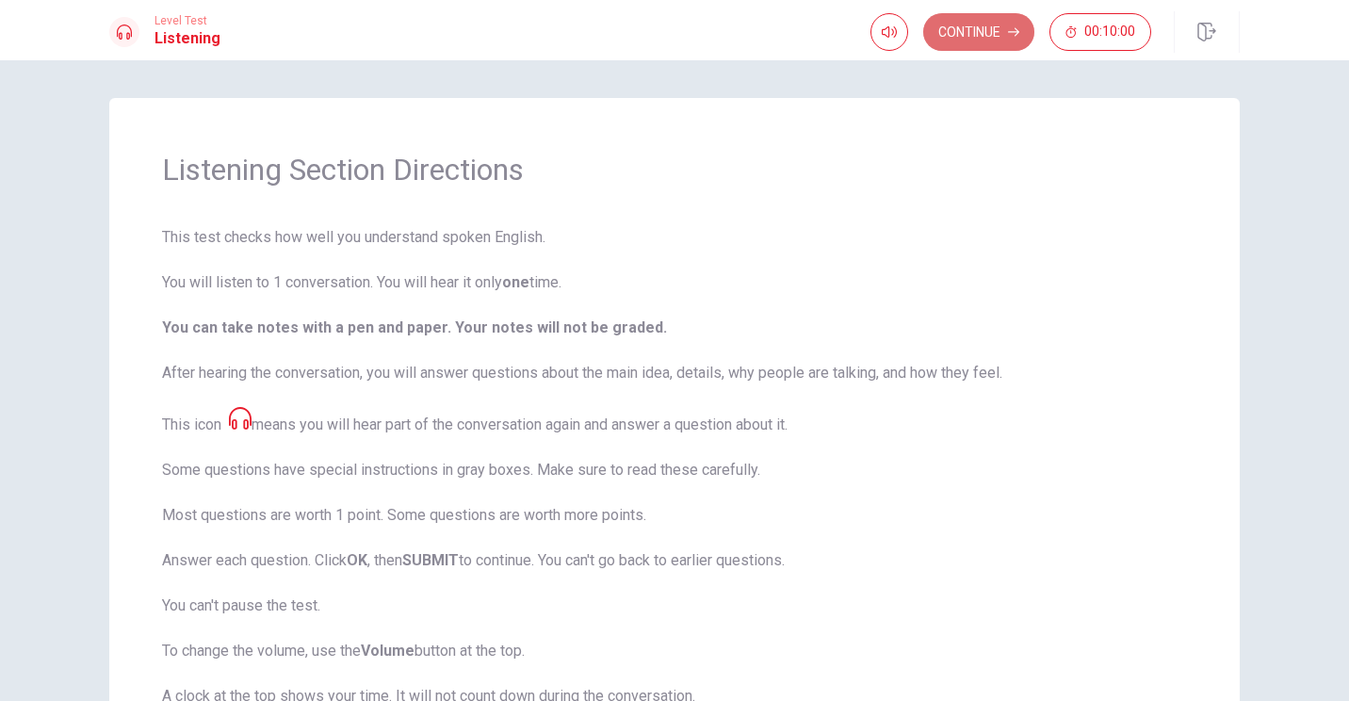
click at [668, 34] on icon "button" at bounding box center [1013, 31] width 11 height 11
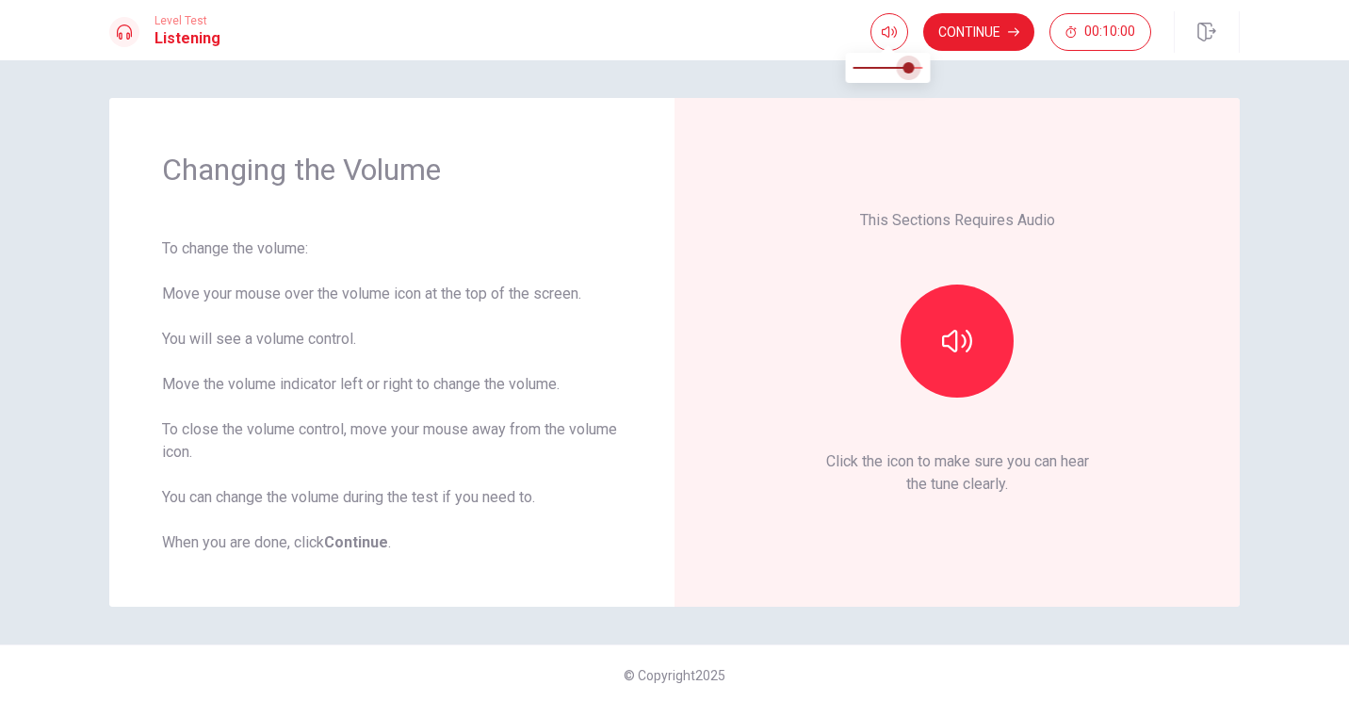
type input "1"
drag, startPoint x: 920, startPoint y: 69, endPoint x: 972, endPoint y: 70, distance: 51.8
click at [668, 70] on body "This site uses cookies, as explained in our Privacy Policy . If you agree to th…" at bounding box center [674, 350] width 1349 height 701
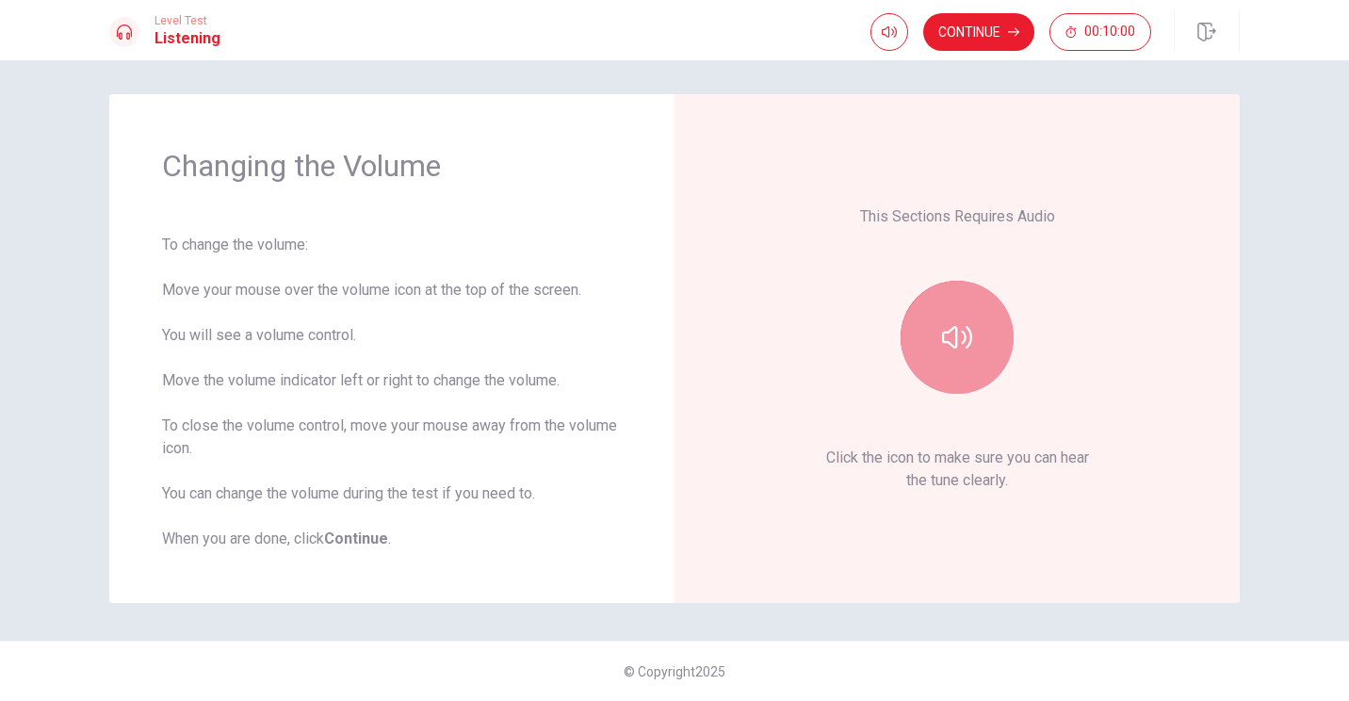
click at [668, 342] on button "button" at bounding box center [957, 337] width 113 height 113
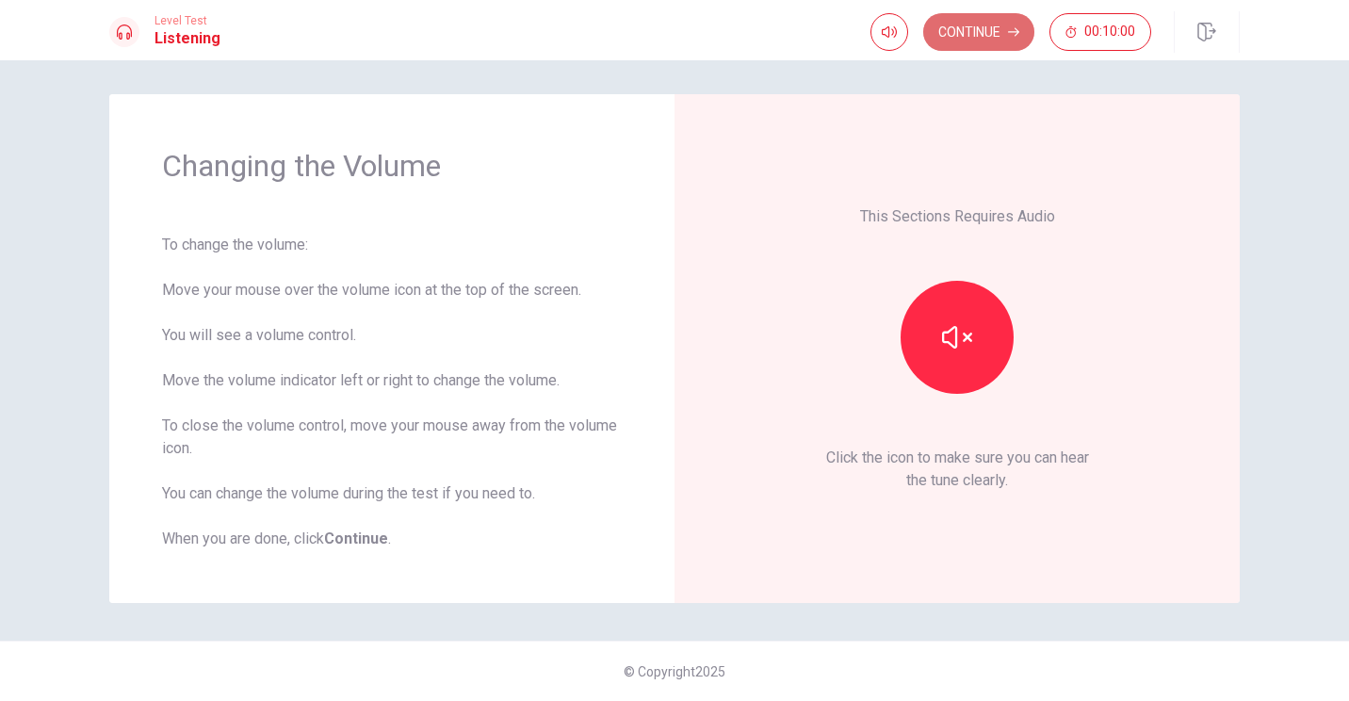
click at [668, 42] on button "Continue" at bounding box center [978, 32] width 111 height 38
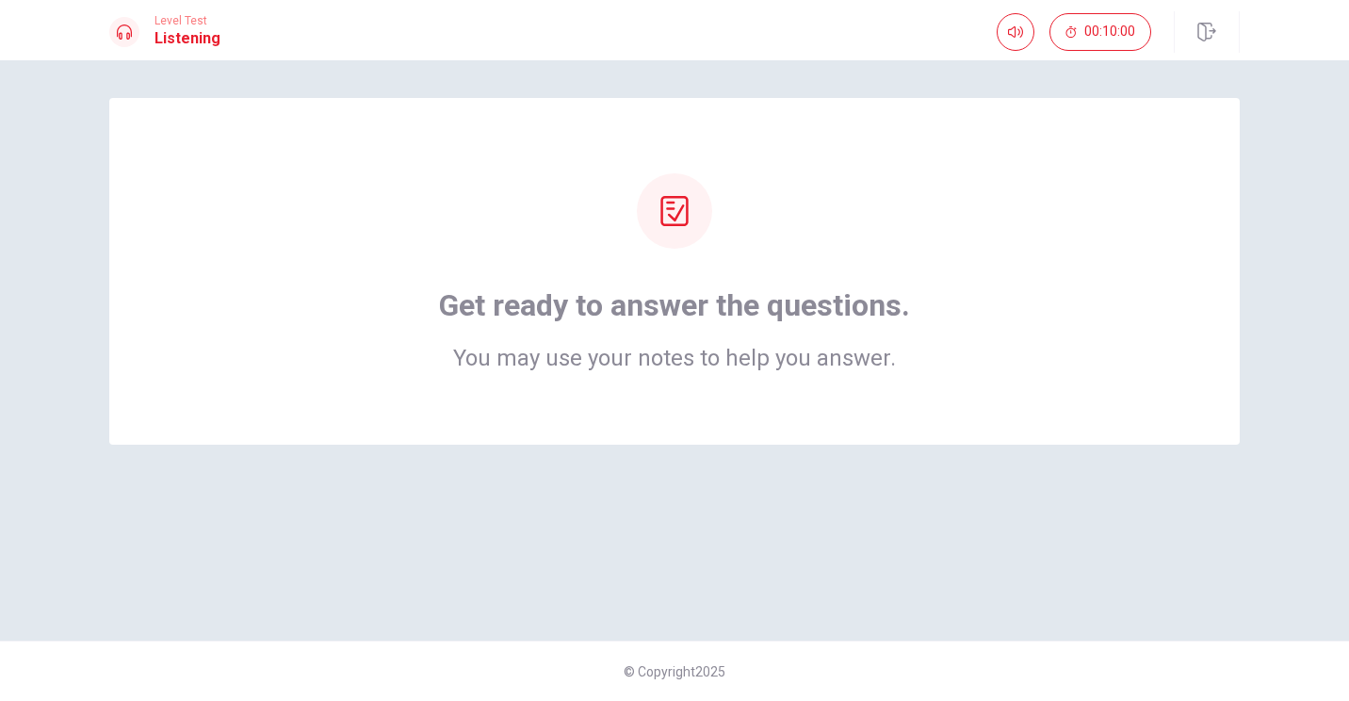
click at [668, 237] on div at bounding box center [674, 210] width 75 height 75
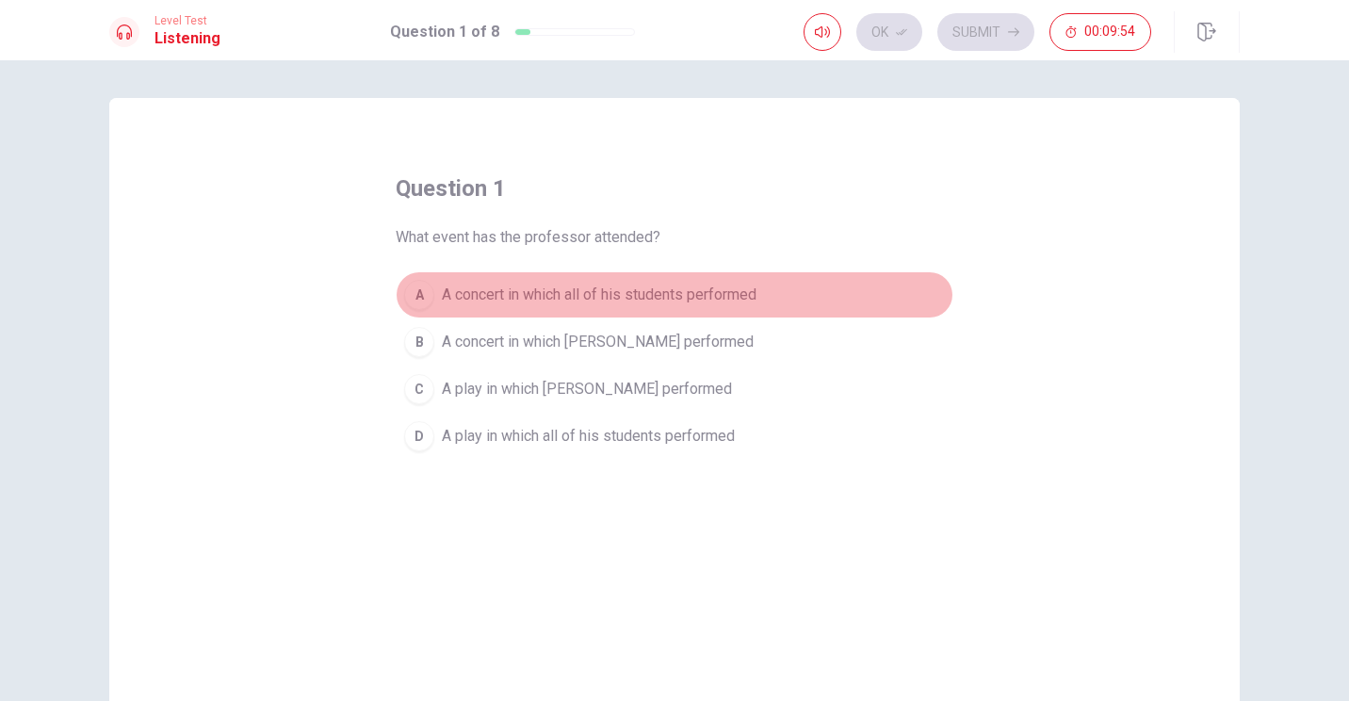
click at [668, 297] on span "A concert in which all of his students performed" at bounding box center [599, 295] width 315 height 23
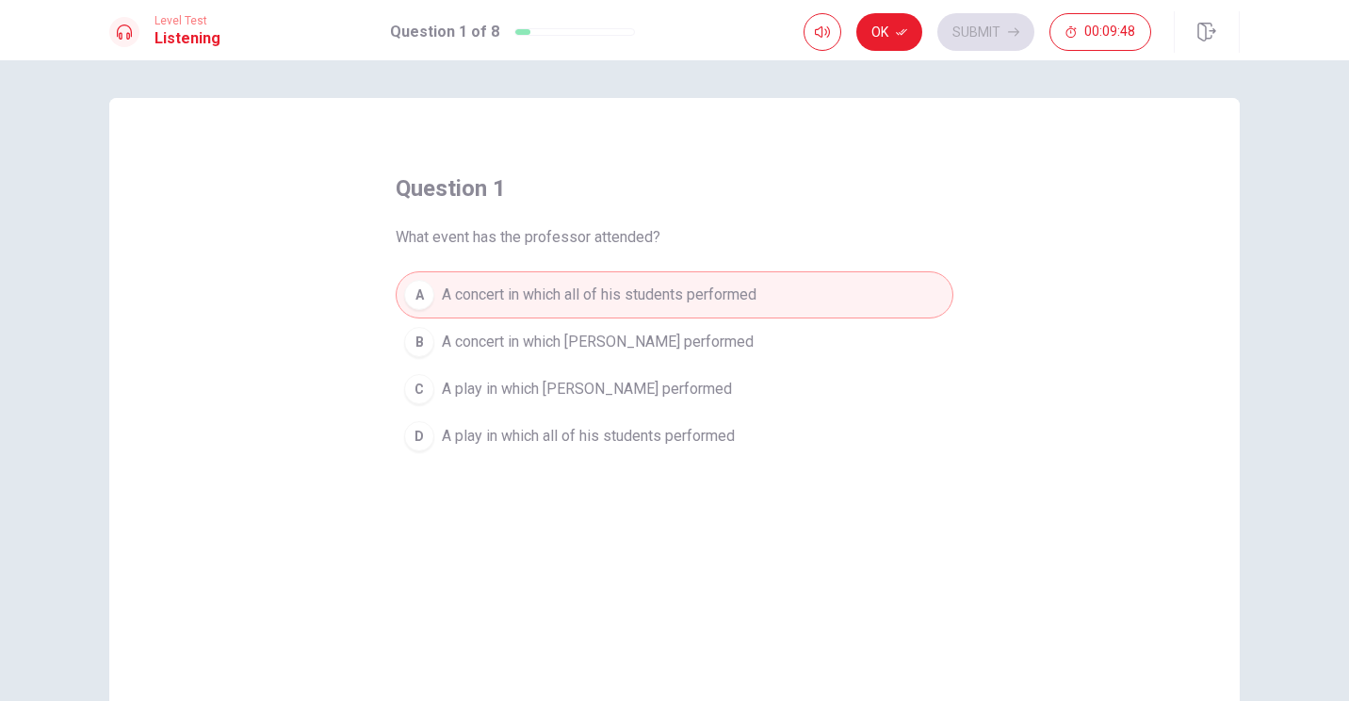
click at [663, 340] on span "A concert in which [PERSON_NAME] performed" at bounding box center [598, 342] width 312 height 23
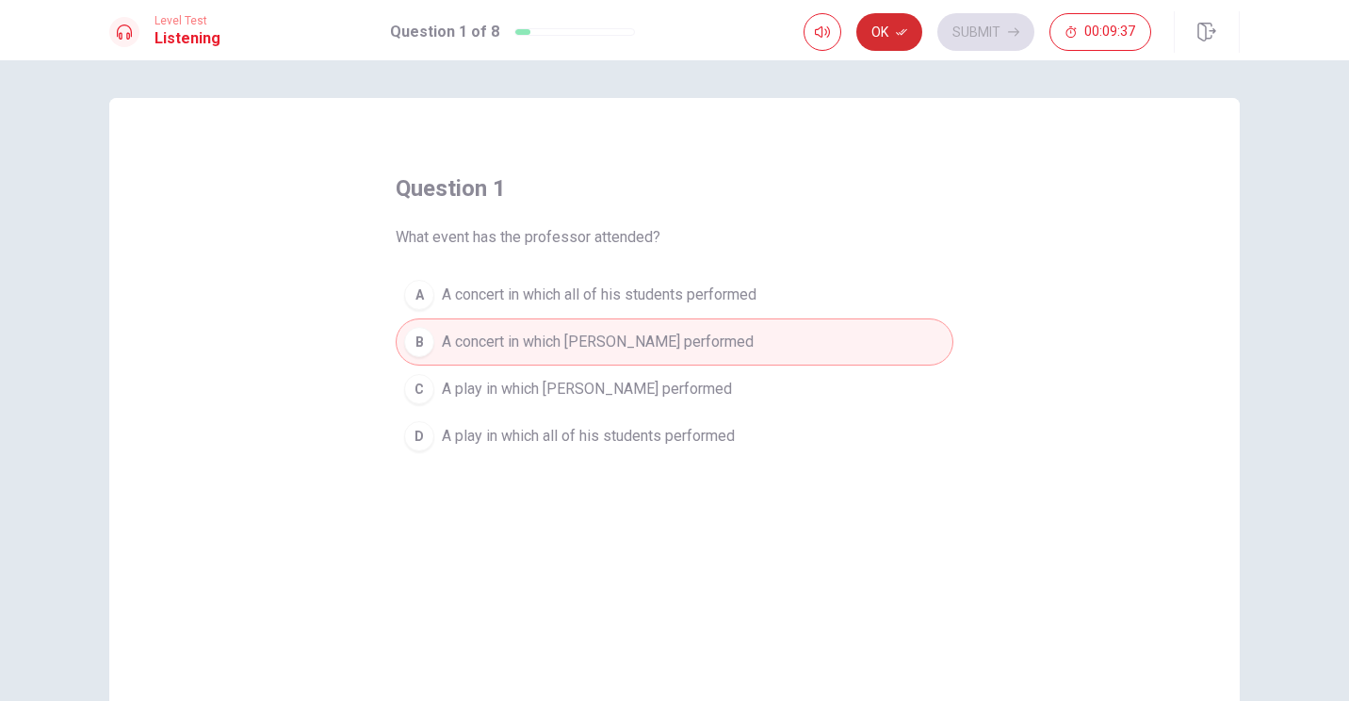
click at [668, 42] on button "Ok" at bounding box center [890, 32] width 66 height 38
click at [668, 39] on button "Submit" at bounding box center [986, 32] width 97 height 38
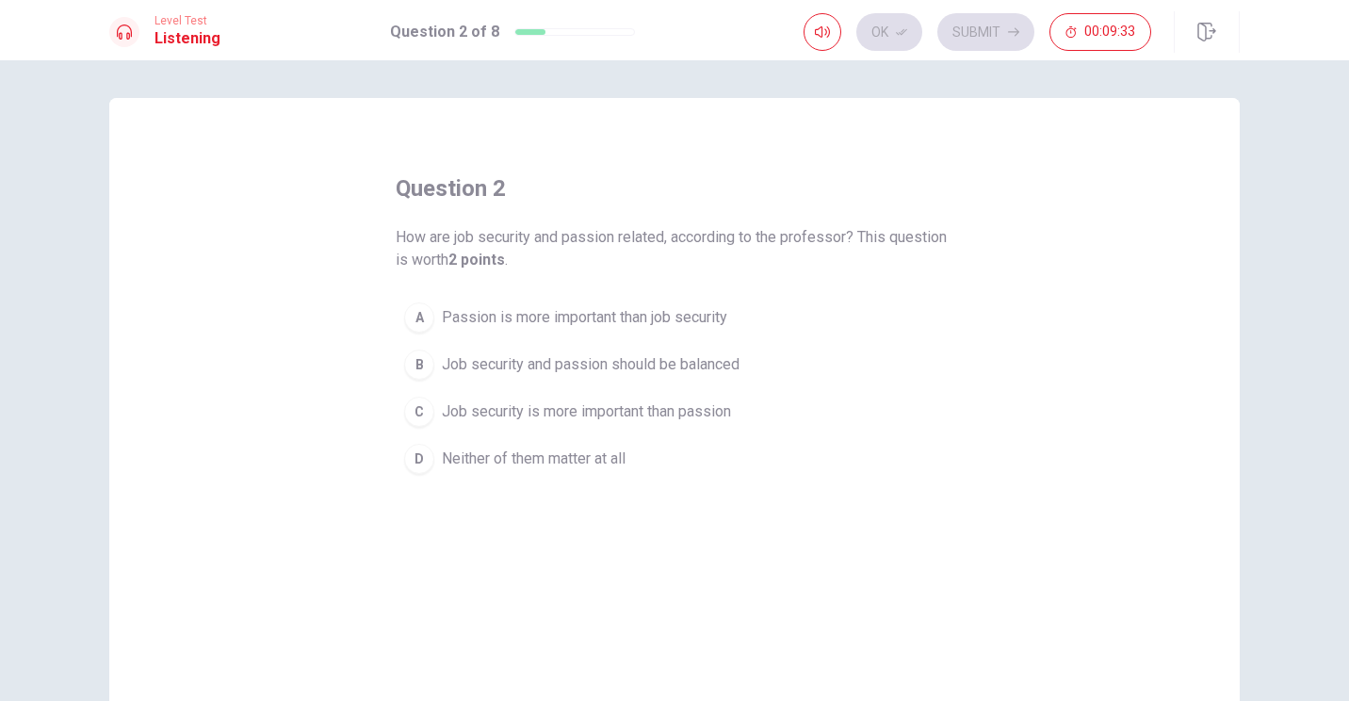
drag, startPoint x: 391, startPoint y: 244, endPoint x: 553, endPoint y: 245, distance: 162.1
click at [553, 245] on span "How are job security and passion related, according to the professor? This ques…" at bounding box center [675, 248] width 558 height 45
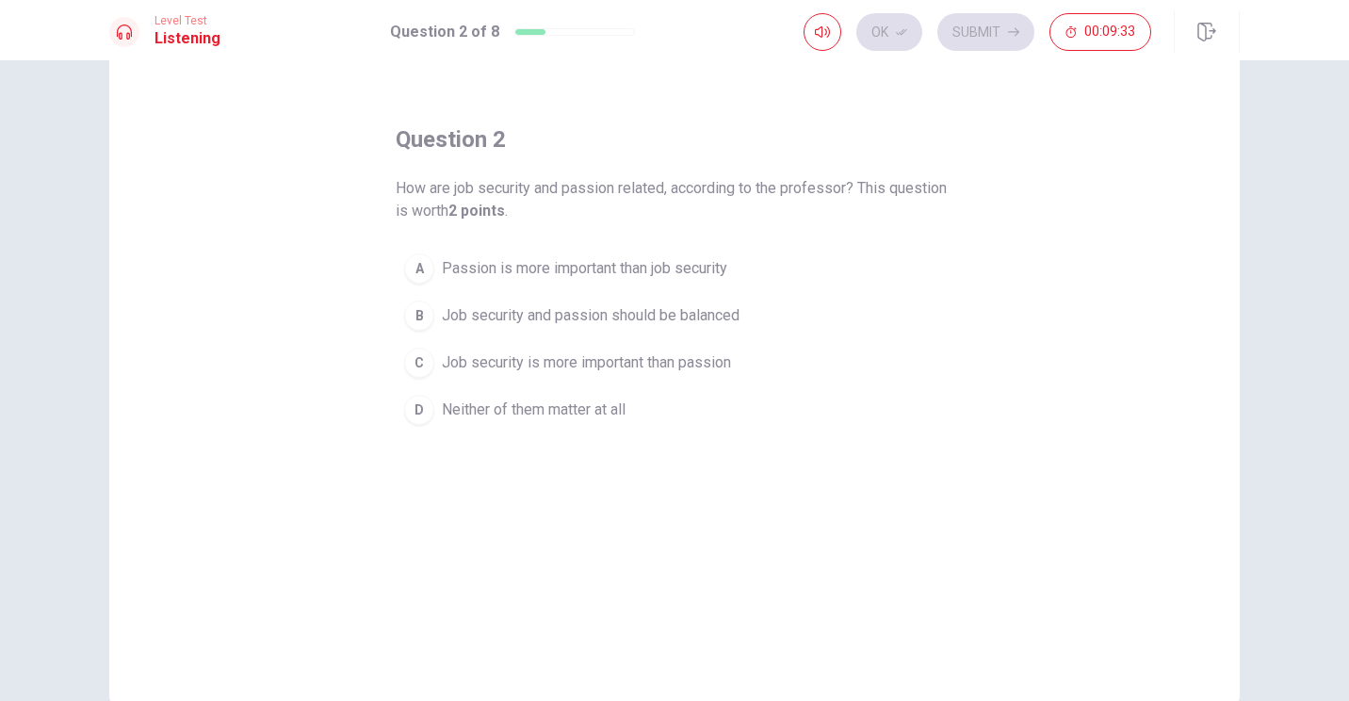
scroll to position [94, 0]
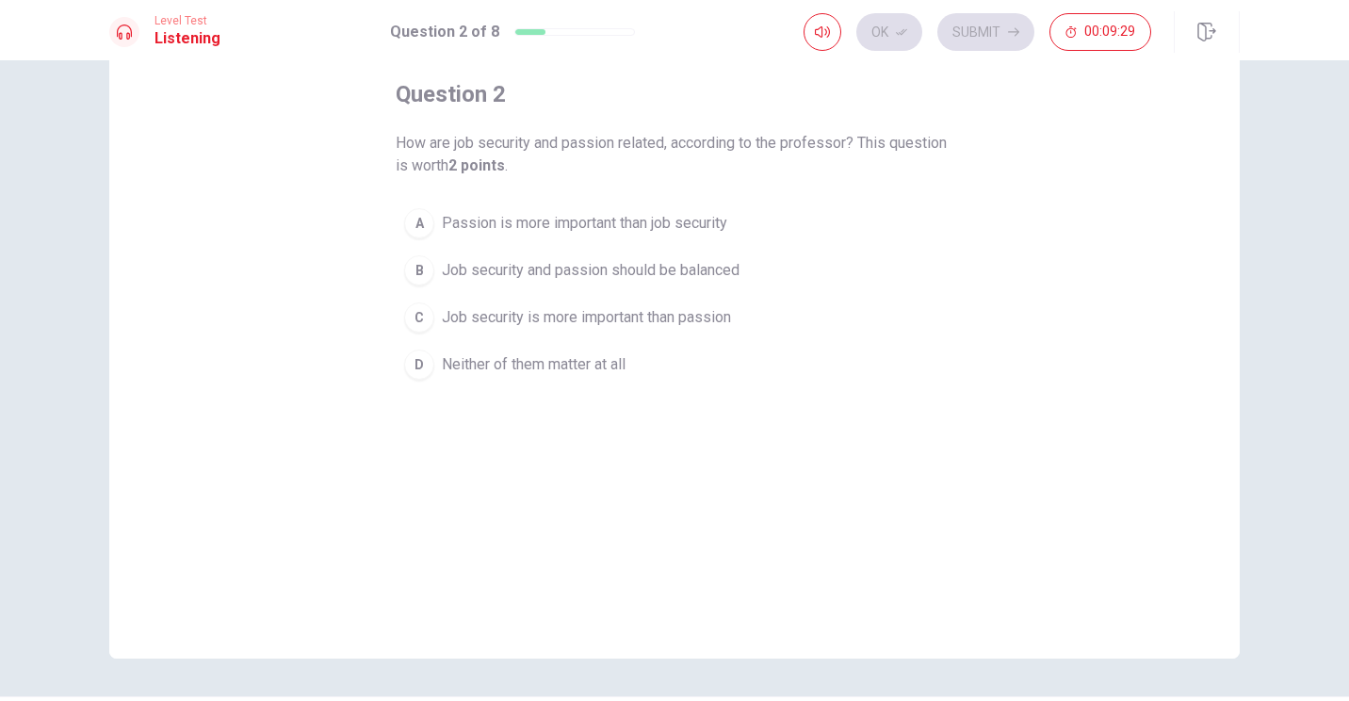
drag, startPoint x: 540, startPoint y: 148, endPoint x: 609, endPoint y: 153, distance: 69.0
click at [609, 153] on span "How are job security and passion related, according to the professor? This ques…" at bounding box center [675, 154] width 558 height 45
drag, startPoint x: 673, startPoint y: 148, endPoint x: 811, endPoint y: 150, distance: 138.5
click at [668, 150] on span "How are job security and passion related, according to the professor? This ques…" at bounding box center [675, 154] width 558 height 45
drag, startPoint x: 449, startPoint y: 164, endPoint x: 500, endPoint y: 168, distance: 52.0
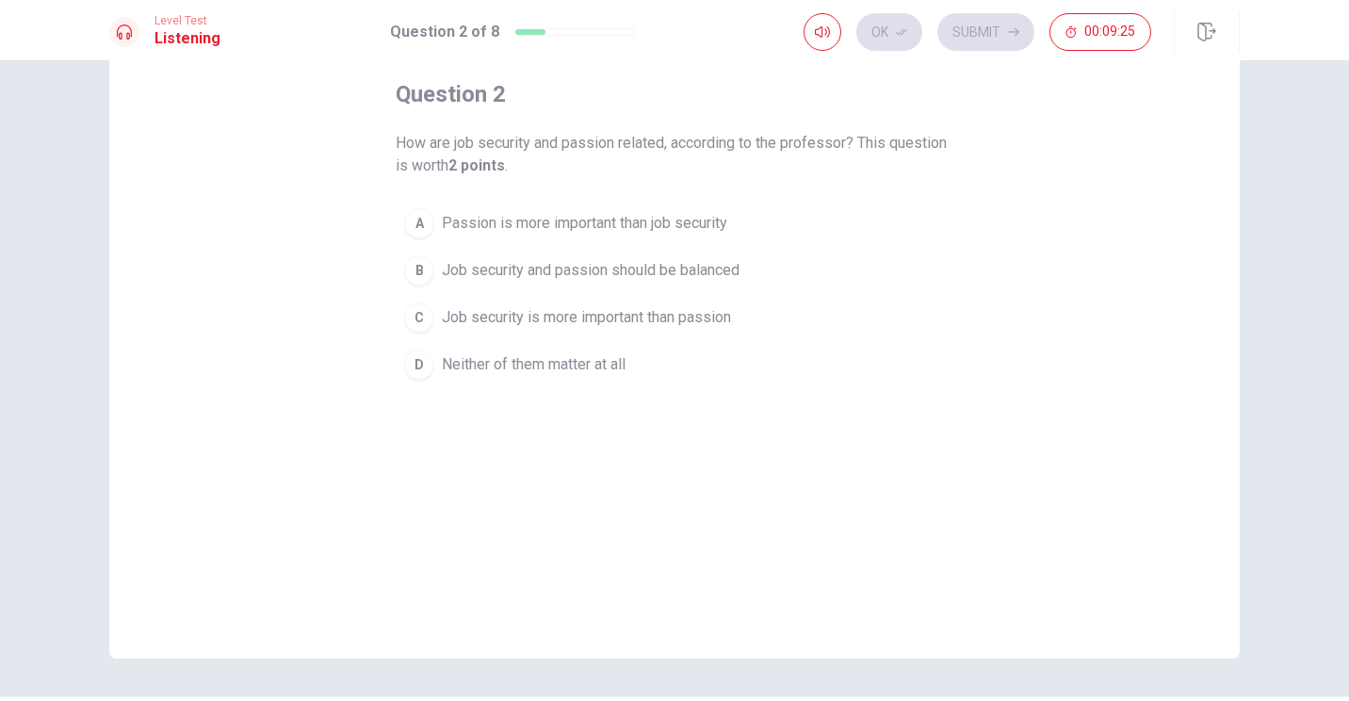
click at [500, 168] on b "2 points" at bounding box center [477, 165] width 57 height 18
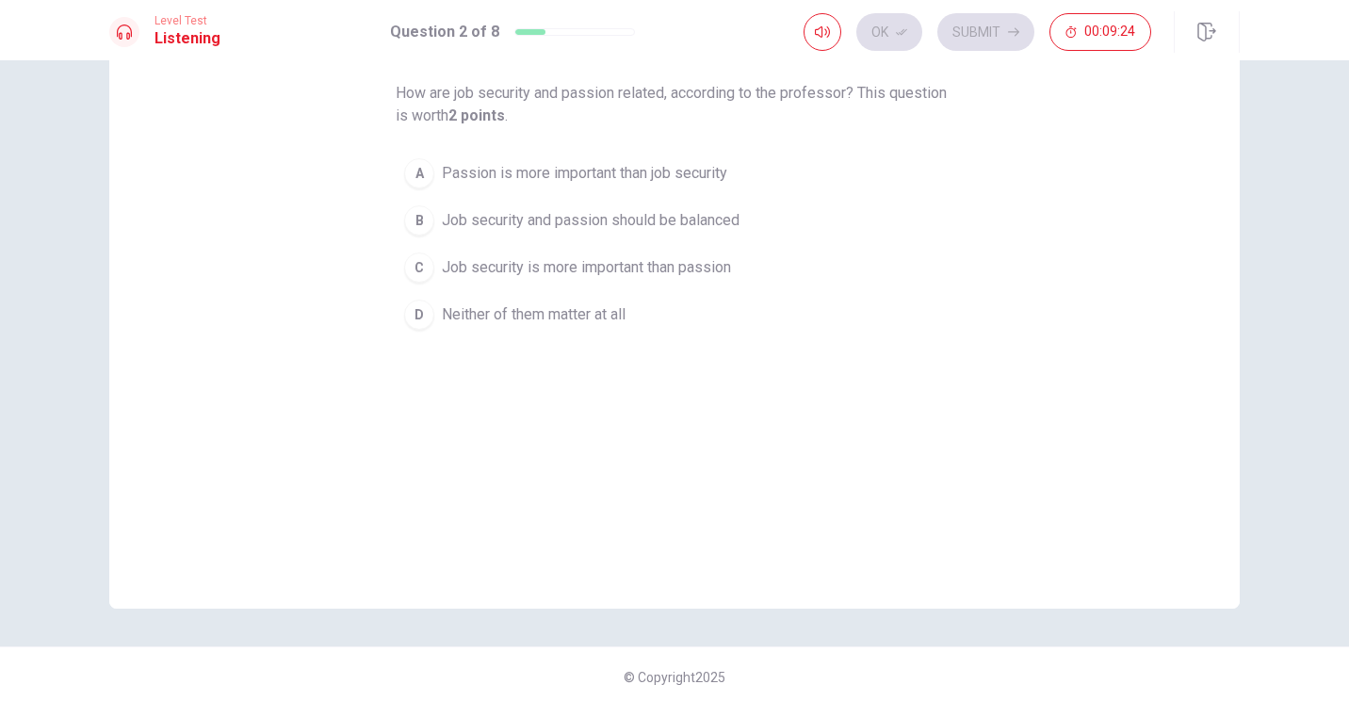
scroll to position [150, 0]
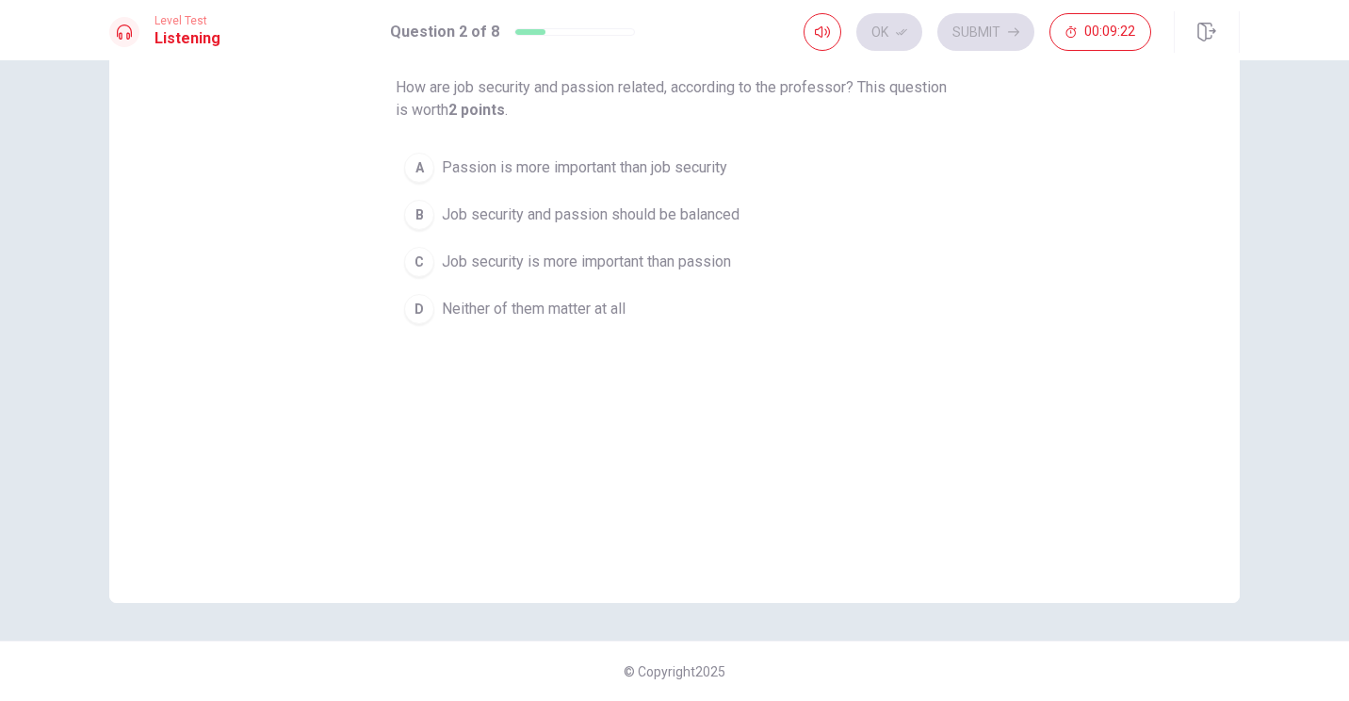
drag, startPoint x: 444, startPoint y: 172, endPoint x: 492, endPoint y: 222, distance: 70.0
click at [492, 222] on div "A Passion is more important than job security B Job security and passion should…" at bounding box center [675, 238] width 558 height 188
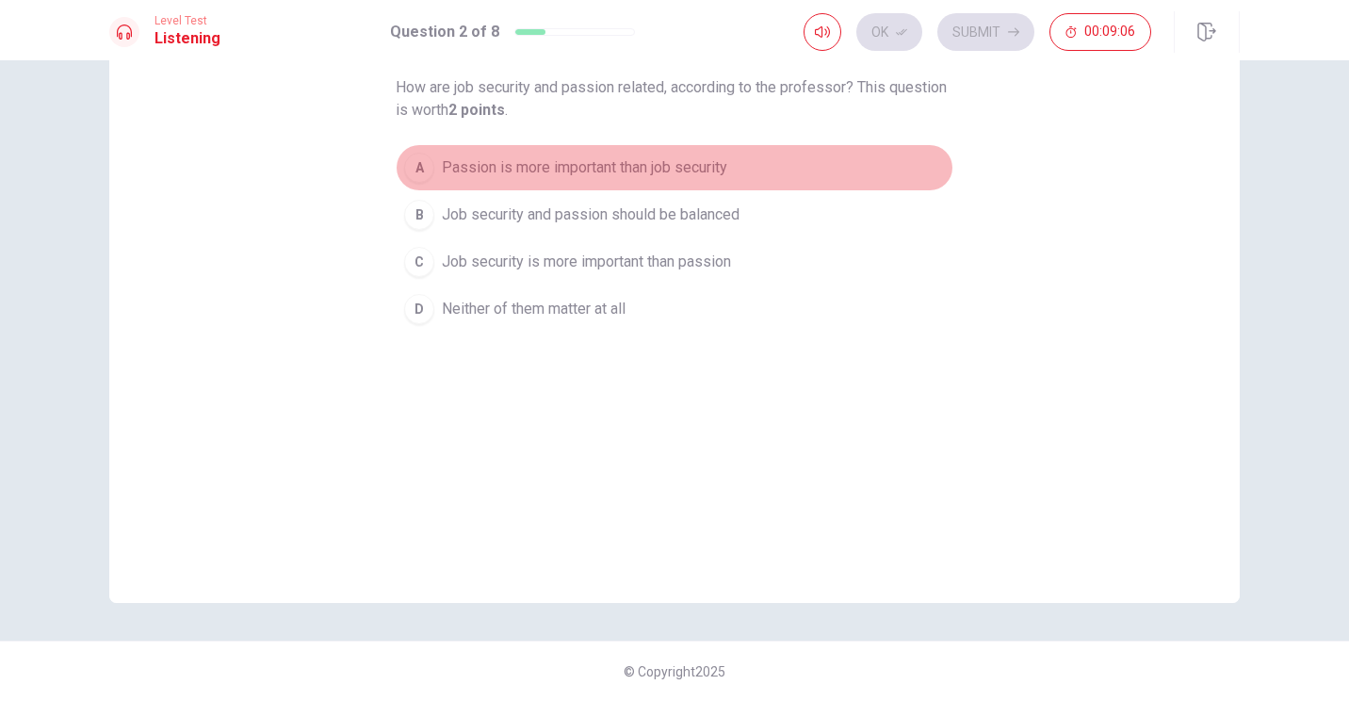
click at [575, 174] on span "Passion is more important than job security" at bounding box center [585, 167] width 286 height 23
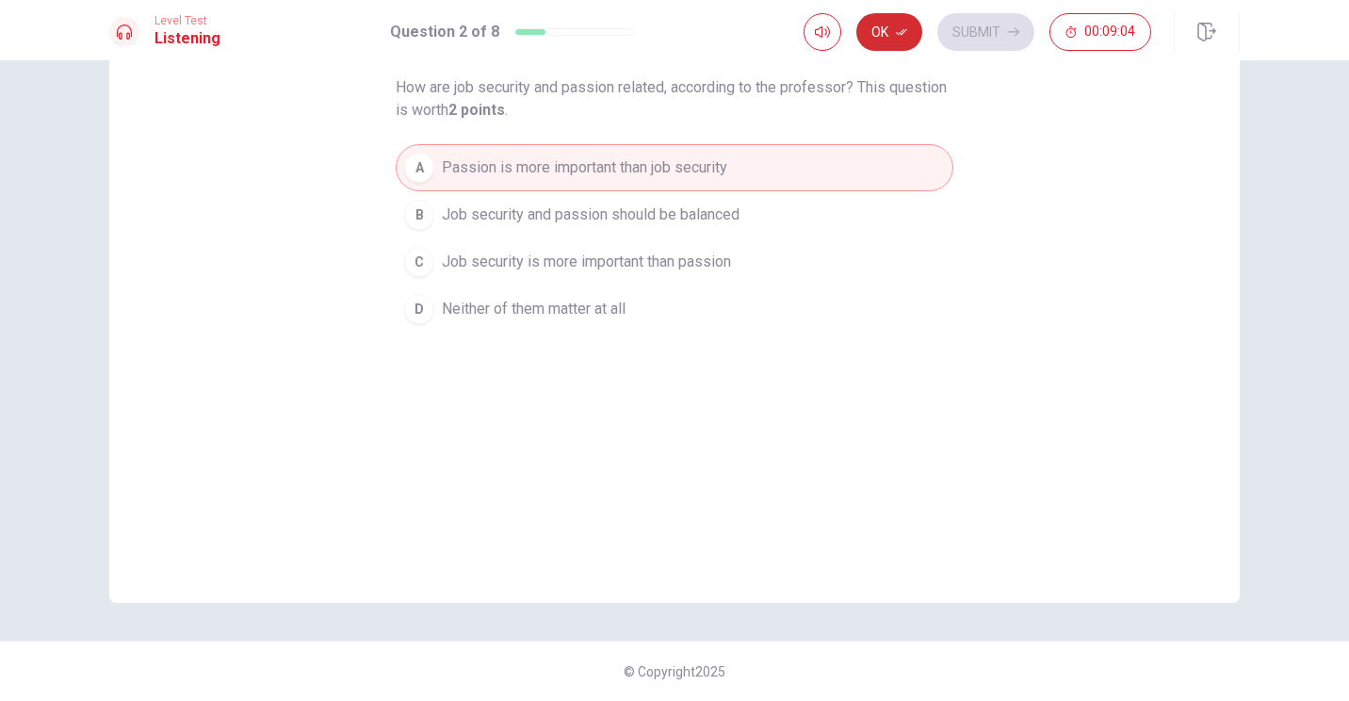
click at [668, 21] on button "Ok" at bounding box center [890, 32] width 66 height 38
click at [668, 32] on button "Submit" at bounding box center [986, 32] width 97 height 38
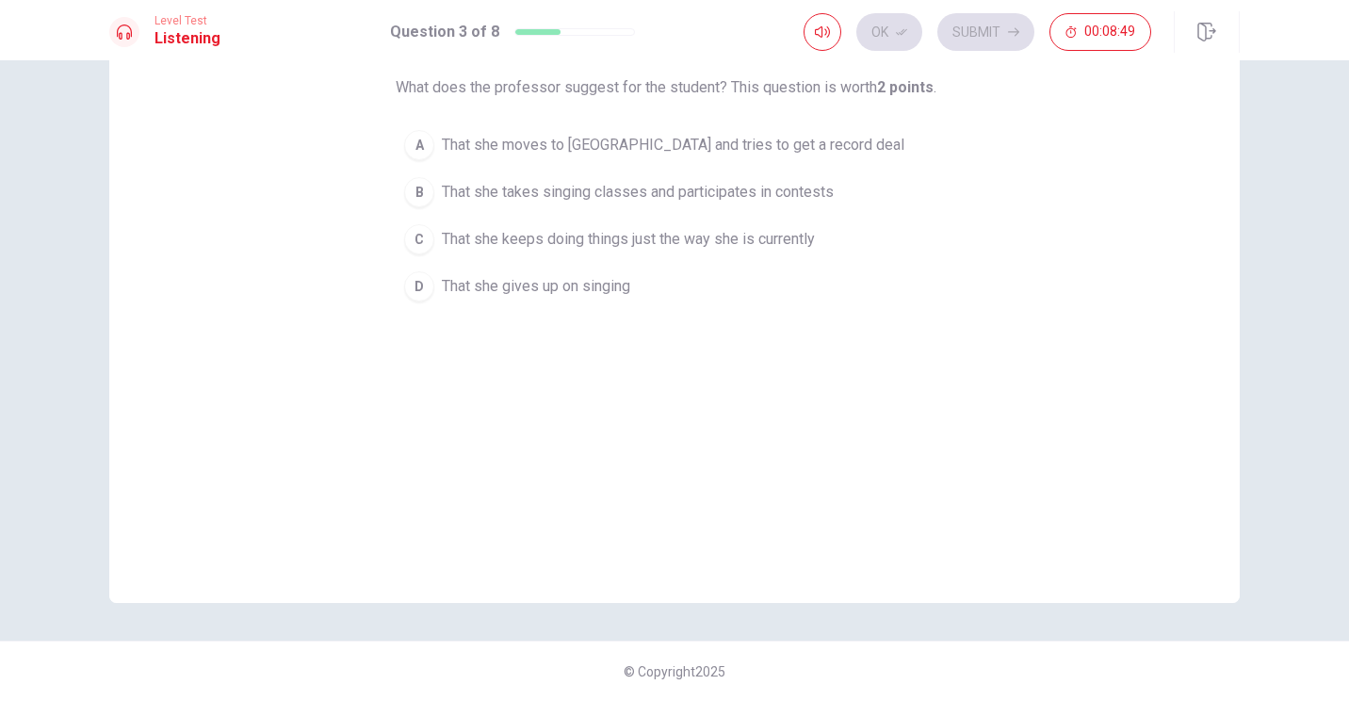
click at [575, 196] on span "That she takes singing classes and participates in contests" at bounding box center [638, 192] width 392 height 23
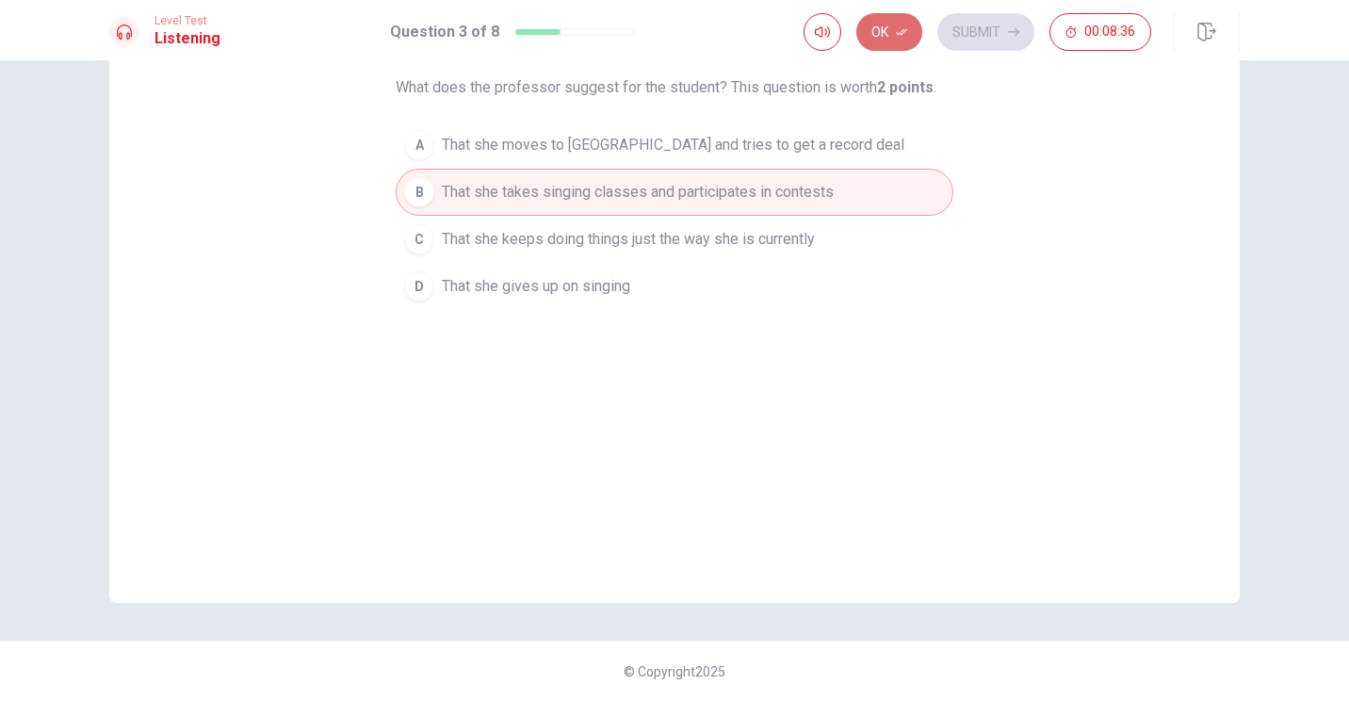
click at [668, 28] on icon "button" at bounding box center [901, 31] width 11 height 11
click at [668, 30] on button "Submit" at bounding box center [986, 32] width 97 height 38
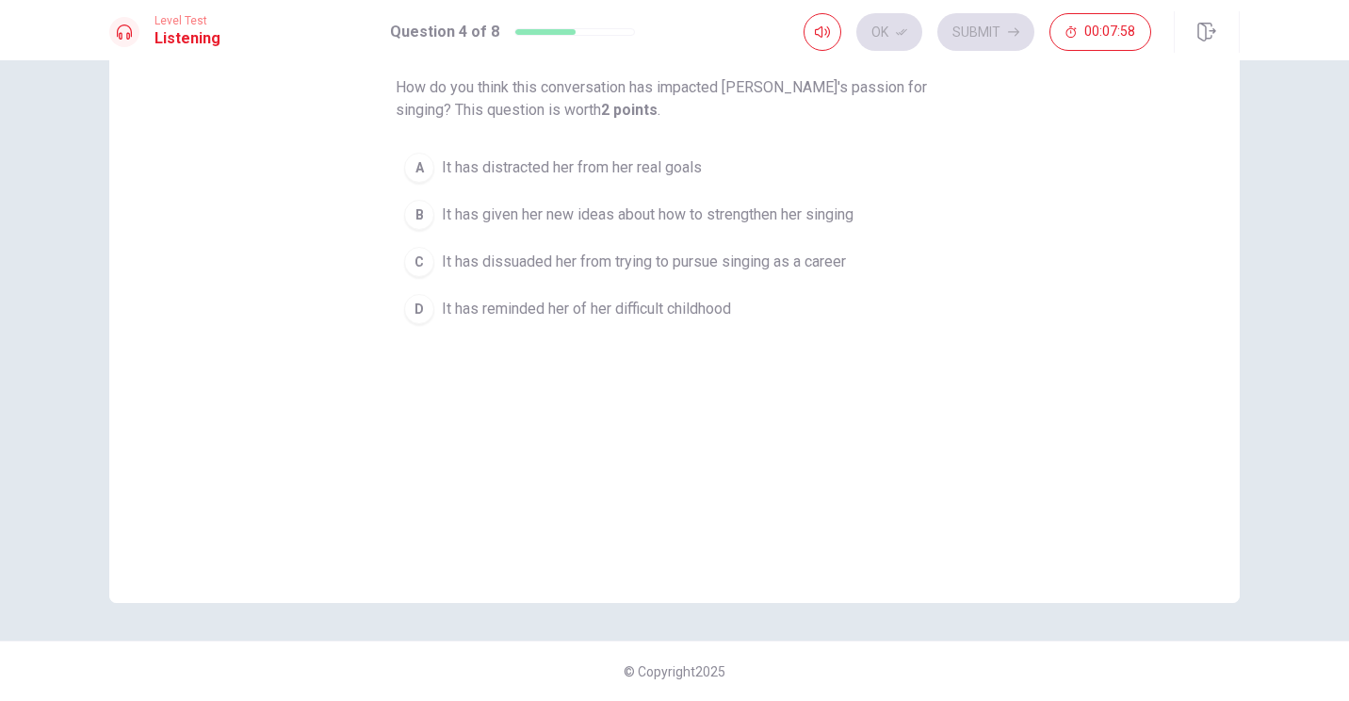
click at [572, 220] on span "It has given her new ideas about how to strengthen her singing" at bounding box center [648, 215] width 412 height 23
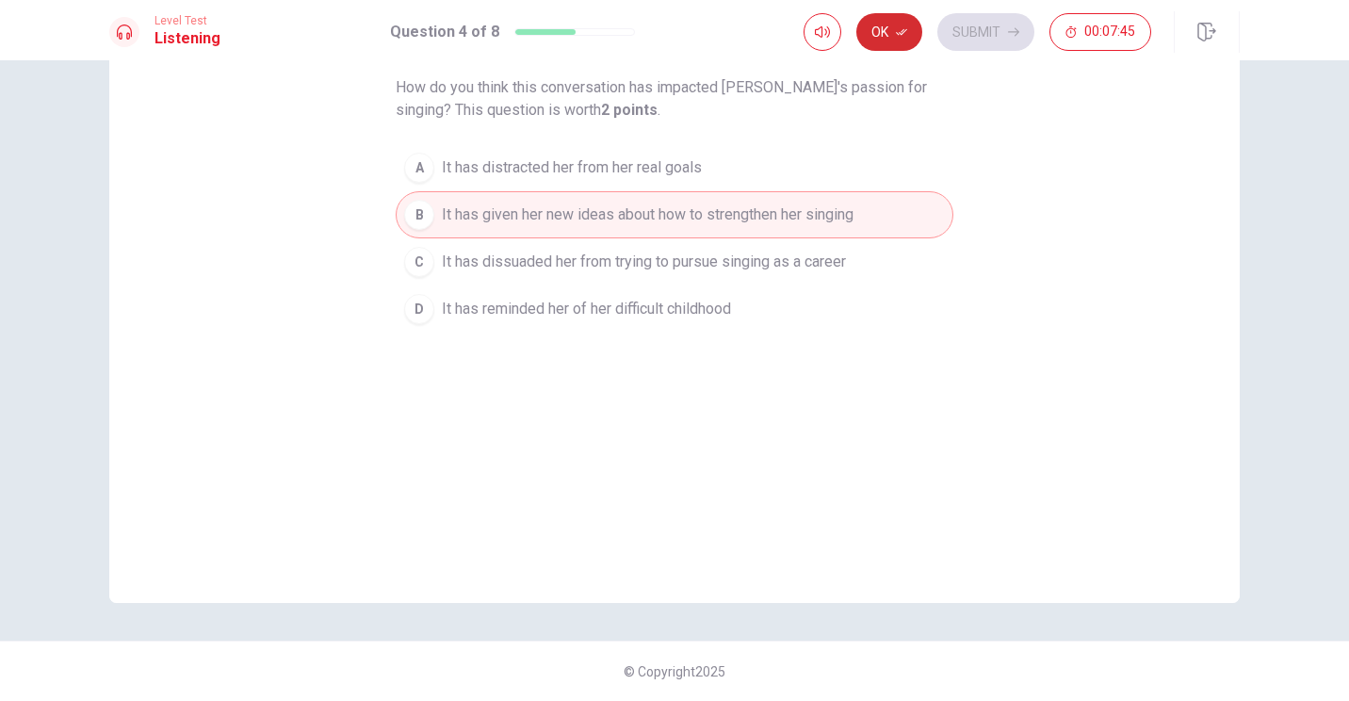
click at [668, 25] on button "Ok" at bounding box center [890, 32] width 66 height 38
click at [668, 29] on button "Submit" at bounding box center [986, 32] width 97 height 38
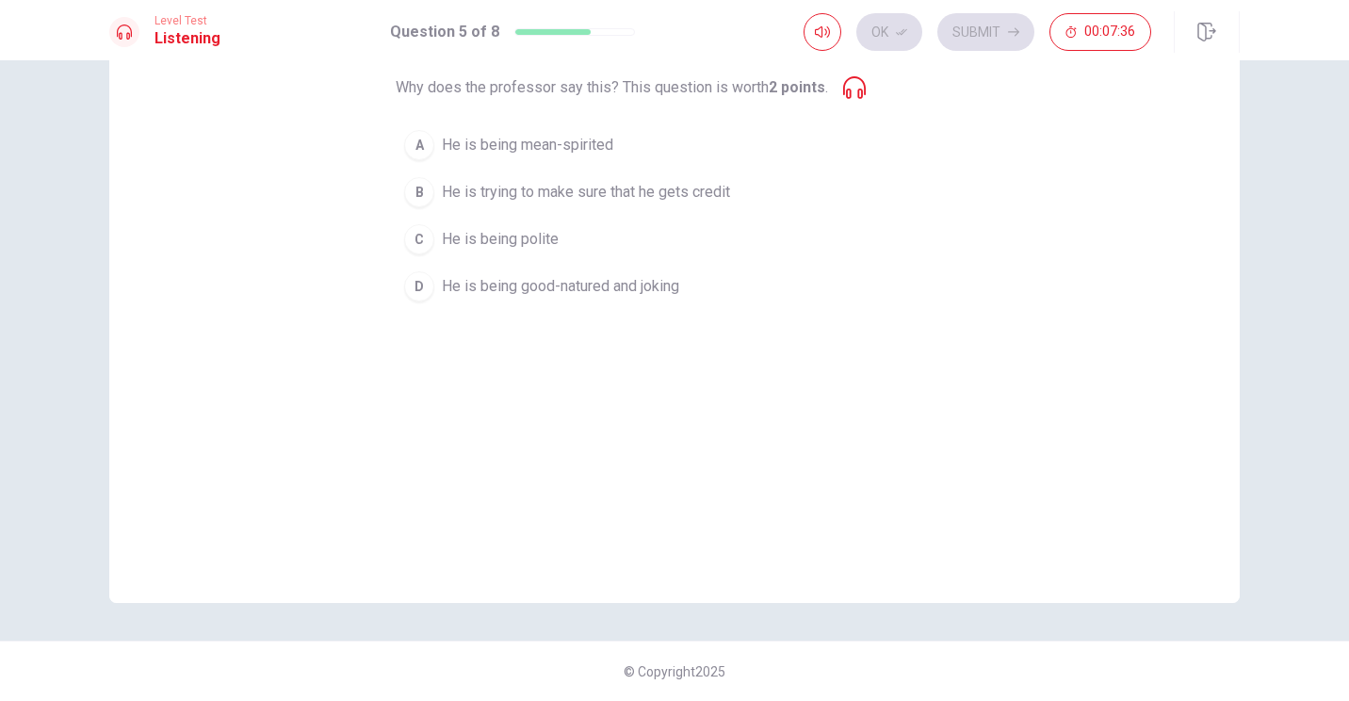
click at [545, 296] on span "He is being good-natured and joking" at bounding box center [560, 286] width 237 height 23
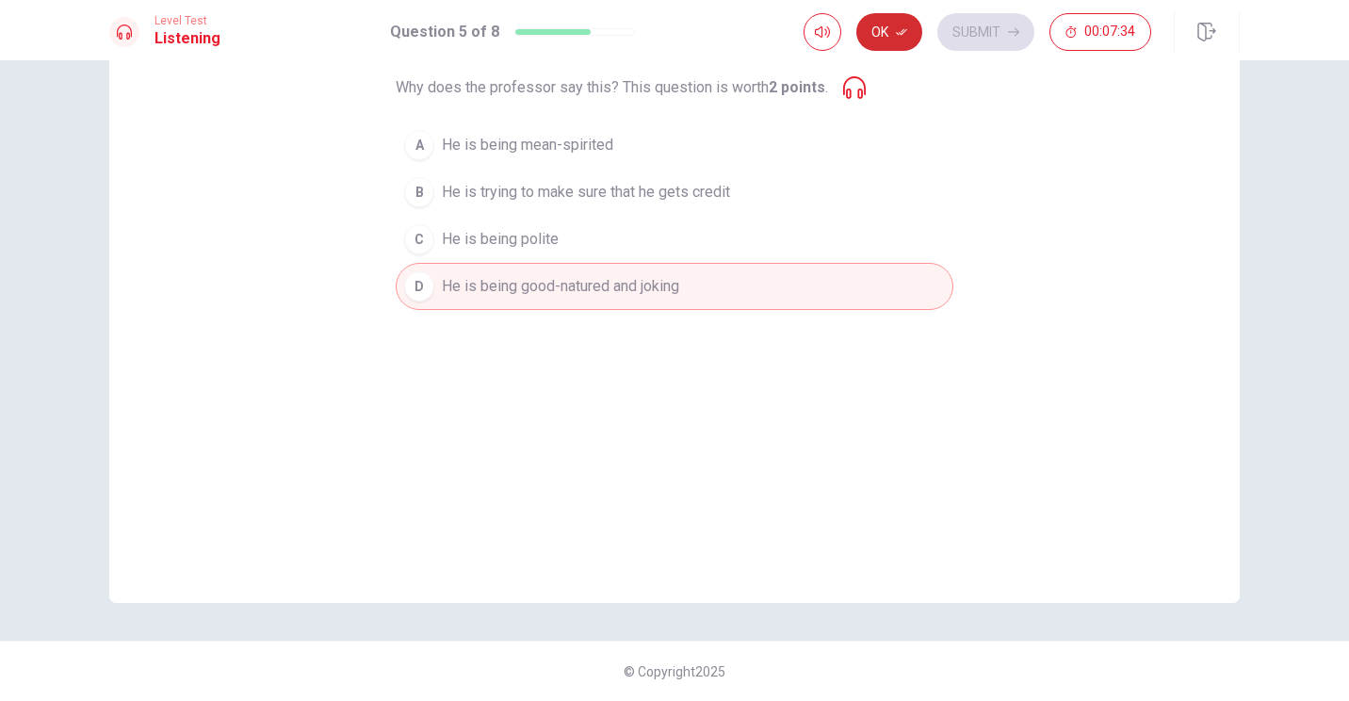
click at [668, 28] on icon "button" at bounding box center [901, 31] width 11 height 11
click at [668, 24] on button "Submit" at bounding box center [986, 32] width 97 height 38
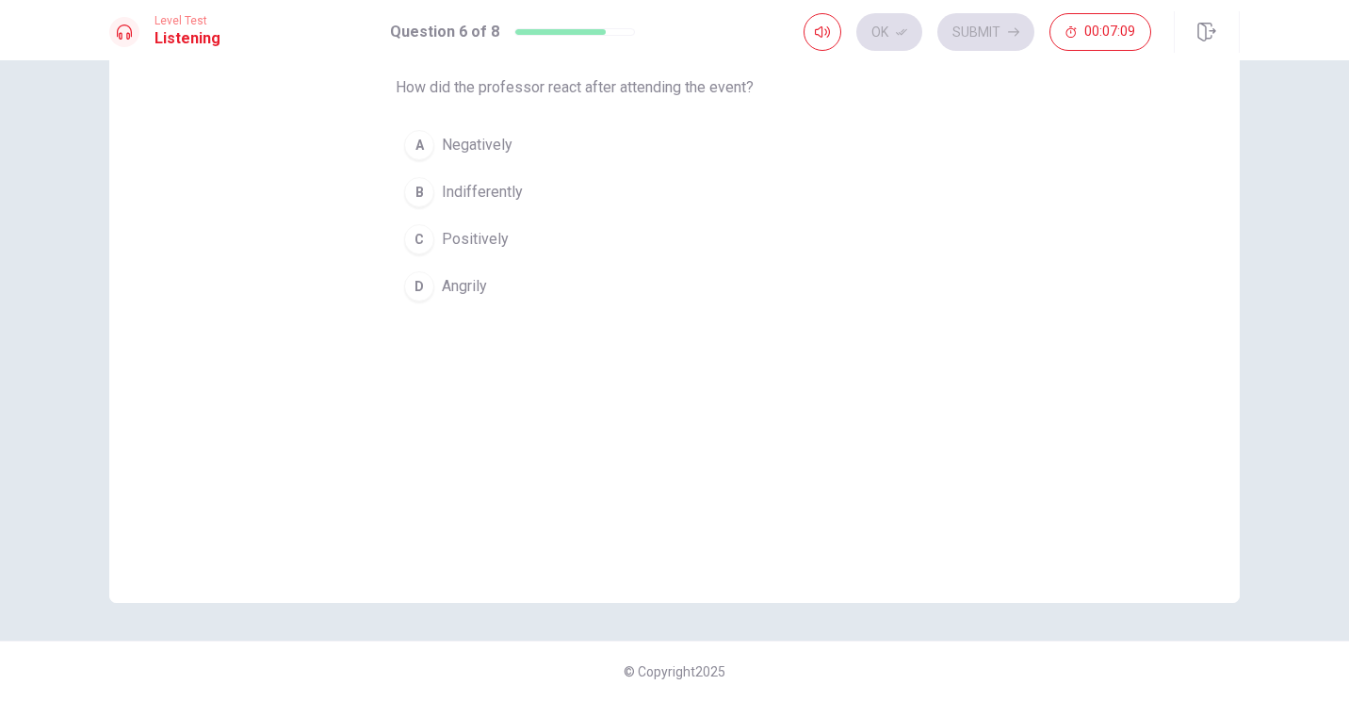
click at [497, 235] on span "Positively" at bounding box center [475, 239] width 67 height 23
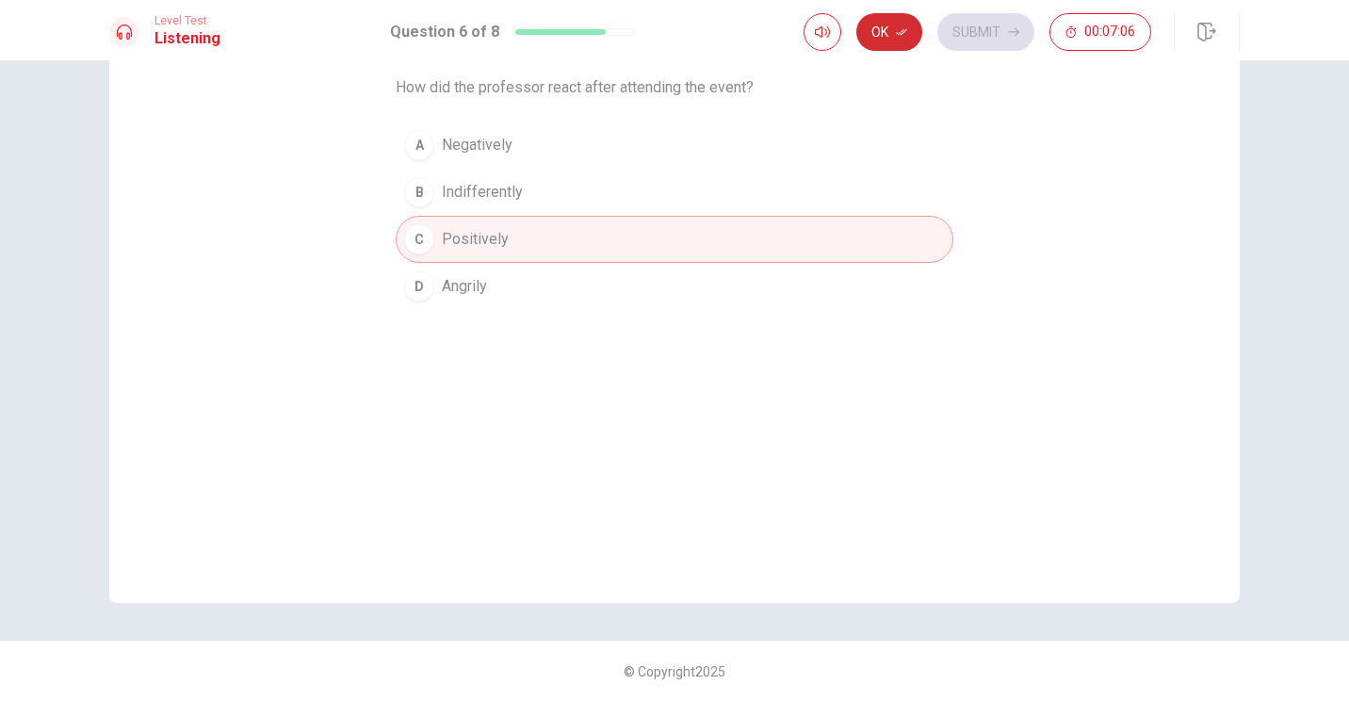
click at [668, 38] on button "Ok" at bounding box center [890, 32] width 66 height 38
click at [668, 39] on button "Submit" at bounding box center [986, 32] width 97 height 38
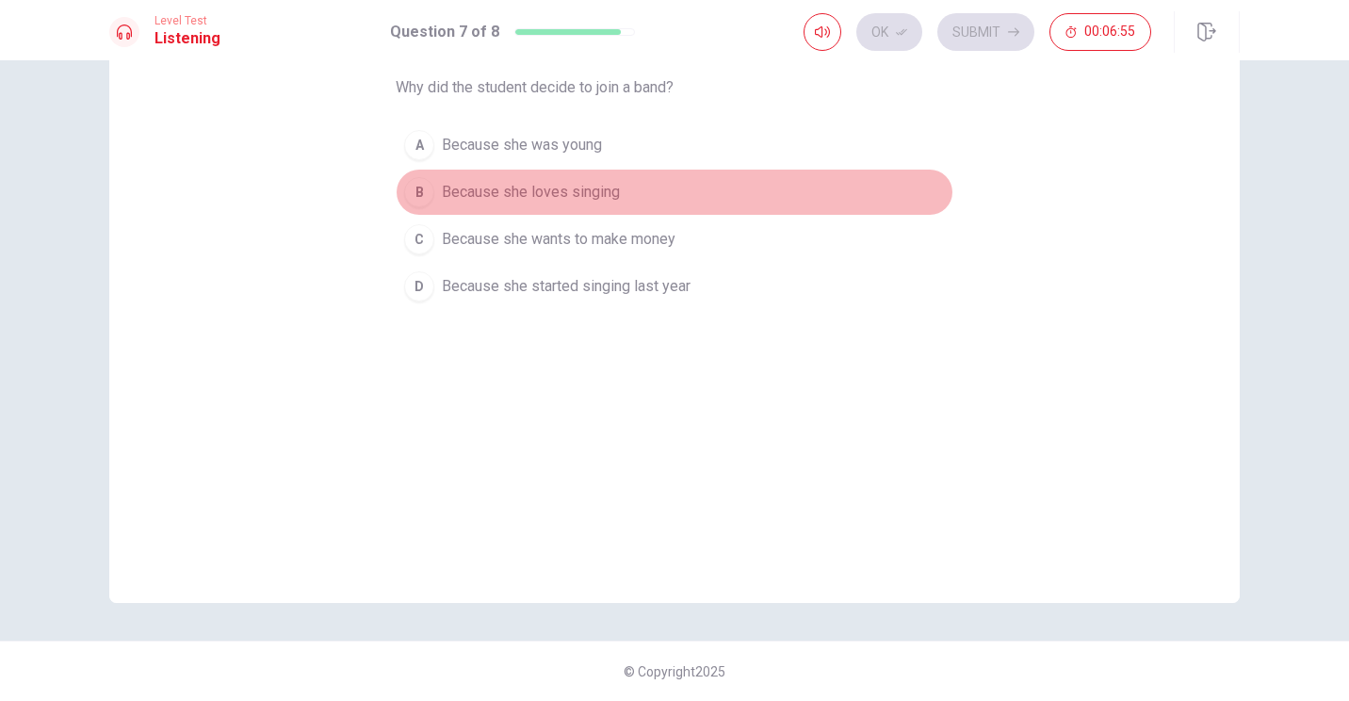
click at [603, 189] on span "Because she loves singing" at bounding box center [531, 192] width 178 height 23
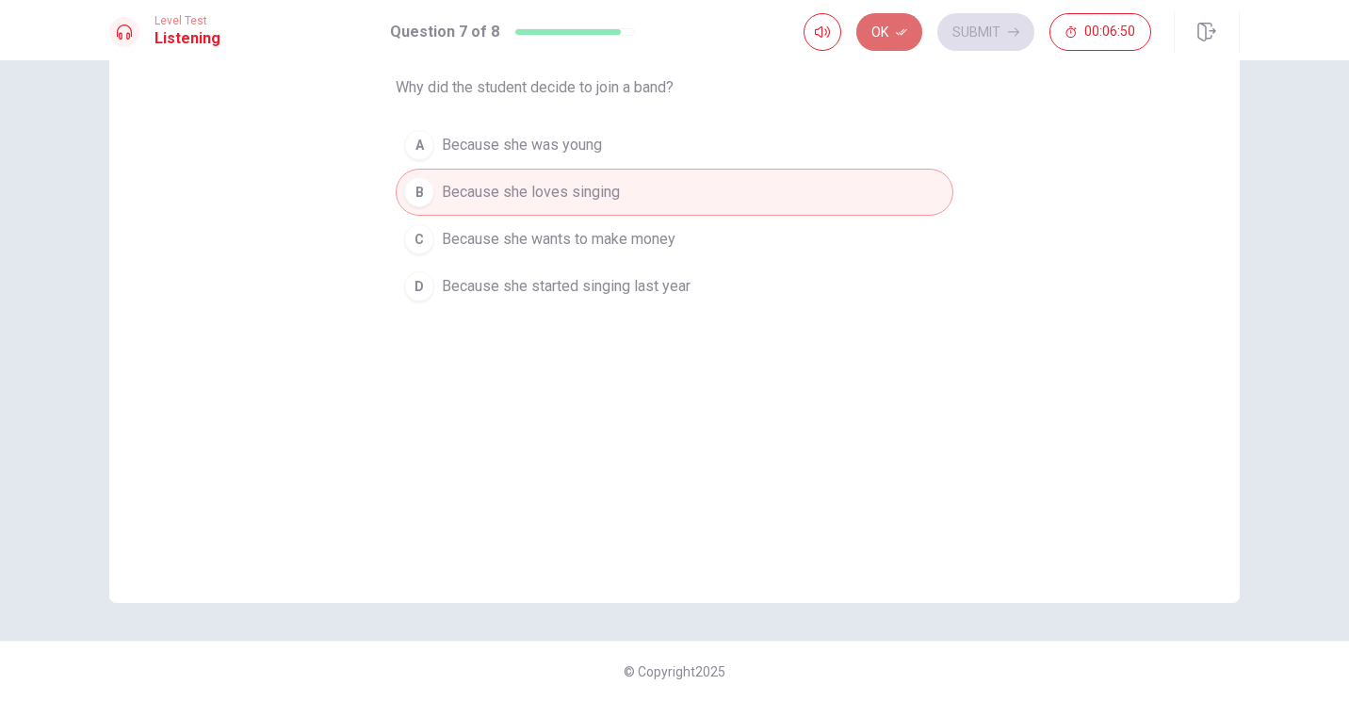
click at [668, 41] on button "Ok" at bounding box center [890, 32] width 66 height 38
click at [668, 37] on button "Submit" at bounding box center [986, 32] width 97 height 38
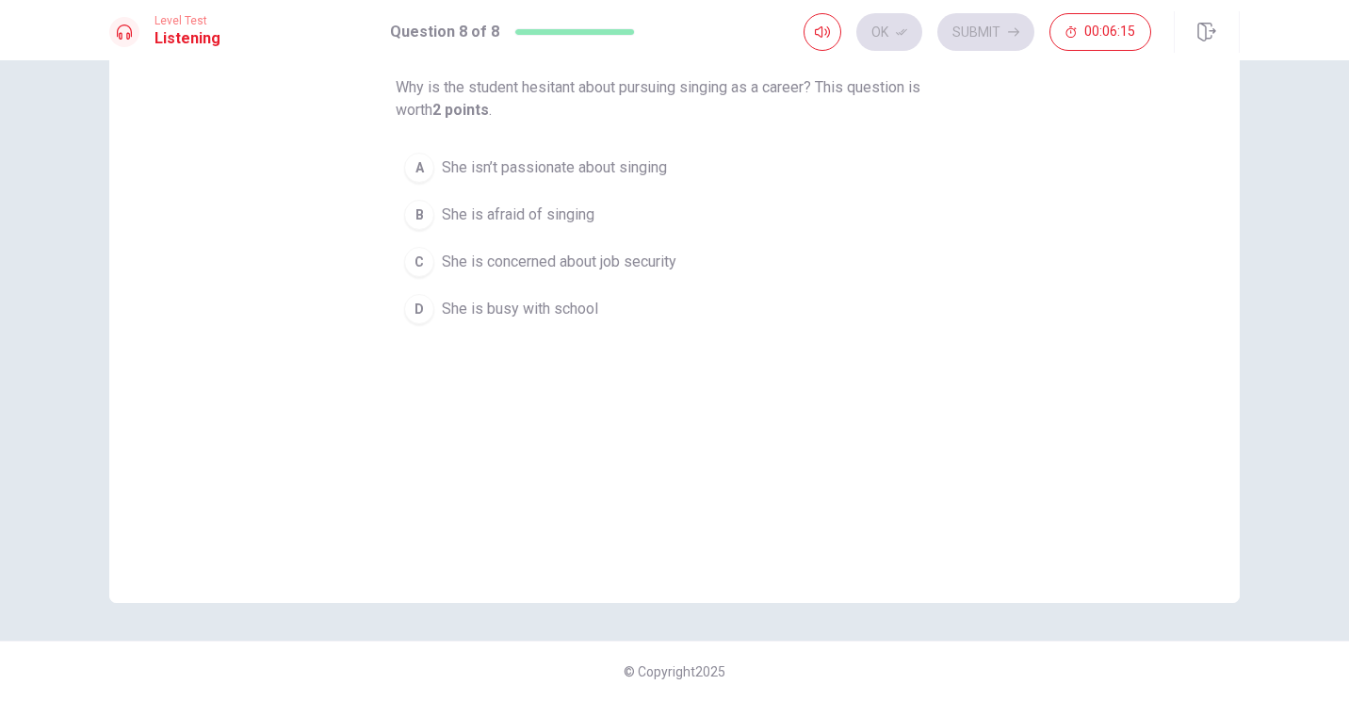
click at [625, 257] on span "She is concerned about job security" at bounding box center [559, 262] width 235 height 23
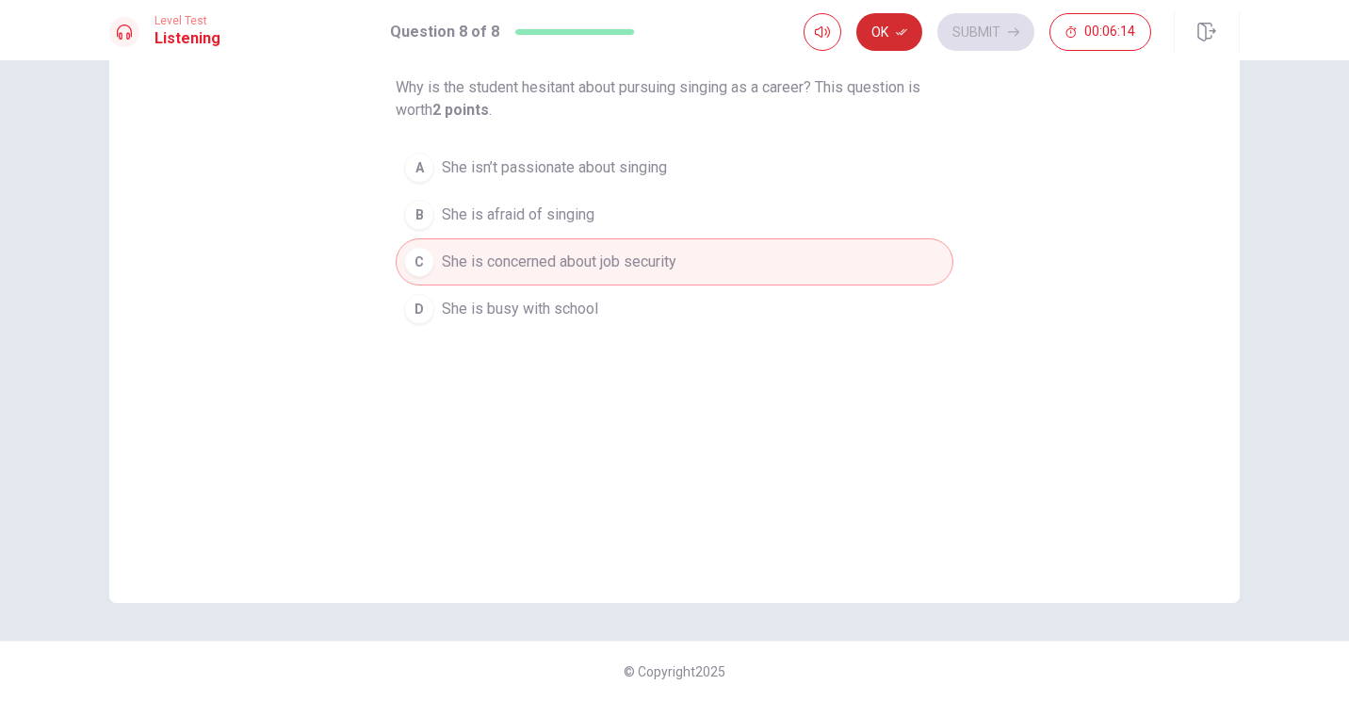
click at [668, 27] on button "Ok" at bounding box center [890, 32] width 66 height 38
click at [668, 32] on button "Submit" at bounding box center [986, 32] width 97 height 38
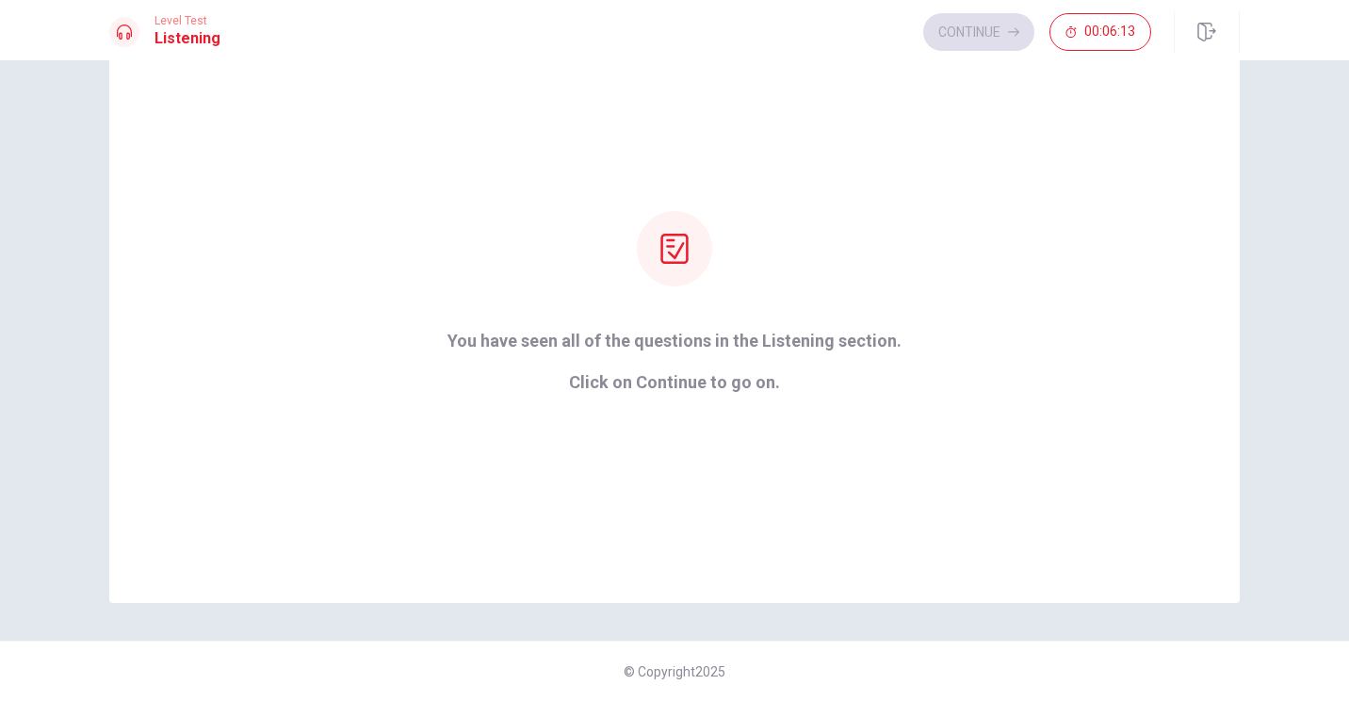
scroll to position [98, 0]
click at [668, 25] on button "Continue" at bounding box center [978, 32] width 111 height 38
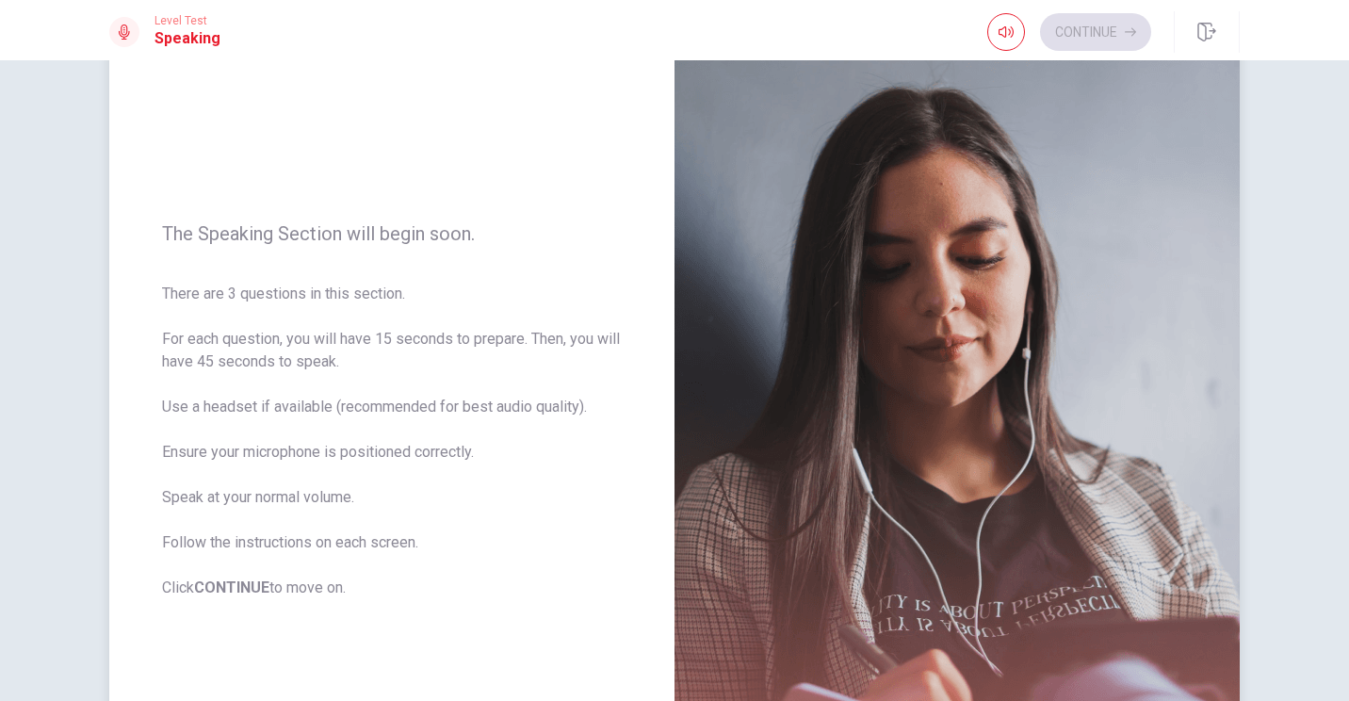
scroll to position [150, 0]
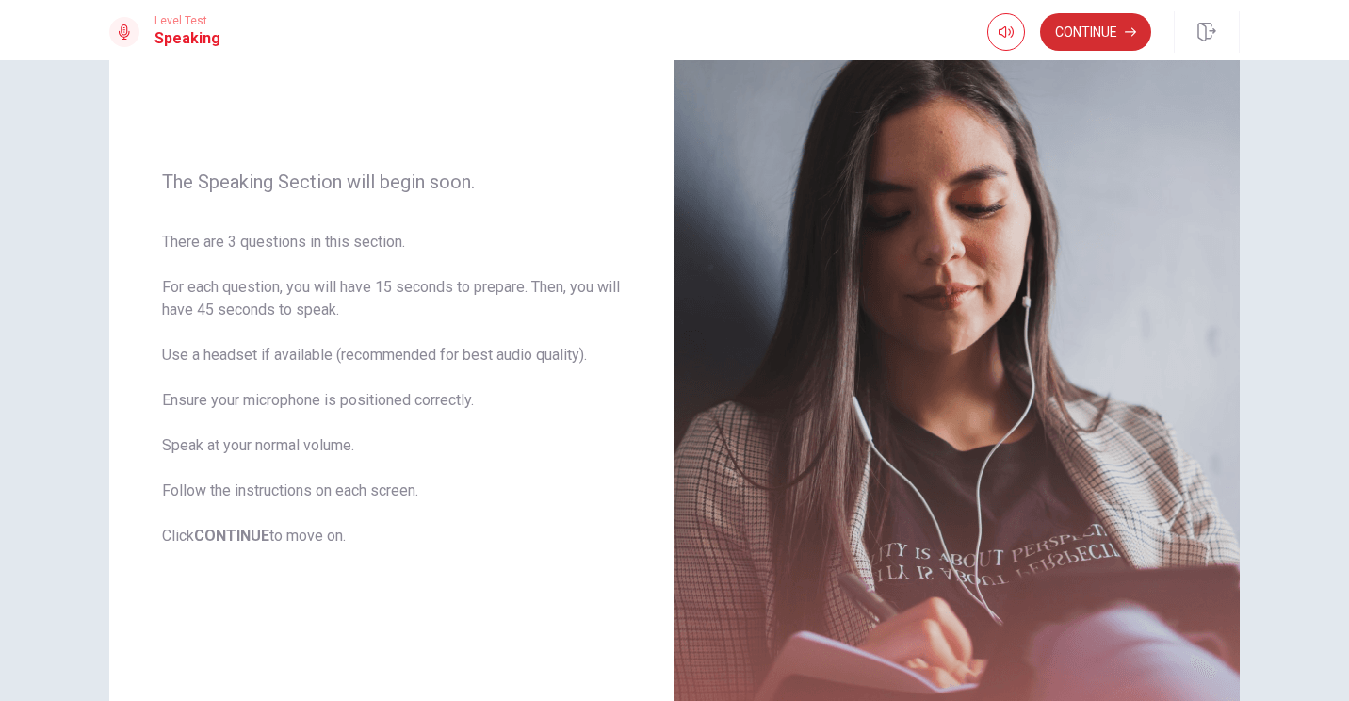
click at [668, 25] on button "Continue" at bounding box center [1095, 32] width 111 height 38
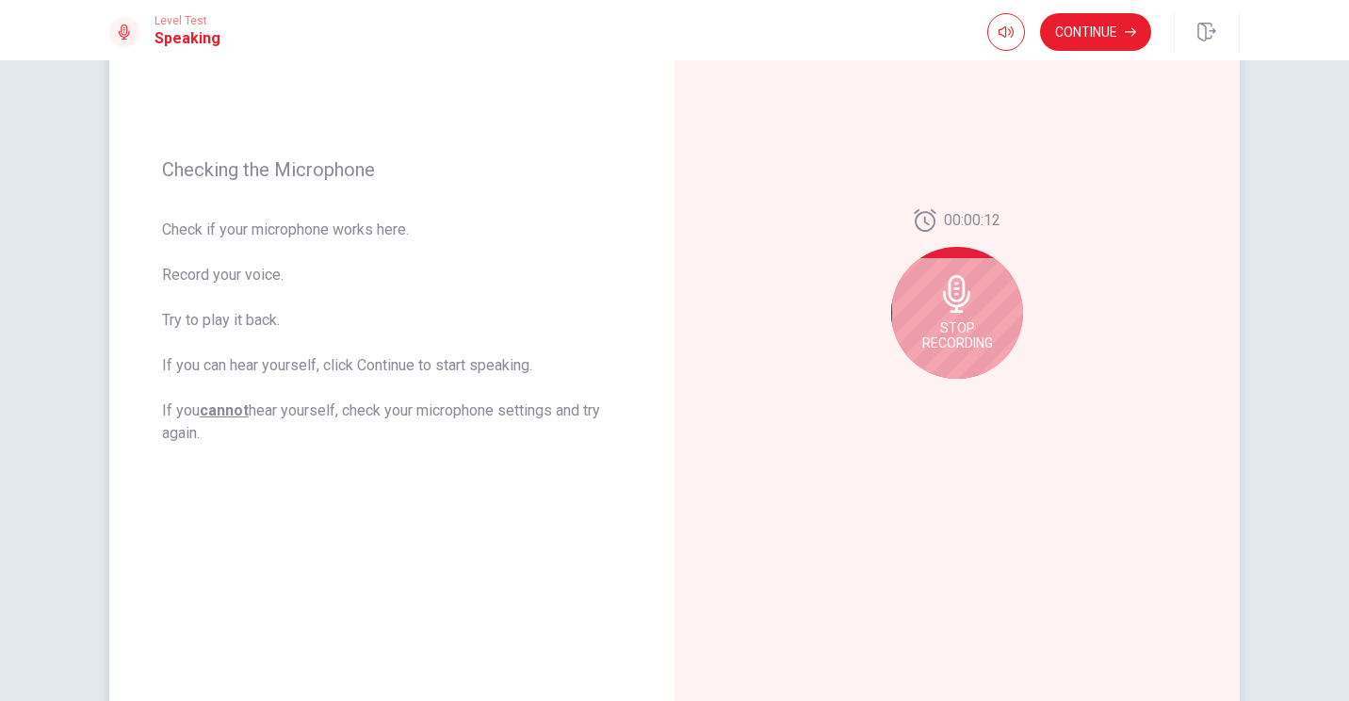
scroll to position [244, 0]
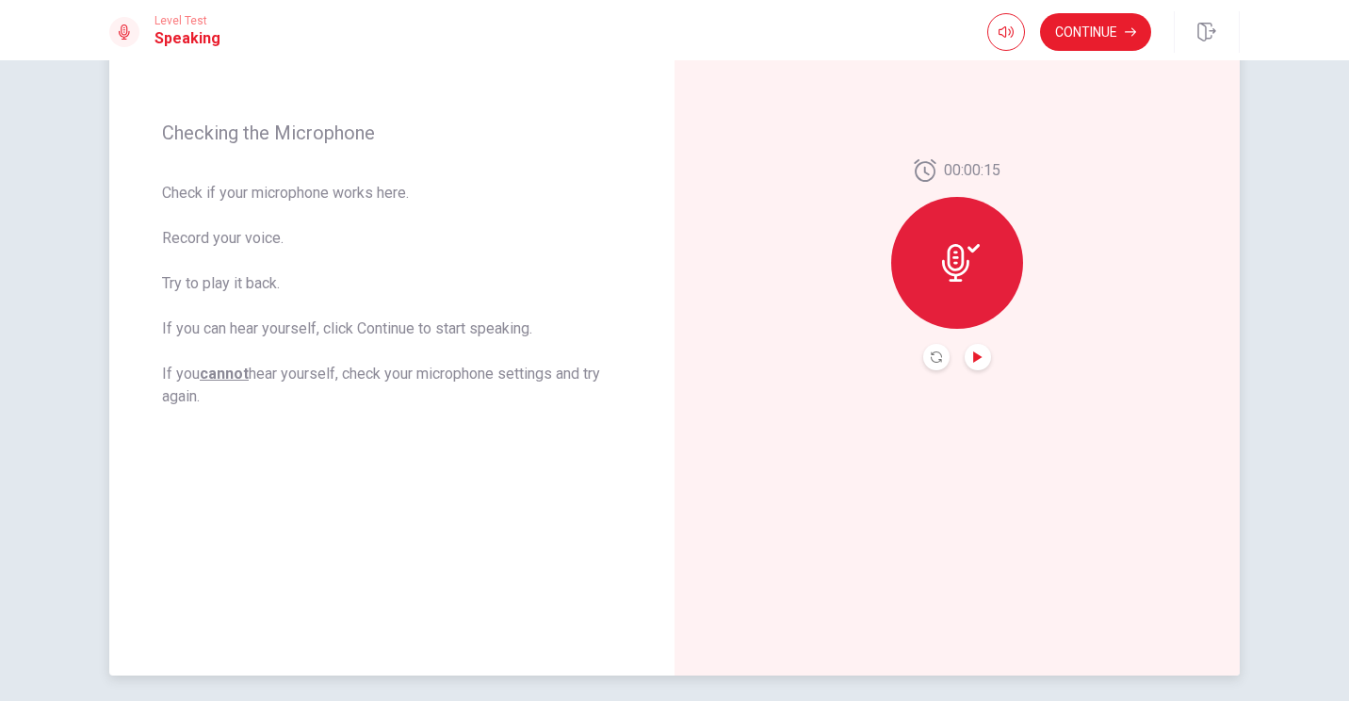
click at [668, 355] on icon "Play Audio" at bounding box center [977, 356] width 11 height 11
click at [668, 356] on icon "Record Again" at bounding box center [936, 356] width 11 height 11
click at [668, 357] on icon "Play Audio" at bounding box center [977, 356] width 8 height 11
click at [668, 358] on icon "Pause Audio" at bounding box center [977, 356] width 9 height 11
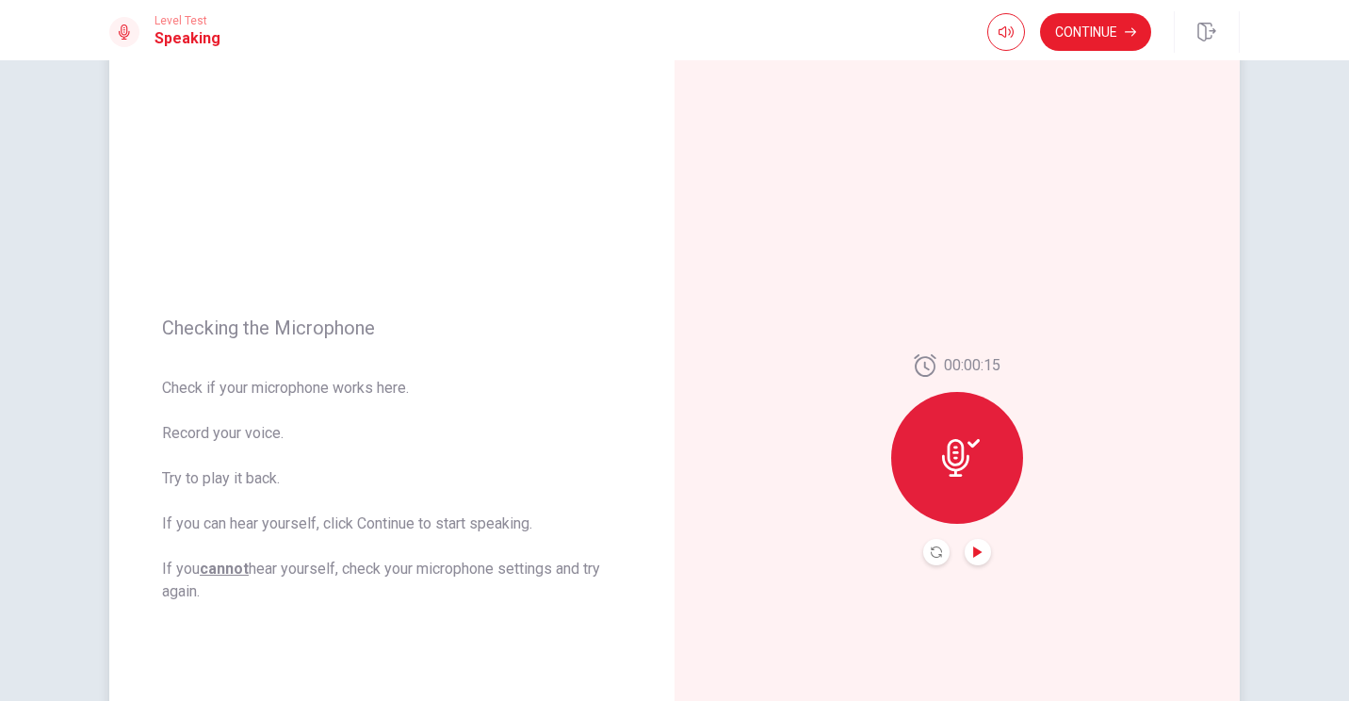
scroll to position [188, 0]
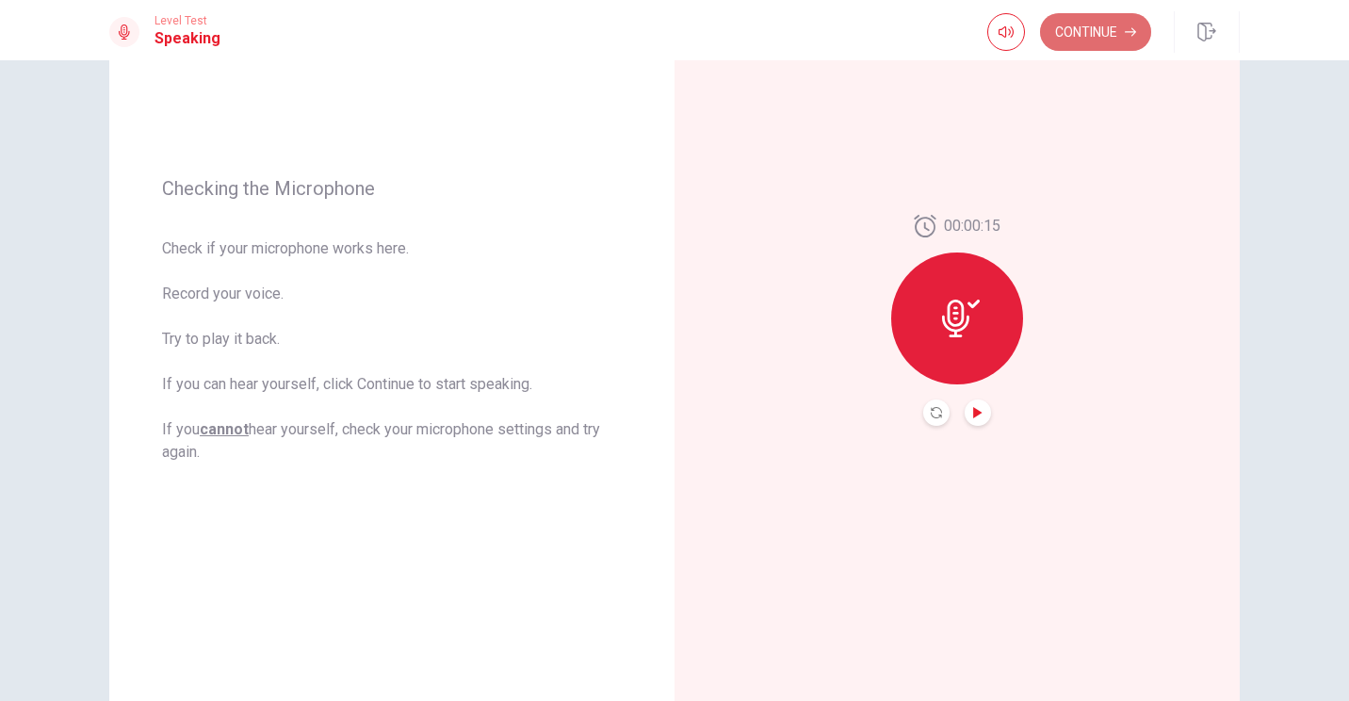
click at [668, 31] on button "Continue" at bounding box center [1095, 32] width 111 height 38
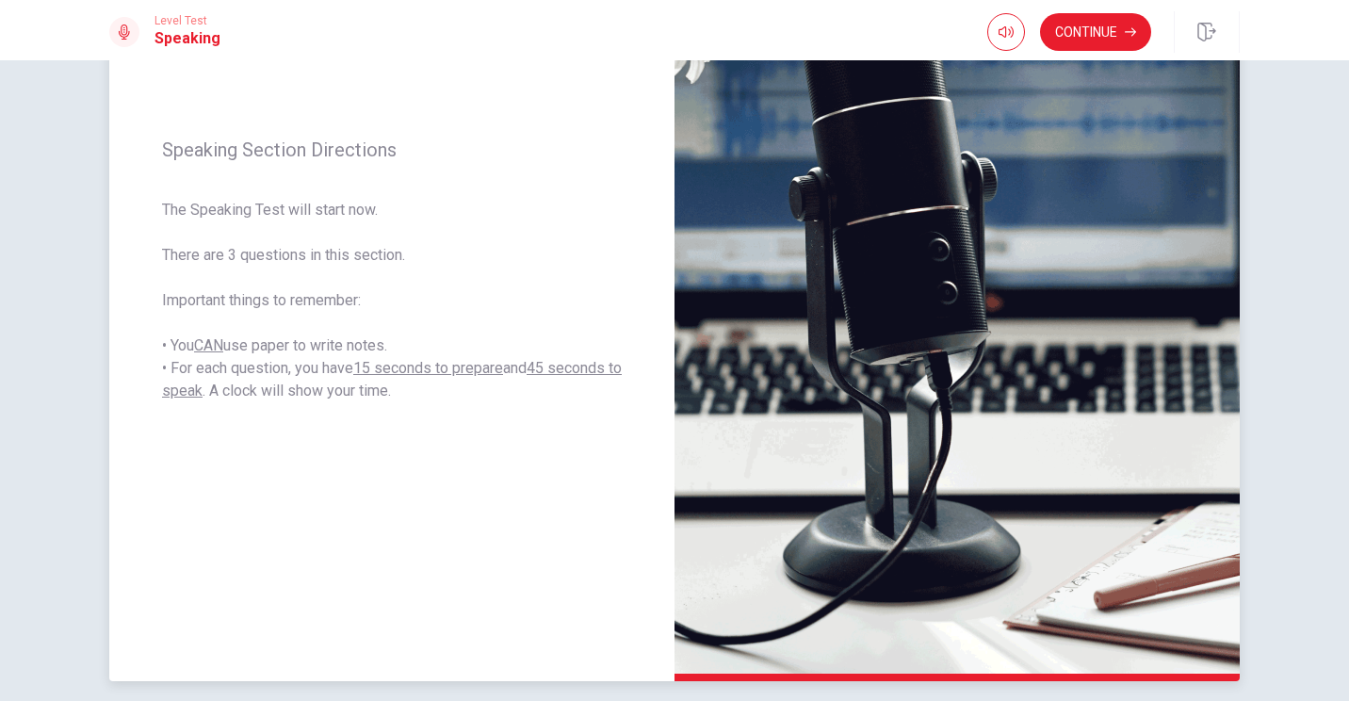
scroll to position [283, 0]
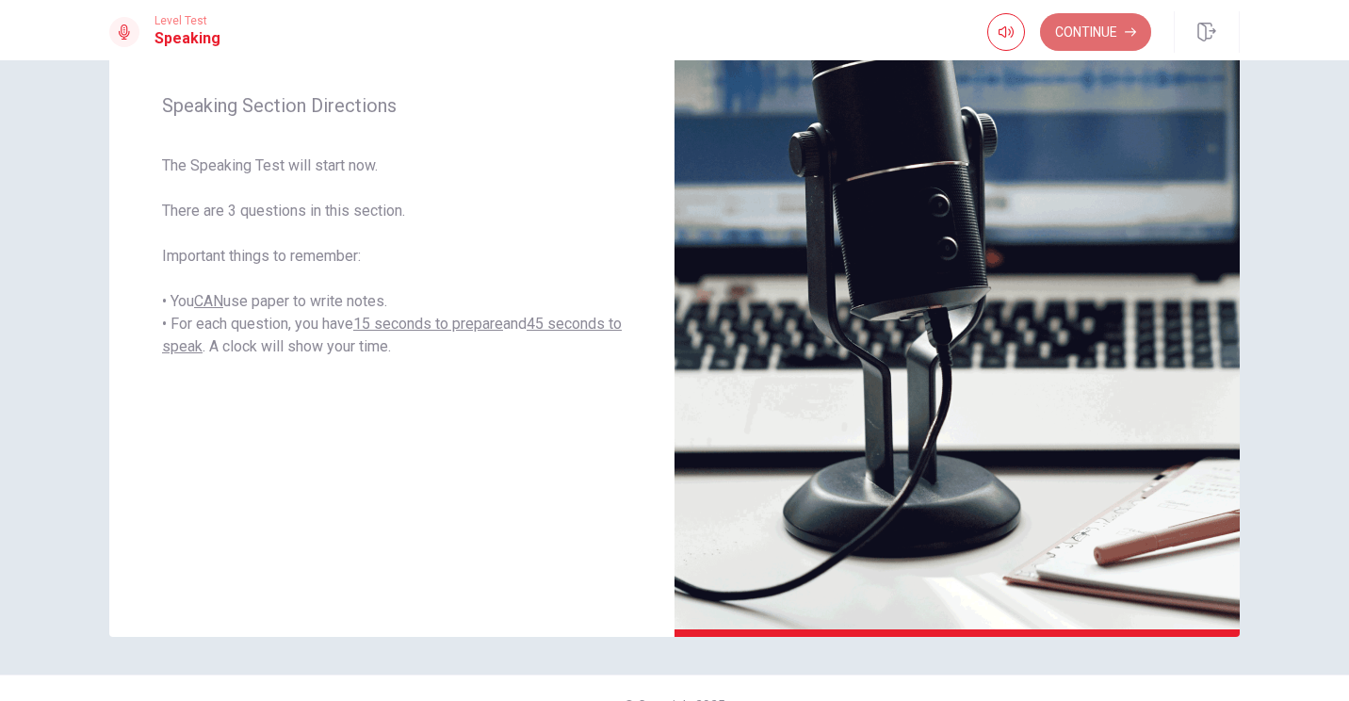
click at [668, 30] on button "Continue" at bounding box center [1095, 32] width 111 height 38
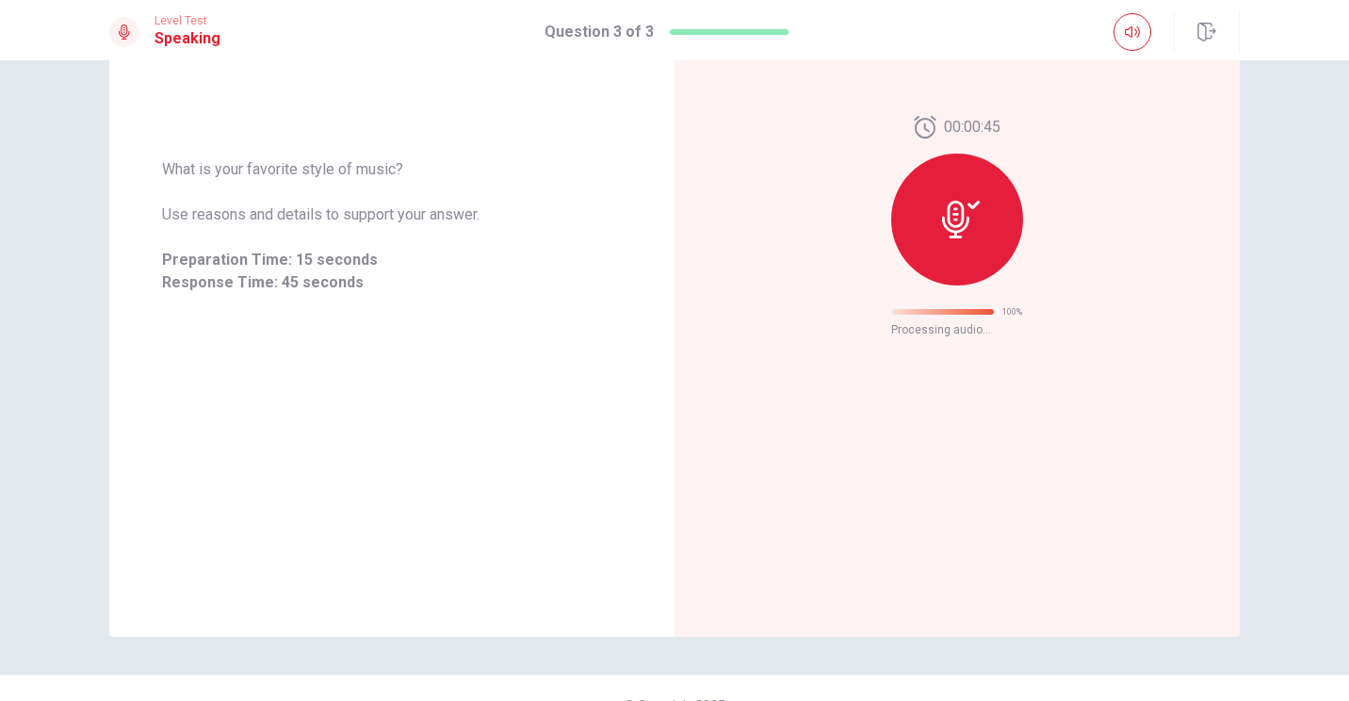
scroll to position [0, 0]
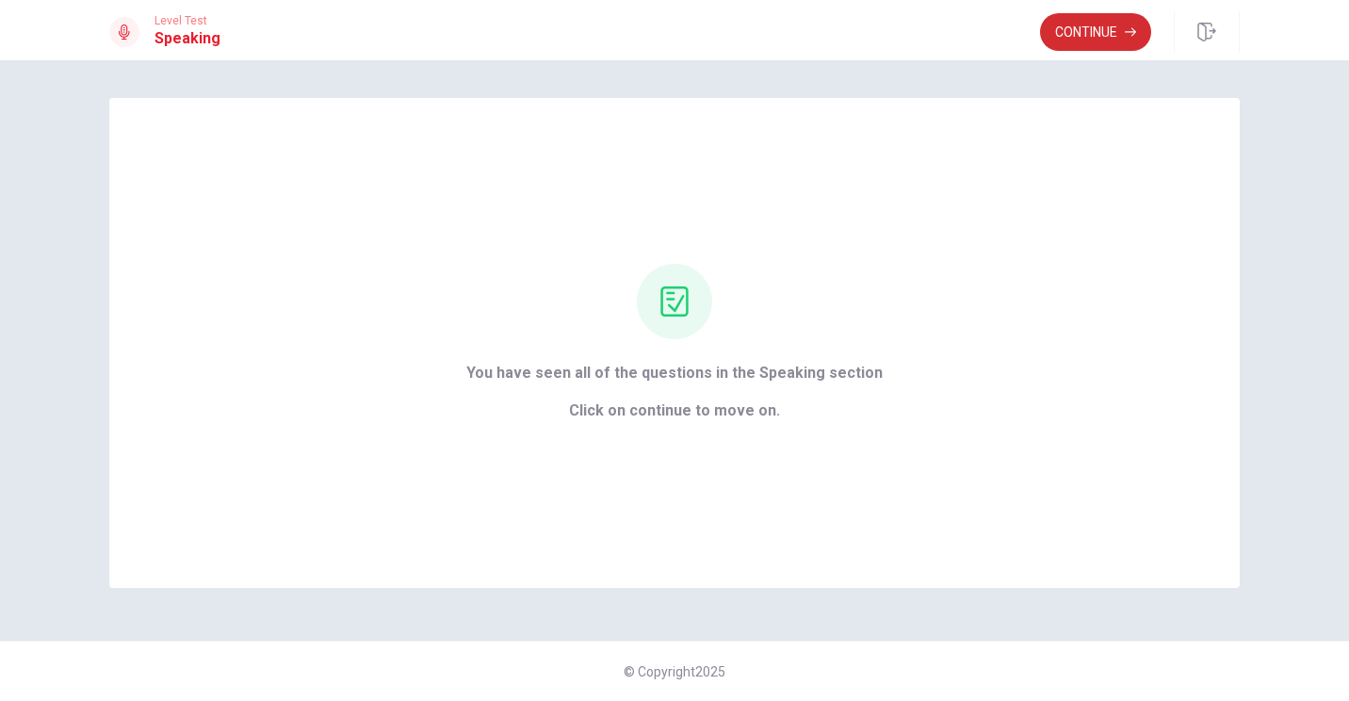
click at [668, 38] on button "Continue" at bounding box center [1095, 32] width 111 height 38
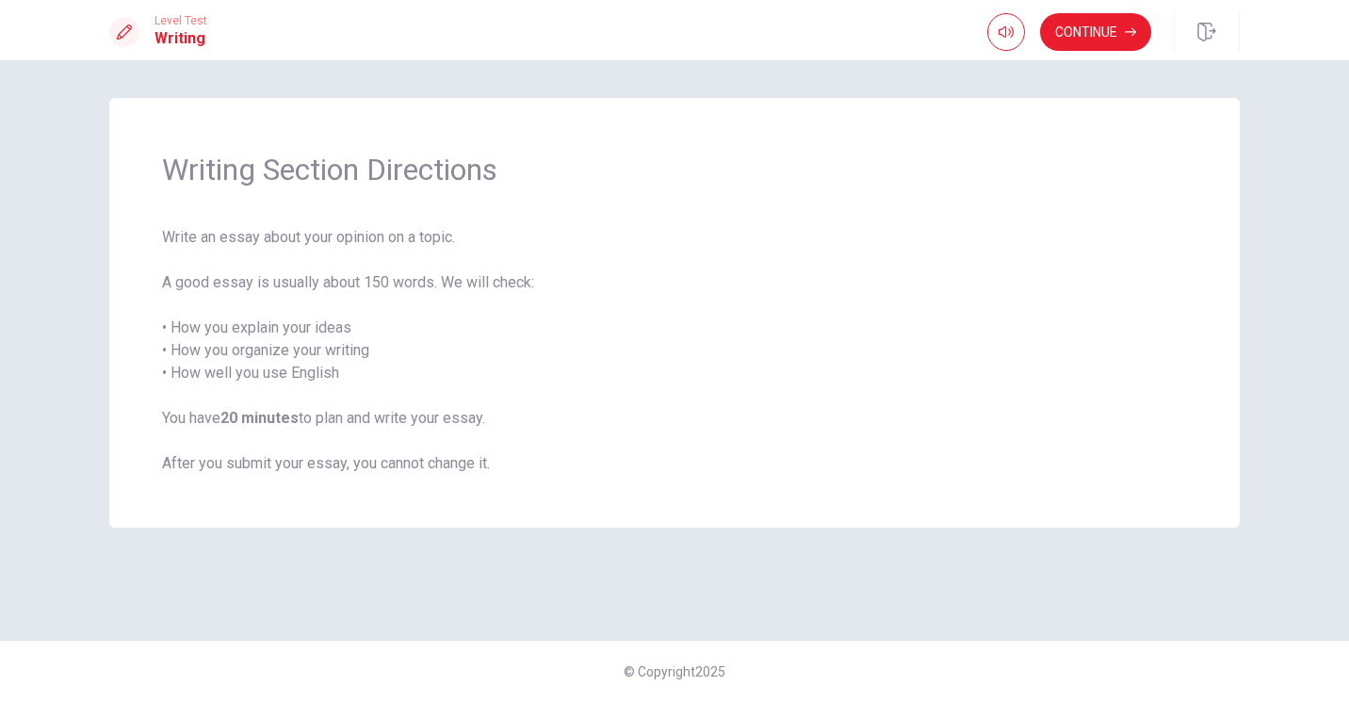
drag, startPoint x: 177, startPoint y: 333, endPoint x: 370, endPoint y: 370, distance: 196.8
click at [370, 370] on span "Write an essay about your opinion on a topic. A good essay is usually about 150…" at bounding box center [674, 350] width 1025 height 249
click at [668, 41] on button "Continue" at bounding box center [1095, 32] width 111 height 38
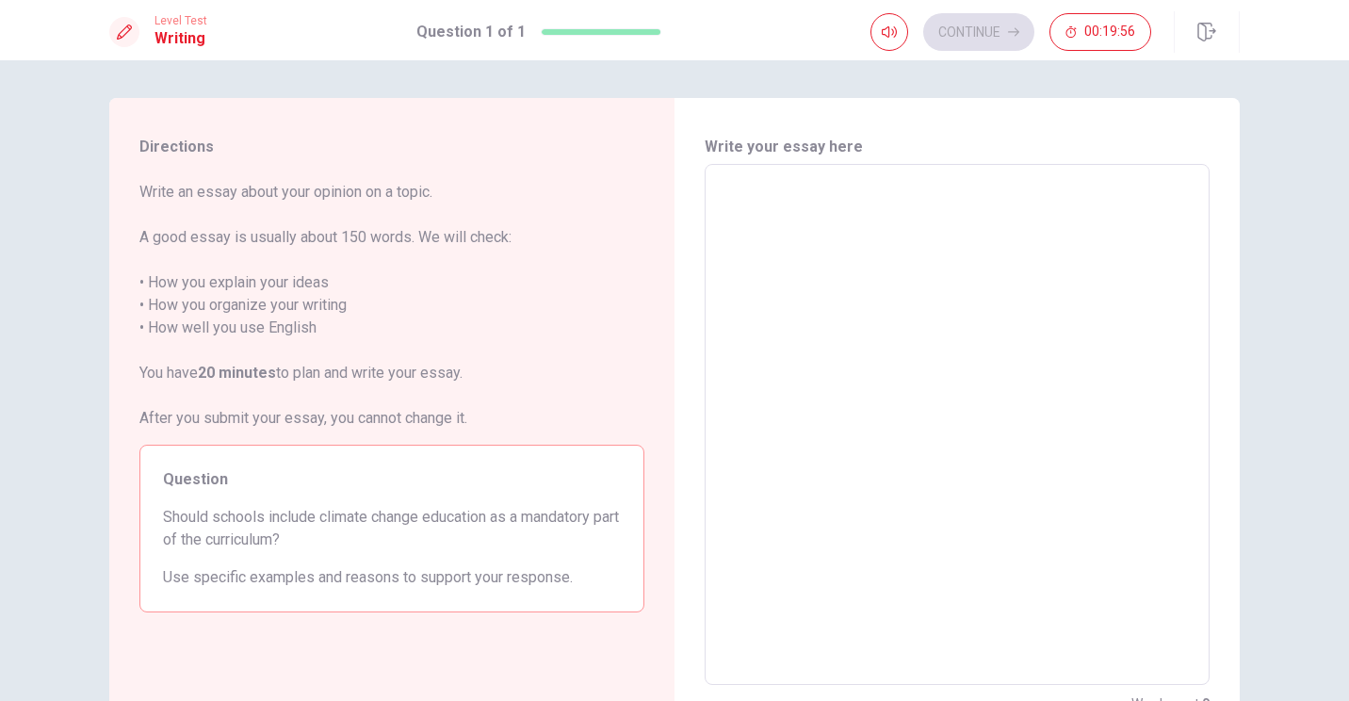
drag, startPoint x: 137, startPoint y: 239, endPoint x: 353, endPoint y: 253, distance: 217.1
click at [351, 237] on span "Write an essay about your opinion on a topic. A good essay is usually about 150…" at bounding box center [391, 305] width 505 height 249
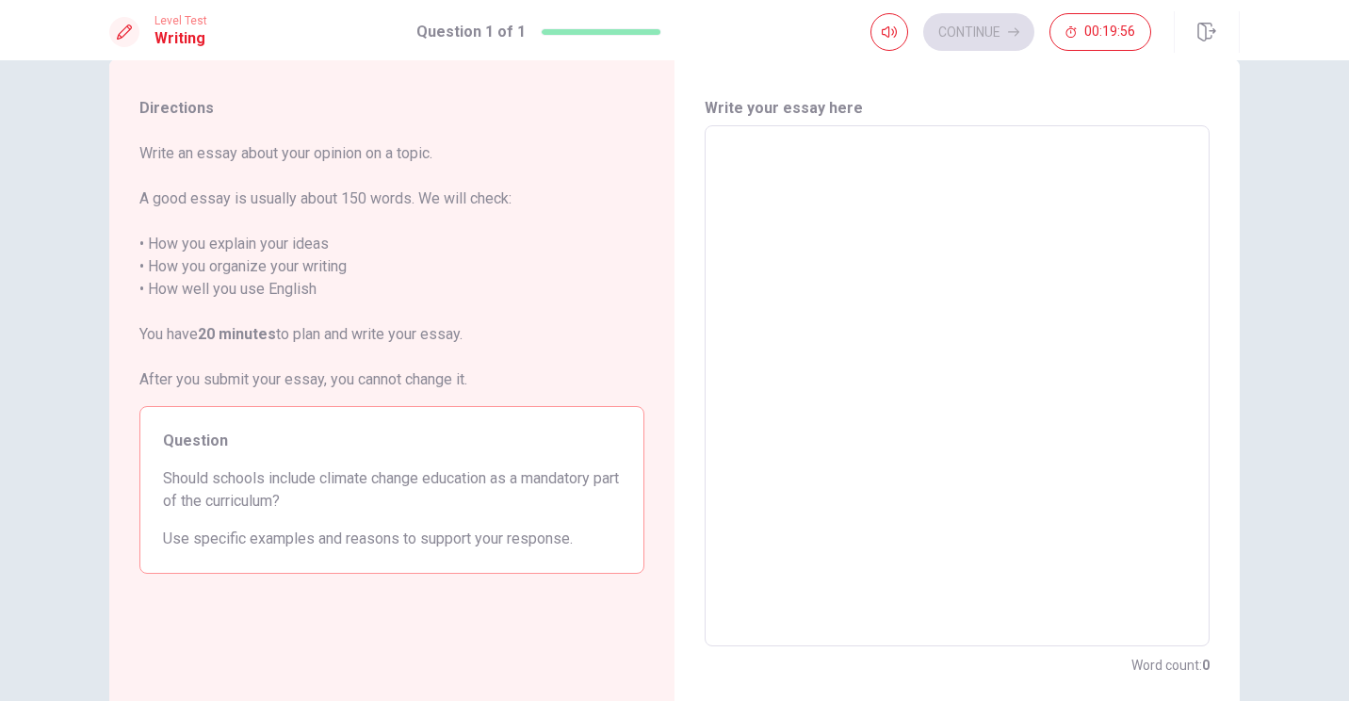
scroll to position [94, 0]
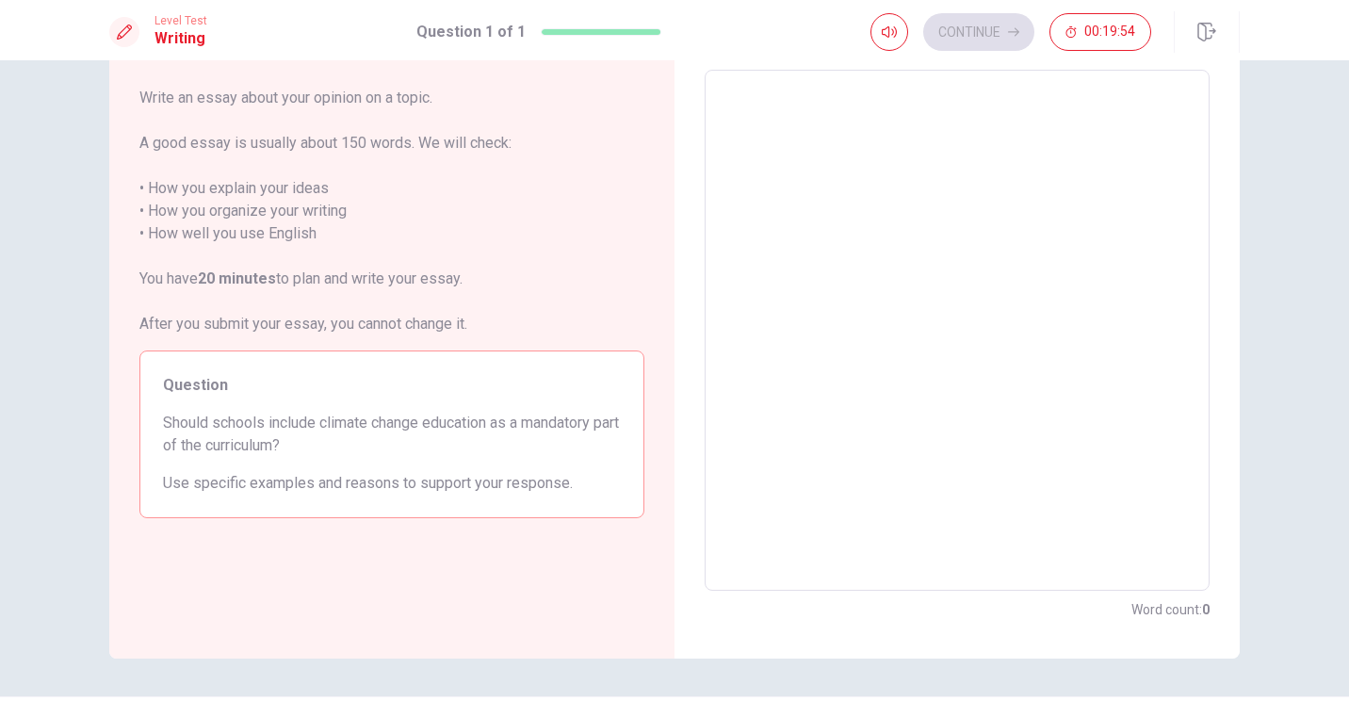
drag, startPoint x: 177, startPoint y: 418, endPoint x: 275, endPoint y: 427, distance: 98.4
click at [275, 427] on span "Should schools include climate change education as a mandatory part of the curr…" at bounding box center [392, 434] width 458 height 45
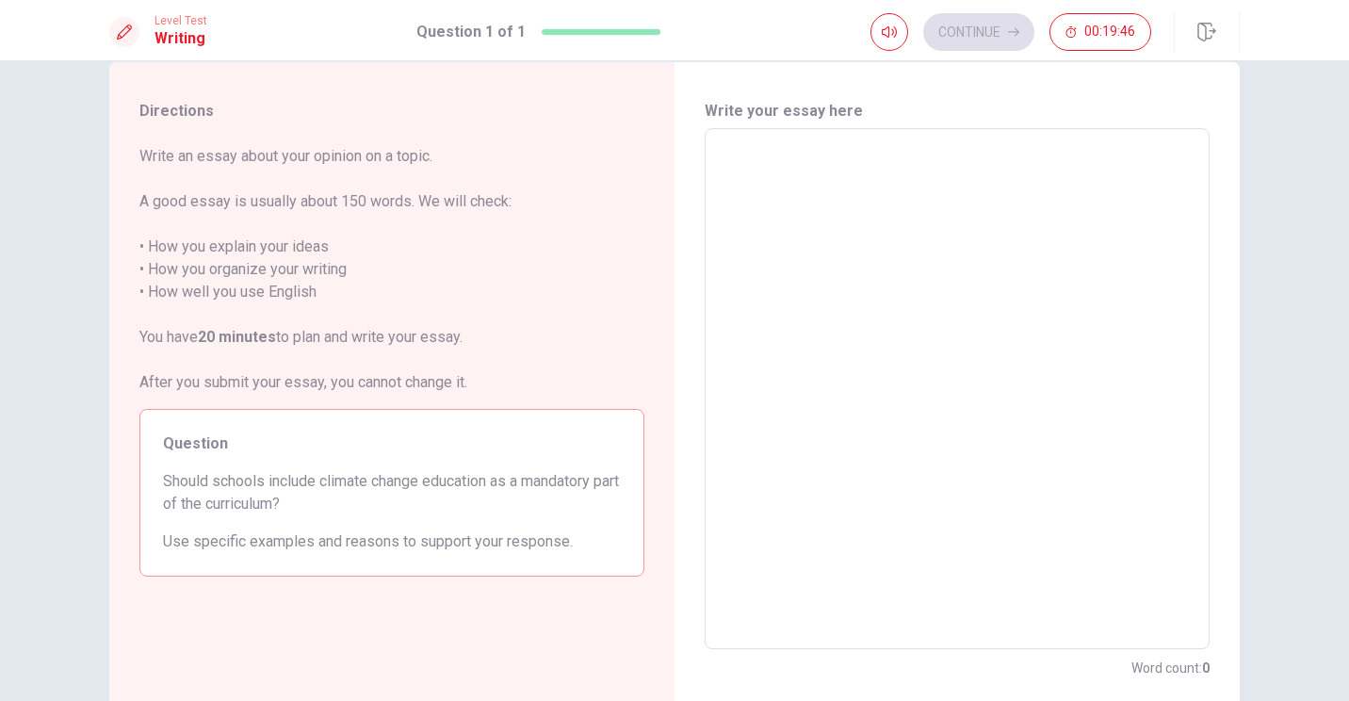
scroll to position [0, 0]
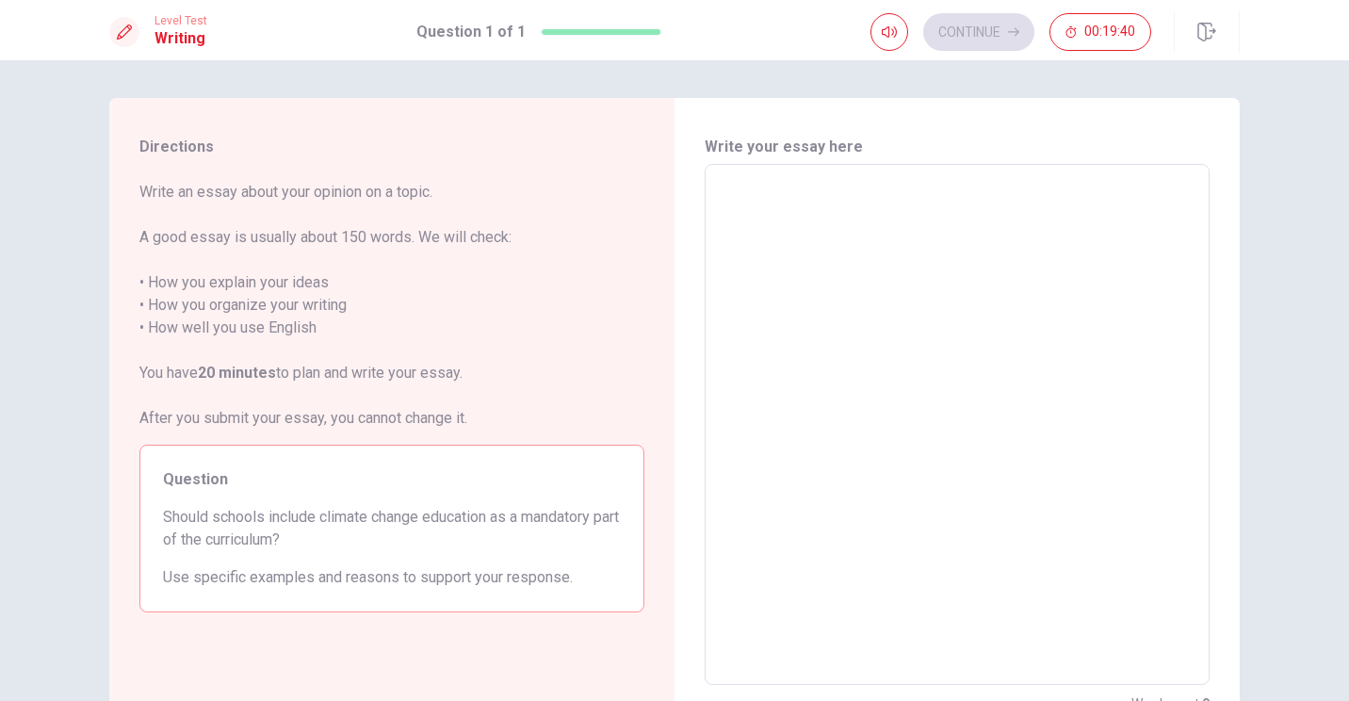
click at [668, 229] on textarea at bounding box center [957, 425] width 479 height 490
type textarea "i"
type textarea "x"
type textarea "i"
type textarea "x"
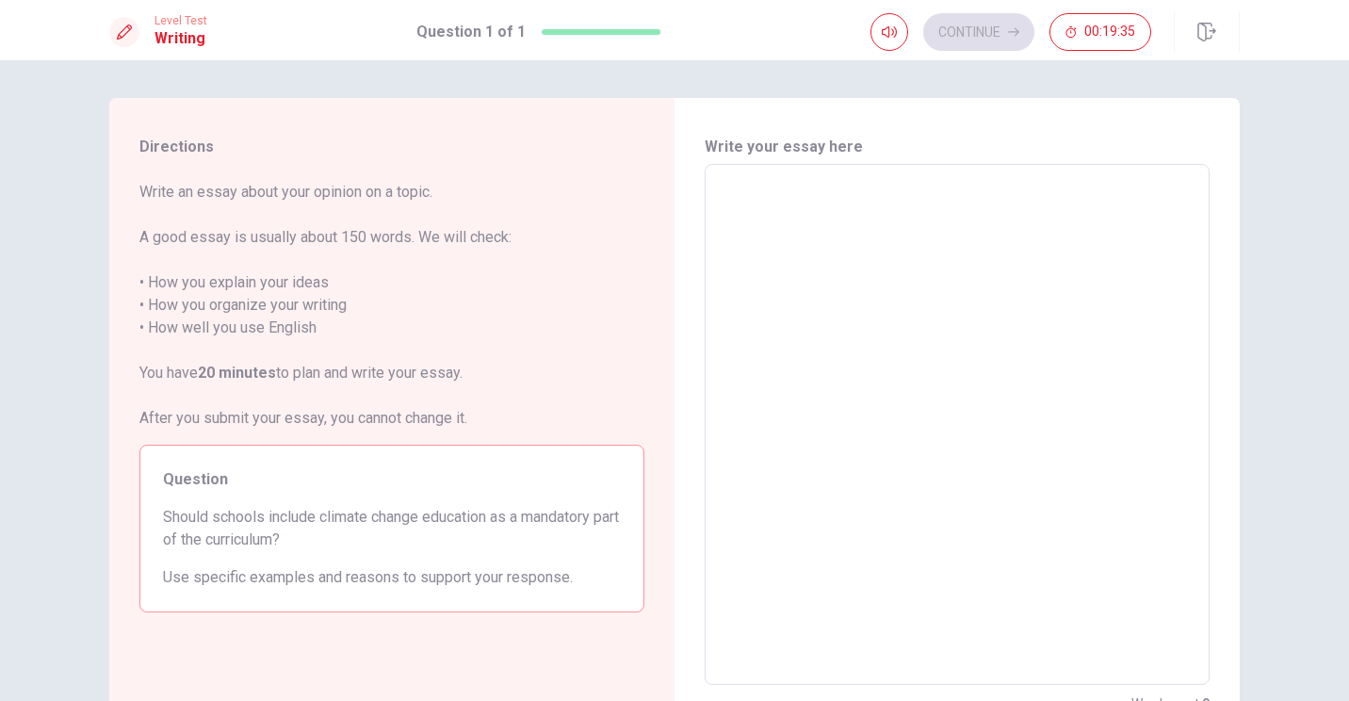
type textarea "i"
type textarea "x"
type textarea "I"
type textarea "x"
type textarea "I"
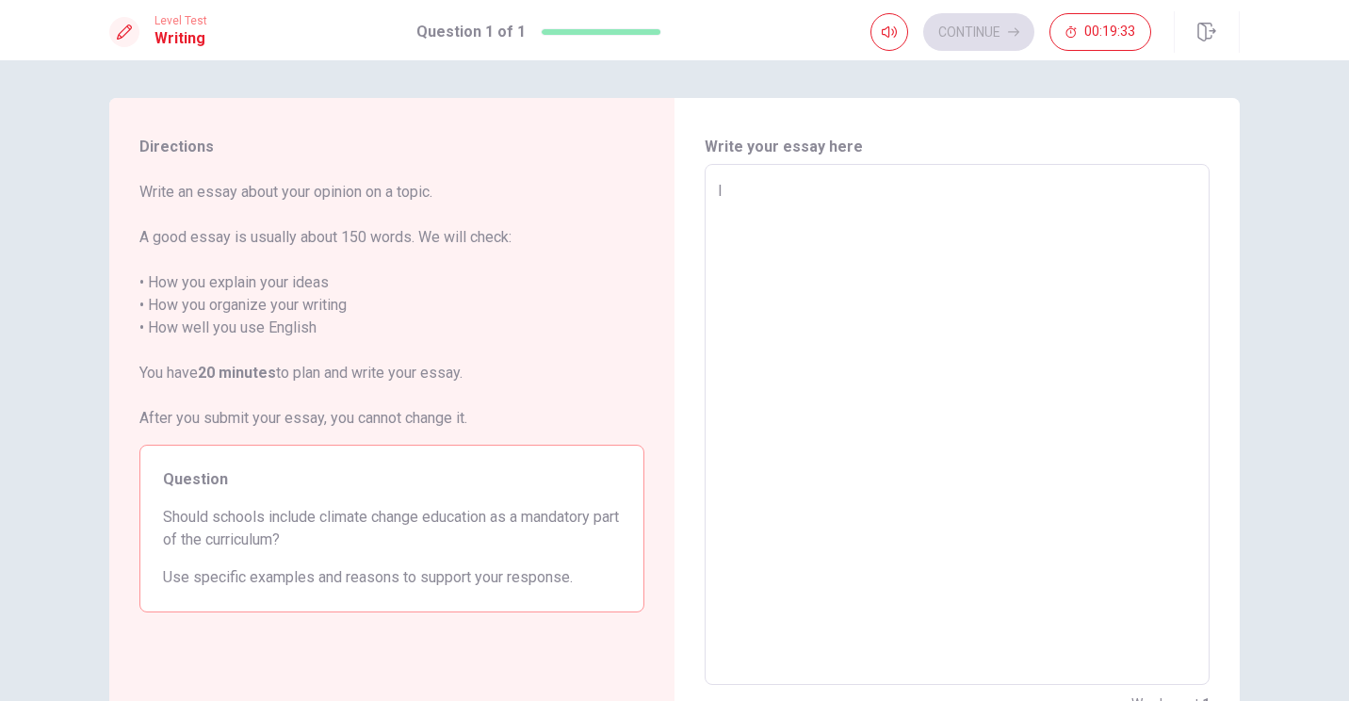
type textarea "x"
type textarea "I t"
type textarea "x"
type textarea "I th"
type textarea "x"
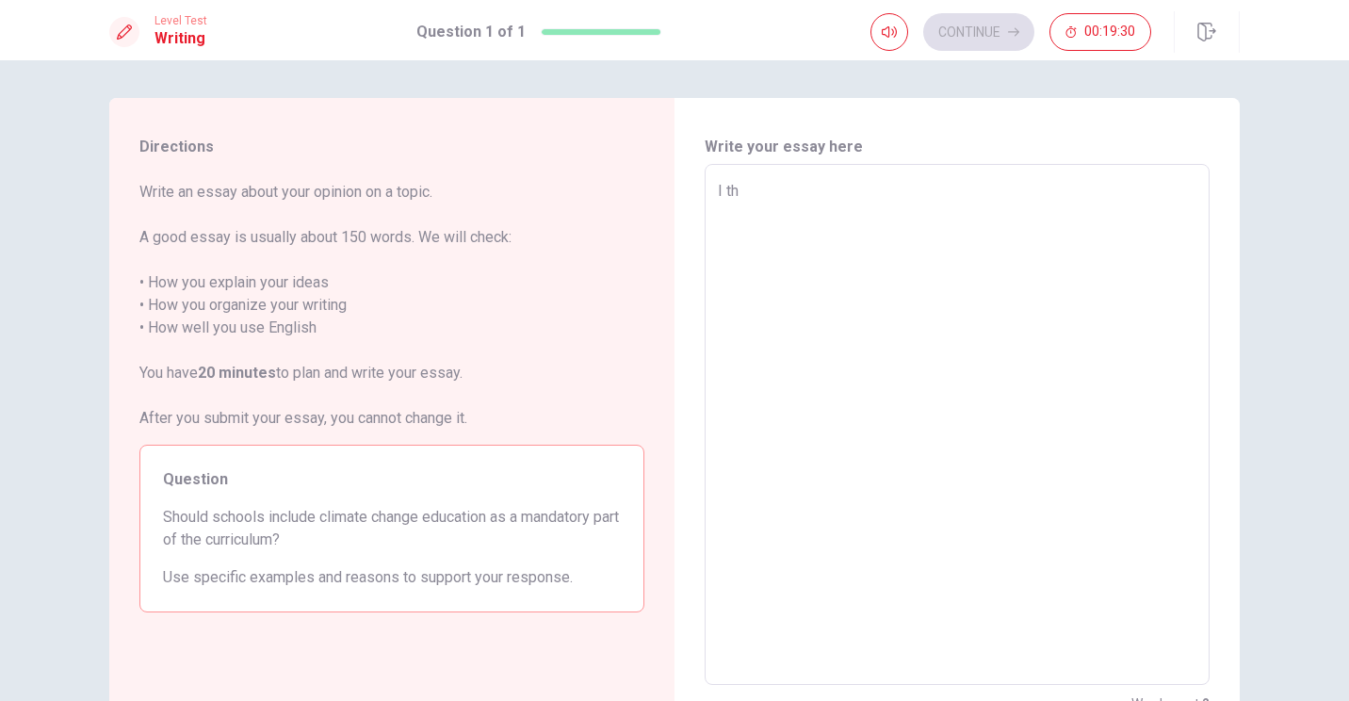
type textarea "I thi"
type textarea "x"
type textarea "I thin"
type textarea "x"
type textarea "I think"
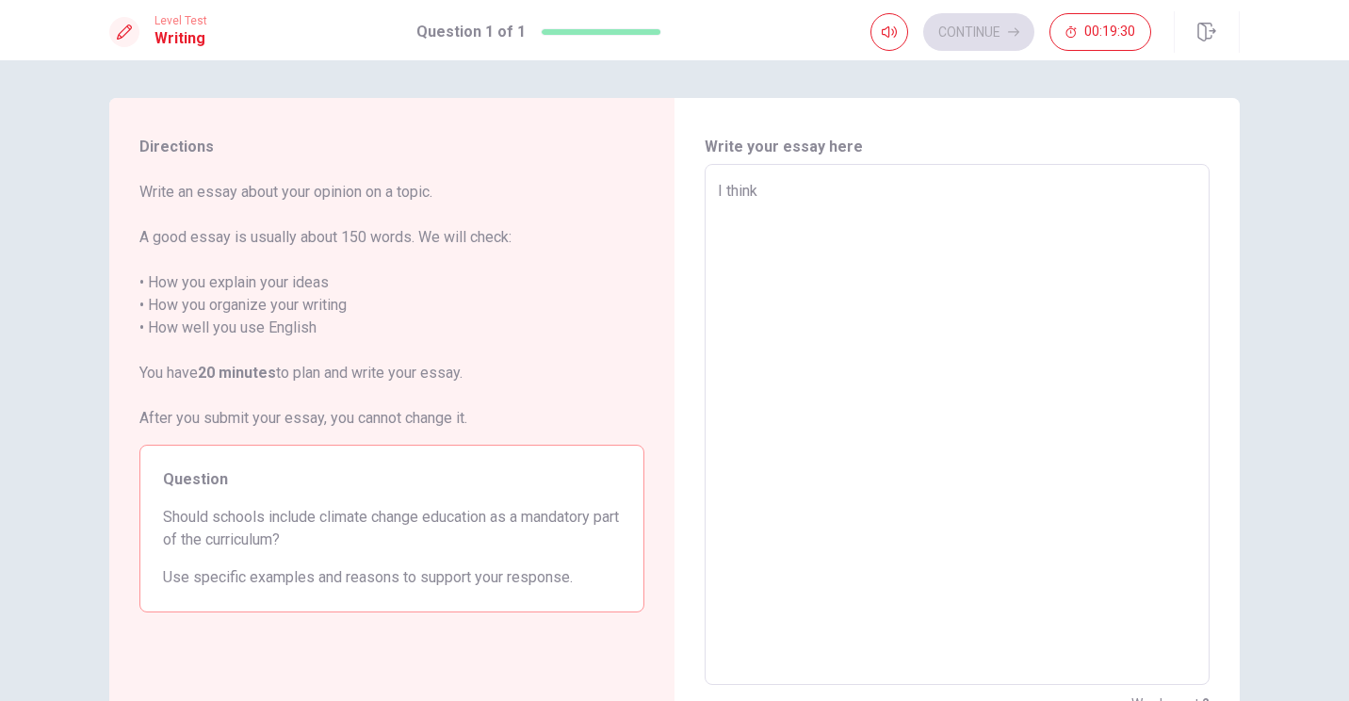
type textarea "x"
type textarea "I think"
type textarea "x"
type textarea "I think s"
type textarea "x"
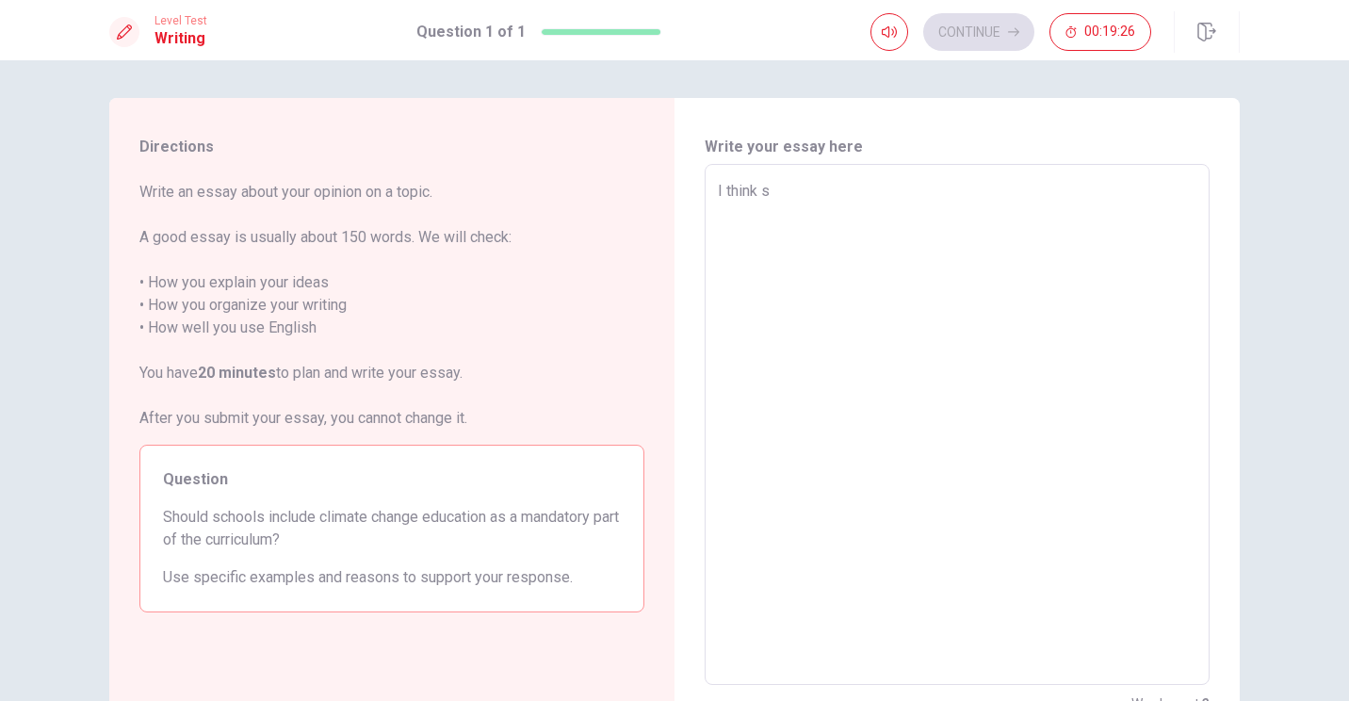
type textarea "I think sc"
type textarea "x"
type textarea "I think sch"
type textarea "x"
type textarea "I think scho"
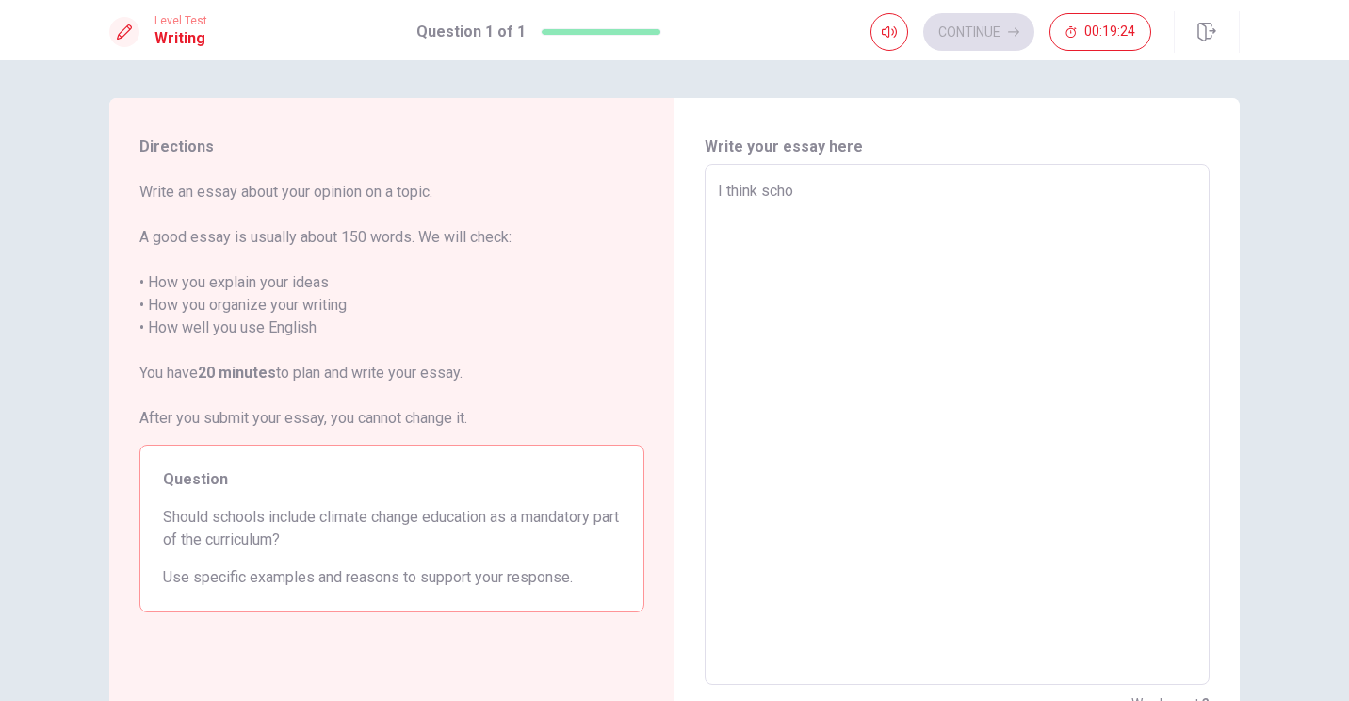
type textarea "x"
type textarea "I think schop"
type textarea "x"
type textarea "I think scho"
type textarea "x"
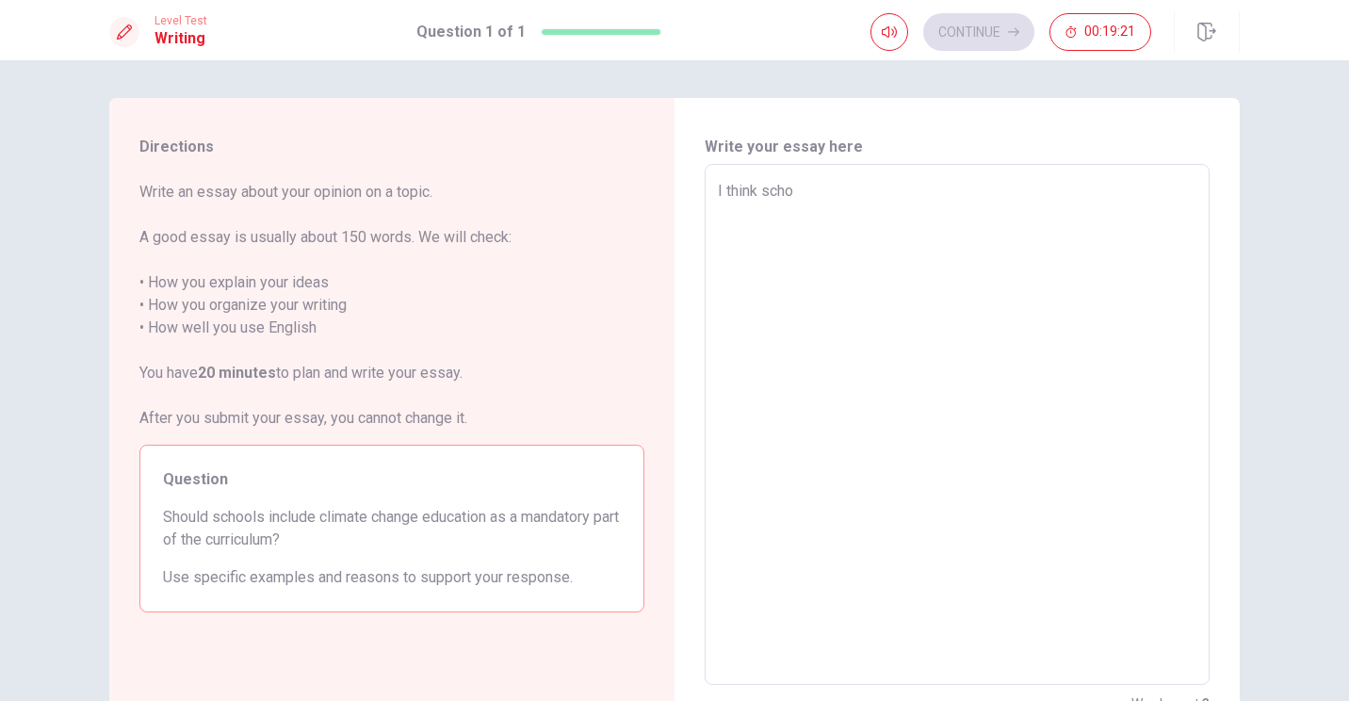
type textarea "I think schoo"
type textarea "x"
type textarea "I think school"
type textarea "x"
type textarea "I think schools"
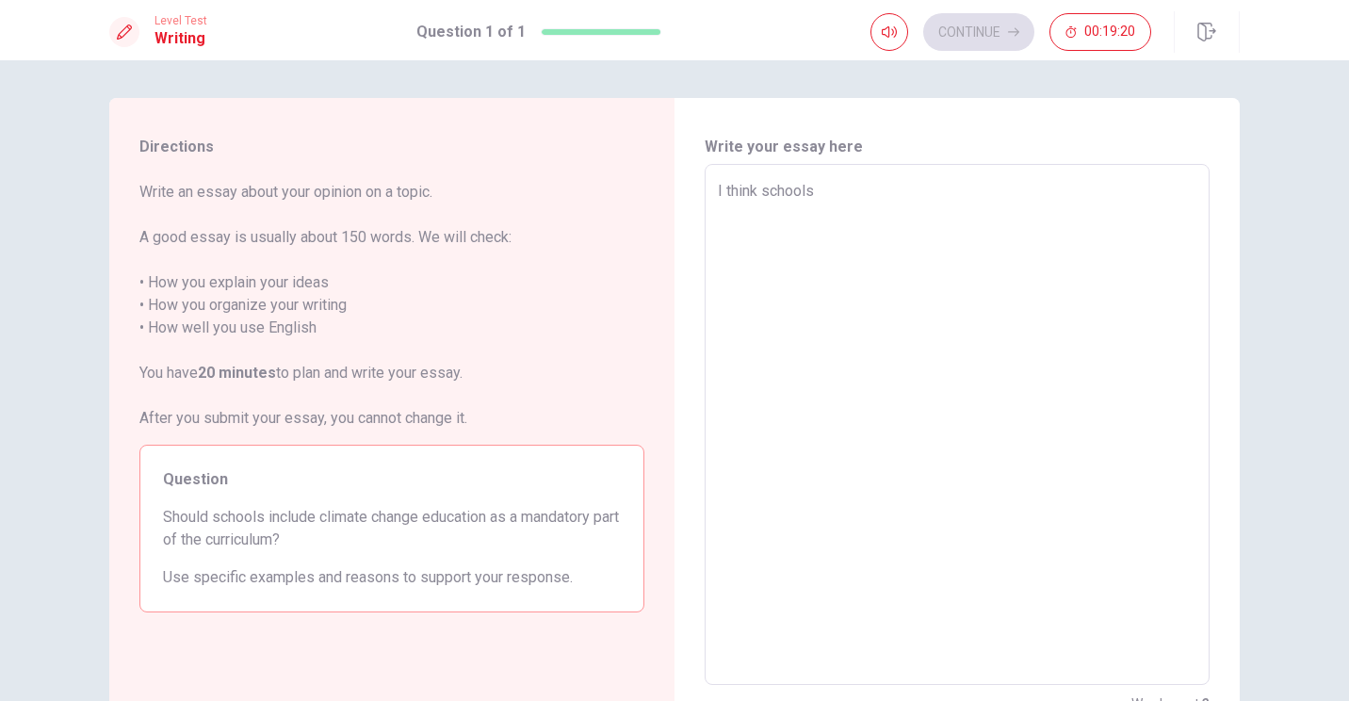
type textarea "x"
type textarea "I think schools"
type textarea "x"
type textarea "I think schools"
type textarea "x"
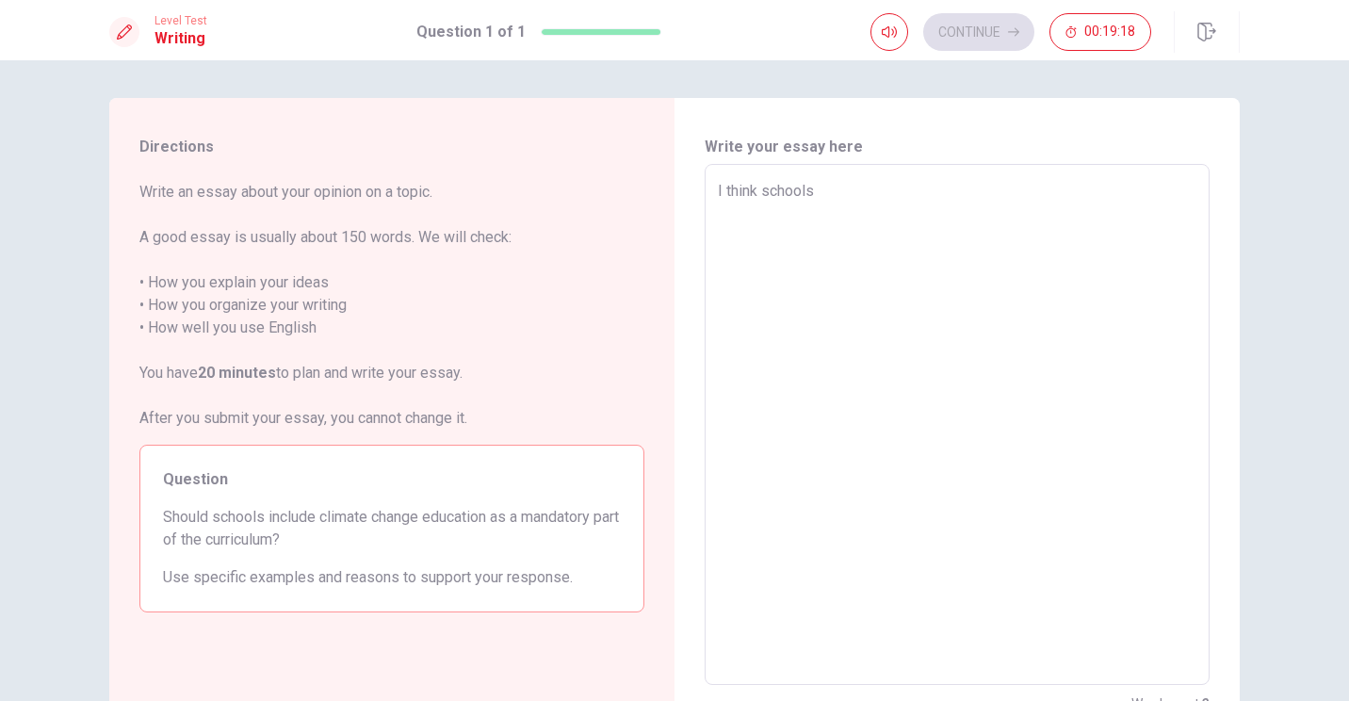
type textarea "I think schools"
type textarea "x"
type textarea "I think schools s"
type textarea "x"
type textarea "I think schools sh"
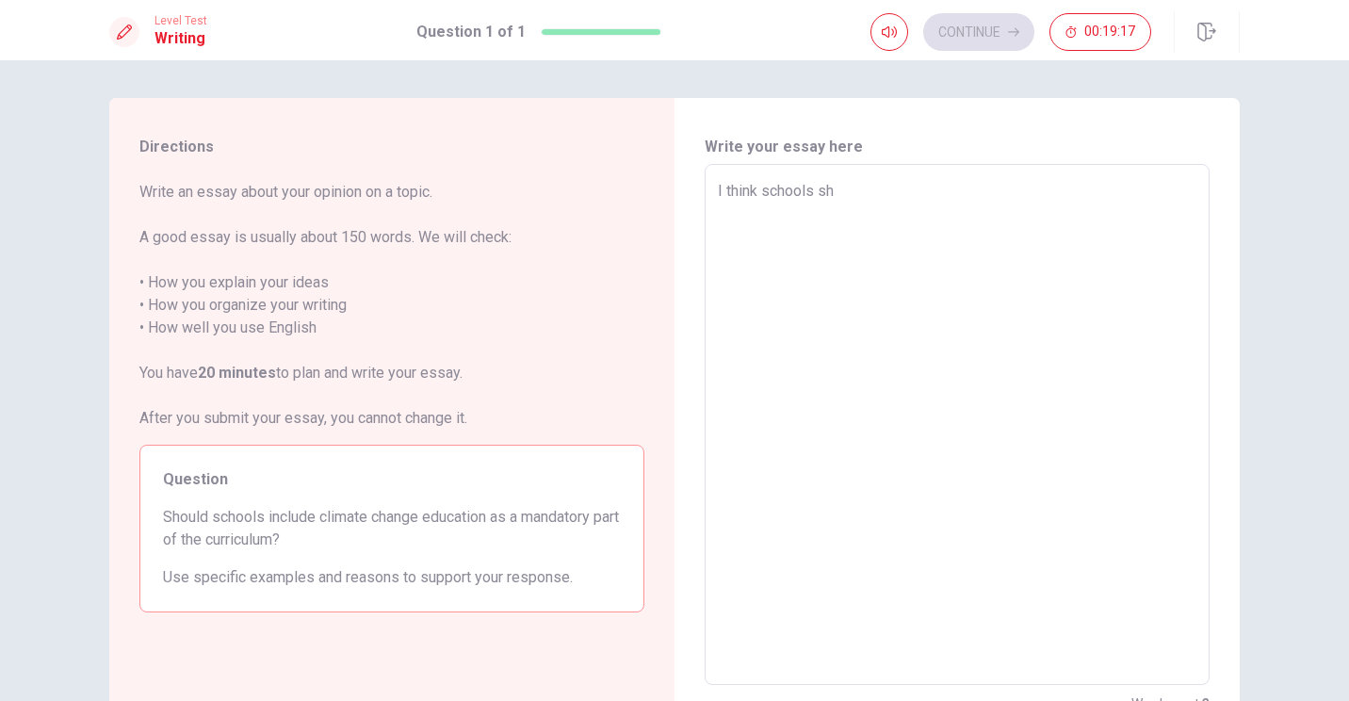
type textarea "x"
type textarea "I think schools sho"
type textarea "x"
type textarea "I think schools shou"
type textarea "x"
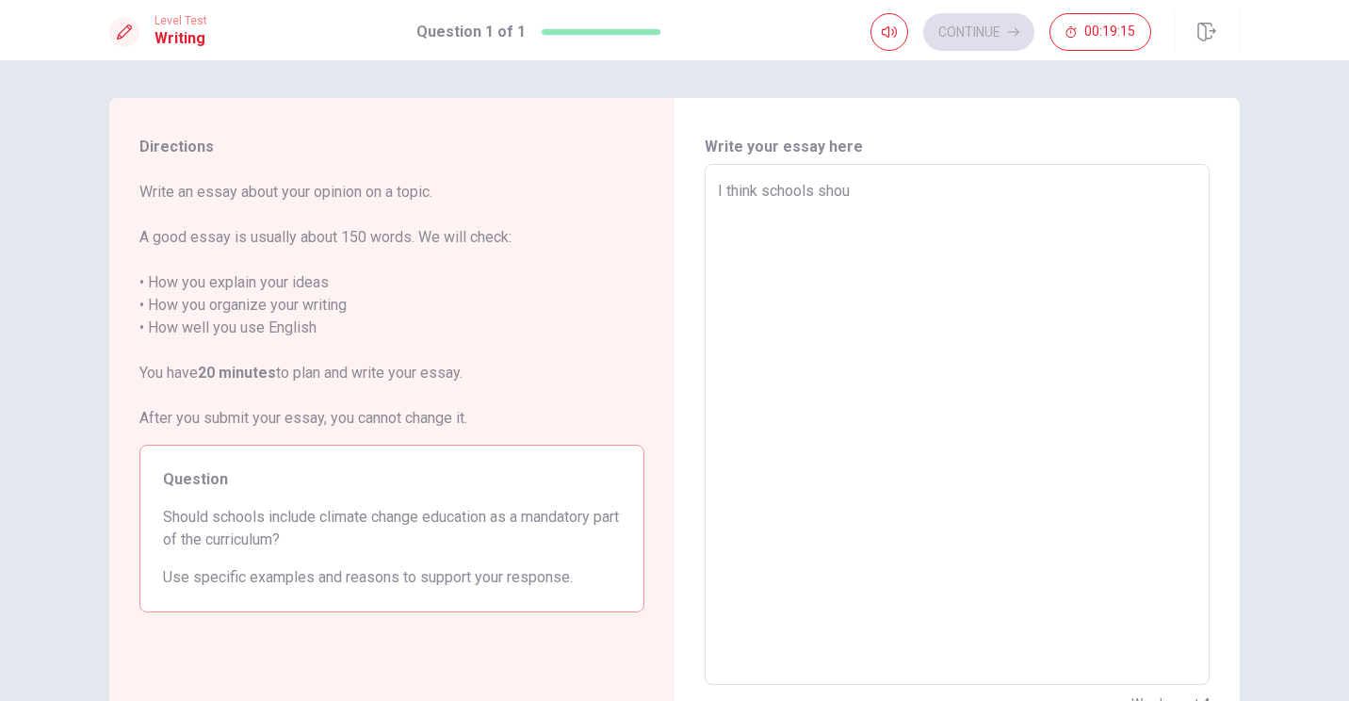
type textarea "I think schools shoul"
type textarea "x"
type textarea "I think schools should"
type textarea "x"
type textarea "I think schools should"
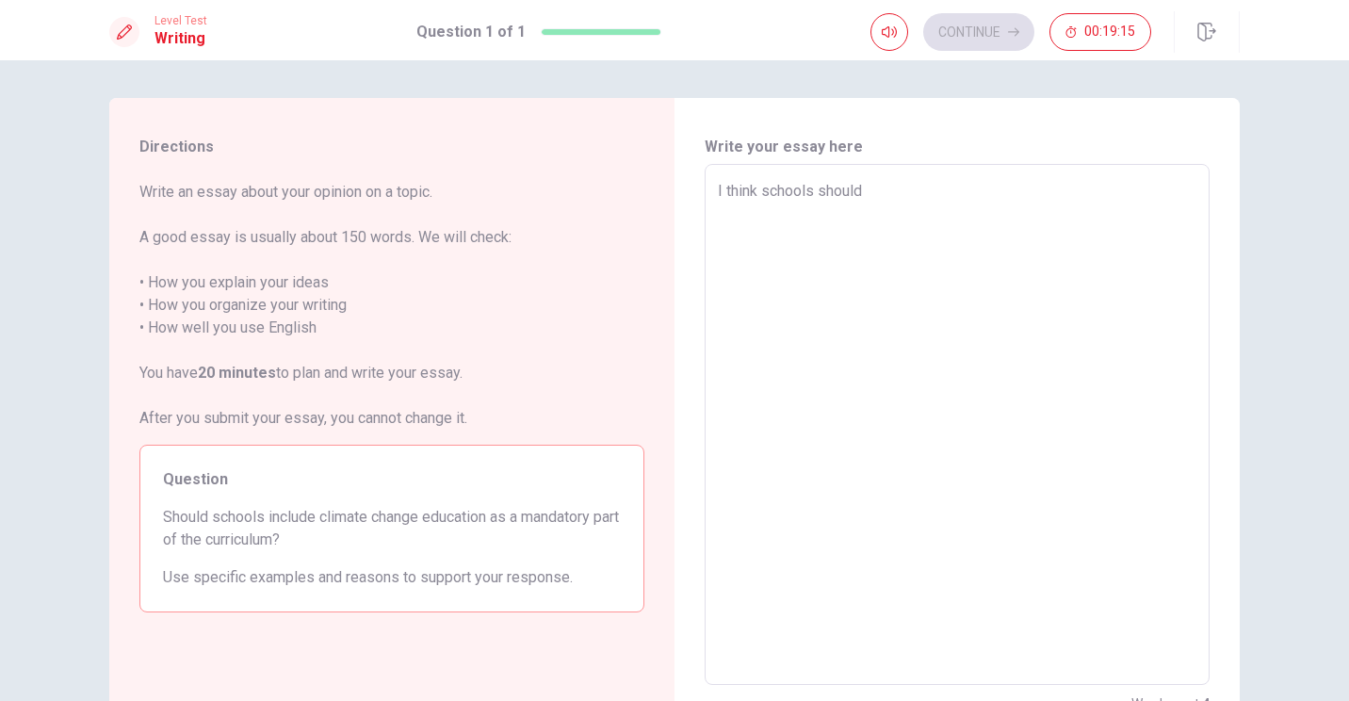
type textarea "x"
type textarea "I think schools should i"
type textarea "x"
type textarea "I think schools should in"
type textarea "x"
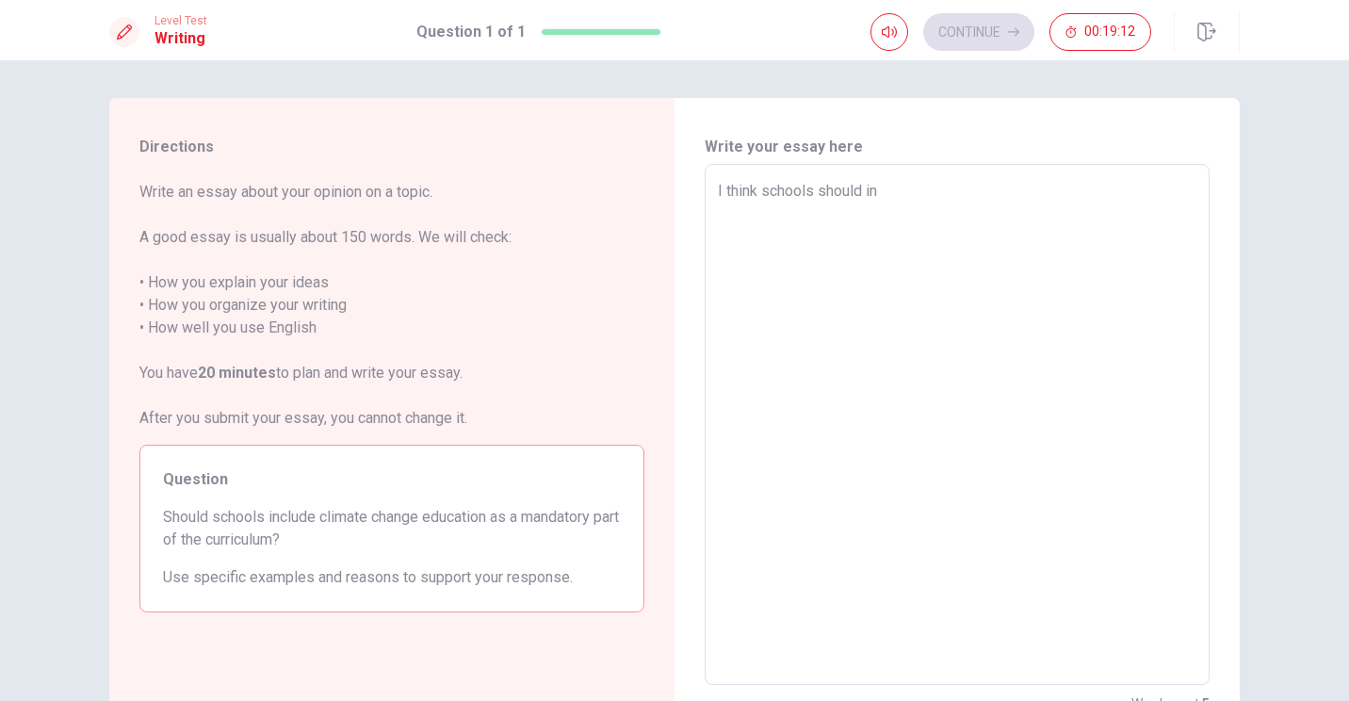
type textarea "I think schools should inc"
type textarea "x"
type textarea "I think schools should incl"
type textarea "x"
type textarea "I think schools should incld"
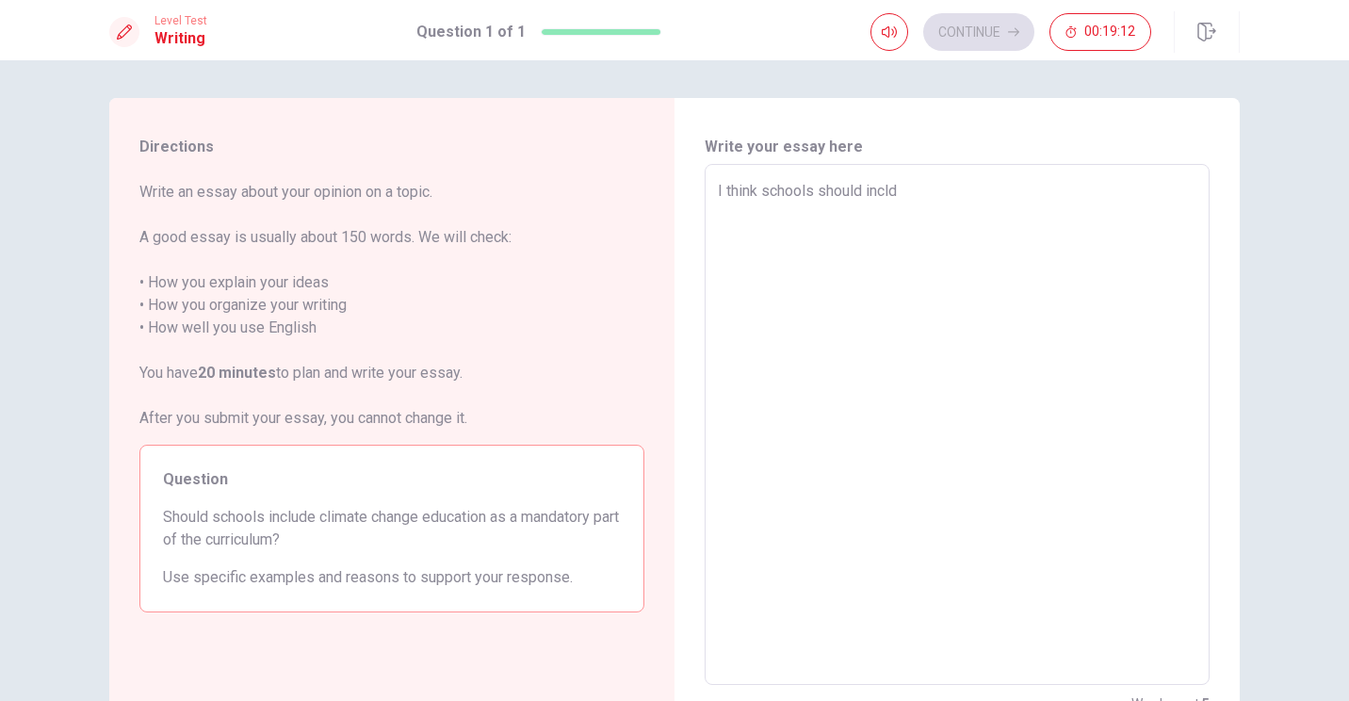
type textarea "x"
type textarea "I think schools should inclde"
type textarea "x"
type textarea "I think schools should incld"
type textarea "x"
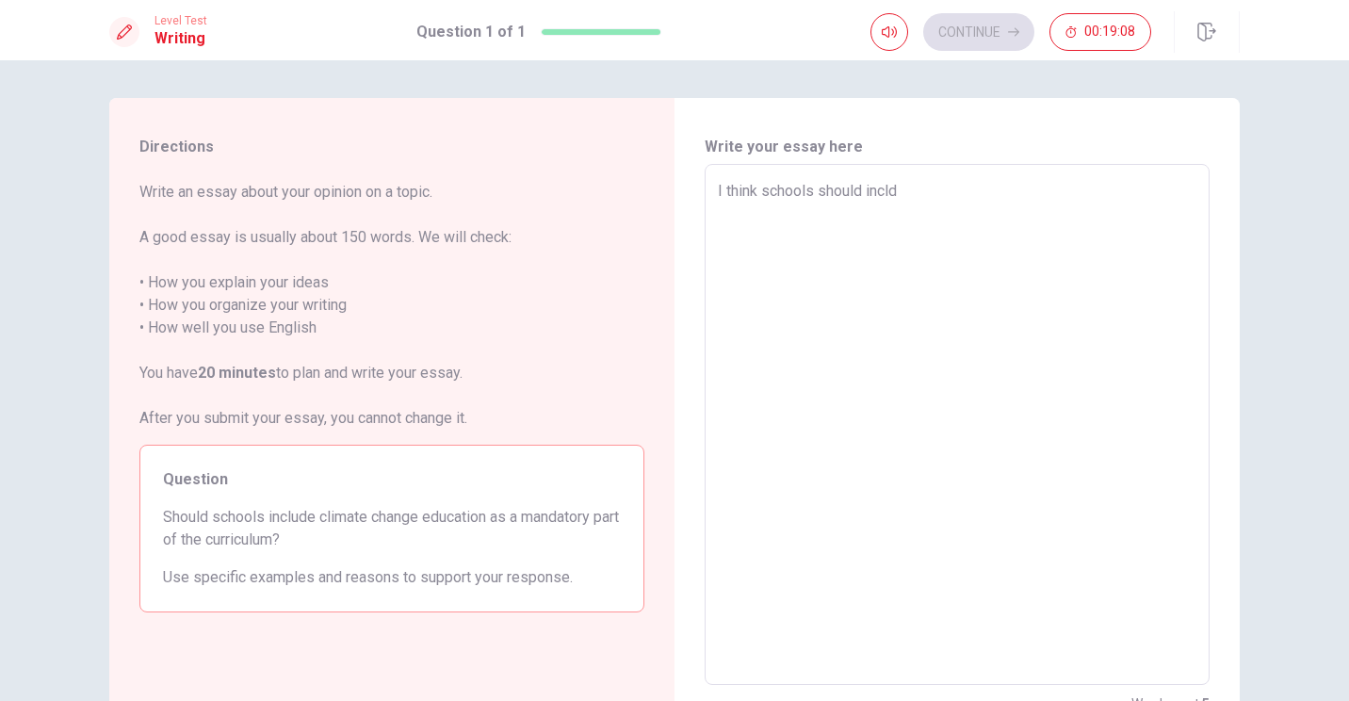
type textarea "I think schools should incl"
type textarea "x"
type textarea "I think schools should inclu"
type textarea "x"
type textarea "I think schools should inclue"
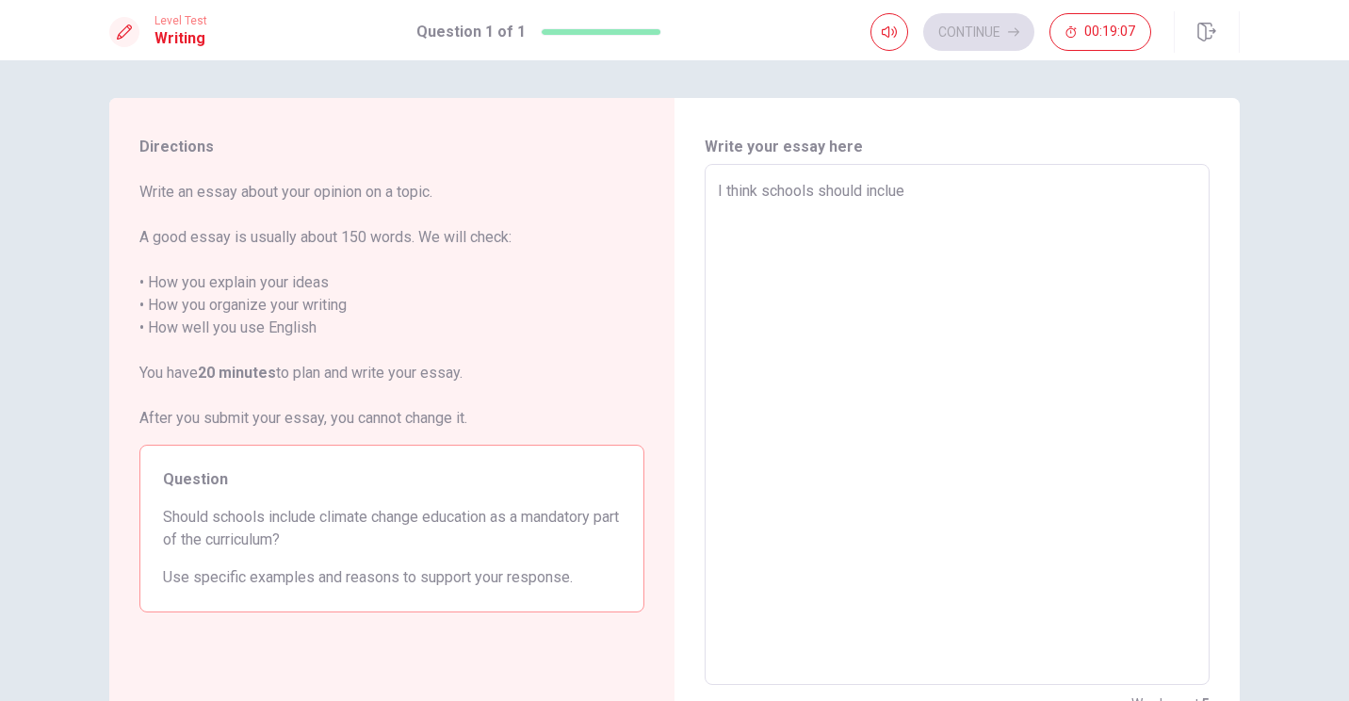
type textarea "x"
type textarea "I think schools should inclue"
type textarea "x"
type textarea "I think schools should inclue"
type textarea "x"
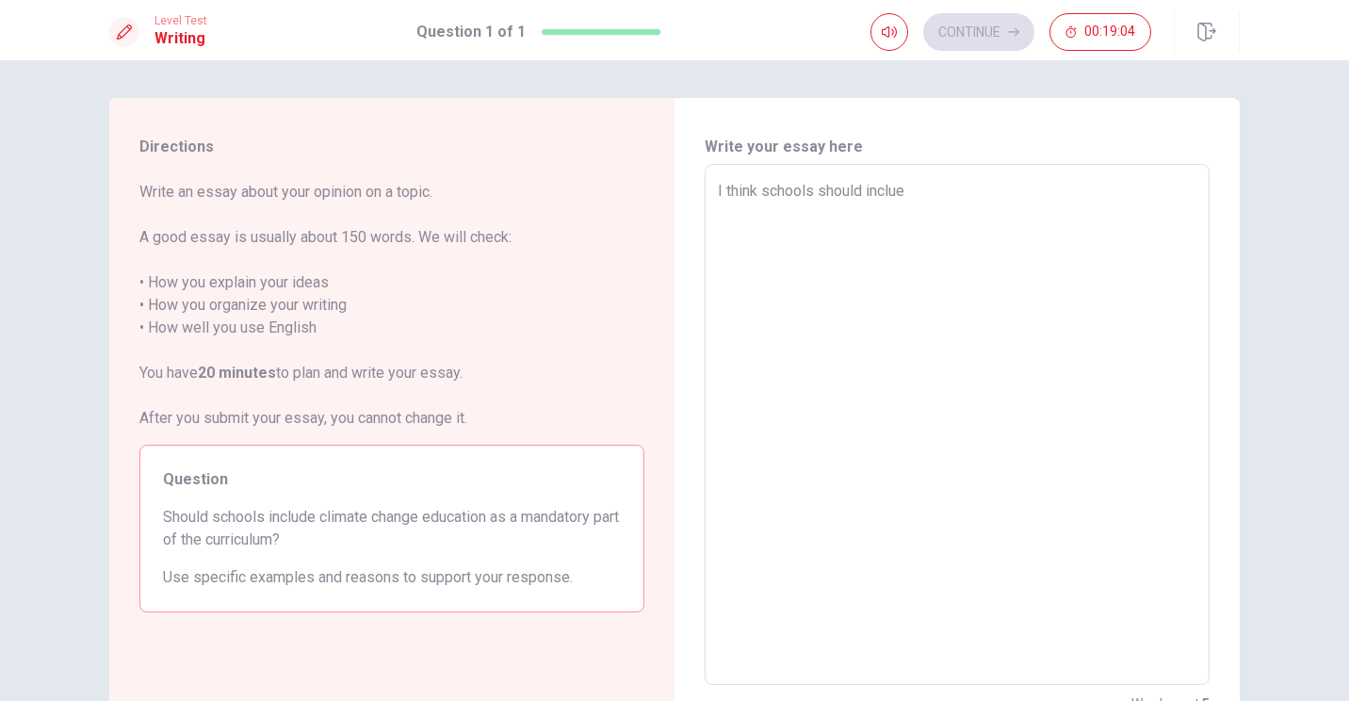
type textarea "I think schools should inclu"
type textarea "x"
type textarea "I think schools should incl"
type textarea "x"
type textarea "I think schools should inc"
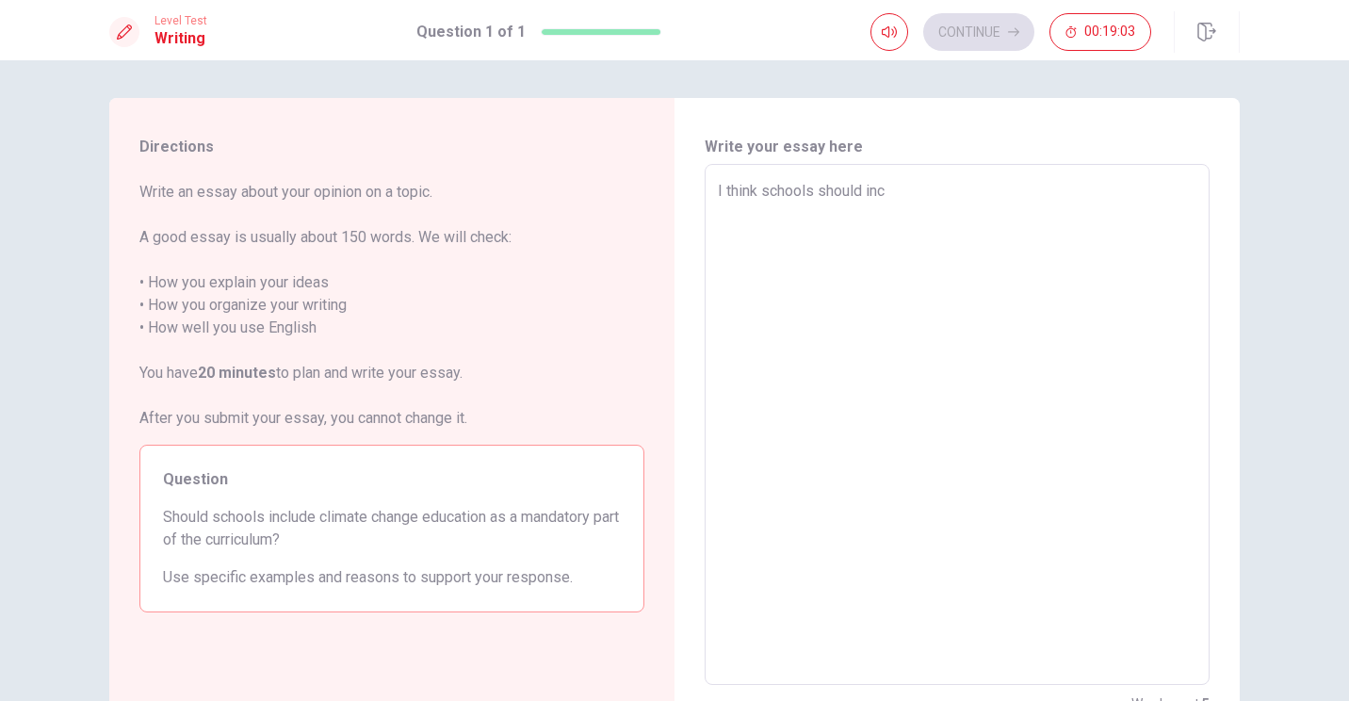
type textarea "x"
type textarea "I think schools should in"
type textarea "x"
type textarea "I think schools should i"
type textarea "x"
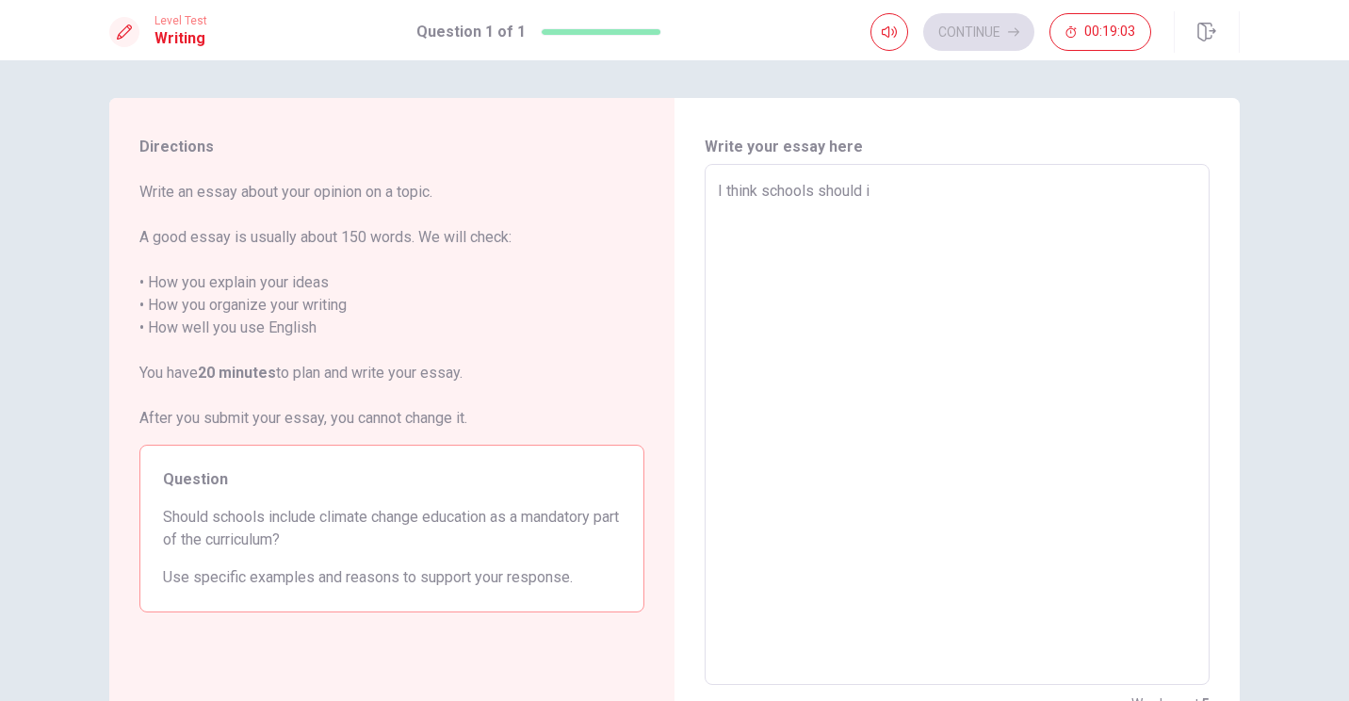
type textarea "I think schools should"
type textarea "x"
type textarea "I think schools should c"
type textarea "x"
type textarea "I think schools should ch"
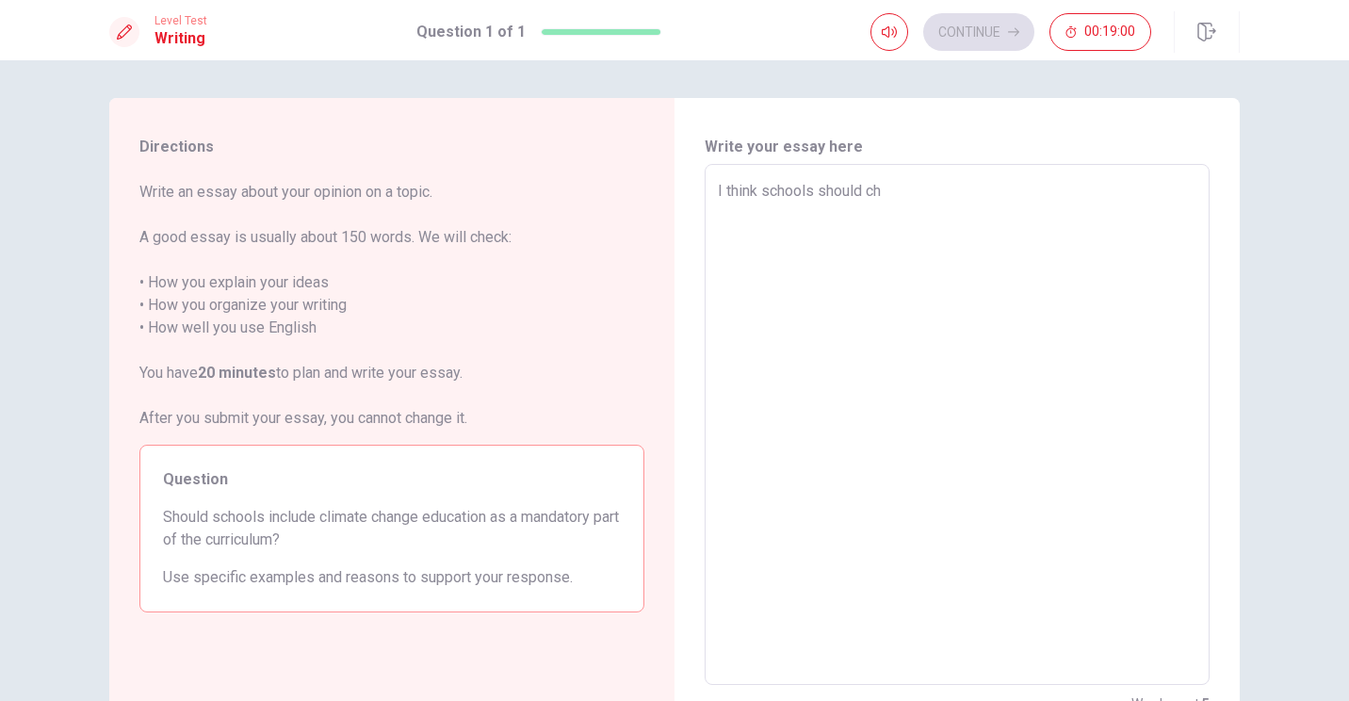
type textarea "x"
type textarea "I think schools should cha"
type textarea "x"
type textarea "I think schools should chan"
type textarea "x"
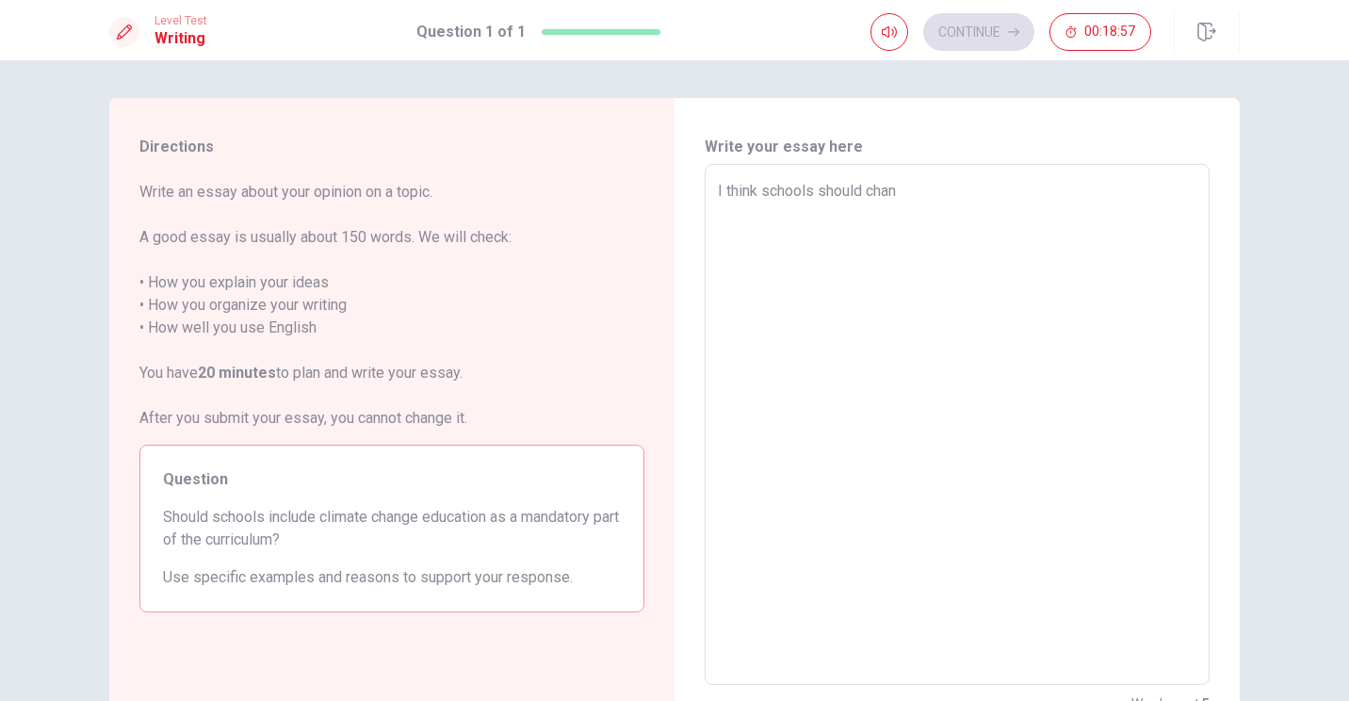
type textarea "I think schools should [PERSON_NAME]"
type textarea "x"
type textarea "I think schools should change"
type textarea "x"
type textarea "I think schools should change"
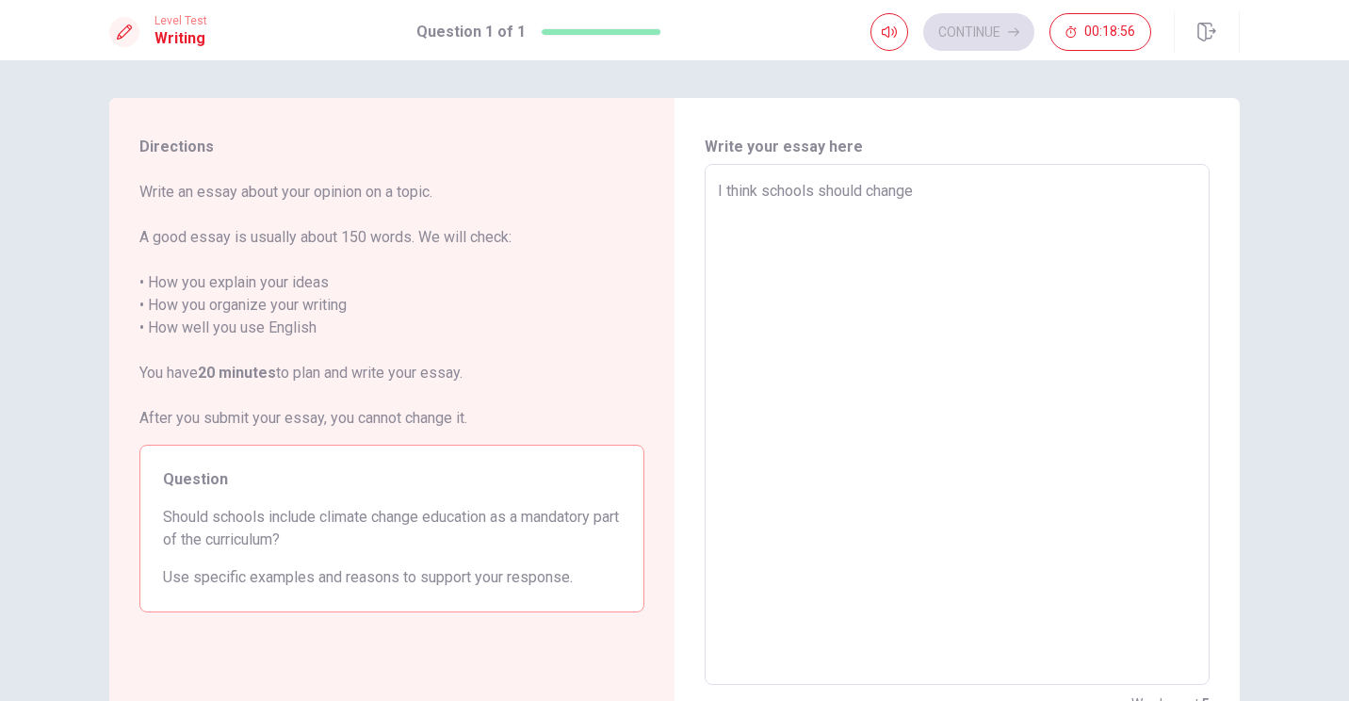
type textarea "x"
type textarea "I think schools should change d"
type textarea "x"
type textarea "I think schools should change de"
type textarea "x"
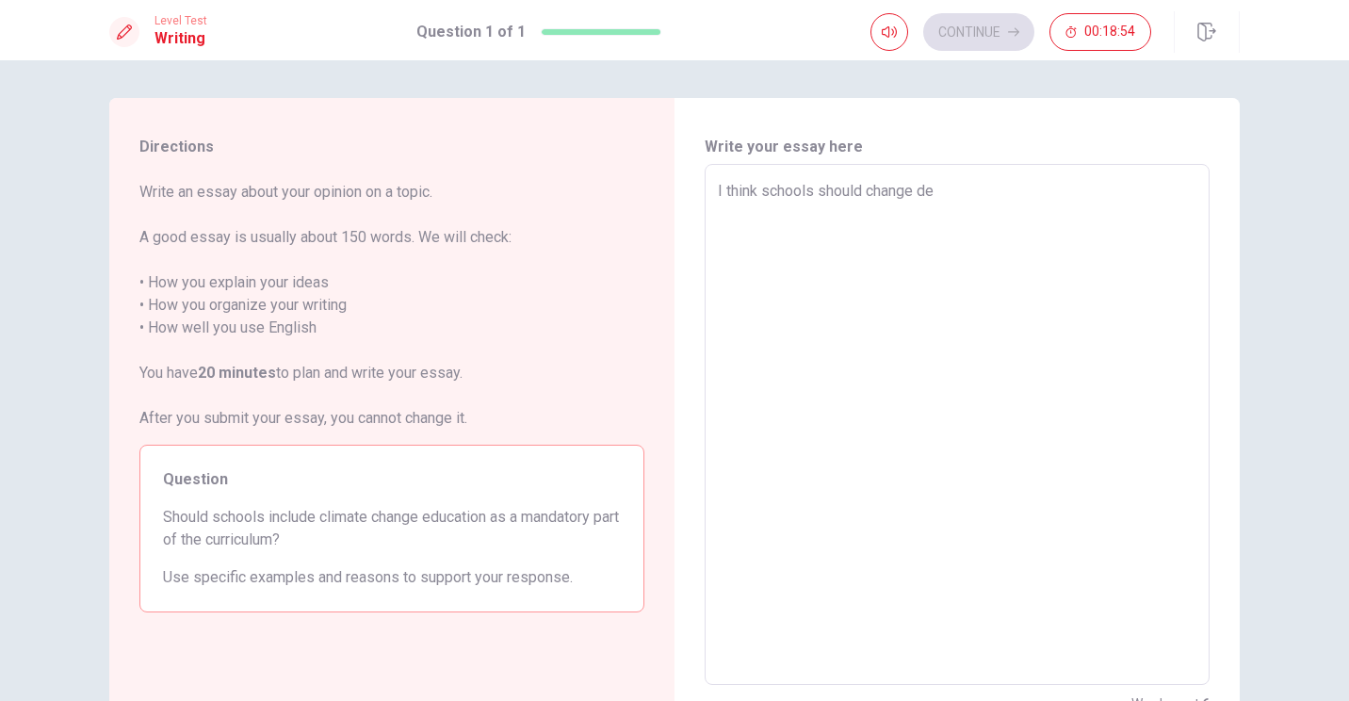
type textarea "I think schools should change d"
type textarea "x"
type textarea "I think schools should change"
type textarea "x"
type textarea "I think schools should change d"
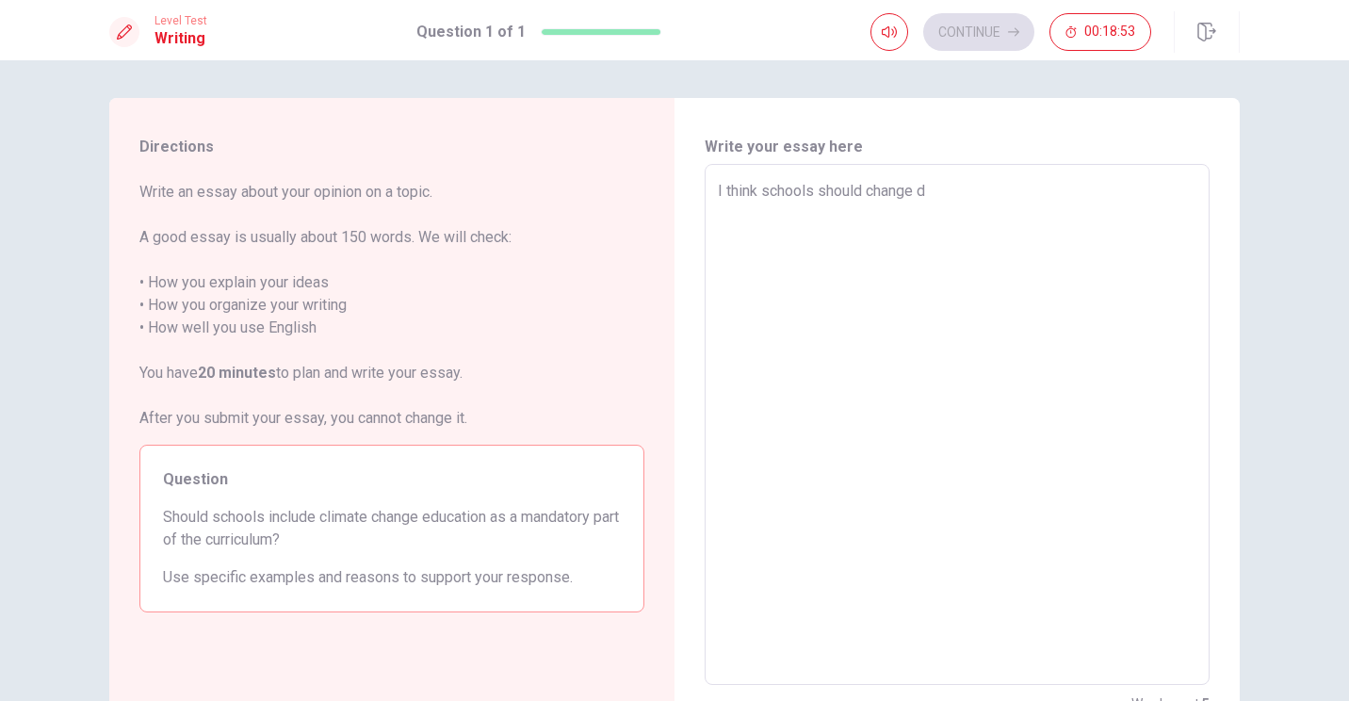
type textarea "x"
type textarea "I think schools should change de"
type textarea "x"
type textarea "I think schools should change deu"
type textarea "x"
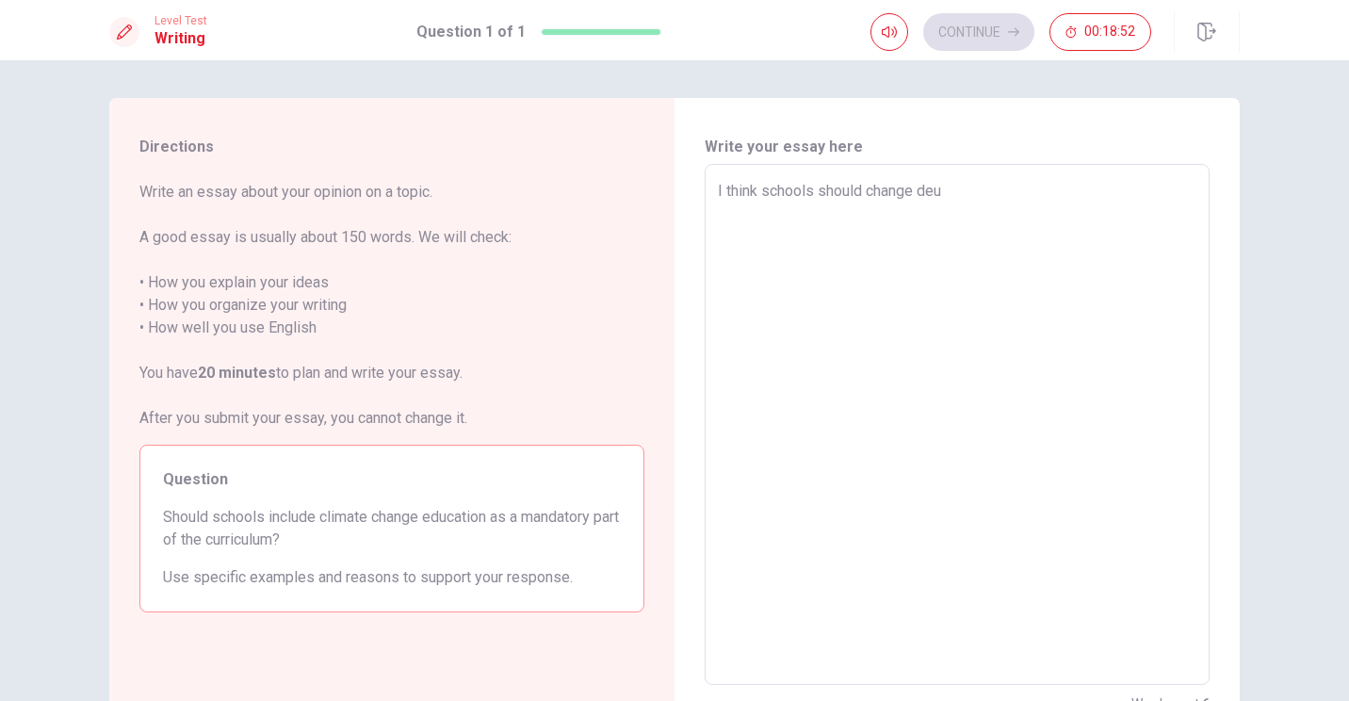
type textarea "I think schools should change deuc"
type textarea "x"
type textarea "I think schools should change deuca"
type textarea "x"
type textarea "I think schools should change deucat"
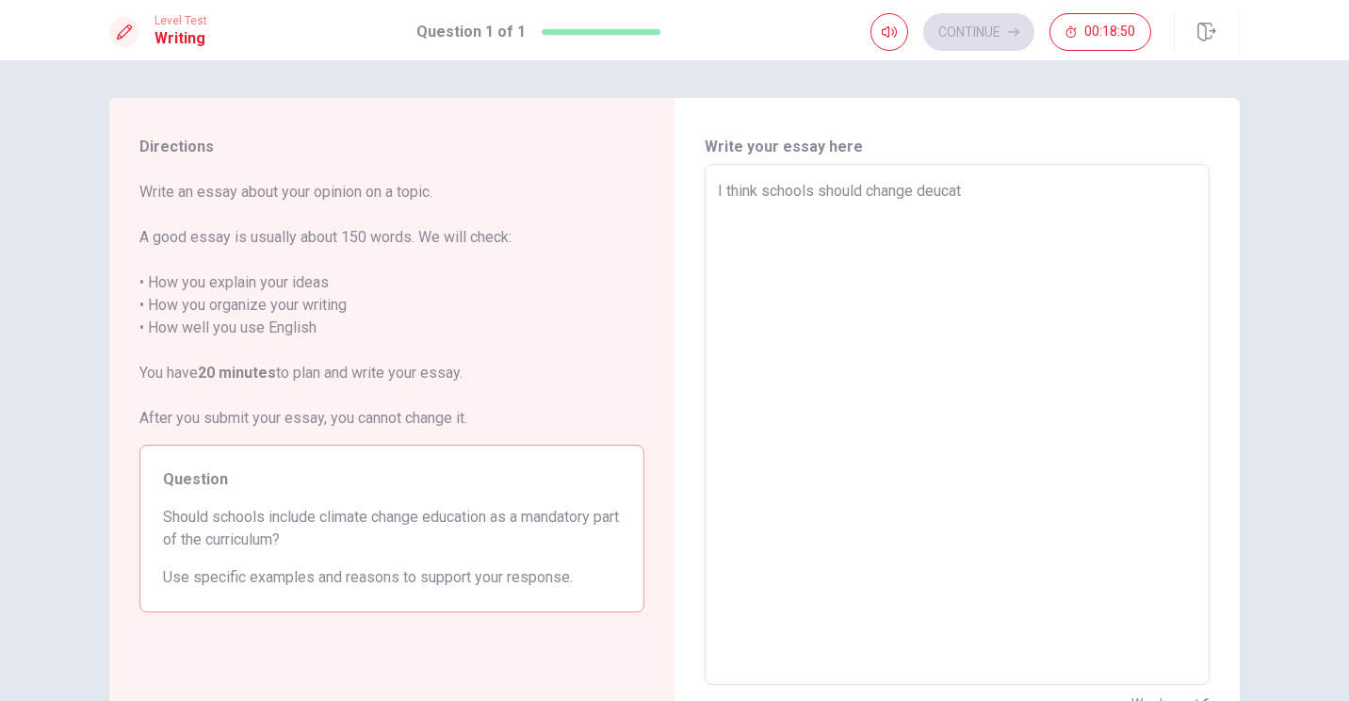
type textarea "x"
type textarea "I think schools should change deucati"
type textarea "x"
type textarea "I think schools should change deucatio"
type textarea "x"
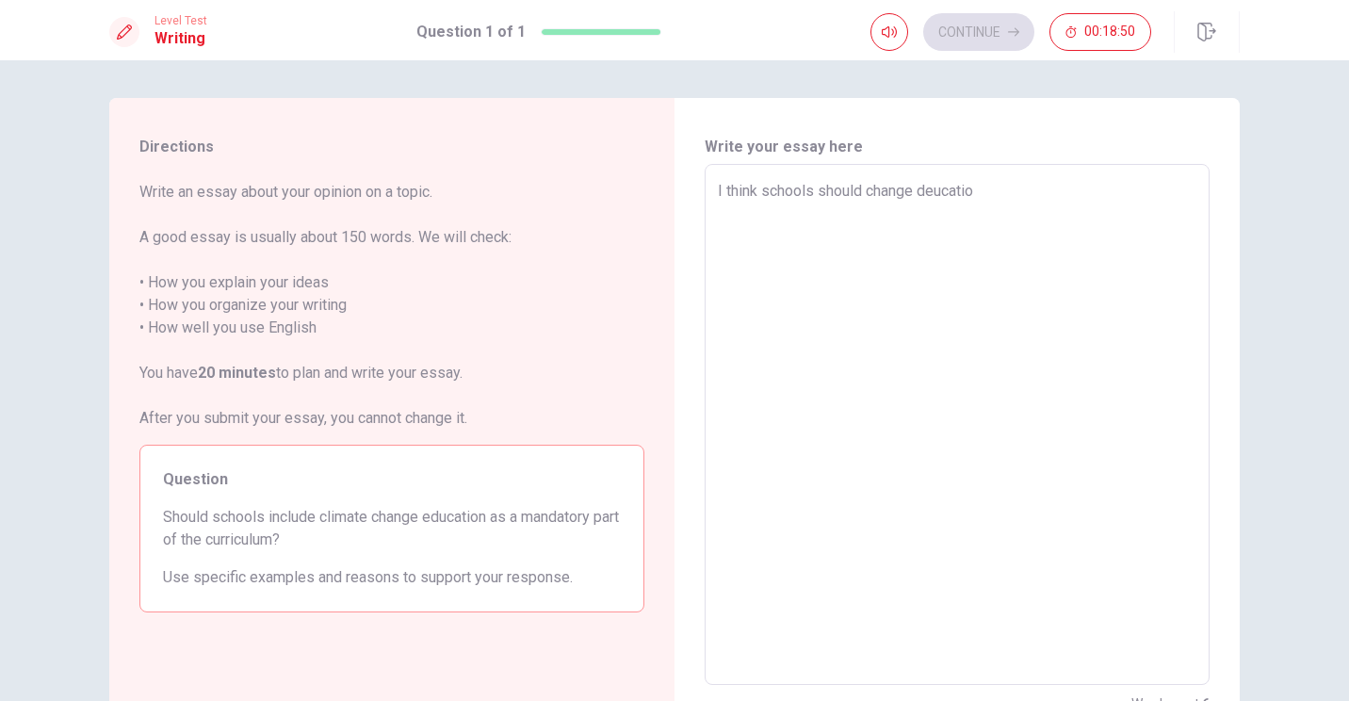
type textarea "I think schools should change deucation"
type textarea "x"
type textarea "I think schools should change deucation"
type textarea "x"
type textarea "I think schools should change ducation"
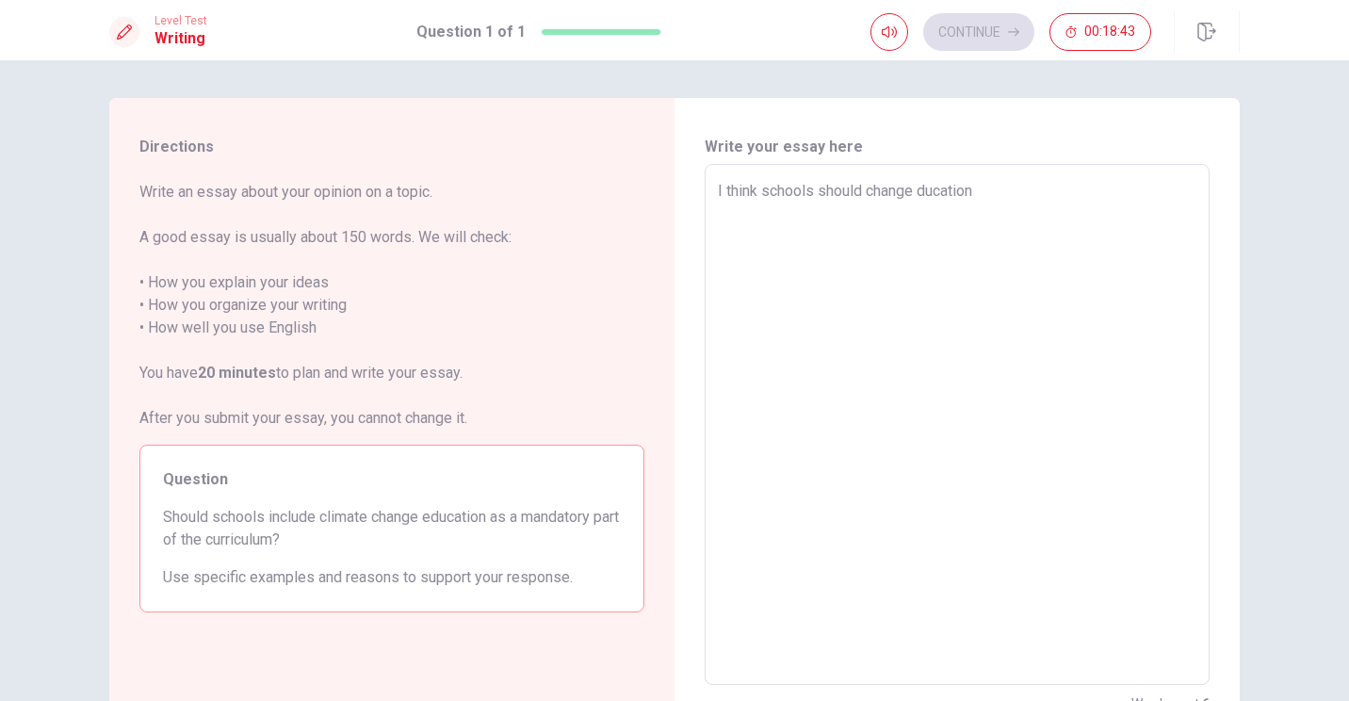
type textarea "x"
type textarea "I think schools should change ucation"
type textarea "x"
type textarea "I think schools should change ducation"
type textarea "x"
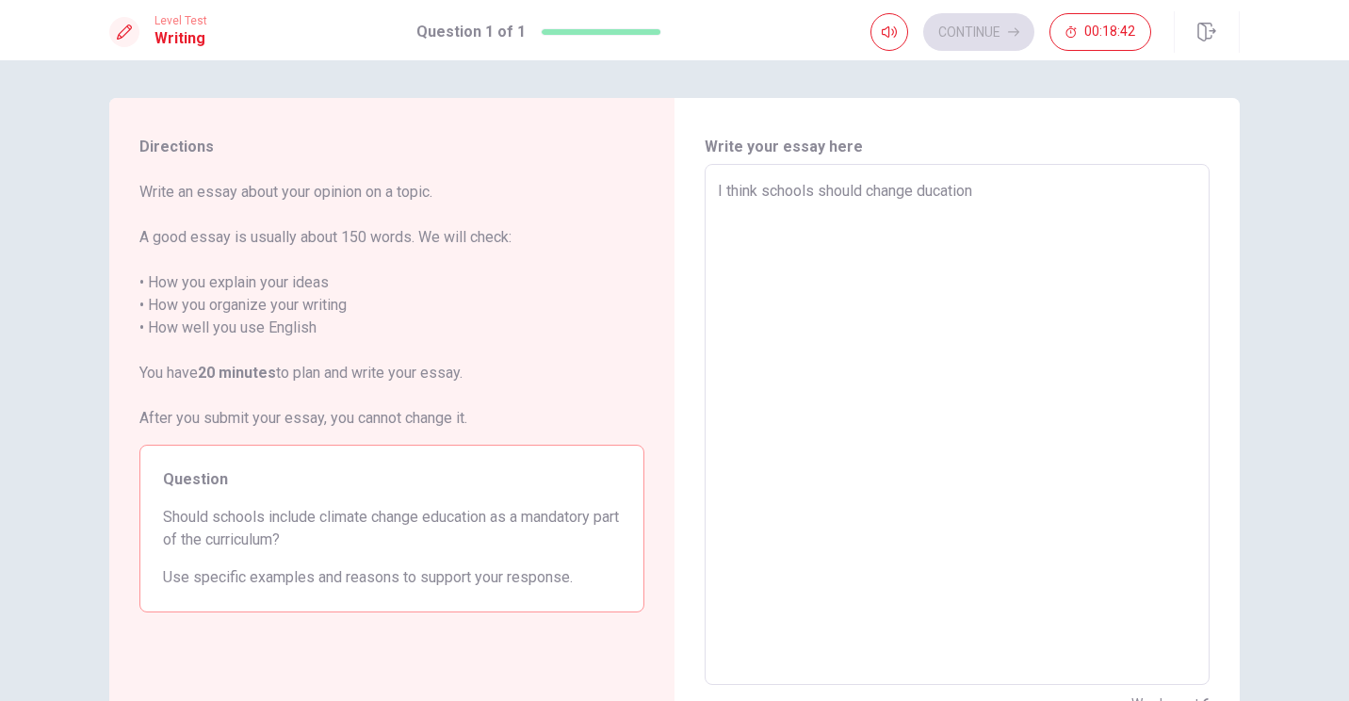
type textarea "I think schools should change deucation"
type textarea "x"
type textarea "I think schools should change deucation"
type textarea "x"
type textarea "I think schools shouldn change deucation"
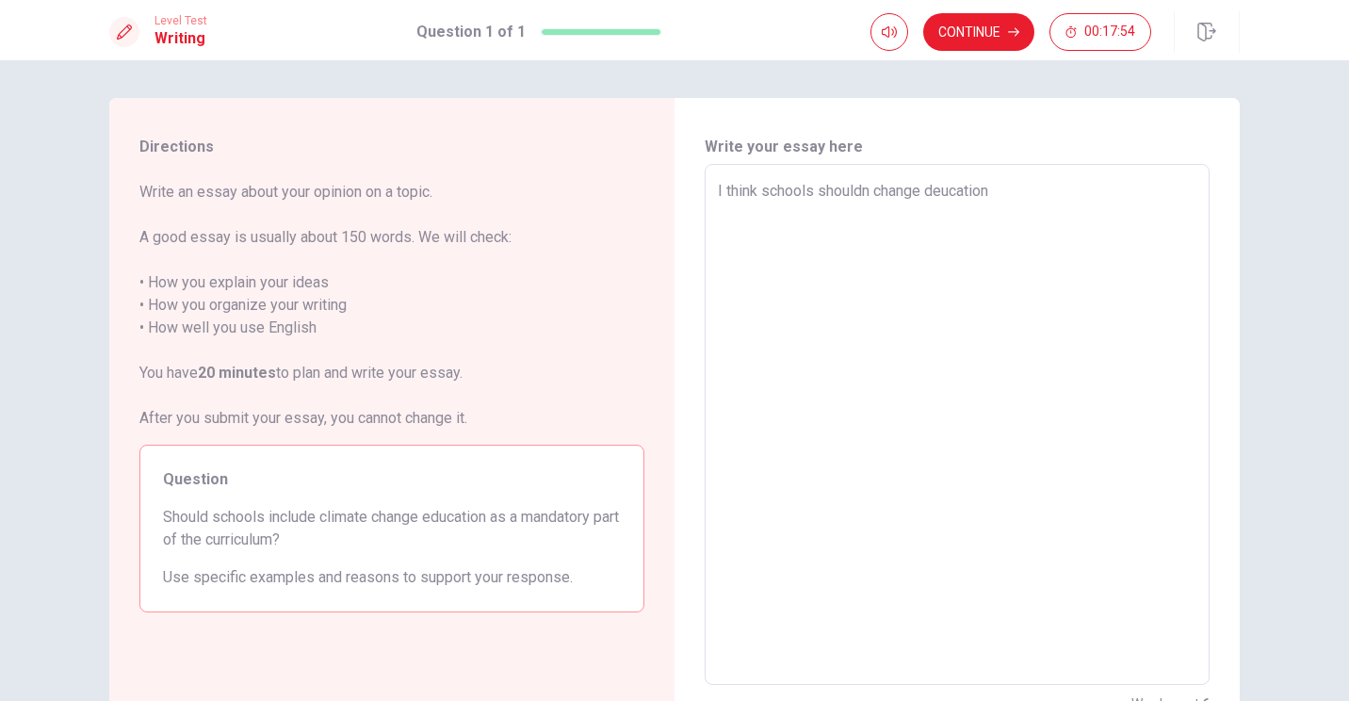
type textarea "x"
type textarea "I think schools shouldn` change deucation"
type textarea "x"
type textarea "I think schools shouldn`t change deucation"
type textarea "x"
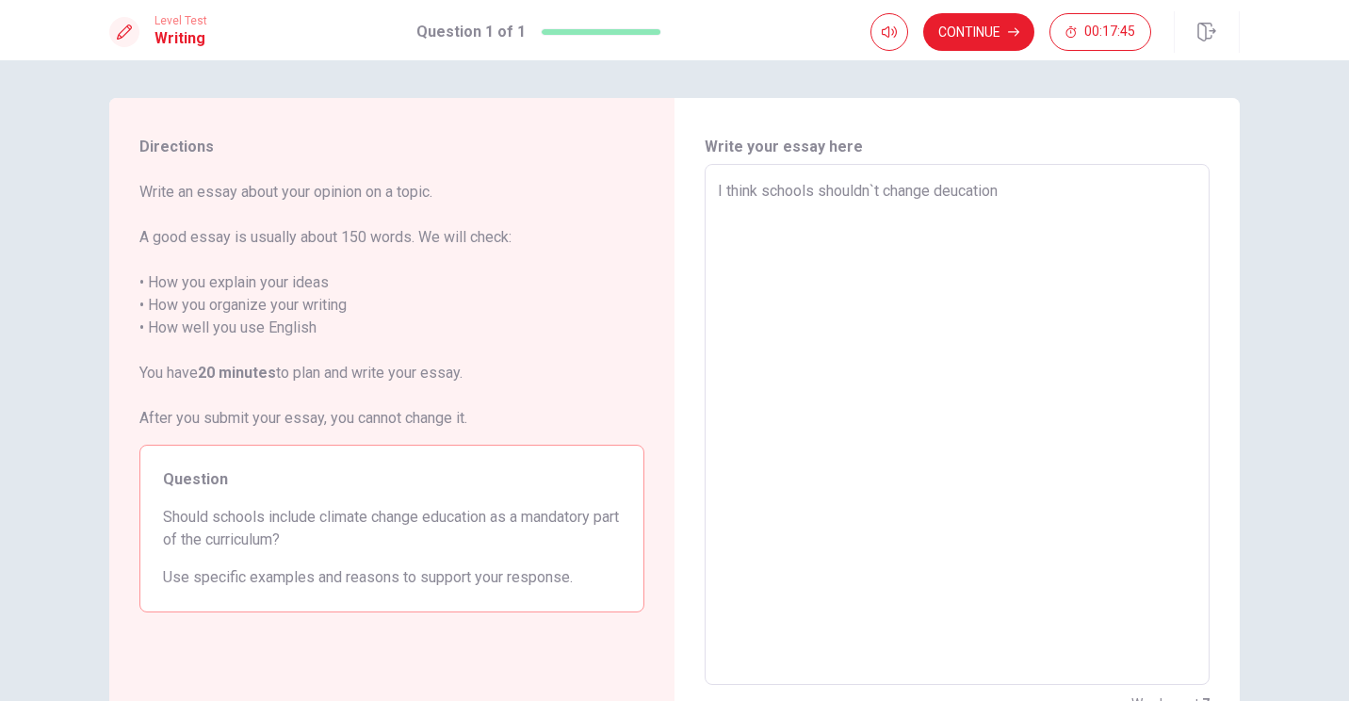
type textarea "I think schools shouldn`t change ducation"
type textarea "x"
type textarea "I think schools shouldn`t change ucation"
type textarea "x"
type textarea "I think schools shouldn`t change eucation"
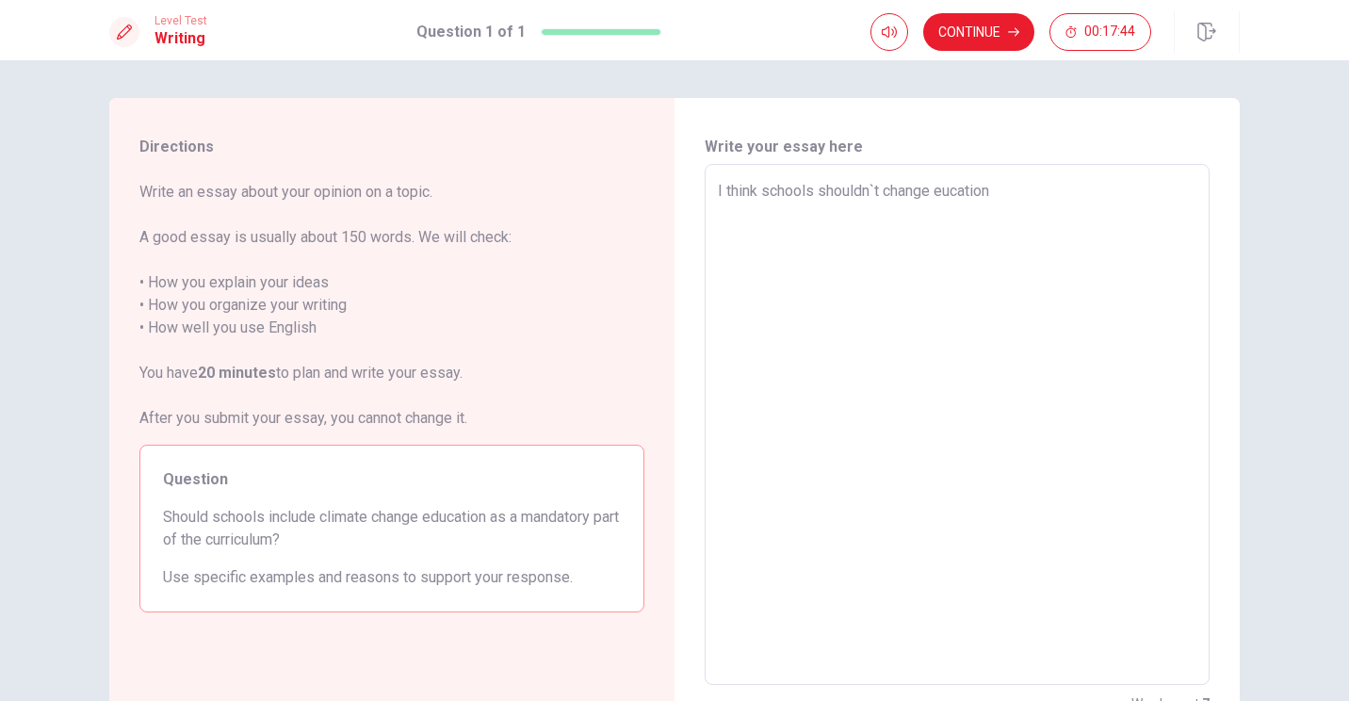
type textarea "x"
type textarea "I think schools shouldn`t change education"
type textarea "x"
type textarea "I think schools shouldn`t change education a"
type textarea "x"
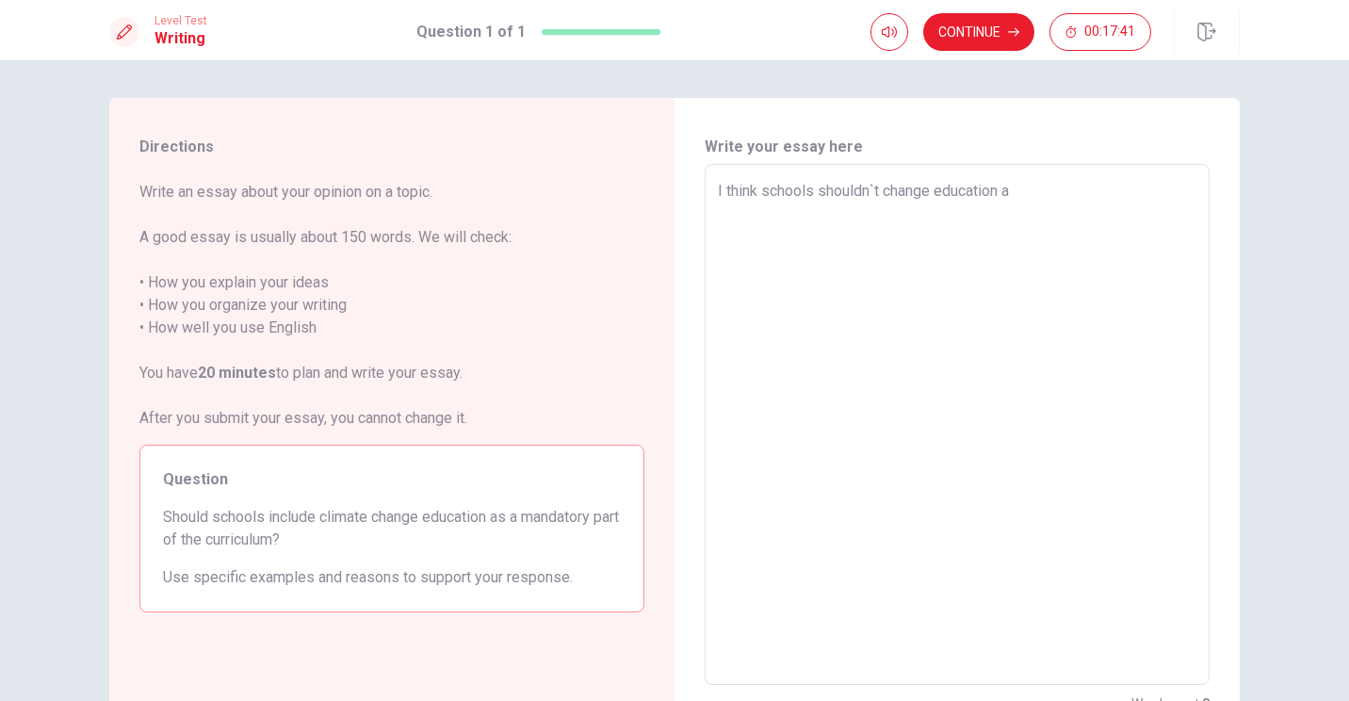
type textarea "I think schools shouldn`t change education as"
type textarea "x"
type textarea "I think schools shouldn`t change education a"
type textarea "x"
type textarea "I think schools shouldn`t change education"
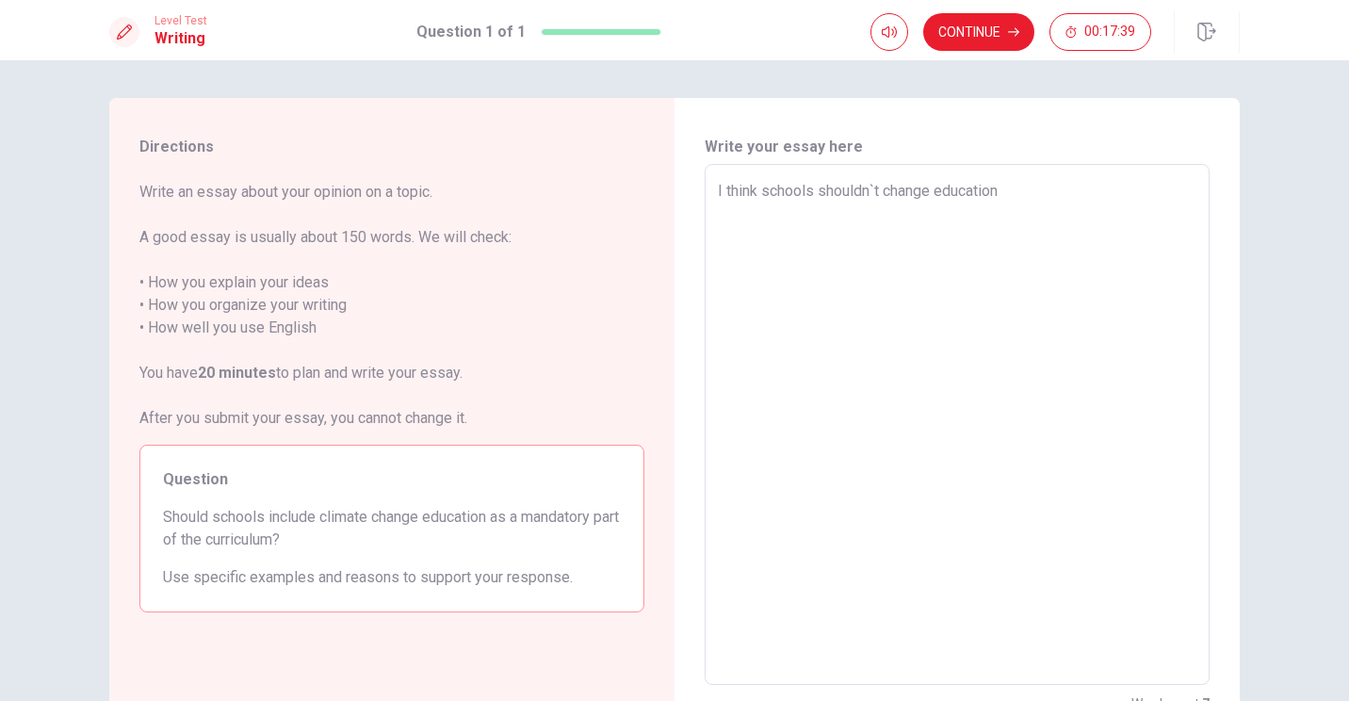
type textarea "x"
type textarea "I think schools shouldn` change education"
type textarea "x"
type textarea "I think schools shouldn change education"
type textarea "x"
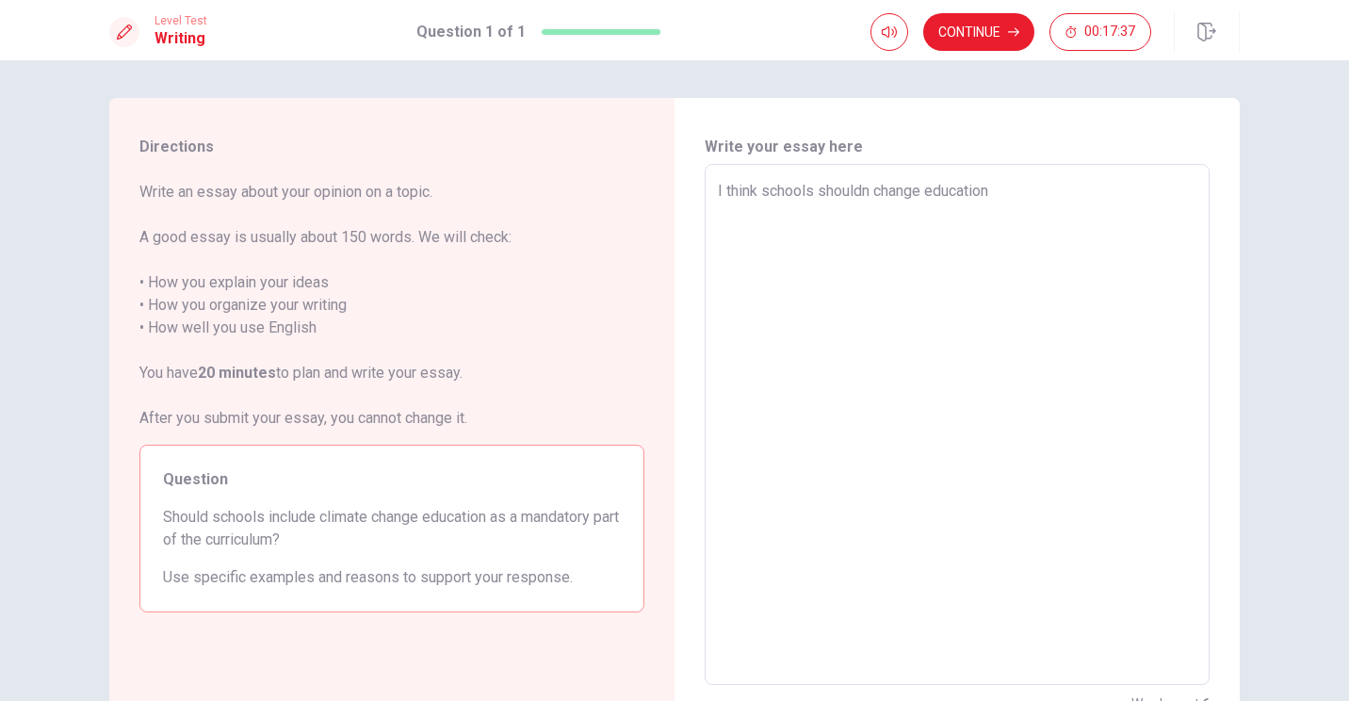
type textarea "I think schools should change education"
type textarea "x"
type textarea "I think schools should change education"
type textarea "x"
type textarea "I think schools should change education"
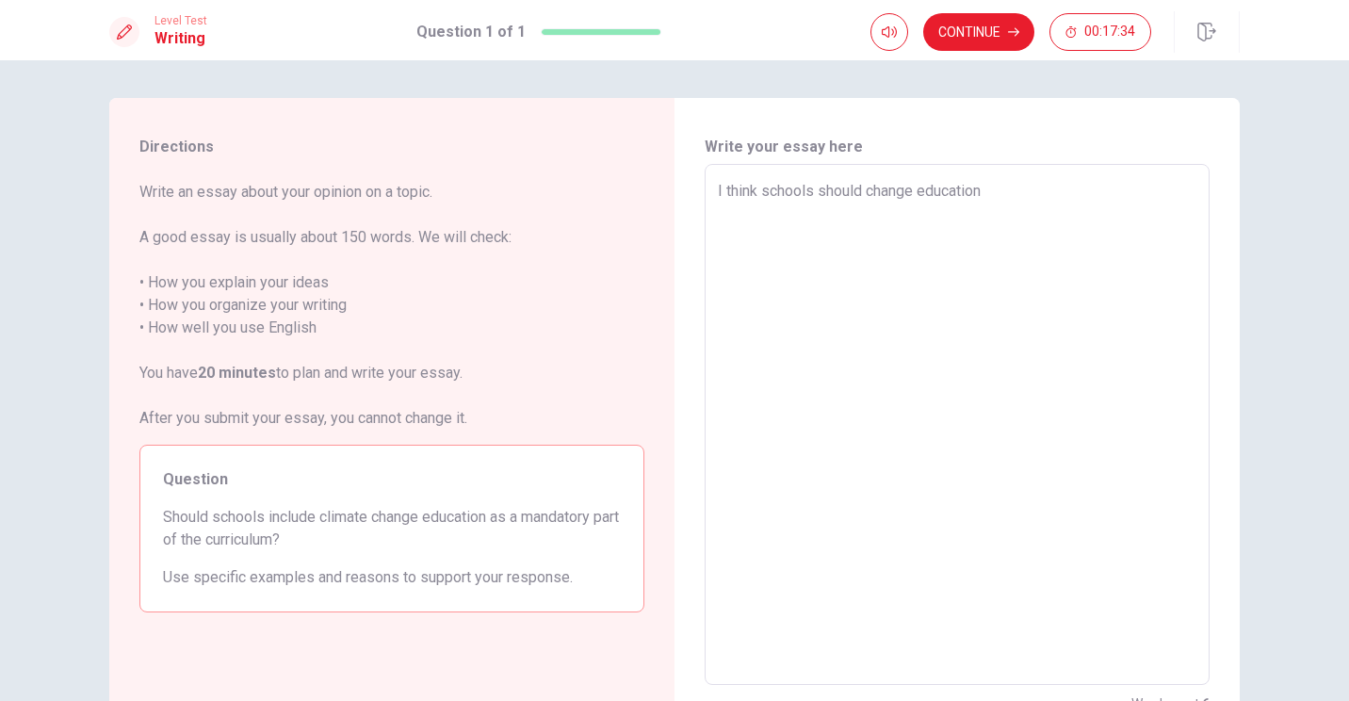
type textarea "x"
type textarea "I think schools should change education"
type textarea "x"
type textarea "I think schools should change education a"
type textarea "x"
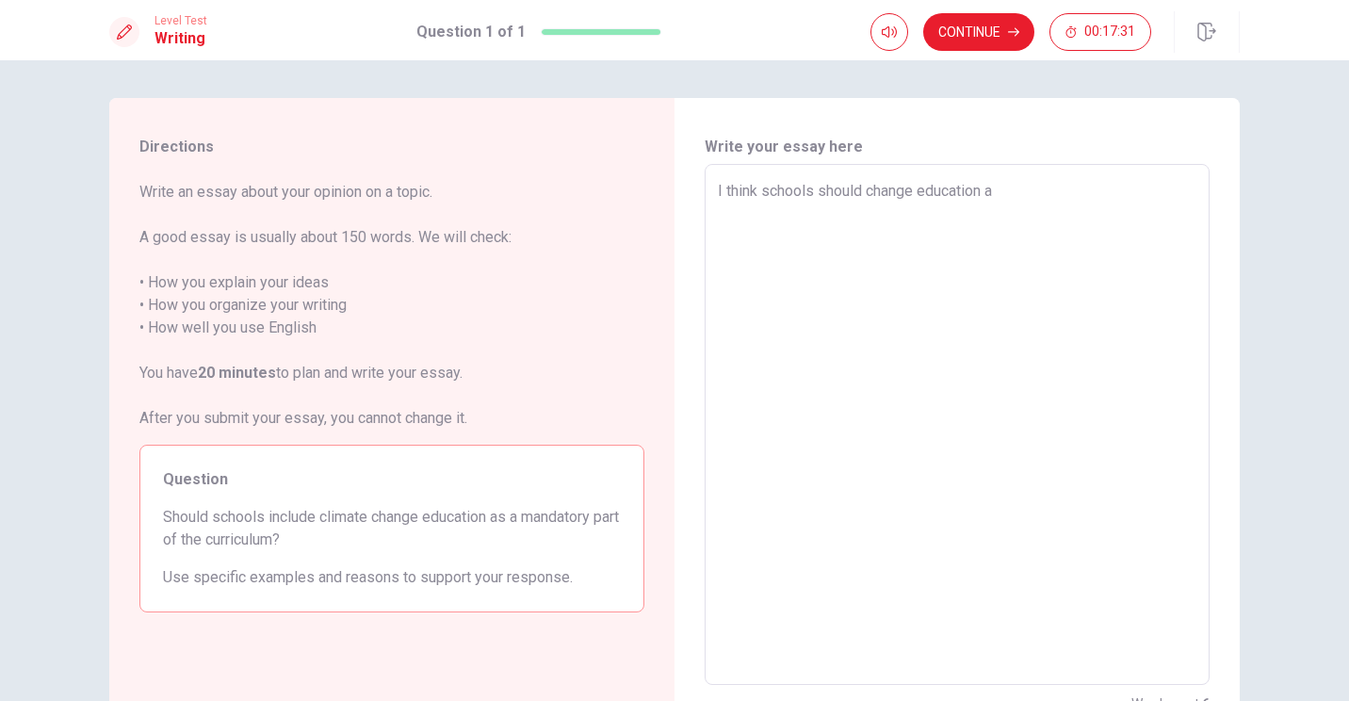
type textarea "I think schools should change education as"
type textarea "x"
type textarea "I think schools should change education as"
type textarea "x"
type textarea "I think schools should change education as a"
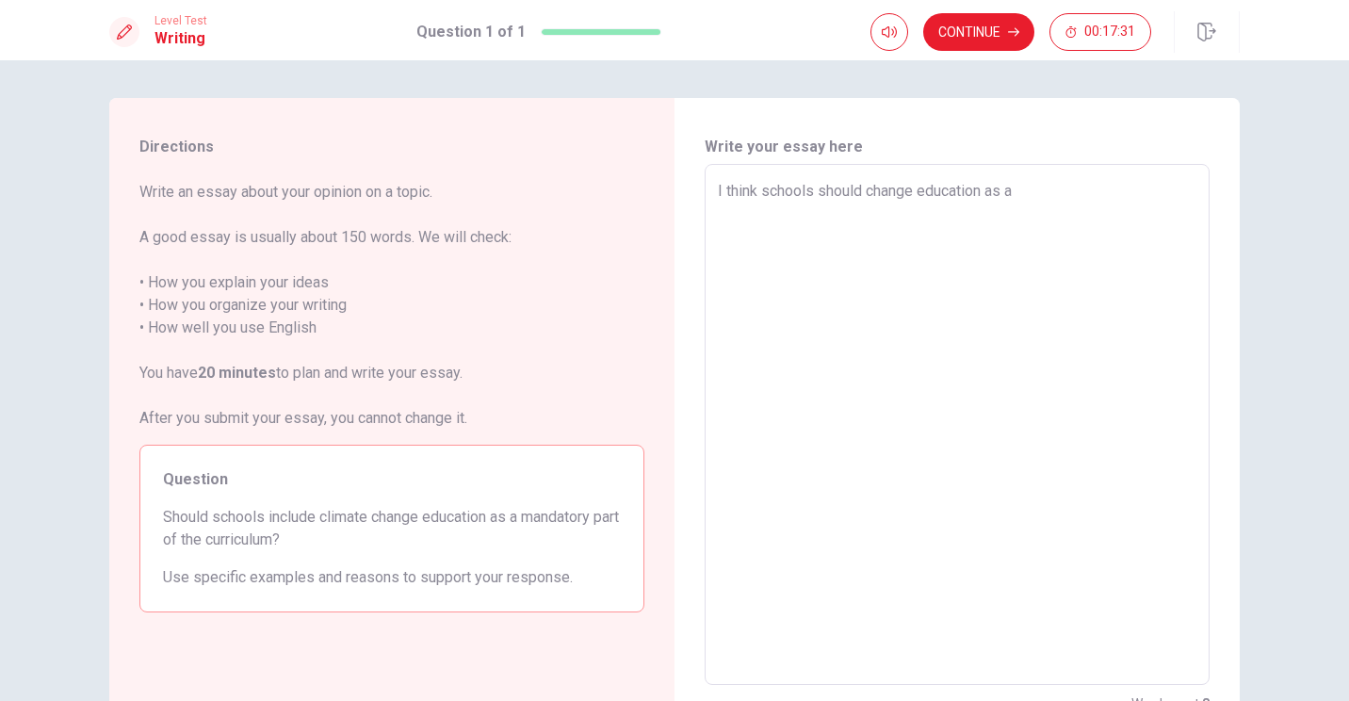
type textarea "x"
type textarea "I think schools should change education as a"
type textarea "x"
type textarea "I think schools should change education as a m"
type textarea "x"
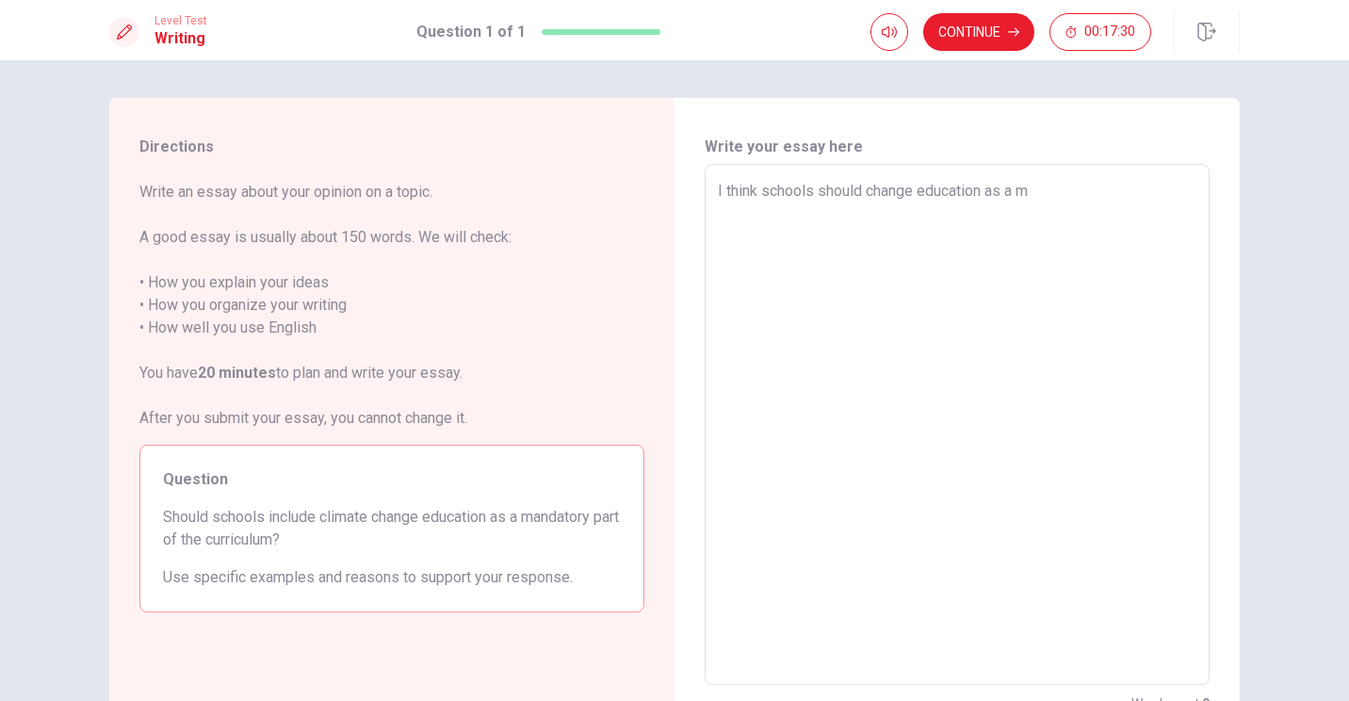
type textarea "I think schools should change education as a ma"
type textarea "x"
type textarea "I think schools should change education as a mad"
type textarea "x"
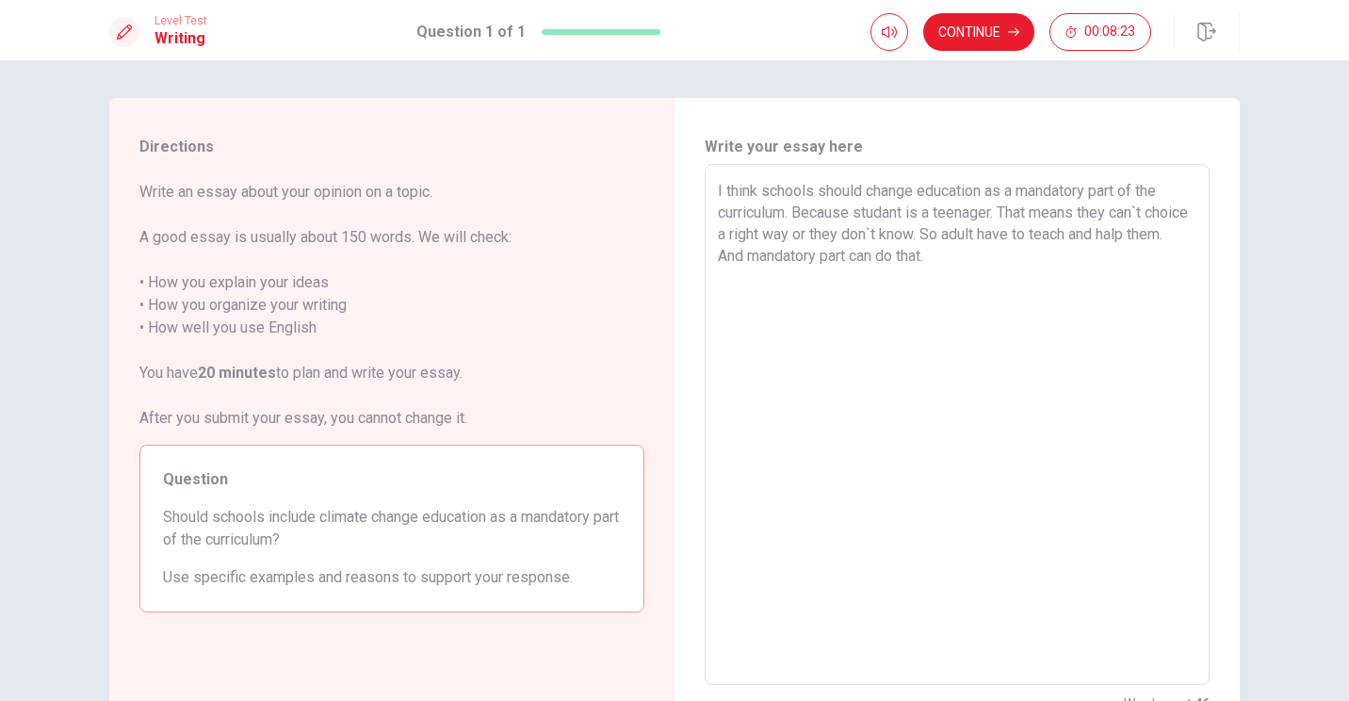
click at [668, 238] on textarea "I think schools should change education as a mandatory part of the curriculum. …" at bounding box center [957, 425] width 479 height 490
drag, startPoint x: 967, startPoint y: 282, endPoint x: 713, endPoint y: 283, distance: 253.5
click at [668, 283] on textarea "I think schools should change education as a mandatory part of the curriculum. …" at bounding box center [957, 425] width 479 height 490
click at [668, 285] on textarea "I think schools should change education as a mandatory part of the curriculum. …" at bounding box center [957, 425] width 479 height 490
click at [668, 263] on textarea "I think schools should change education as a mandatory part of the curriculum. …" at bounding box center [957, 425] width 479 height 490
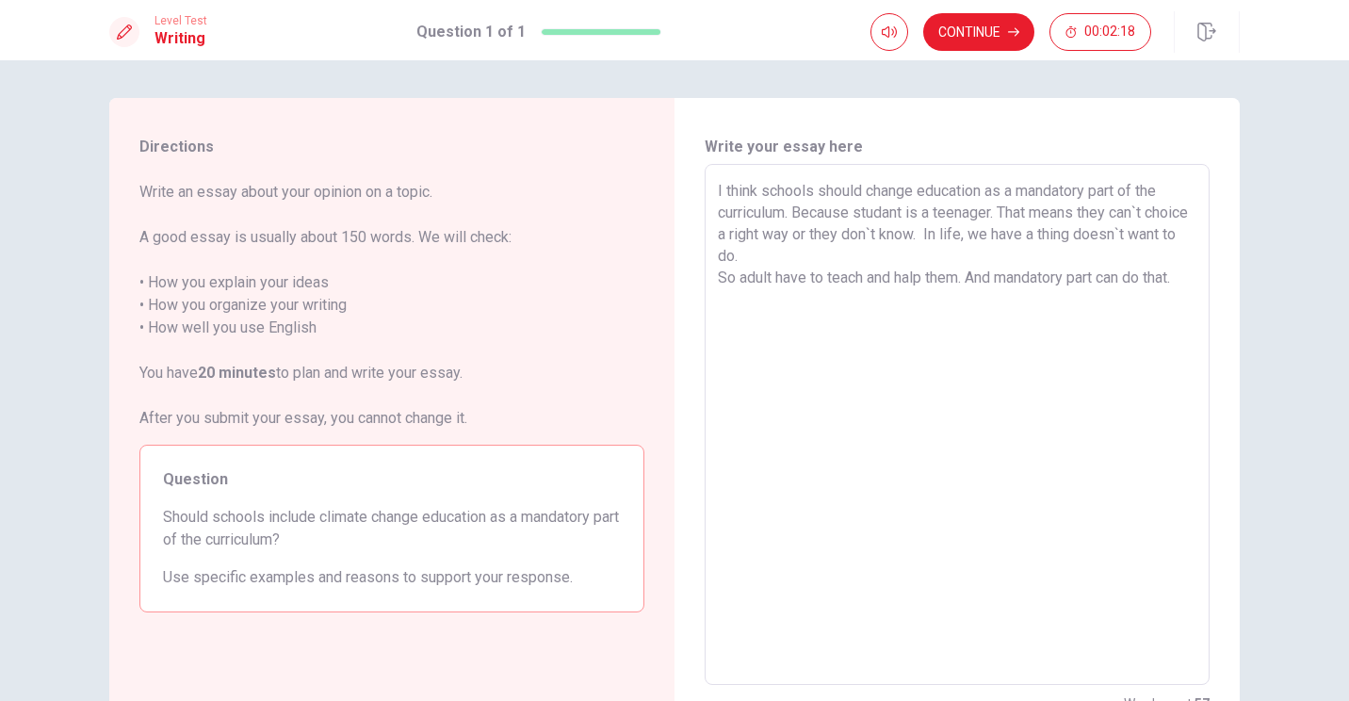
click at [668, 279] on div "I think schools should change education as a mandatory part of the curriculum. …" at bounding box center [957, 424] width 505 height 521
click at [668, 270] on textarea "I think schools should change education as a mandatory part of the curriculum. …" at bounding box center [957, 425] width 479 height 490
click at [668, 281] on textarea "I think schools should change education as a mandatory part of the curriculum. …" at bounding box center [957, 425] width 479 height 490
click at [668, 282] on div "I think schools should change education as a mandatory part of the curriculum. …" at bounding box center [957, 424] width 505 height 521
click at [668, 278] on textarea "I think schools should change education as a mandatory part of the curriculum. …" at bounding box center [957, 425] width 479 height 490
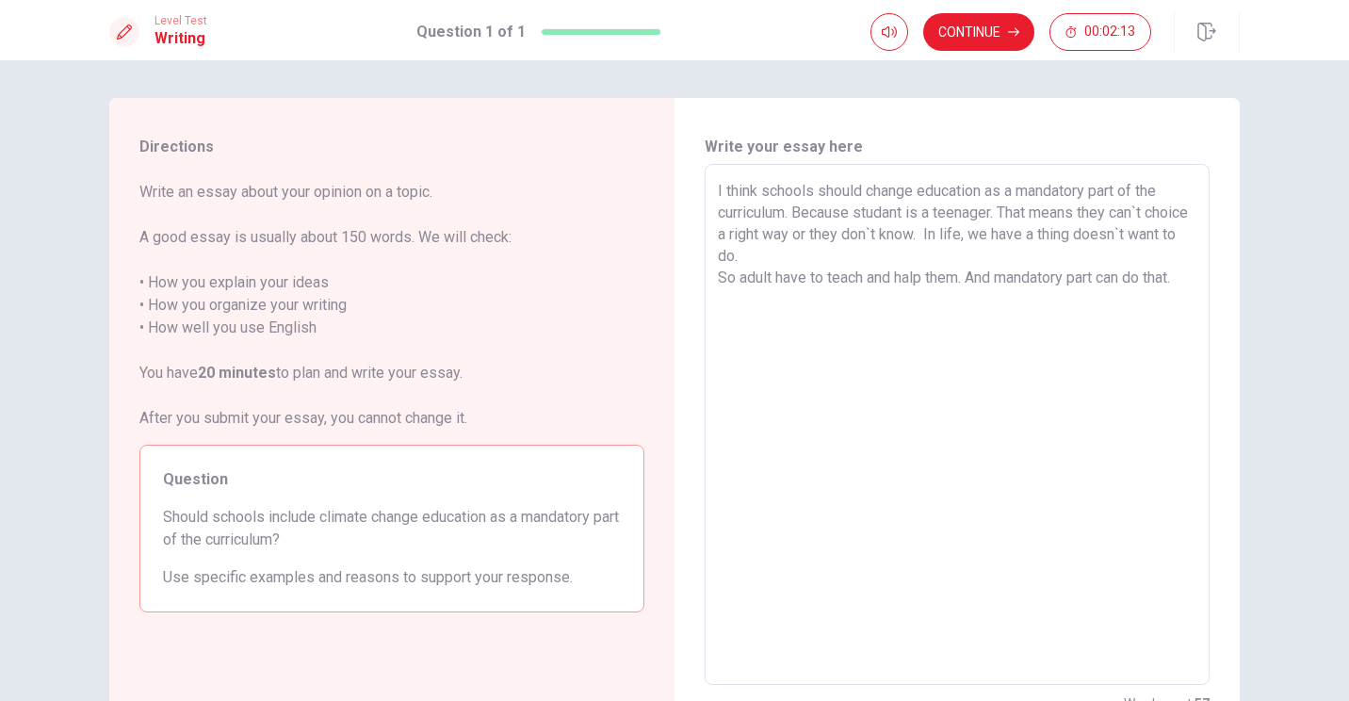
drag, startPoint x: 716, startPoint y: 281, endPoint x: 956, endPoint y: 275, distance: 240.4
click at [668, 275] on textarea "I think schools should change education as a mandatory part of the curriculum. …" at bounding box center [957, 425] width 479 height 490
click at [668, 319] on textarea "I think schools should change education as a mandatory part of the curriculum. …" at bounding box center [957, 425] width 479 height 490
click at [668, 241] on textarea "I think schools should change education as a mandatory part of the curriculum. …" at bounding box center [957, 425] width 479 height 490
click at [668, 281] on textarea "I think schools should change education as a mandatory part of the curriculum. …" at bounding box center [957, 425] width 479 height 490
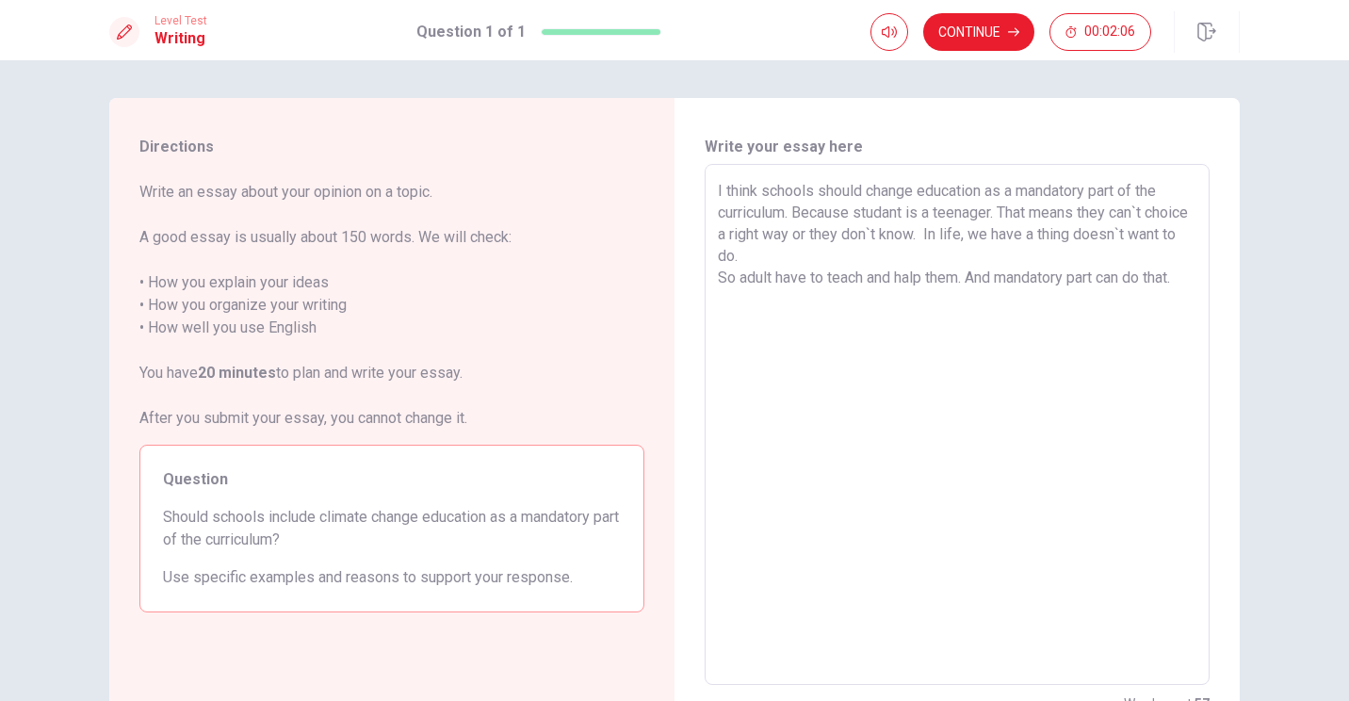
click at [668, 258] on textarea "I think schools should change education as a mandatory part of the curriculum. …" at bounding box center [957, 425] width 479 height 490
click at [668, 276] on textarea "I think schools should change education as a mandatory part of the curriculum. …" at bounding box center [957, 425] width 479 height 490
drag, startPoint x: 960, startPoint y: 281, endPoint x: 711, endPoint y: 279, distance: 248.8
click at [668, 278] on div "I think schools should change education as a mandatory part of the curriculum. …" at bounding box center [957, 424] width 505 height 521
click at [668, 234] on textarea "I think schools should change education as a mandatory part of the curriculum. …" at bounding box center [957, 425] width 479 height 490
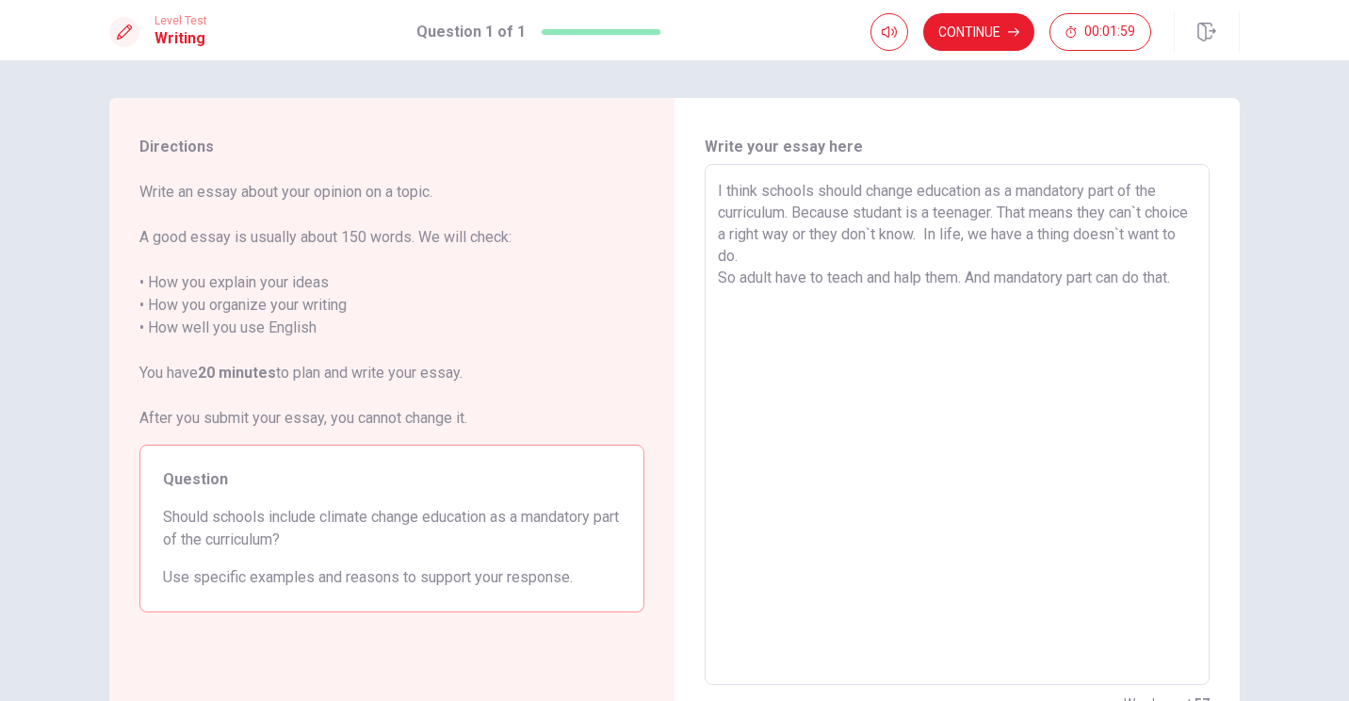
click at [668, 219] on textarea "I think schools should change education as a mandatory part of the curriculum. …" at bounding box center [957, 425] width 479 height 490
click at [668, 213] on textarea "I think schools should change education as a mandatory part of the curriculum. …" at bounding box center [957, 425] width 479 height 490
click at [668, 239] on textarea "I think schools should change education as a mandatory part of the curriculum. …" at bounding box center [957, 425] width 479 height 490
drag, startPoint x: 963, startPoint y: 284, endPoint x: 711, endPoint y: 277, distance: 252.6
click at [668, 277] on div "I think schools should change education as a mandatory part of the curriculum. …" at bounding box center [957, 424] width 505 height 521
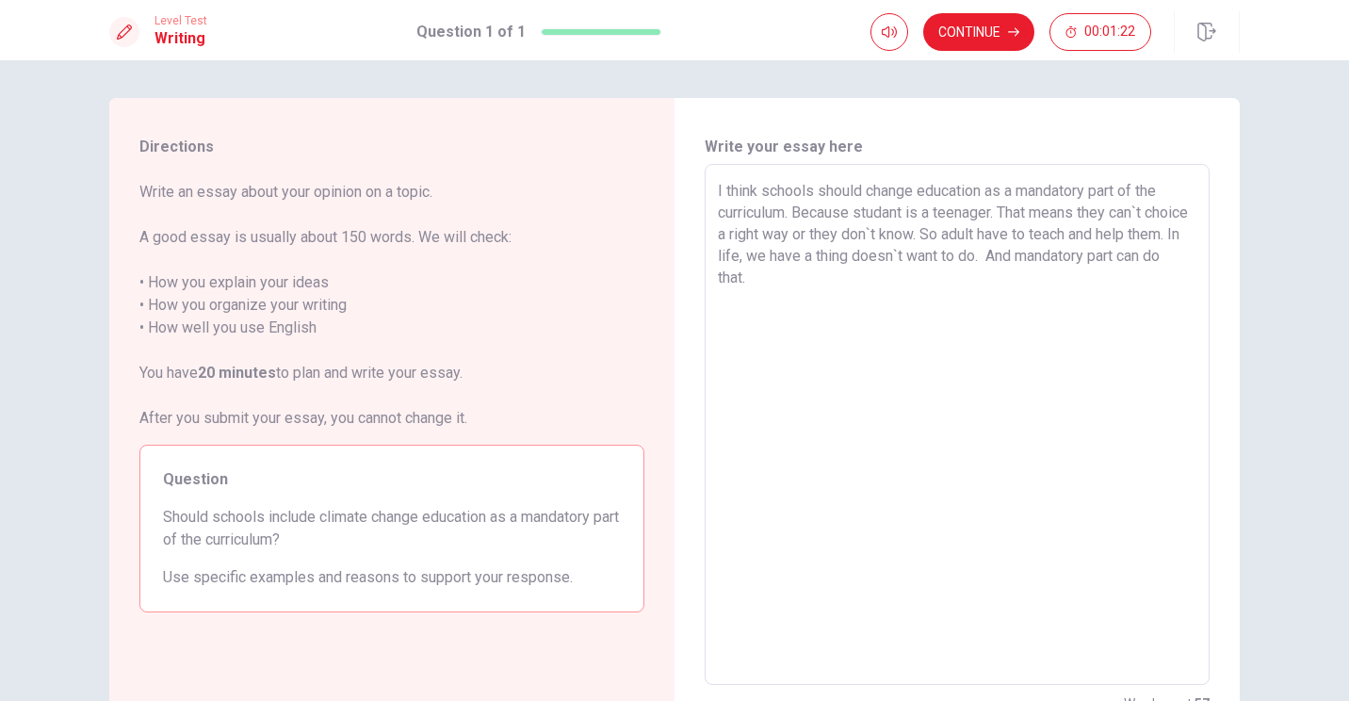
click at [668, 256] on textarea "I think schools should change education as a mandatory part of the curriculum. …" at bounding box center [957, 425] width 479 height 490
click at [668, 291] on textarea "I think schools should change education as a mandatory part of the curriculum. …" at bounding box center [957, 425] width 479 height 490
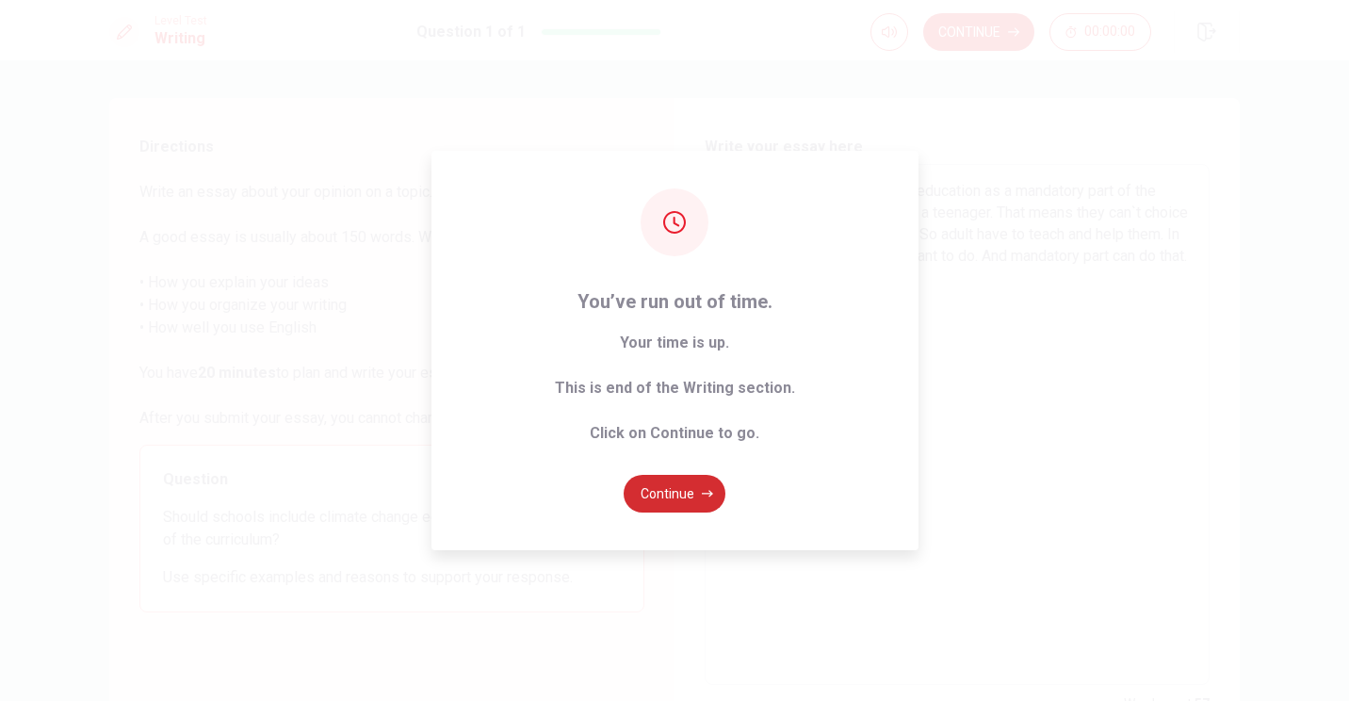
click at [668, 483] on button "Continue" at bounding box center [675, 494] width 102 height 38
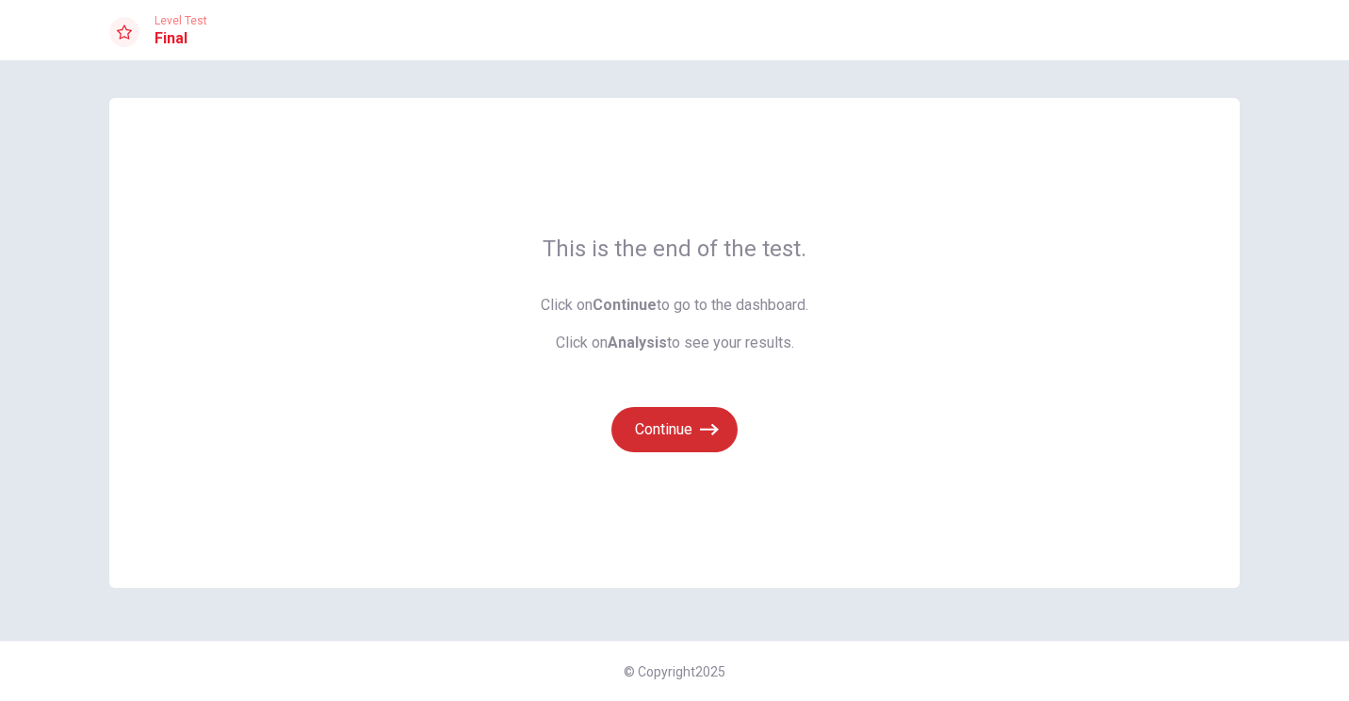
click at [668, 434] on icon "button" at bounding box center [709, 429] width 19 height 19
